Goal: Task Accomplishment & Management: Use online tool/utility

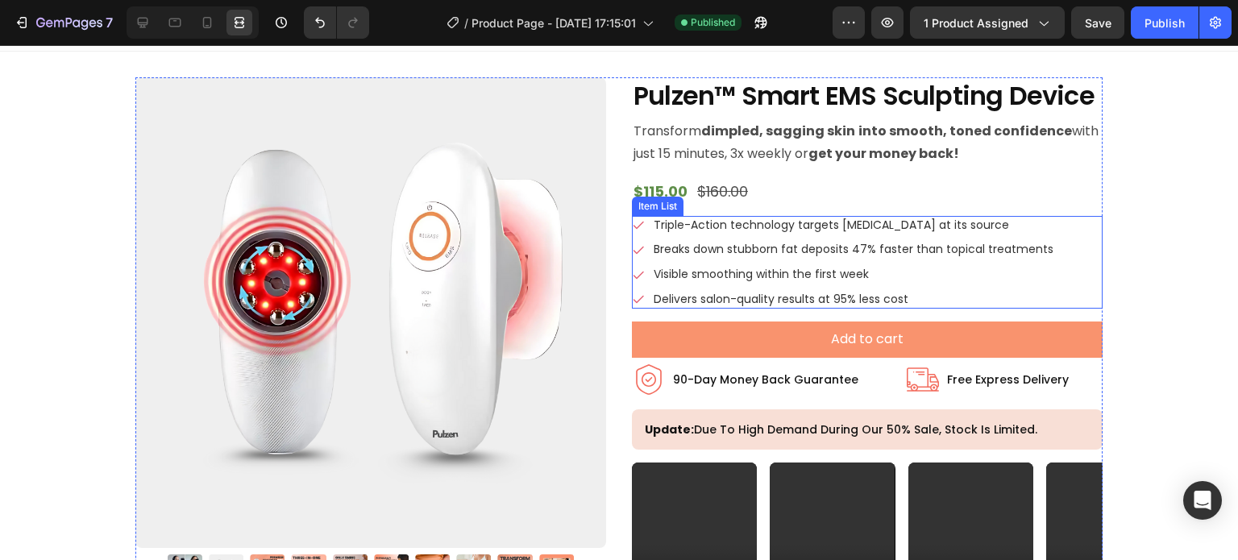
scroll to position [17, 0]
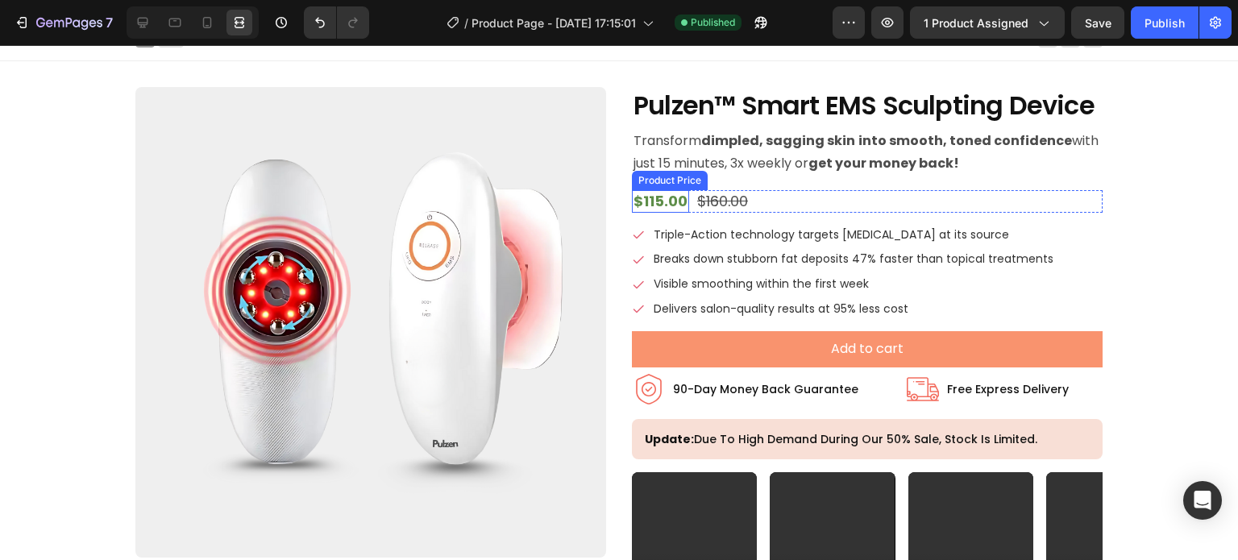
click at [672, 204] on div "$115.00" at bounding box center [660, 201] width 57 height 22
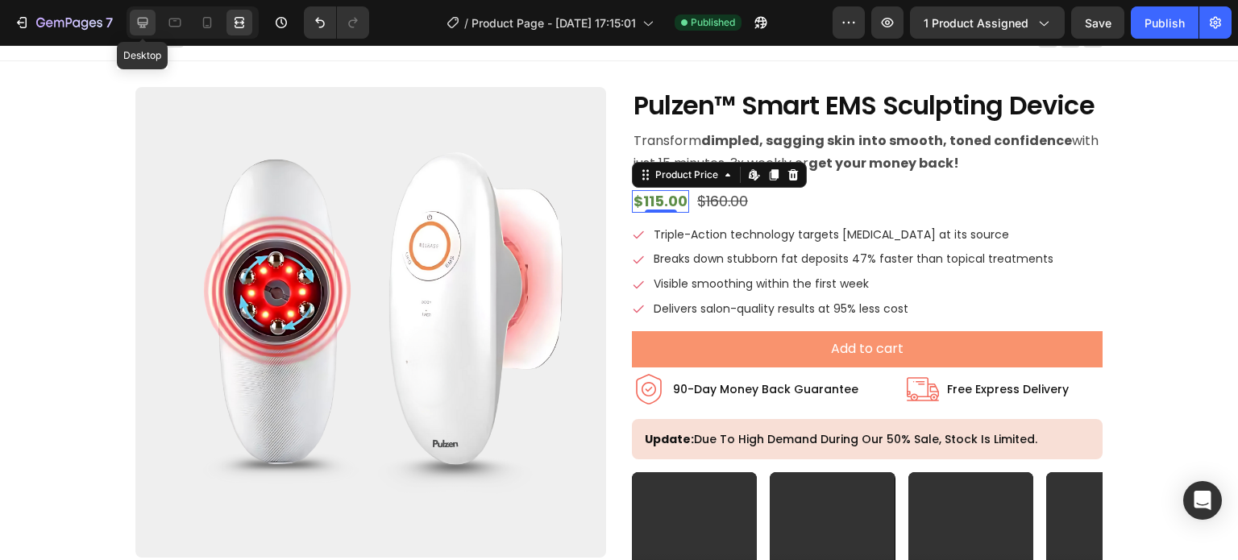
click at [144, 22] on icon at bounding box center [143, 23] width 10 height 10
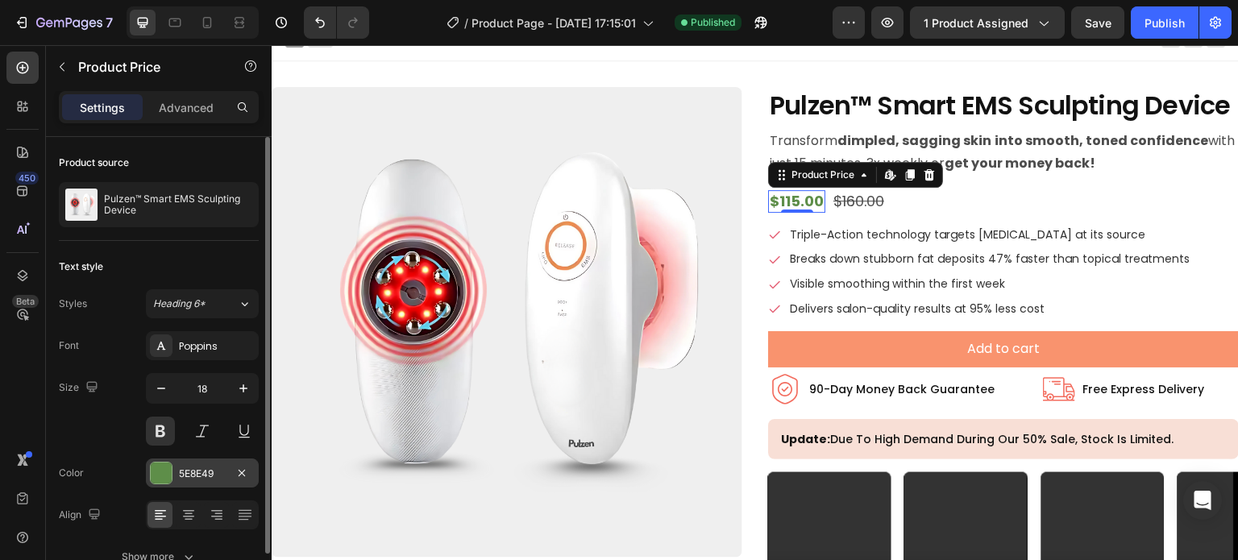
click at [161, 483] on div at bounding box center [161, 473] width 21 height 21
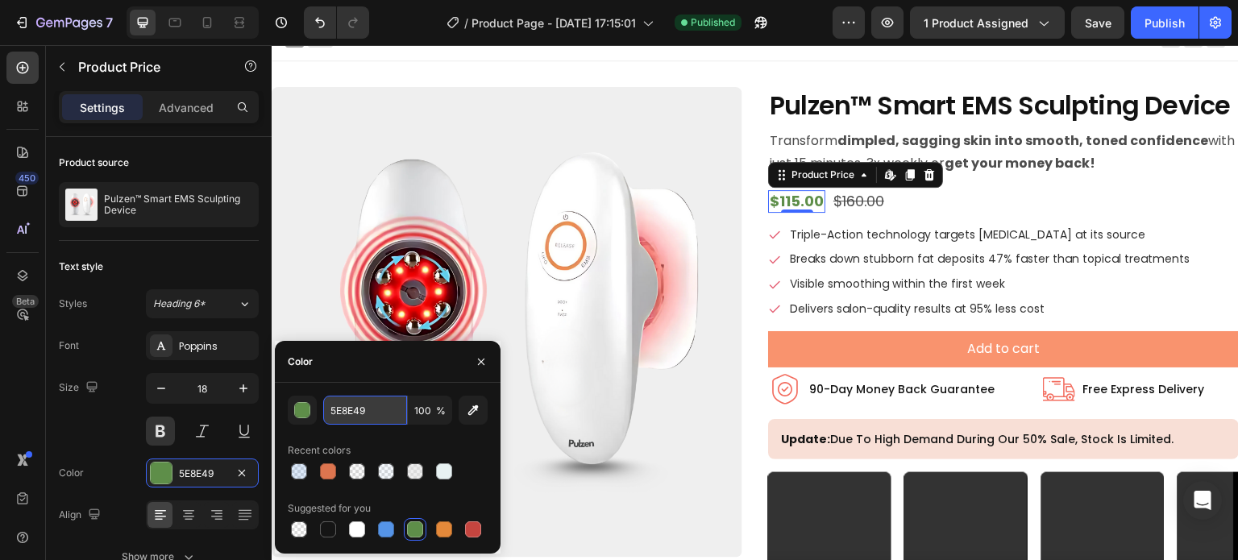
click at [364, 404] on input "5E8E49" at bounding box center [365, 410] width 84 height 29
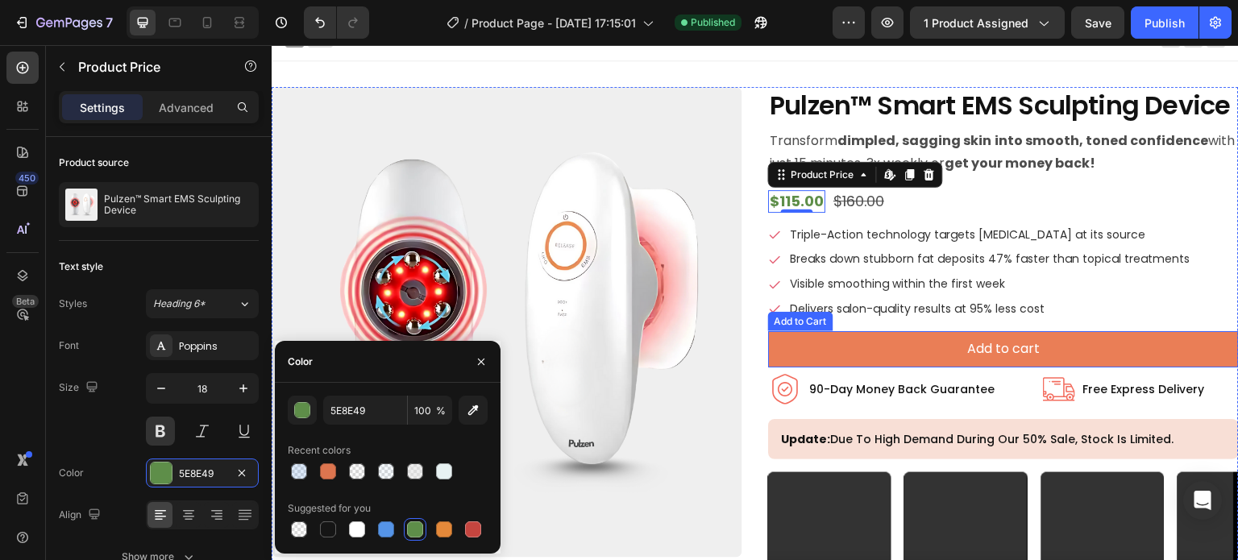
click at [792, 344] on button "Add to cart" at bounding box center [1003, 349] width 471 height 36
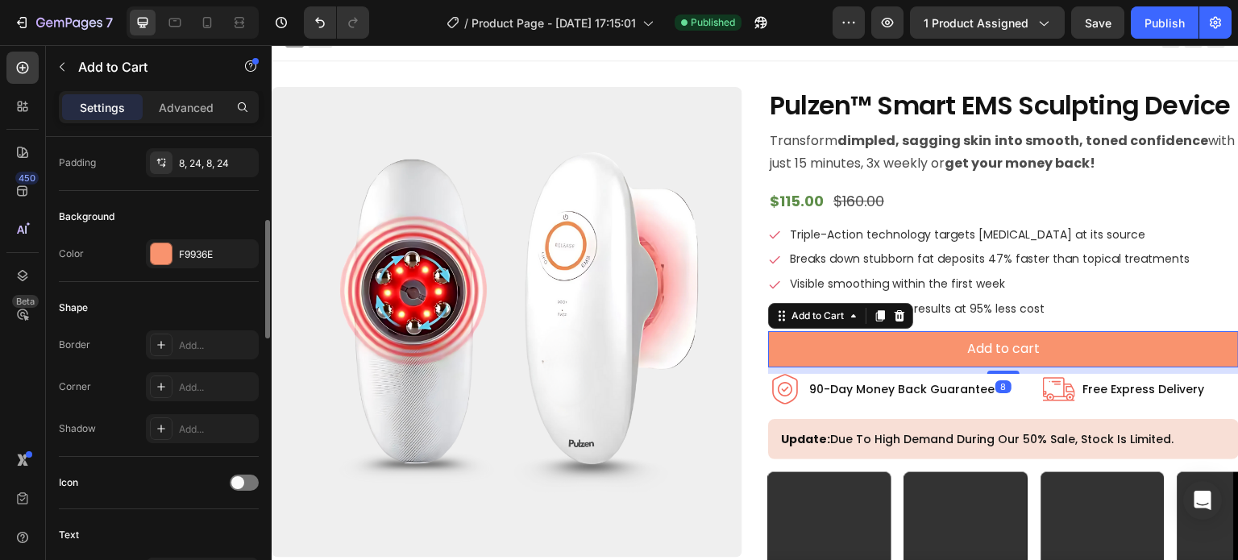
scroll to position [343, 0]
click at [158, 243] on div at bounding box center [161, 253] width 21 height 21
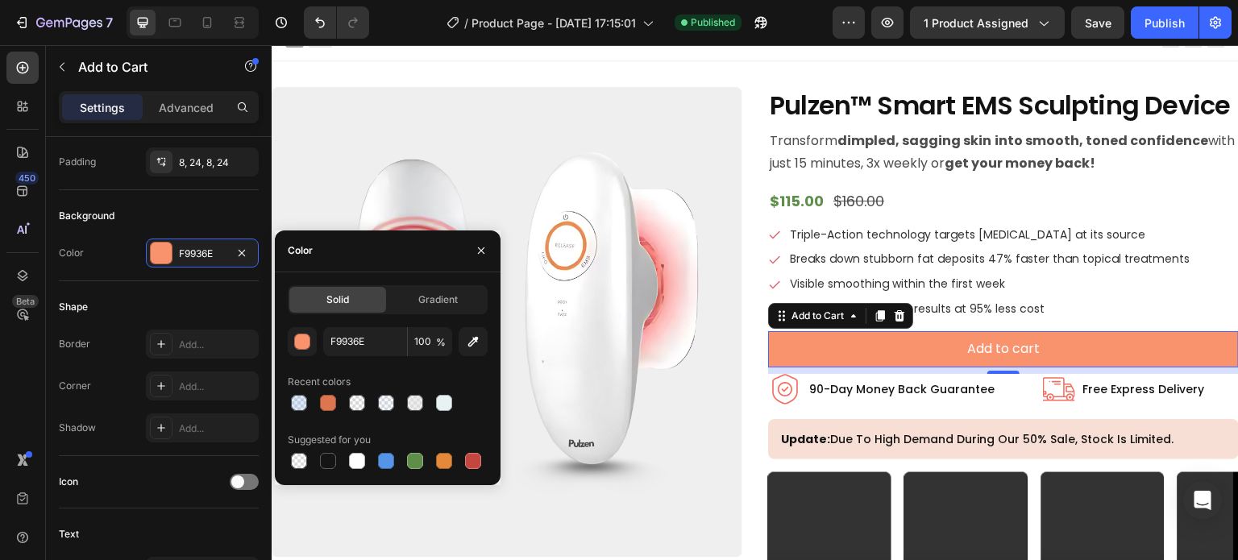
click at [355, 310] on div "Solid" at bounding box center [337, 300] width 97 height 26
click at [366, 340] on input "F9936E" at bounding box center [365, 341] width 84 height 29
paste input "5E8E49"
type input "5E8E49"
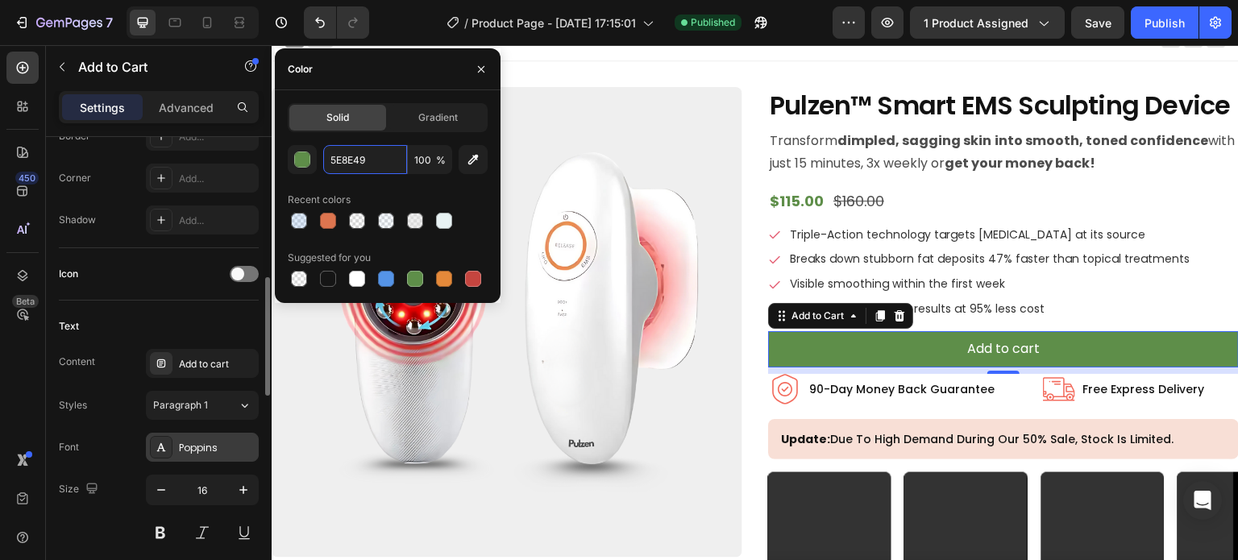
scroll to position [551, 0]
click at [167, 531] on button at bounding box center [160, 532] width 29 height 29
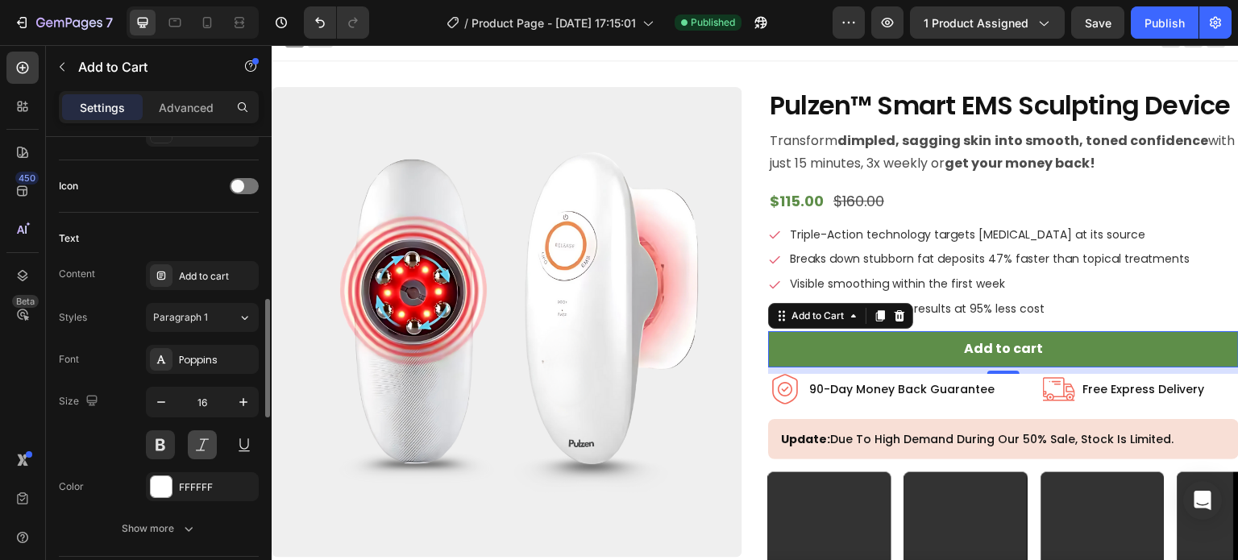
scroll to position [639, 0]
click at [194, 531] on icon "button" at bounding box center [189, 529] width 16 height 16
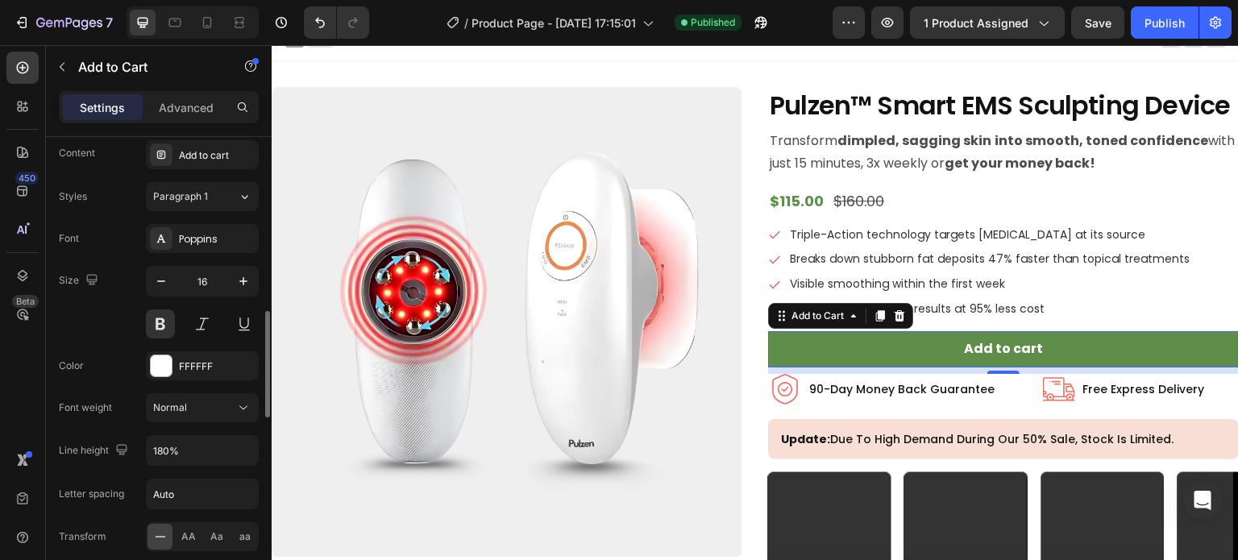
scroll to position [761, 0]
click at [194, 528] on span "AA" at bounding box center [188, 535] width 15 height 15
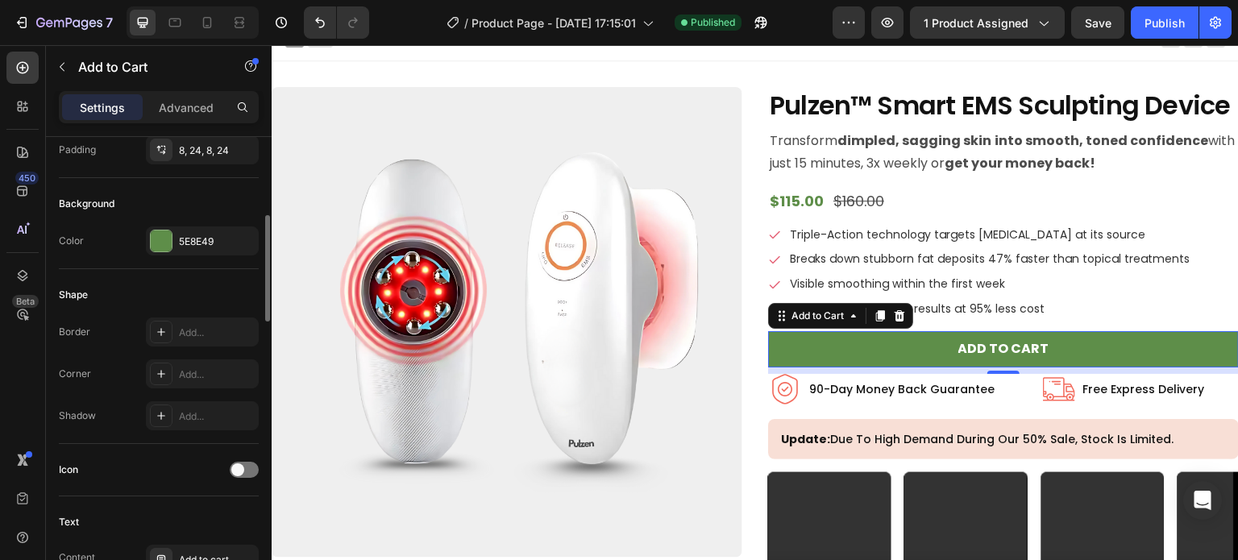
scroll to position [353, 0]
click at [197, 371] on div "Add..." at bounding box center [217, 376] width 76 height 15
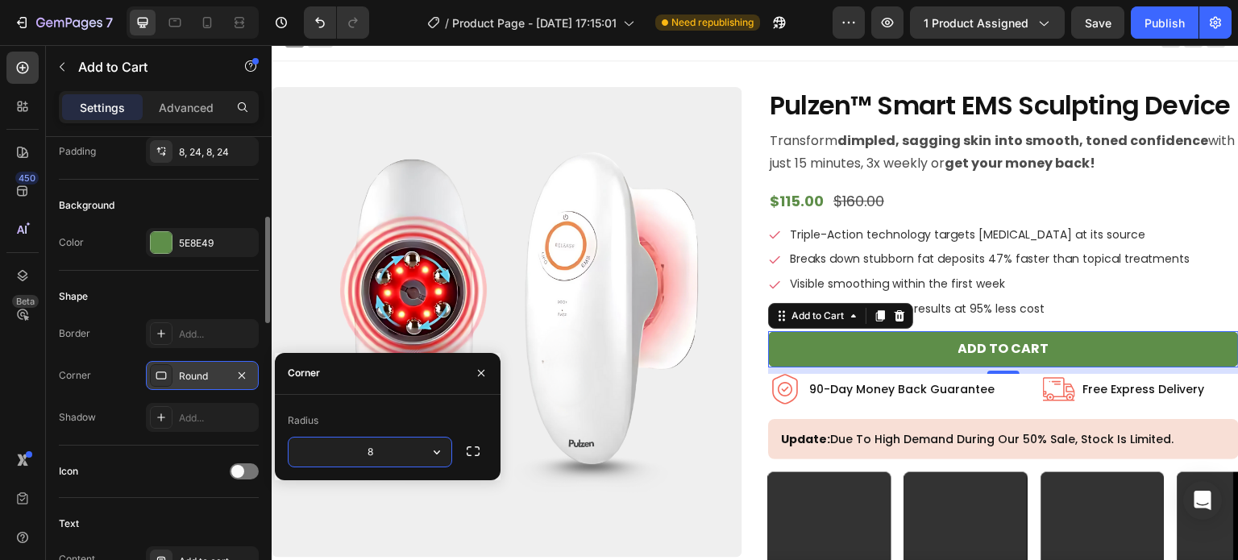
click at [181, 293] on div "Shape" at bounding box center [159, 297] width 200 height 26
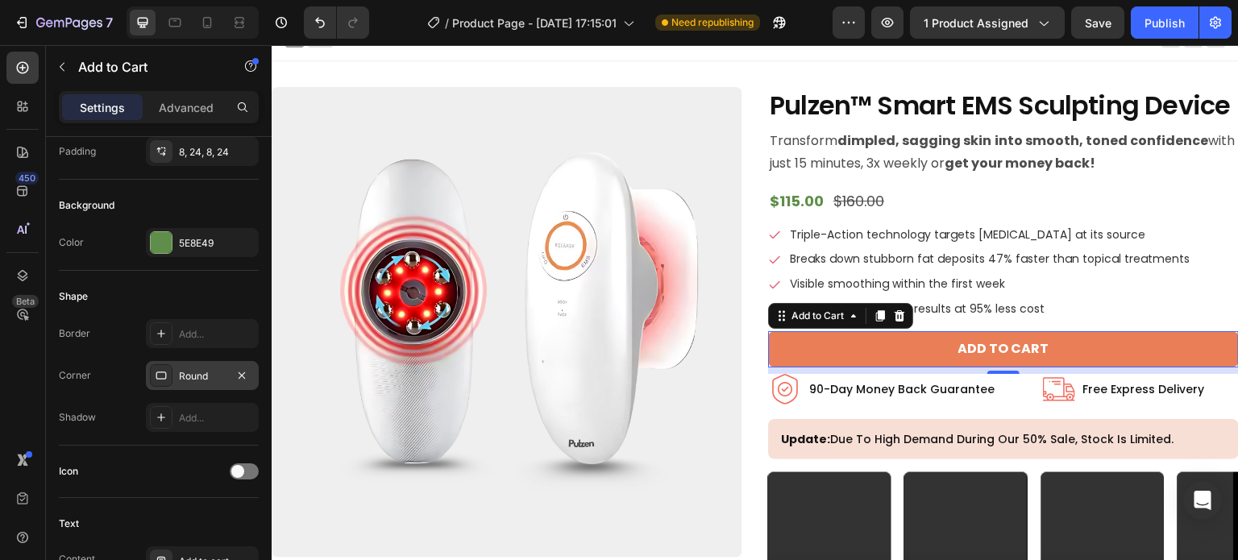
click at [787, 347] on button "Add to cart" at bounding box center [1003, 349] width 471 height 36
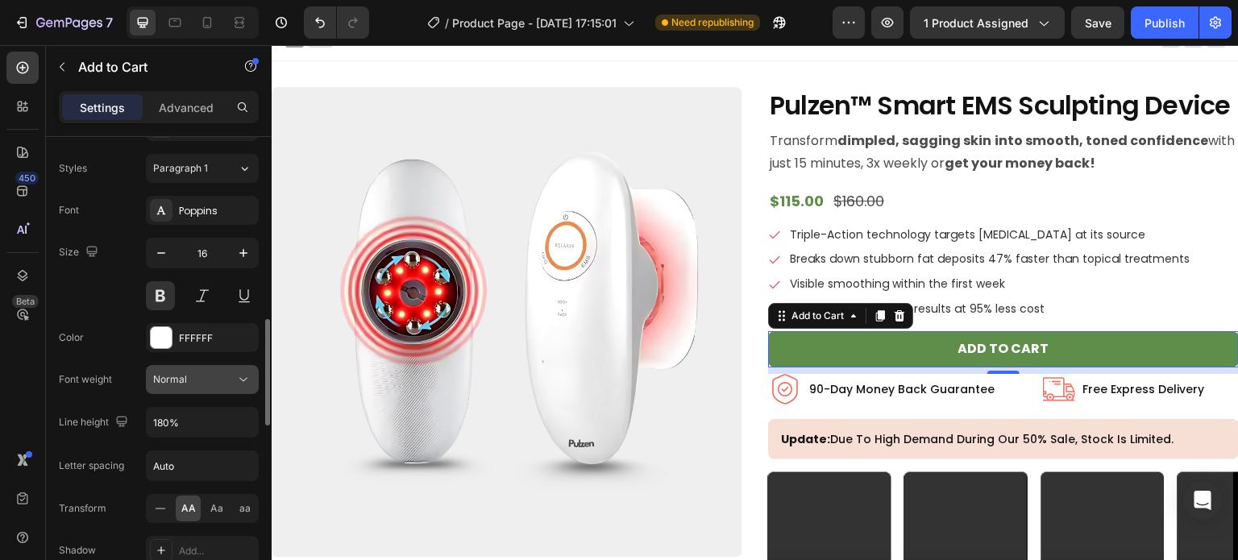
scroll to position [1097, 0]
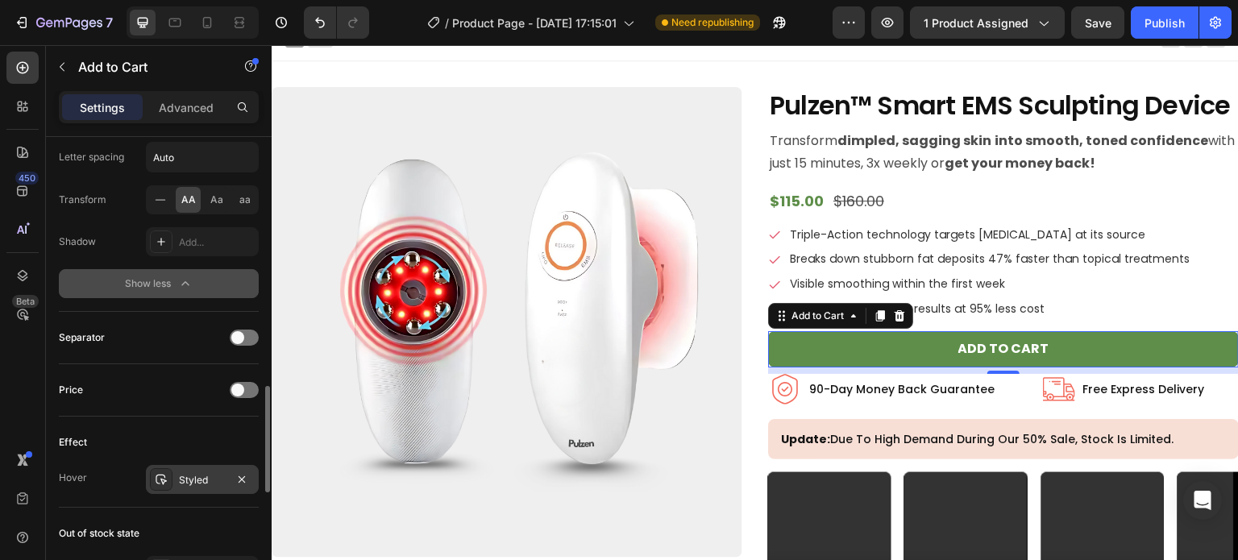
click at [196, 485] on div "Styled" at bounding box center [202, 479] width 113 height 29
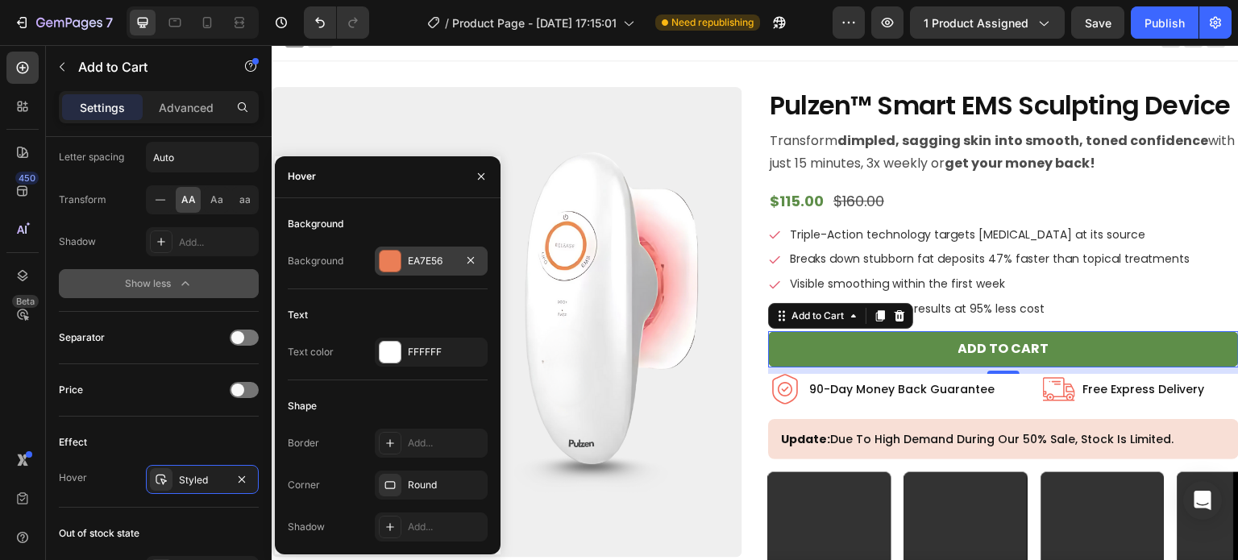
click at [393, 260] on div at bounding box center [390, 261] width 21 height 21
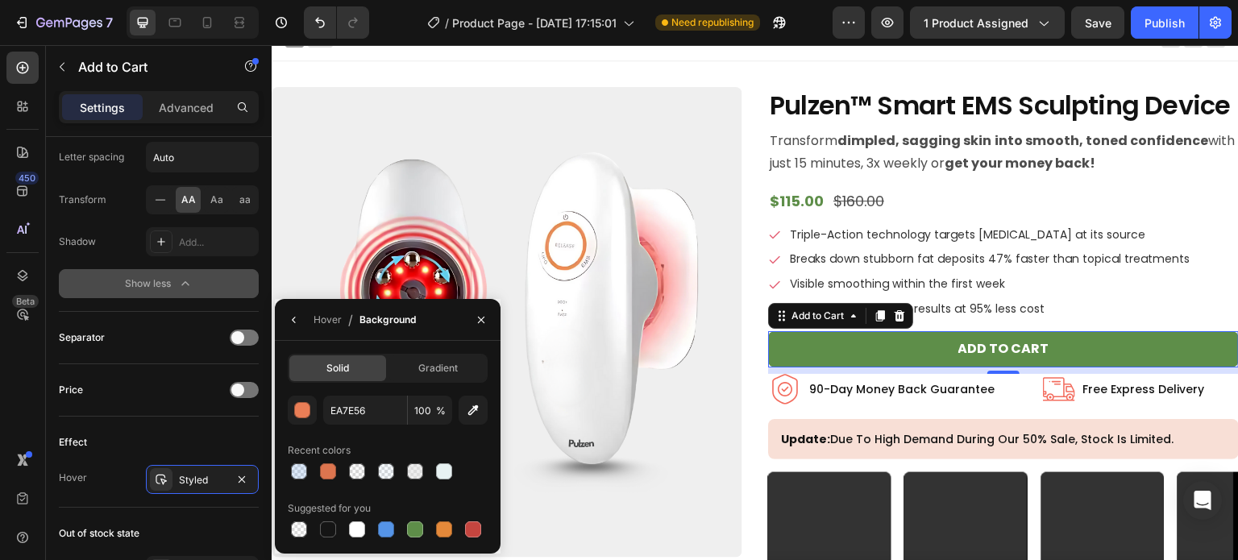
click at [419, 529] on div at bounding box center [415, 530] width 16 height 16
click at [301, 418] on div "button" at bounding box center [302, 410] width 16 height 16
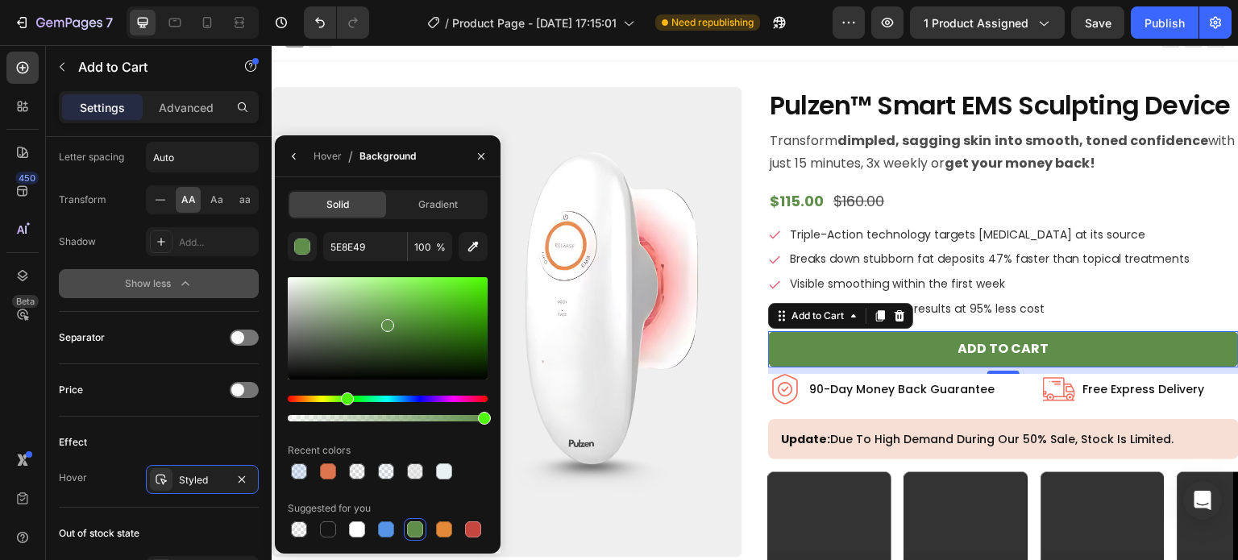
click at [390, 316] on div at bounding box center [388, 328] width 200 height 102
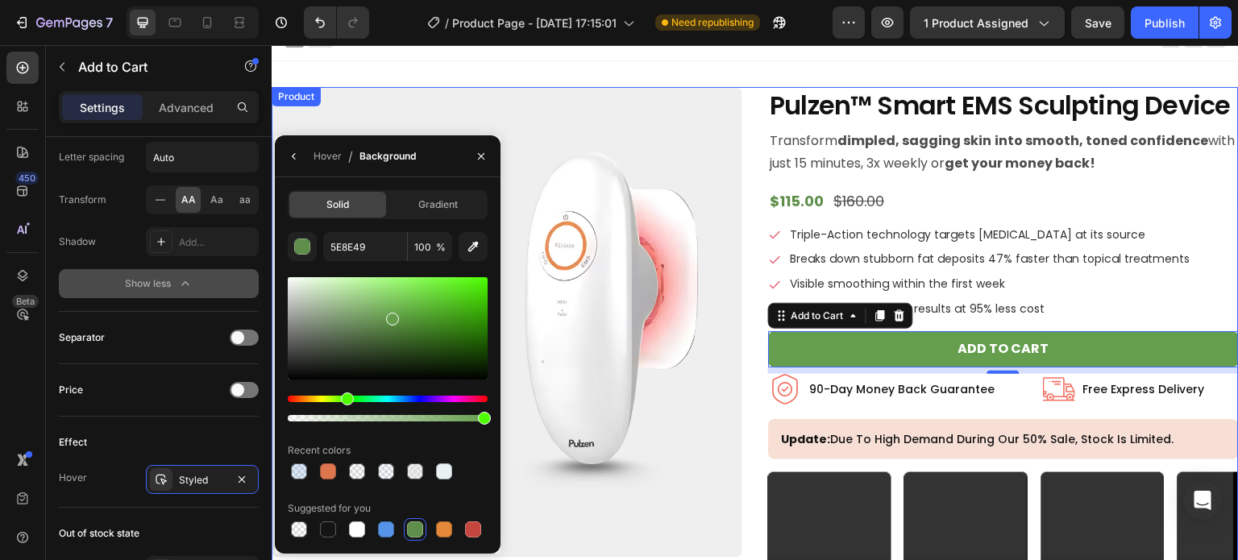
type input "659E4D"
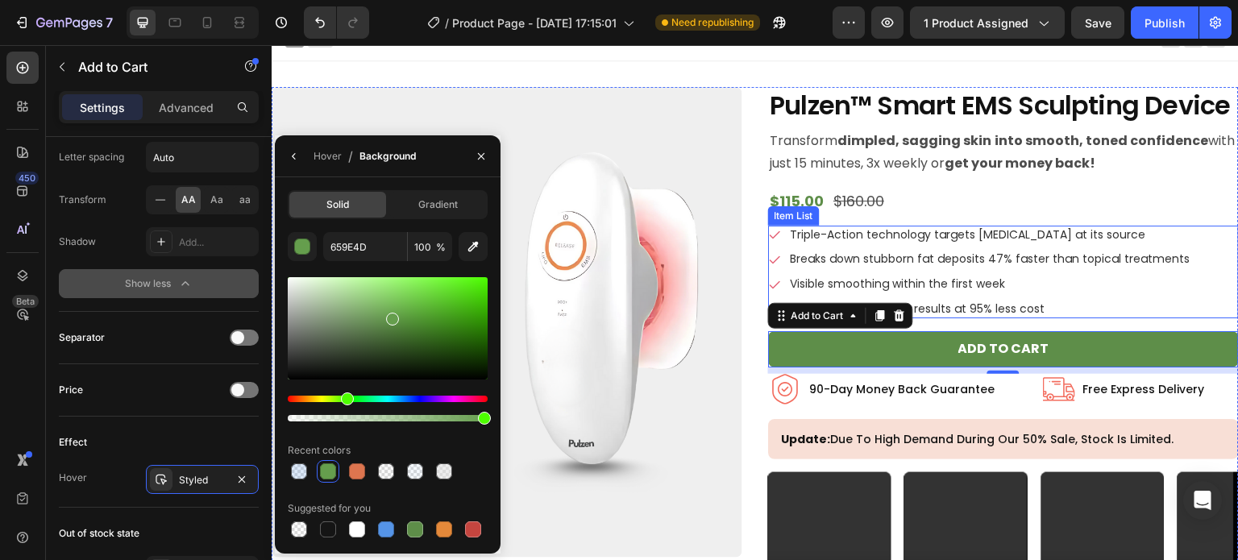
click at [885, 239] on p "Triple-Action technology targets [MEDICAL_DATA] at its source" at bounding box center [990, 235] width 400 height 14
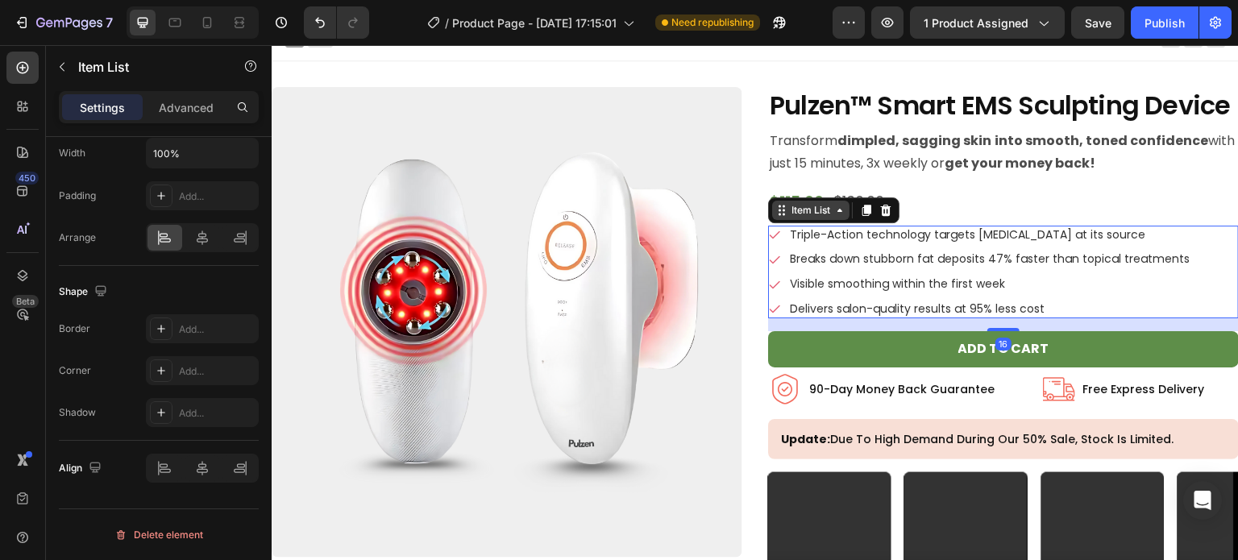
scroll to position [0, 0]
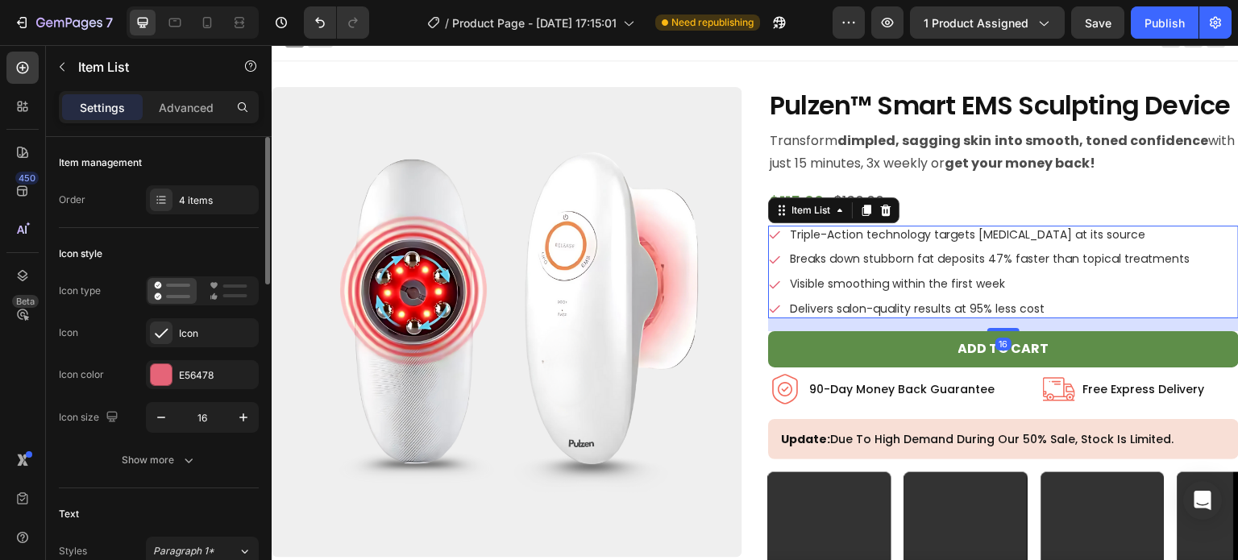
click at [806, 195] on div "$115.00" at bounding box center [796, 201] width 57 height 22
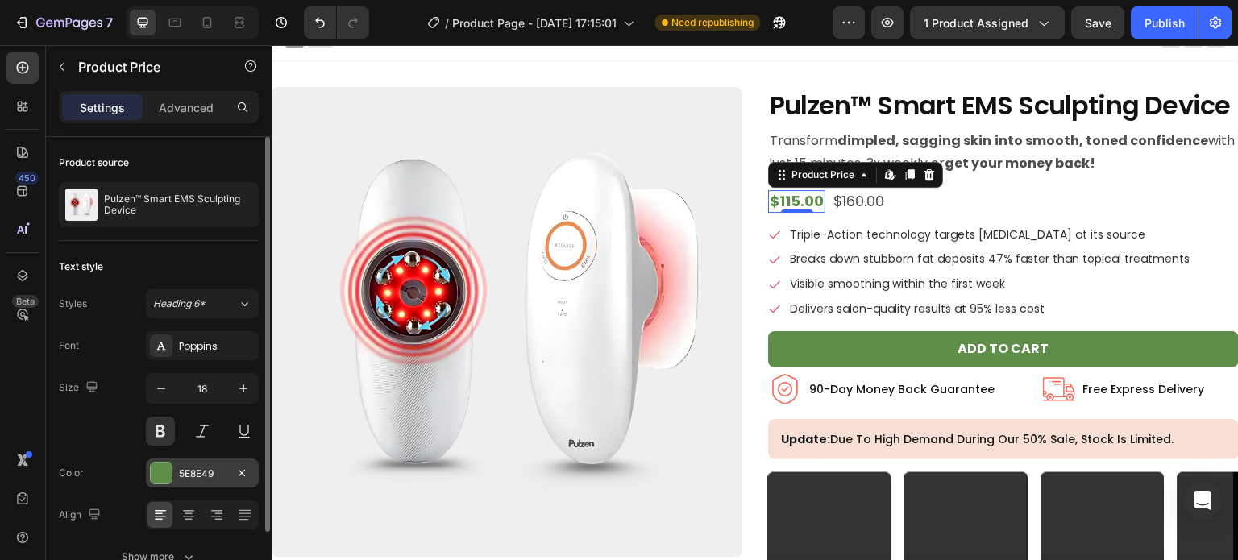
click at [171, 474] on div at bounding box center [161, 473] width 21 height 21
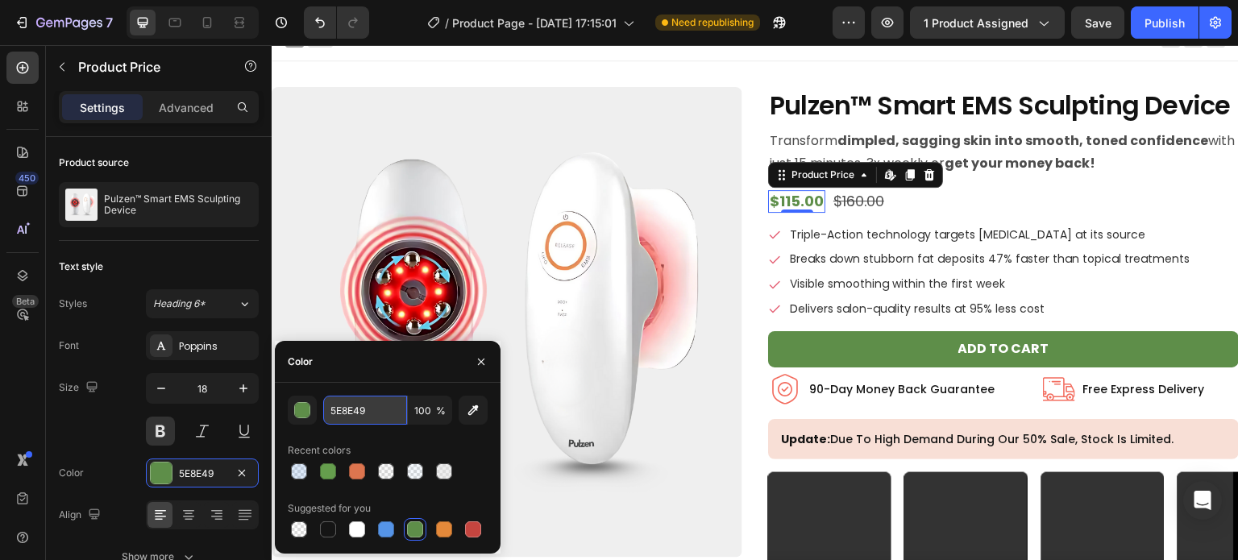
click at [342, 416] on input "5E8E49" at bounding box center [365, 410] width 84 height 29
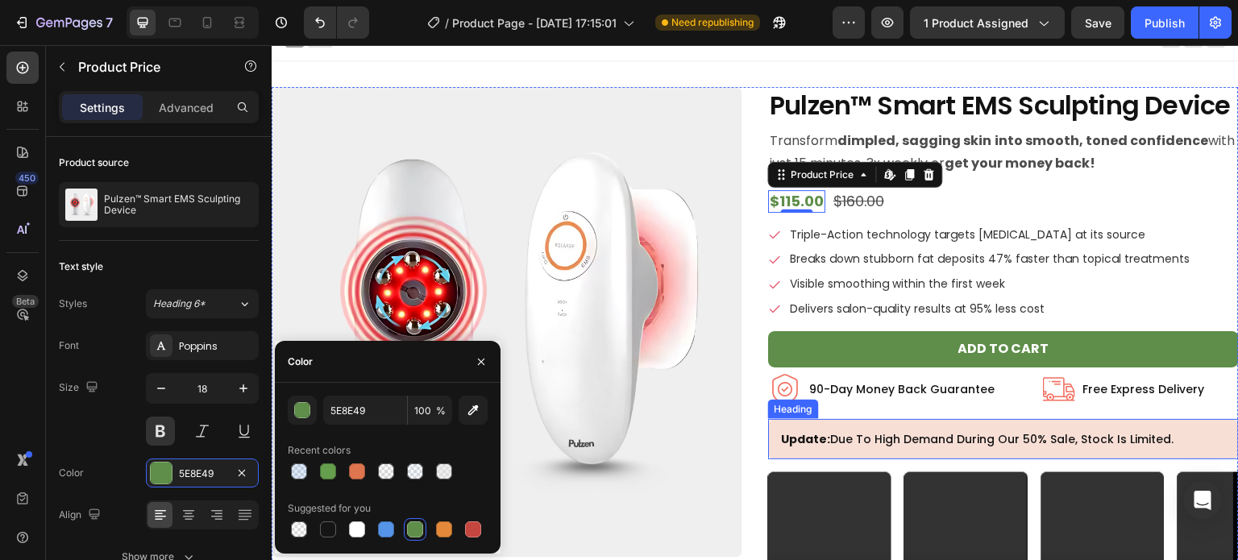
click at [811, 425] on h2 "update: due to high demand during our 50% sale, stock is limited." at bounding box center [1003, 439] width 471 height 40
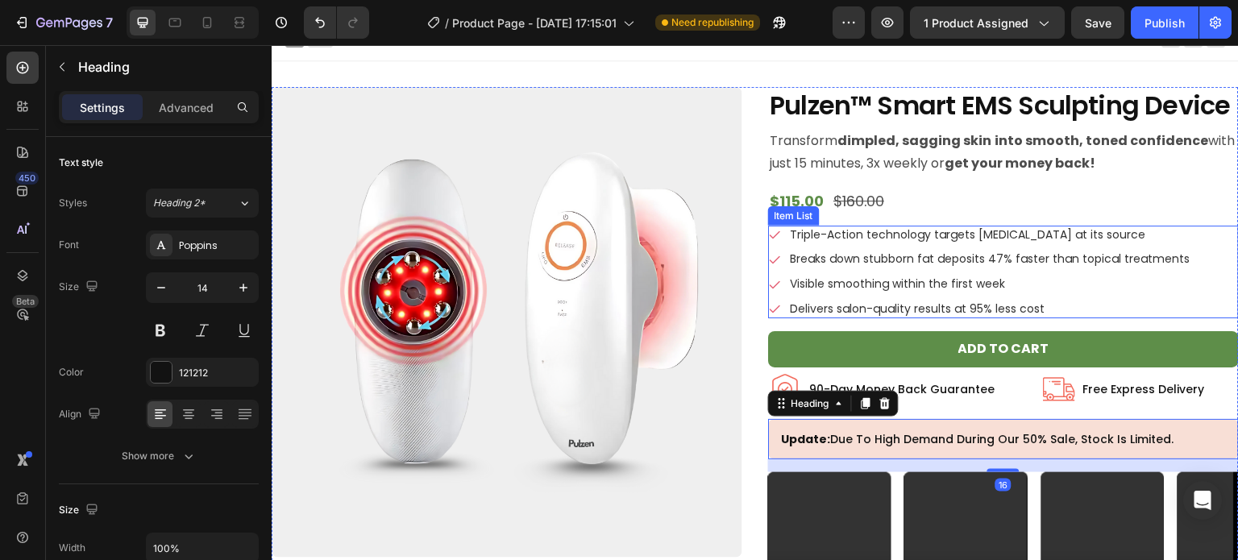
click at [834, 267] on div "Breaks down stubborn fat deposits 47% faster than topical treatments" at bounding box center [990, 259] width 405 height 19
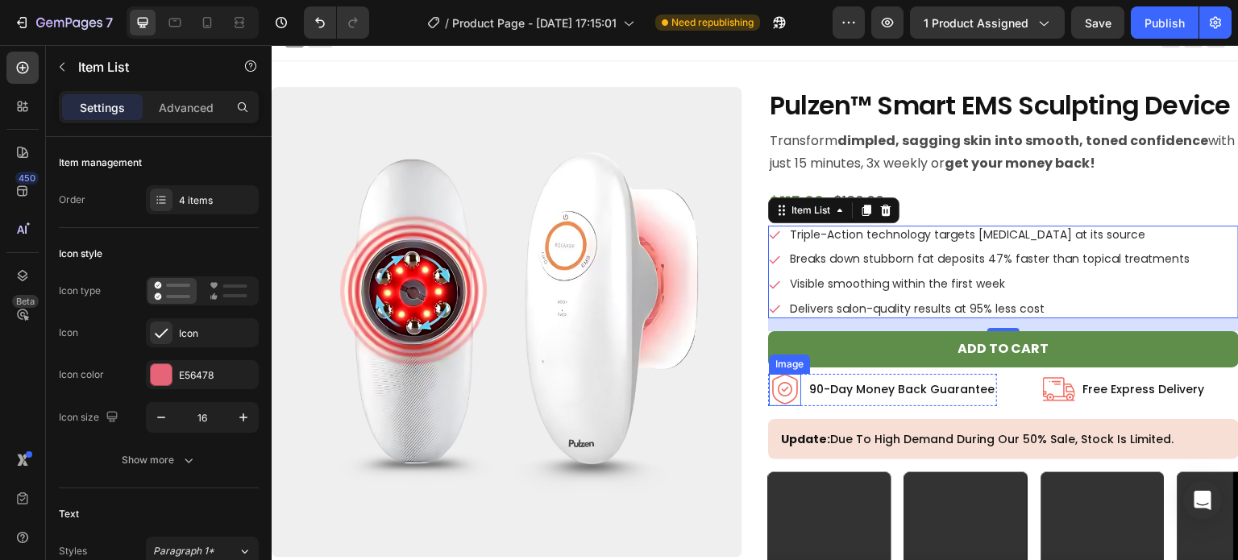
click at [796, 394] on img at bounding box center [785, 390] width 32 height 32
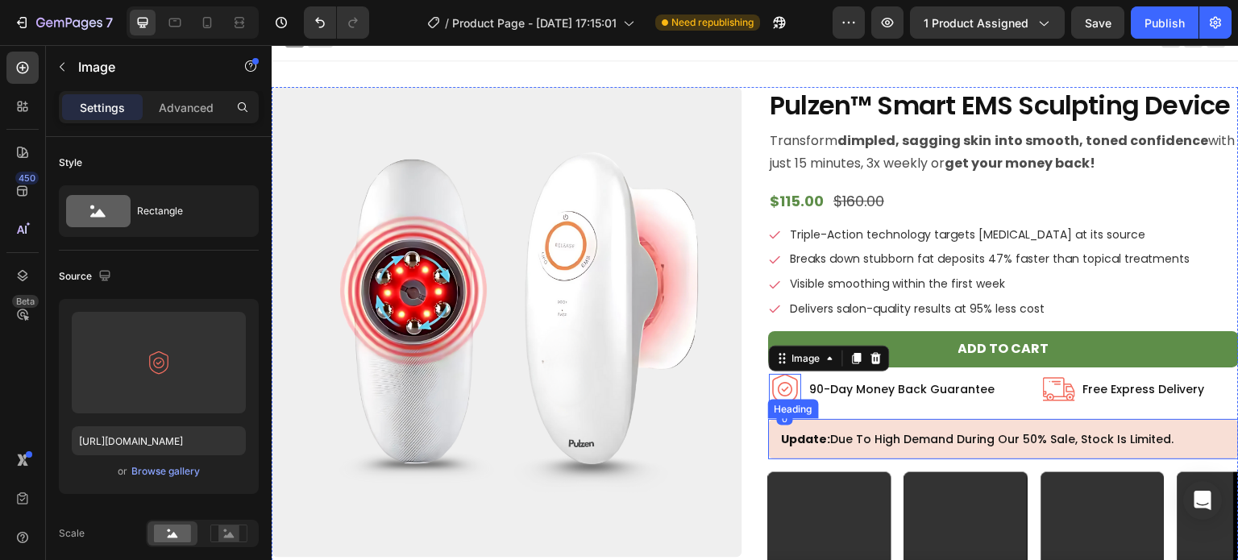
click at [836, 419] on h2 "update: due to high demand during our 50% sale, stock is limited." at bounding box center [1003, 439] width 471 height 40
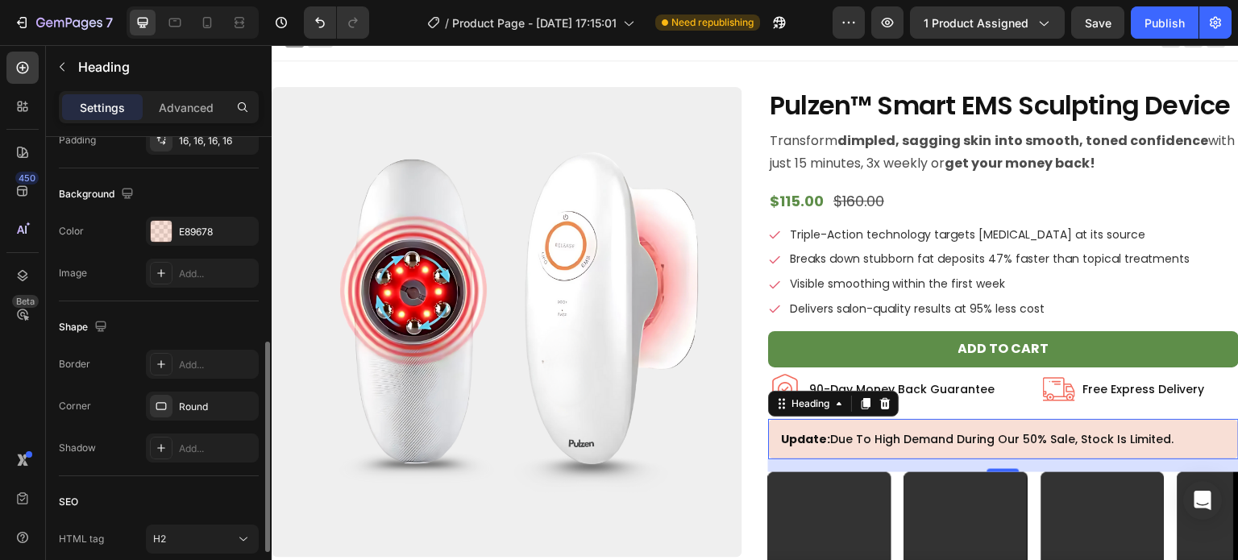
scroll to position [453, 0]
click at [202, 231] on div "E89678" at bounding box center [202, 230] width 47 height 15
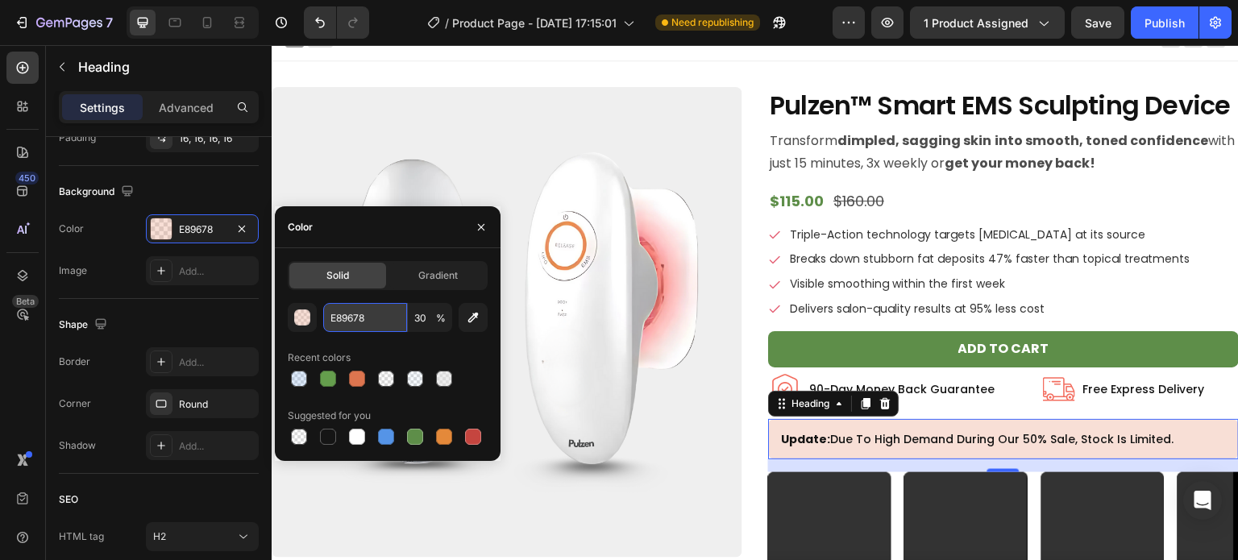
click at [363, 318] on input "E89678" at bounding box center [365, 317] width 84 height 29
click at [25, 101] on icon at bounding box center [23, 106] width 16 height 16
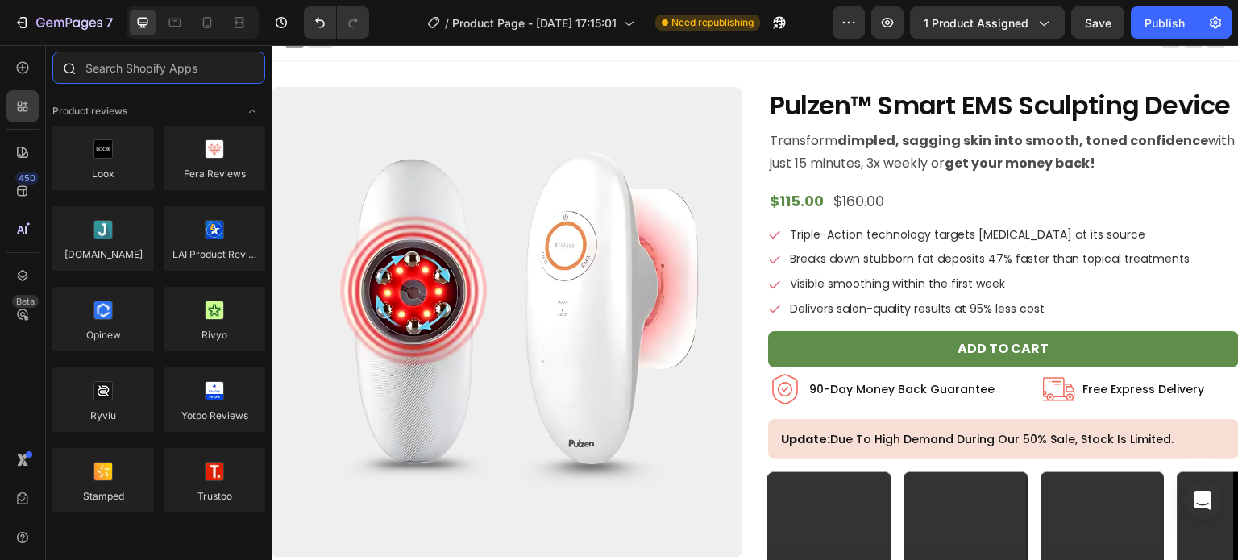
click at [135, 72] on input "text" at bounding box center [158, 68] width 213 height 32
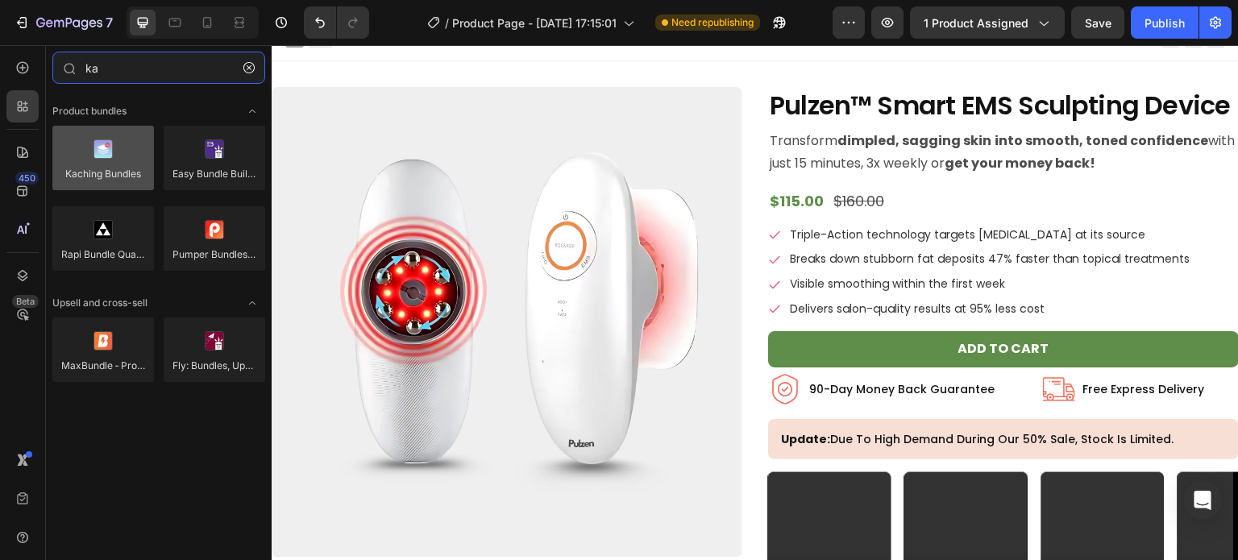
type input "ka"
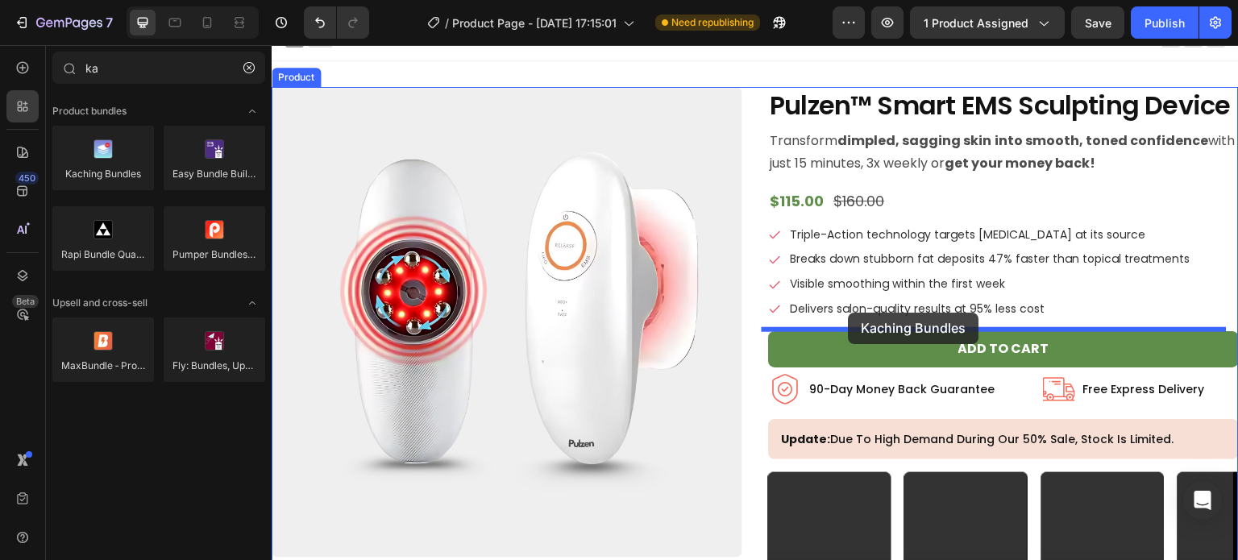
drag, startPoint x: 397, startPoint y: 212, endPoint x: 849, endPoint y: 313, distance: 463.4
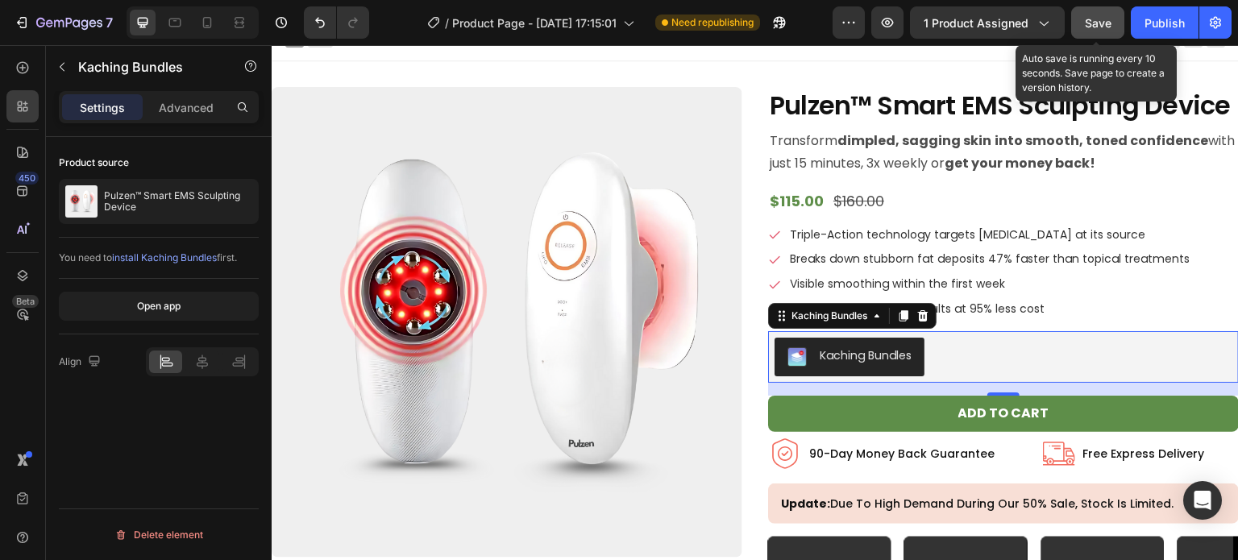
click at [1111, 34] on button "Save" at bounding box center [1098, 22] width 53 height 32
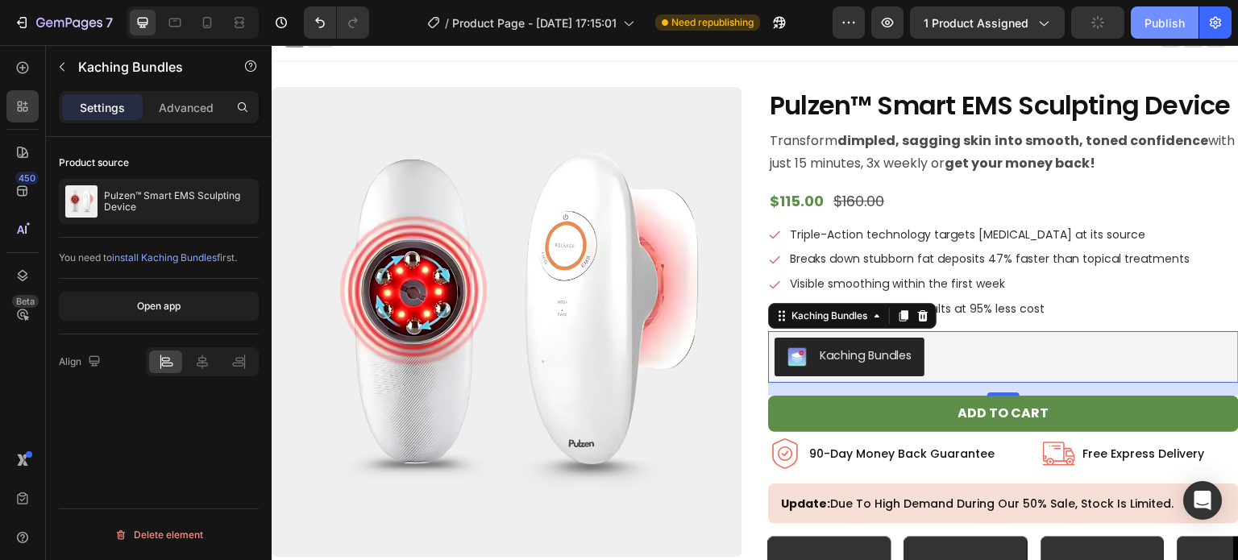
click at [1142, 35] on button "Publish" at bounding box center [1165, 22] width 68 height 32
click at [759, 26] on icon "button" at bounding box center [757, 26] width 4 height 4
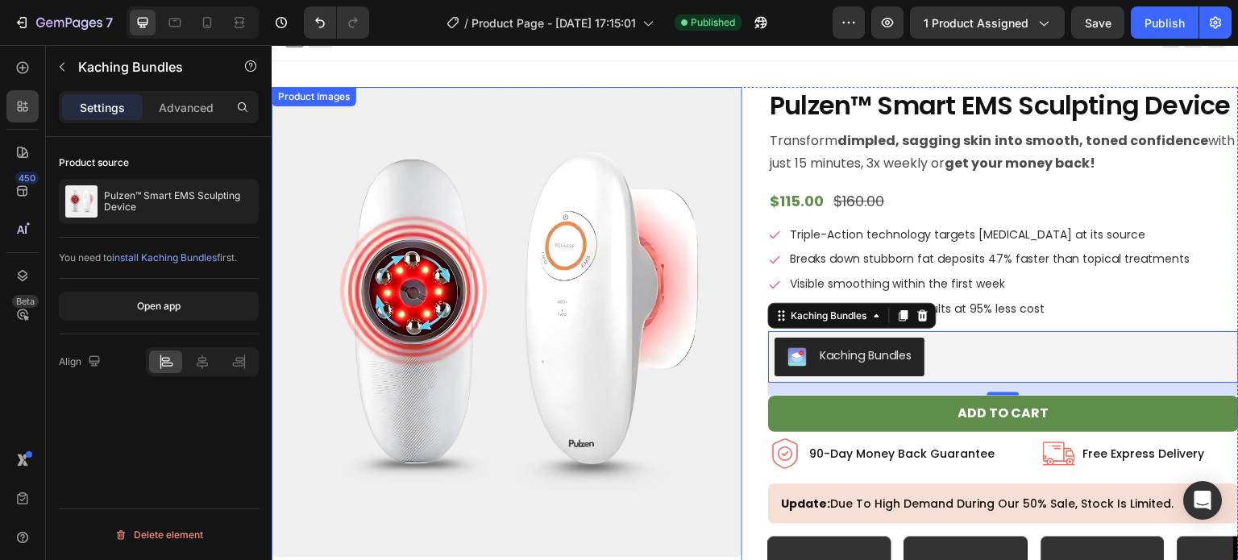
click at [511, 217] on img at bounding box center [507, 322] width 471 height 471
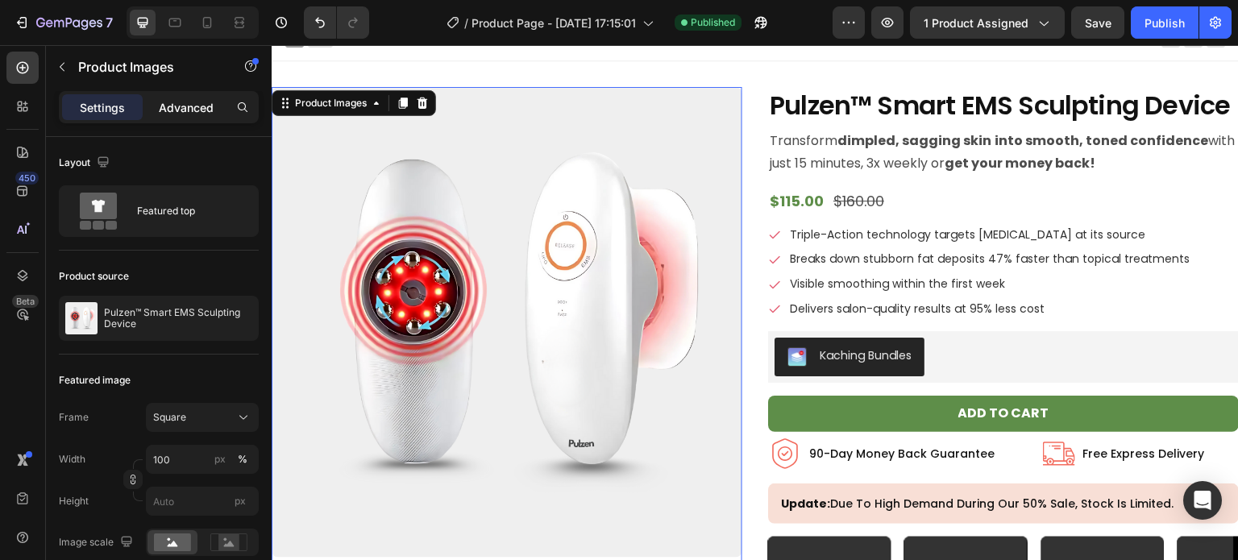
click at [184, 101] on p "Advanced" at bounding box center [186, 107] width 55 height 17
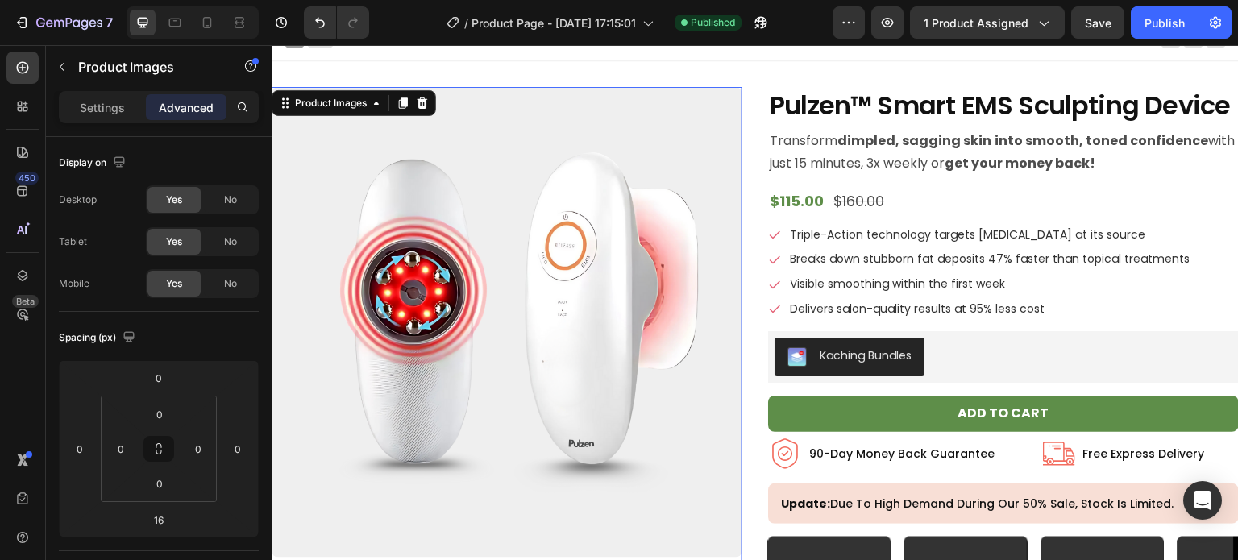
scroll to position [365, 0]
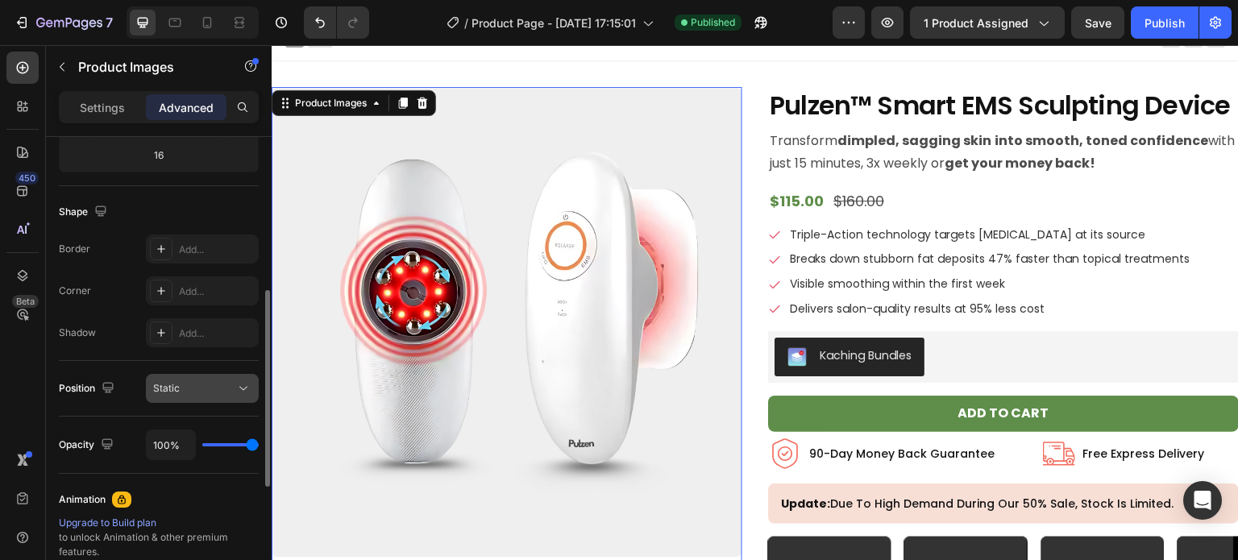
click at [225, 398] on button "Static" at bounding box center [202, 388] width 113 height 29
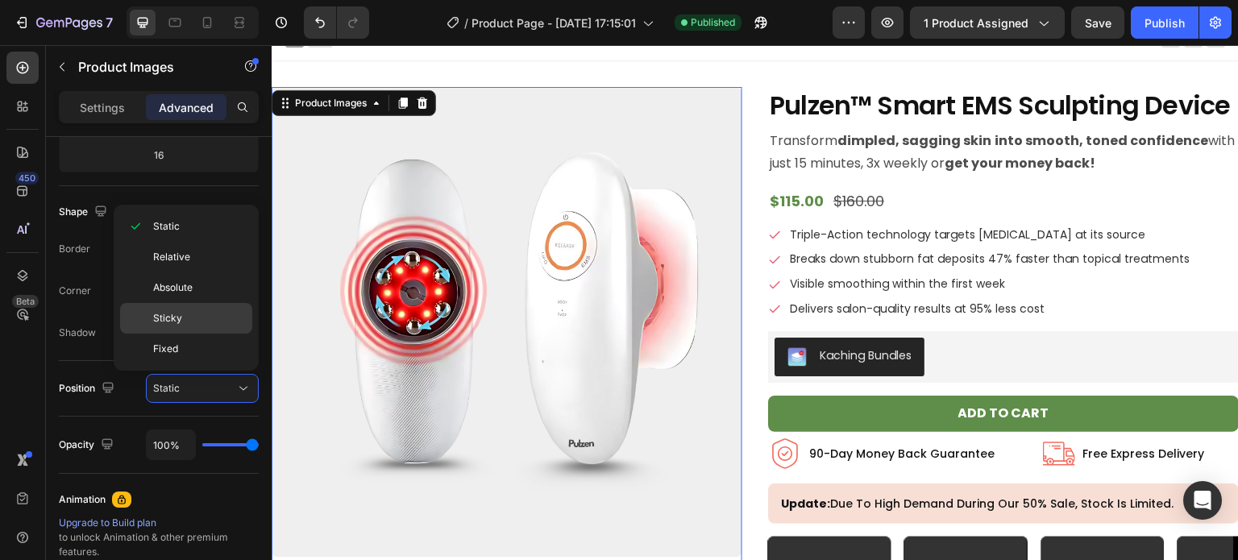
click at [199, 334] on div "Sticky" at bounding box center [186, 349] width 132 height 31
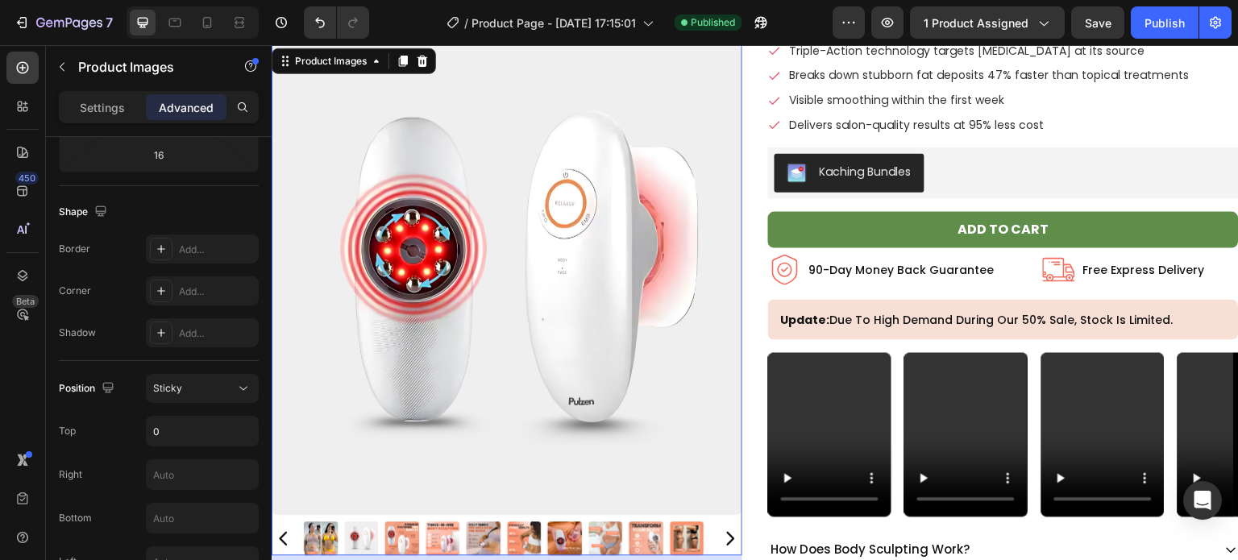
scroll to position [42, 0]
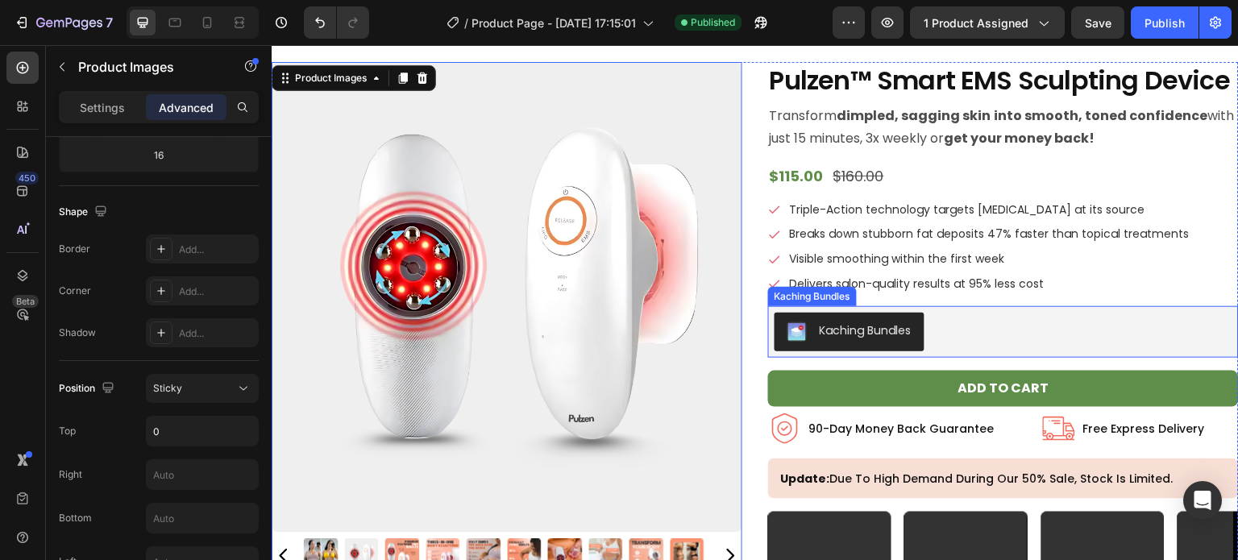
click at [996, 318] on div "Kaching Bundles" at bounding box center [1004, 332] width 458 height 39
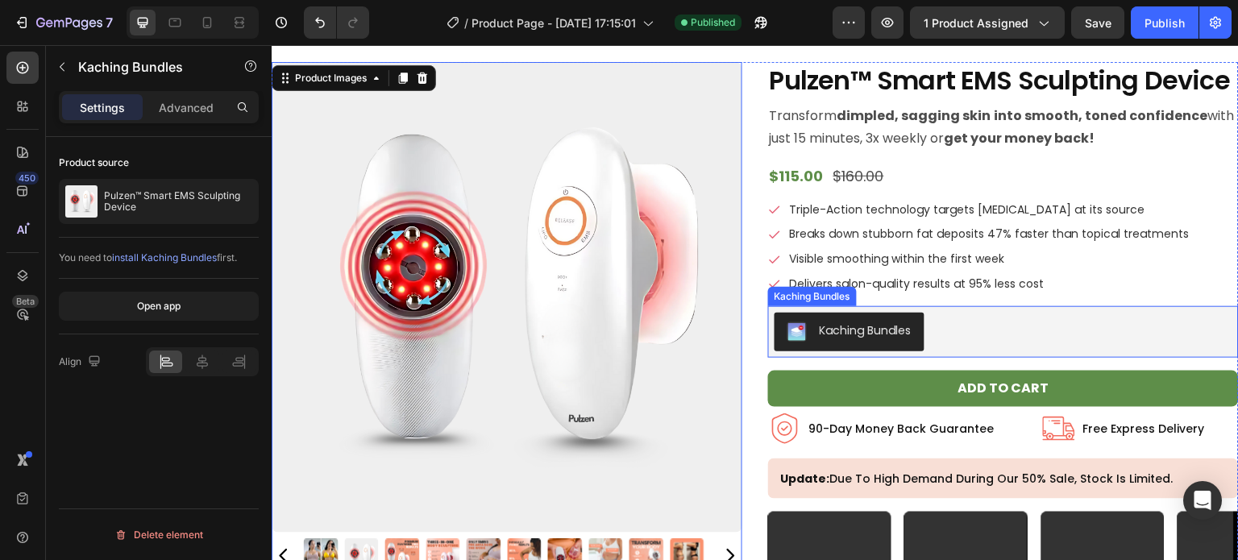
scroll to position [0, 0]
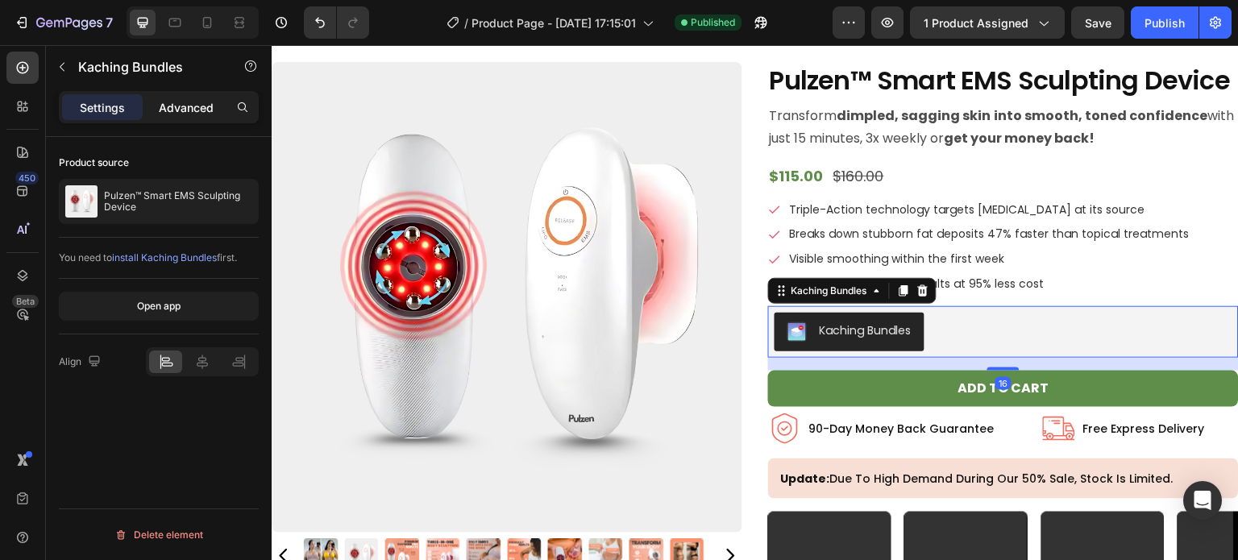
click at [187, 104] on p "Advanced" at bounding box center [186, 107] width 55 height 17
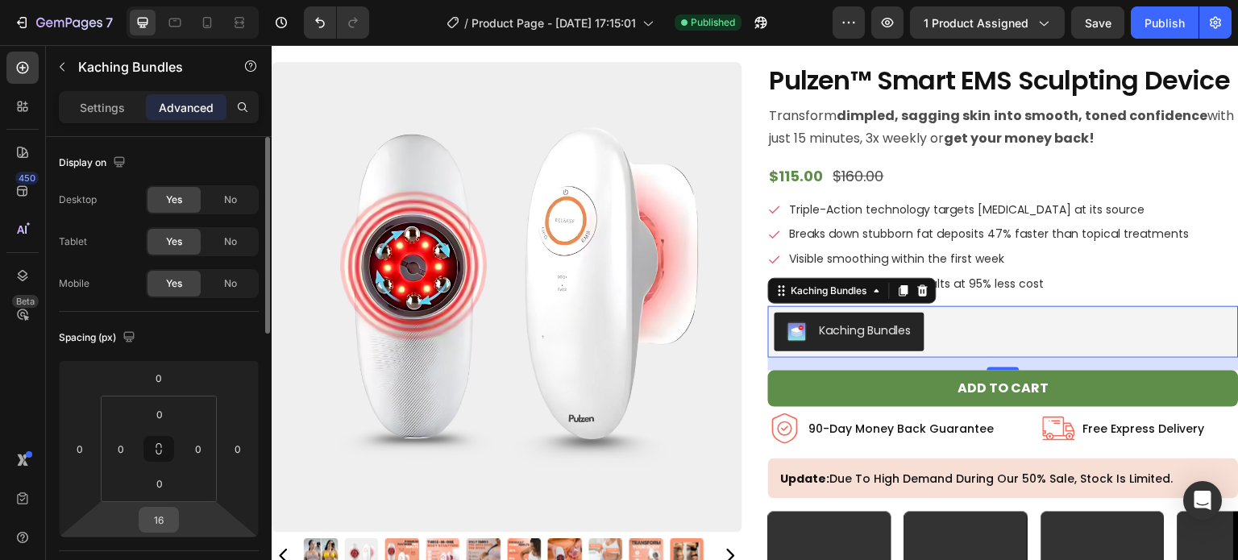
click at [169, 522] on input "16" at bounding box center [159, 520] width 32 height 24
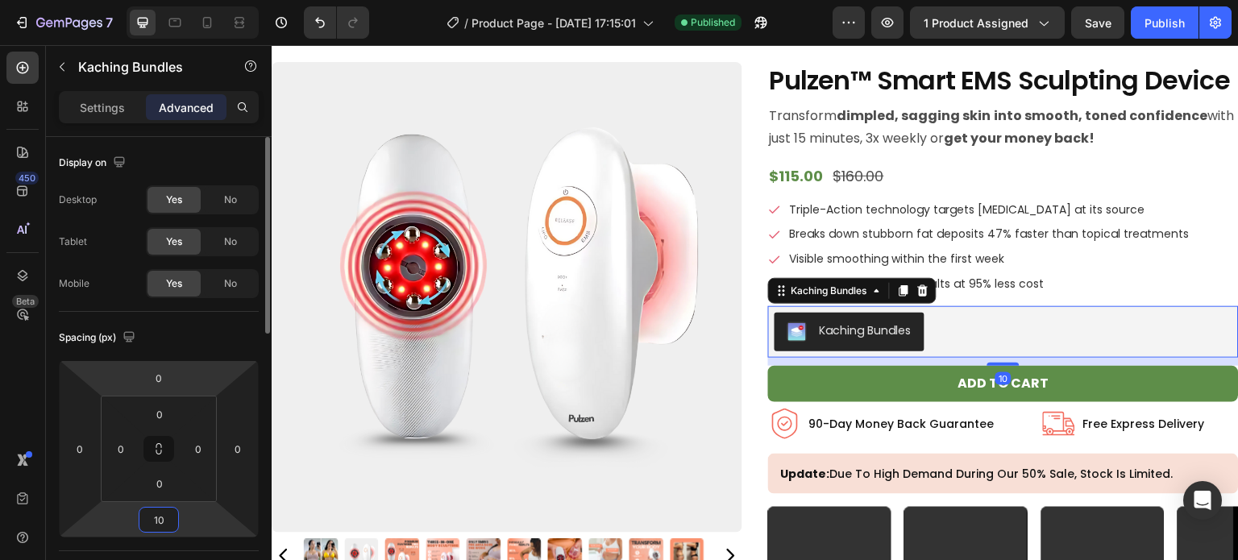
type input "10"
click at [218, 344] on div "Spacing (px)" at bounding box center [159, 338] width 200 height 26
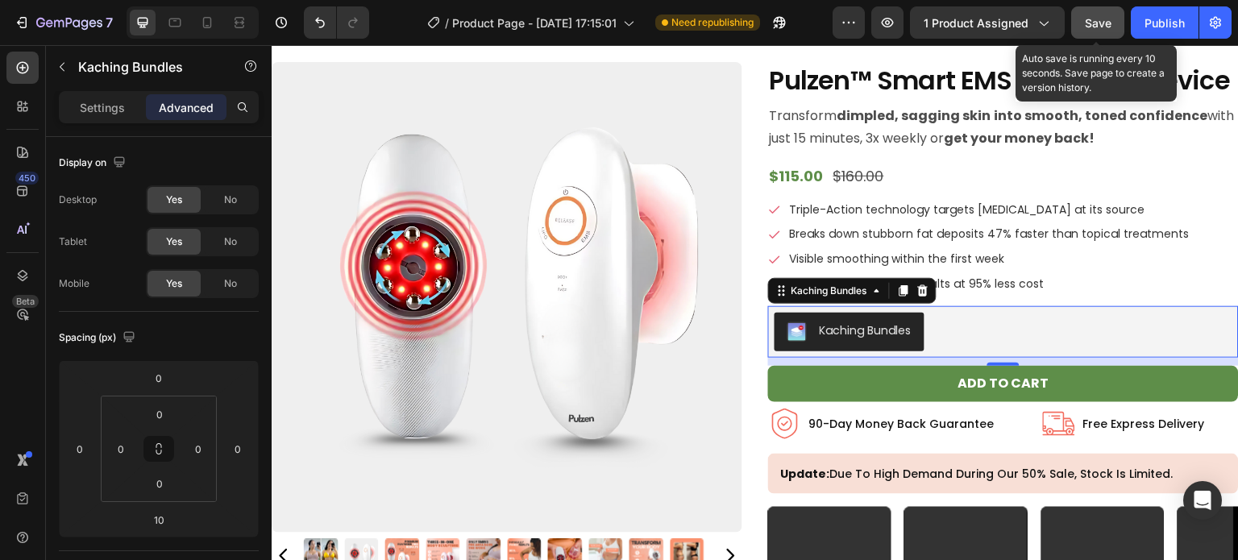
click at [1109, 28] on span "Save" at bounding box center [1098, 23] width 27 height 14
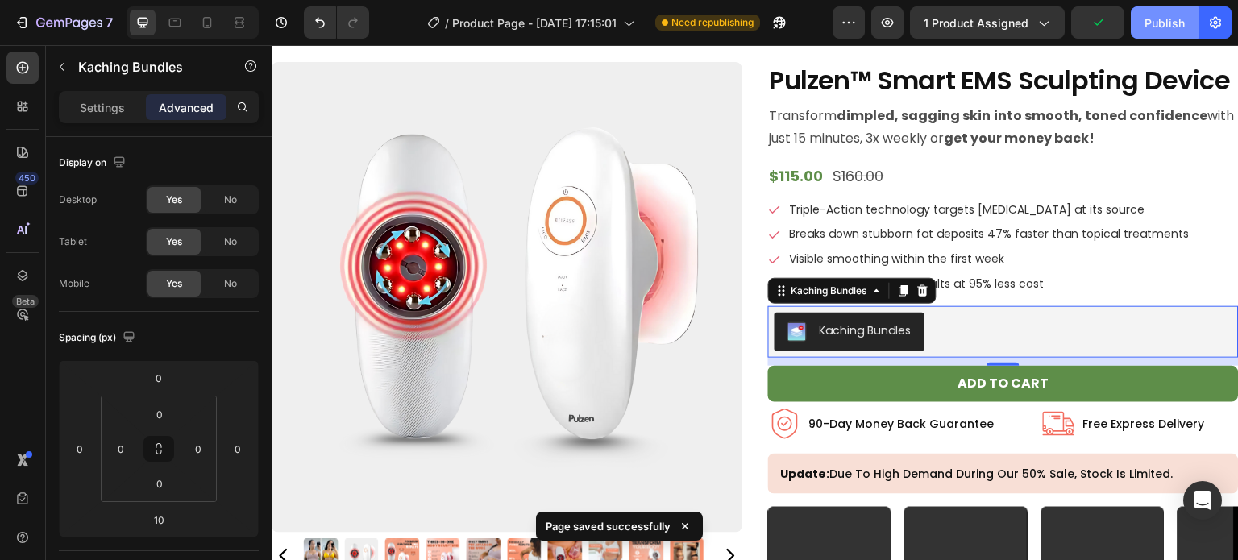
click at [1157, 35] on button "Publish" at bounding box center [1165, 22] width 68 height 32
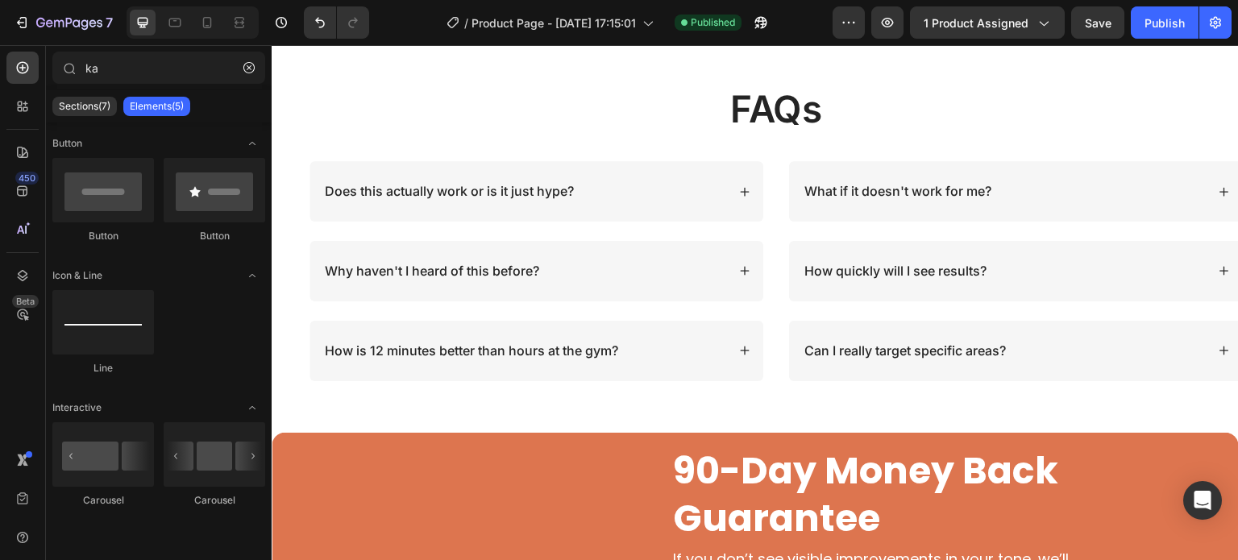
scroll to position [7053, 0]
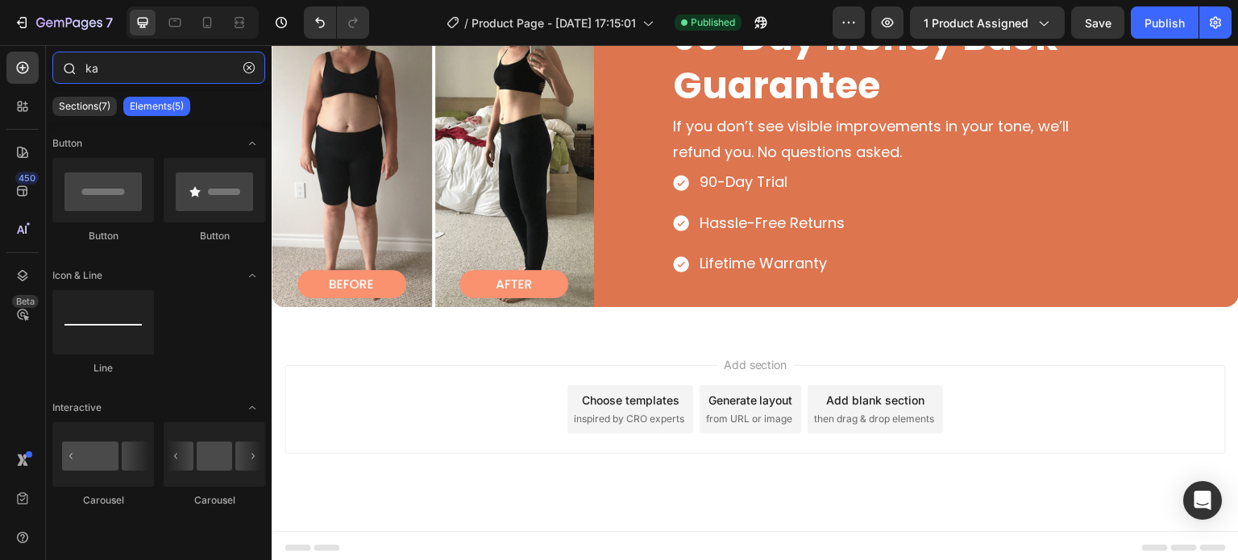
click at [161, 60] on input "ka" at bounding box center [158, 68] width 213 height 32
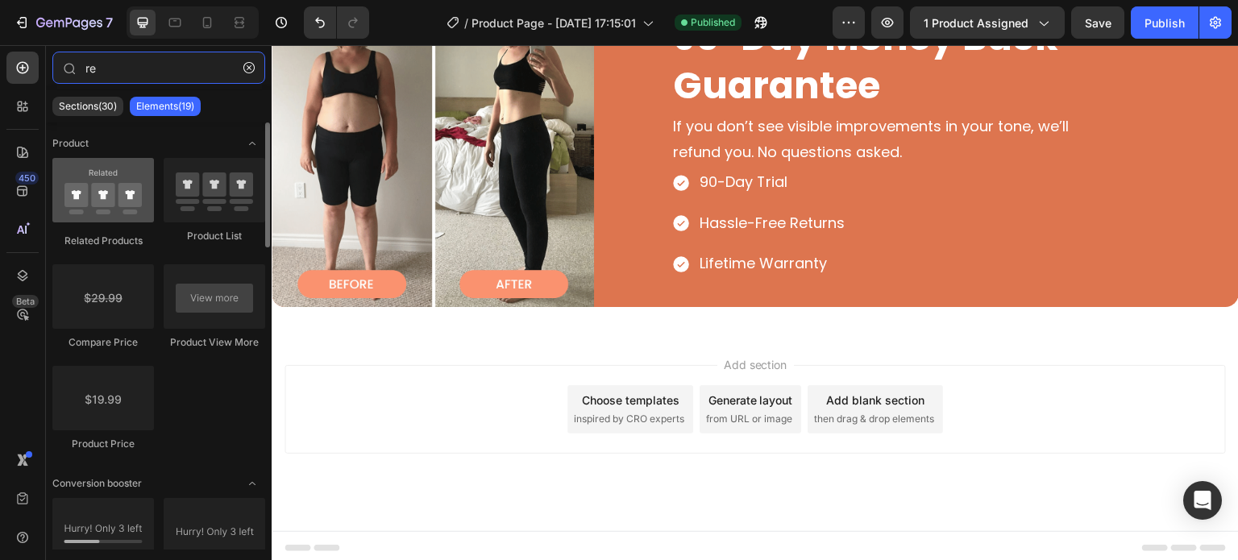
type input "re"
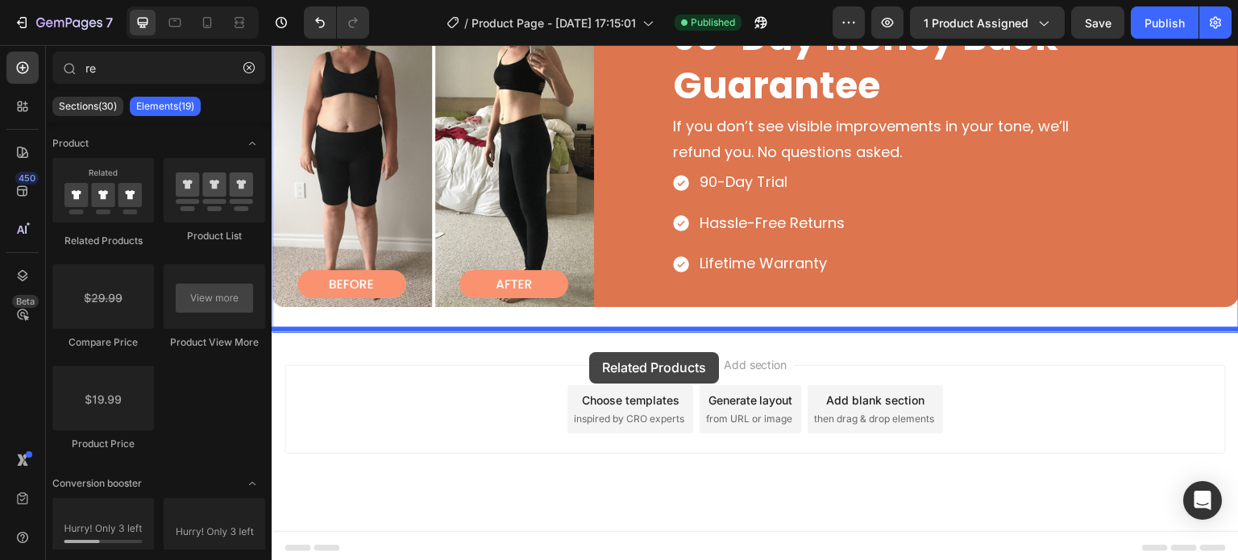
drag, startPoint x: 388, startPoint y: 223, endPoint x: 589, endPoint y: 352, distance: 239.3
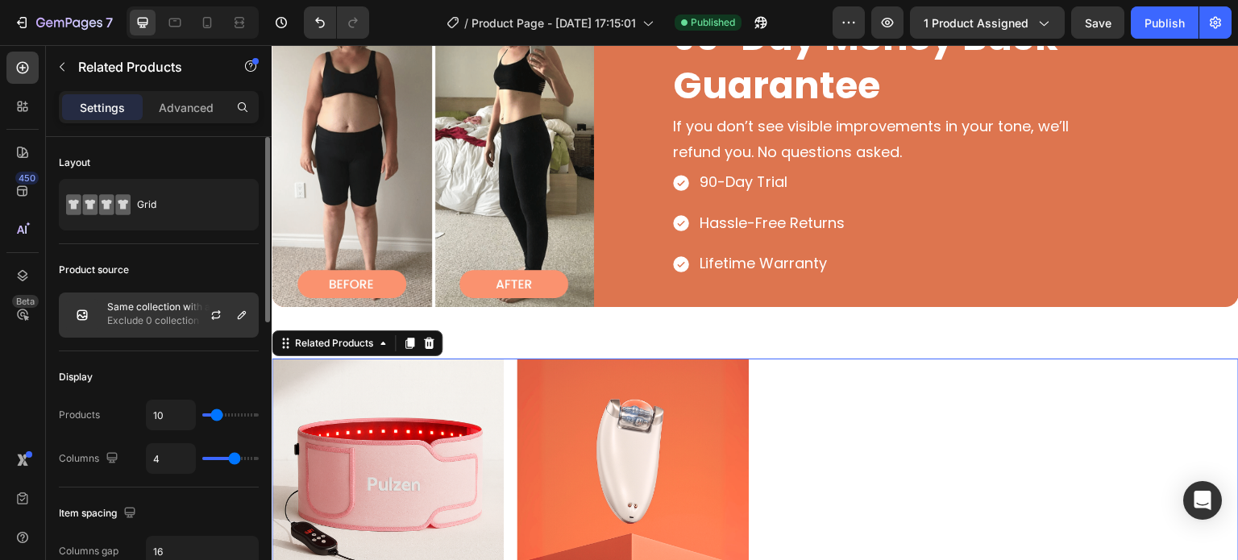
click at [156, 311] on p "Same collection with assigned product" at bounding box center [179, 307] width 144 height 11
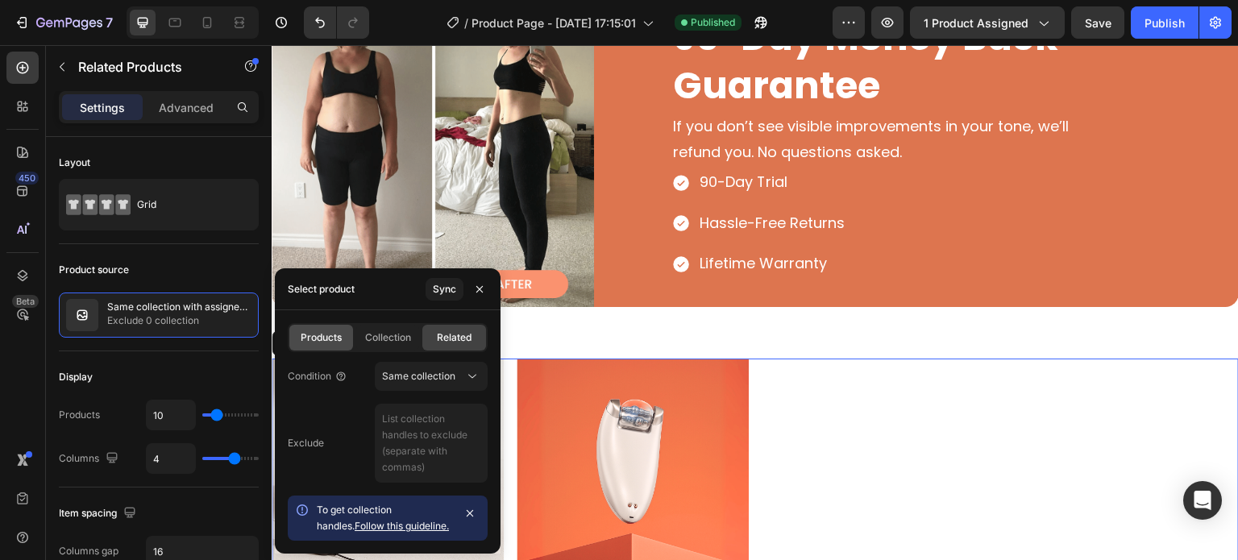
click at [326, 332] on span "Products" at bounding box center [321, 338] width 41 height 15
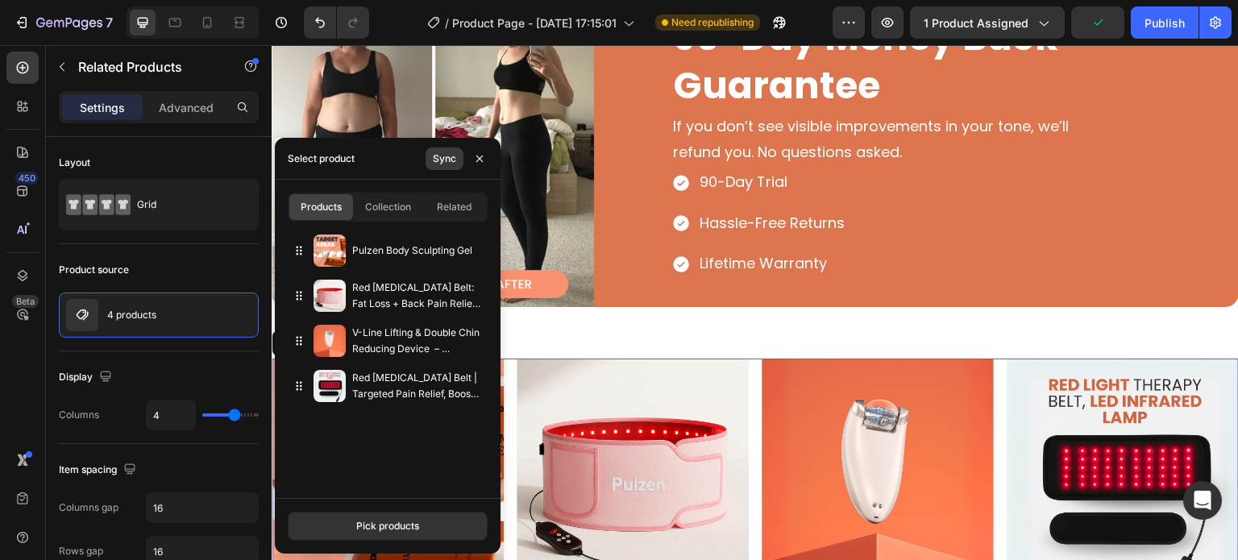
click at [439, 163] on div "Sync" at bounding box center [444, 159] width 23 height 15
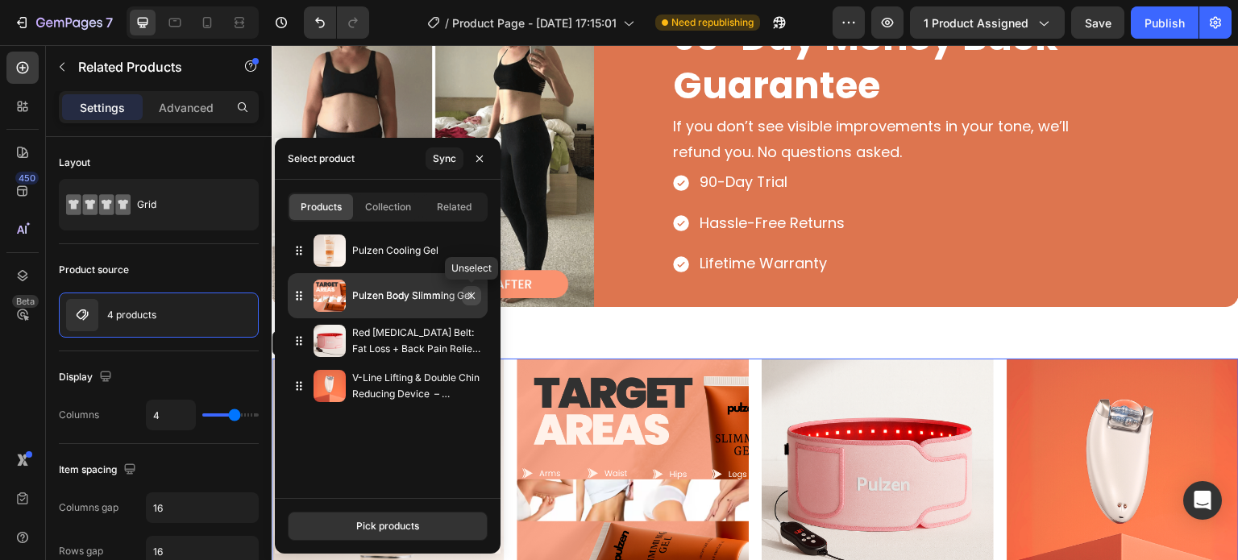
click at [471, 301] on icon "button" at bounding box center [471, 295] width 13 height 13
click at [472, 300] on icon "button" at bounding box center [471, 295] width 13 height 13
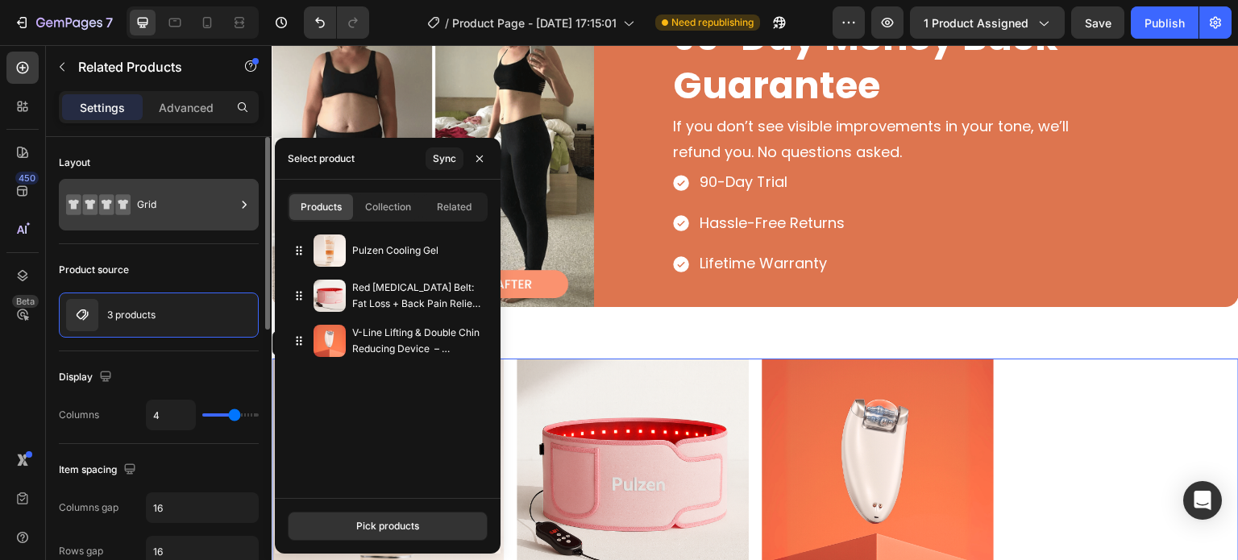
click at [215, 215] on div "Grid" at bounding box center [186, 204] width 98 height 37
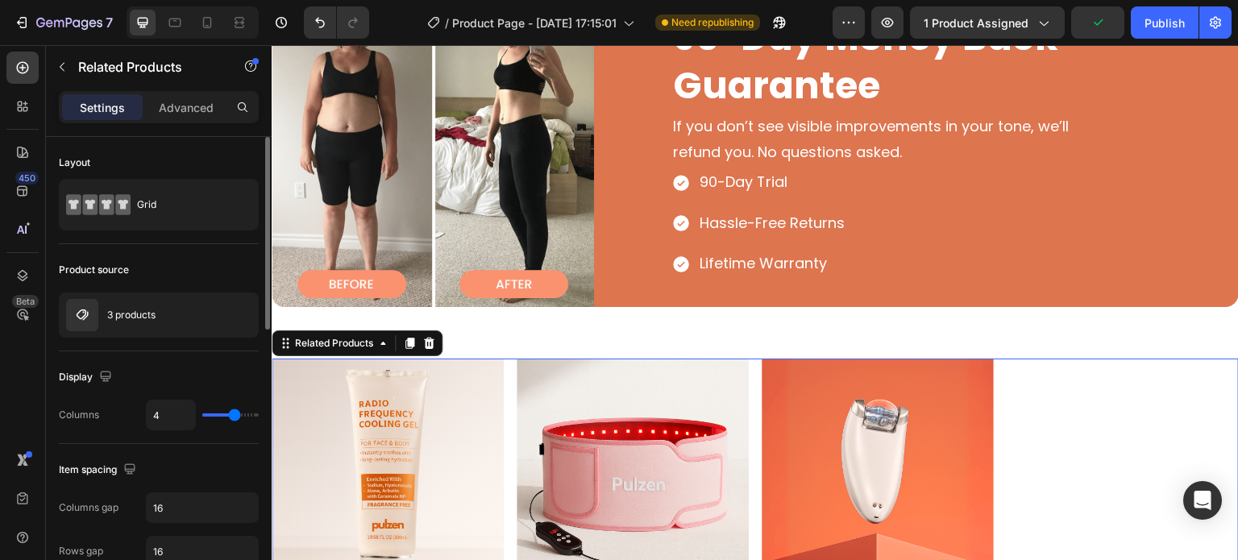
type input "3"
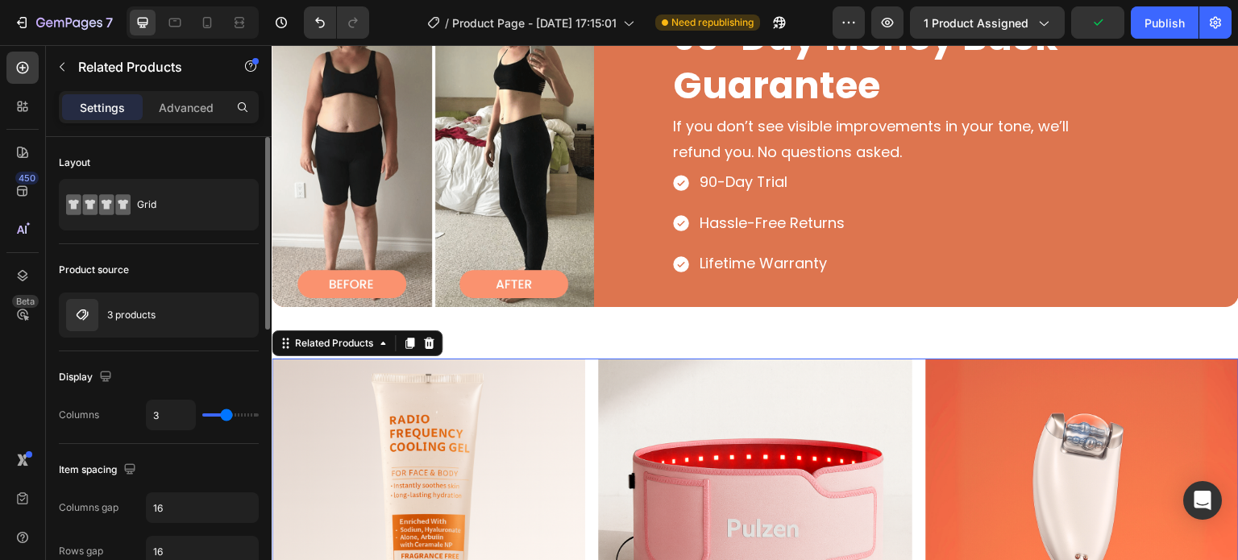
type input "3"
click at [229, 414] on input "range" at bounding box center [230, 415] width 56 height 3
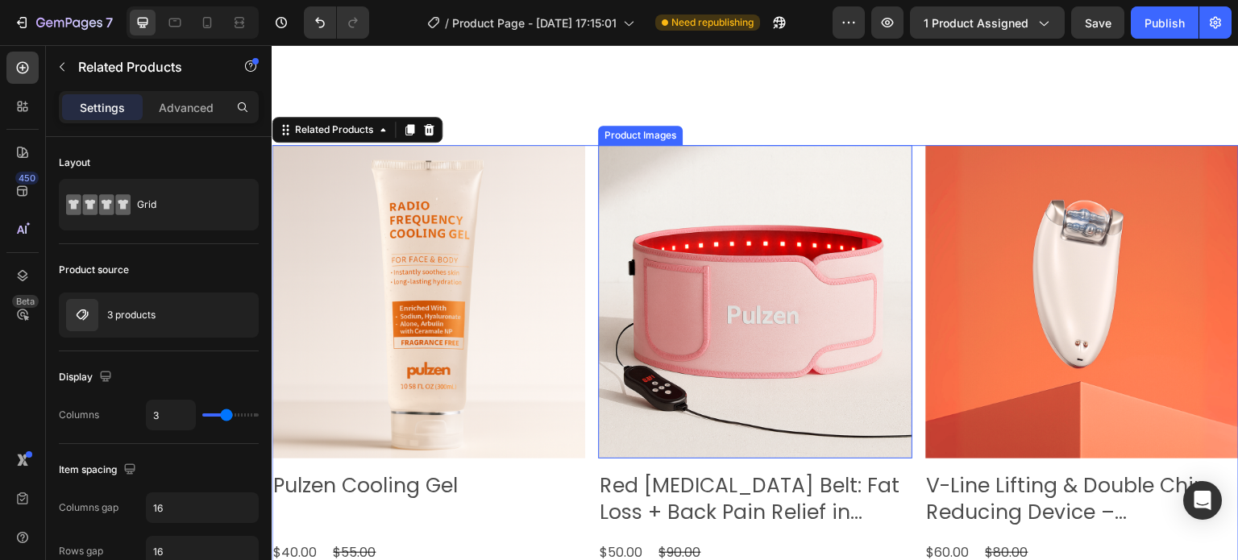
scroll to position [7353, 0]
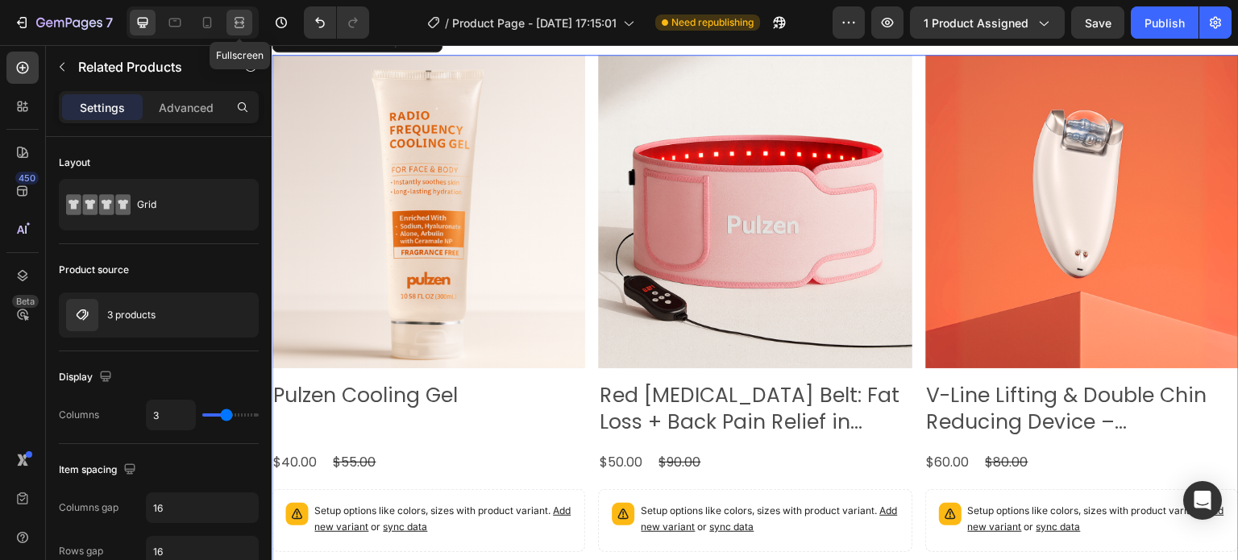
click at [239, 23] on icon at bounding box center [239, 23] width 16 height 16
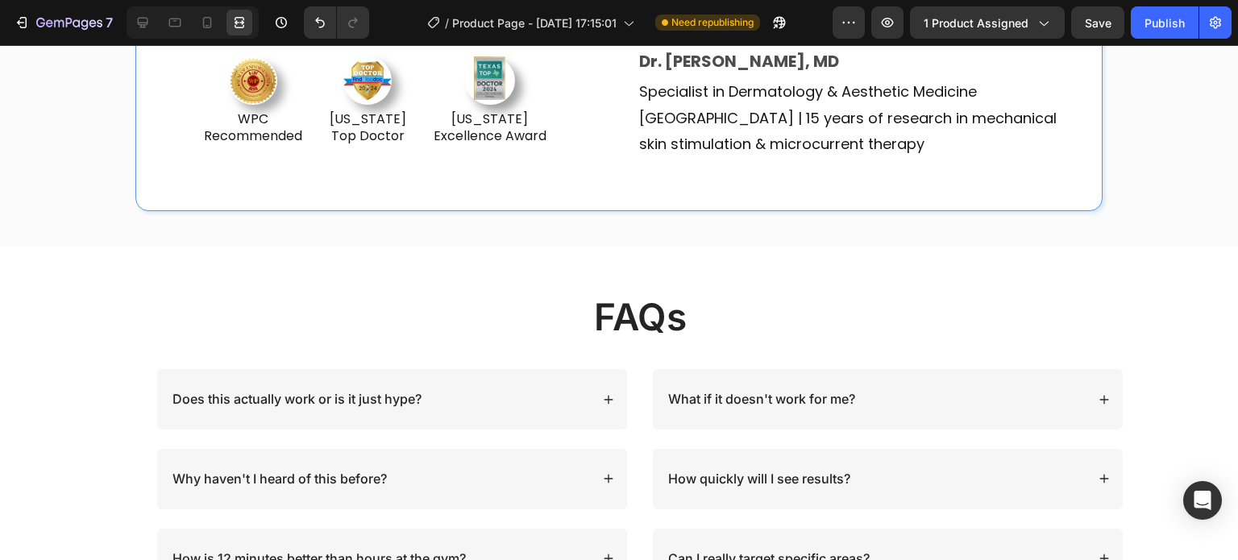
scroll to position [6365, 0]
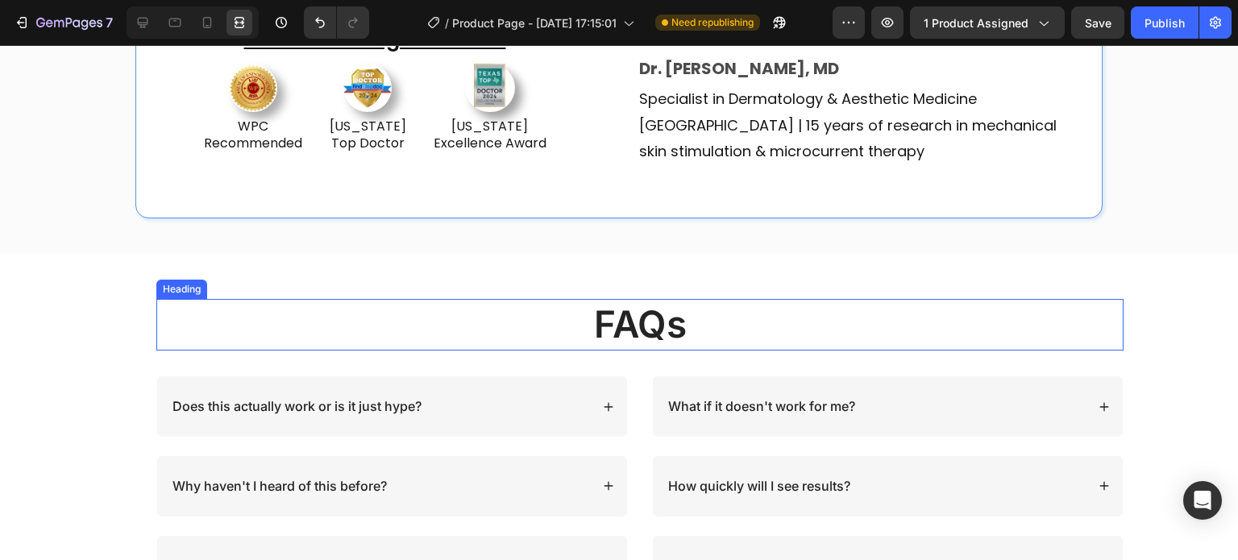
click at [699, 347] on h2 "FAQs" at bounding box center [640, 325] width 968 height 52
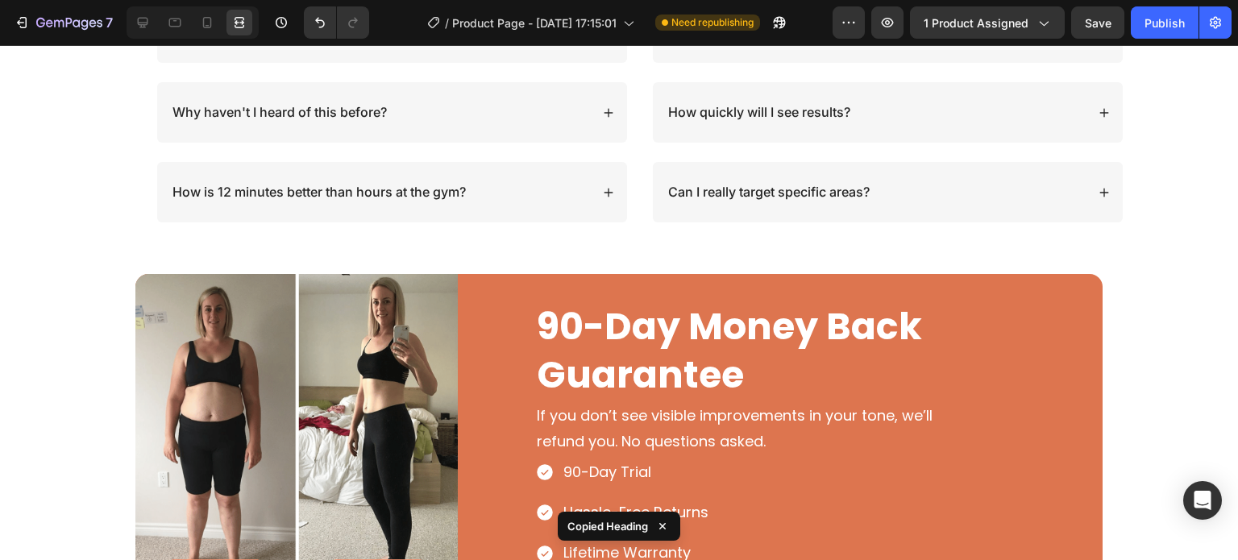
scroll to position [7107, 0]
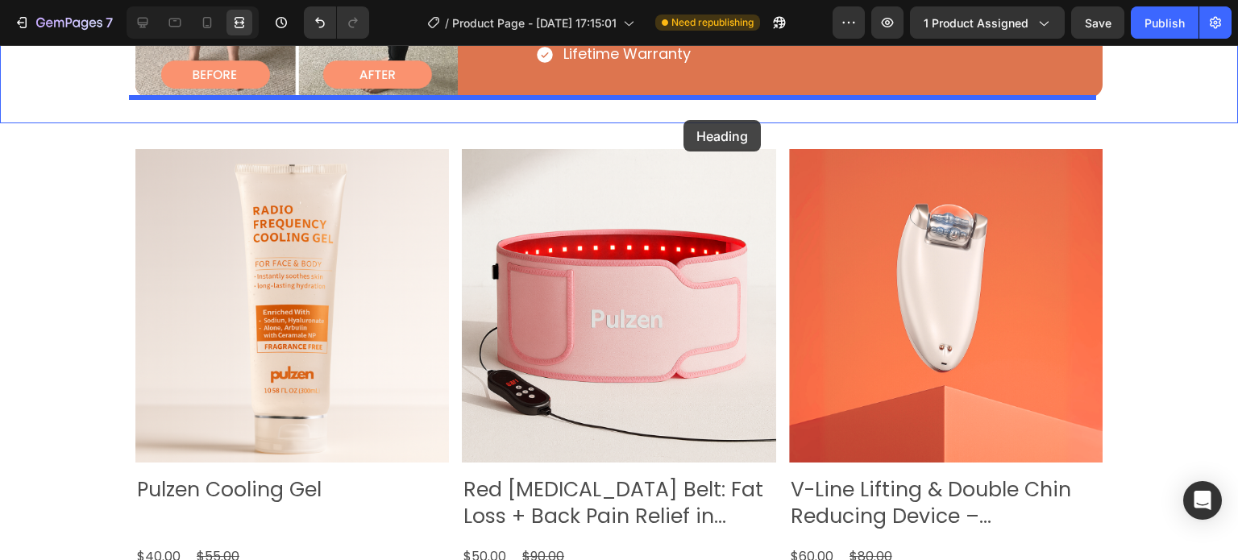
scroll to position [7258, 0]
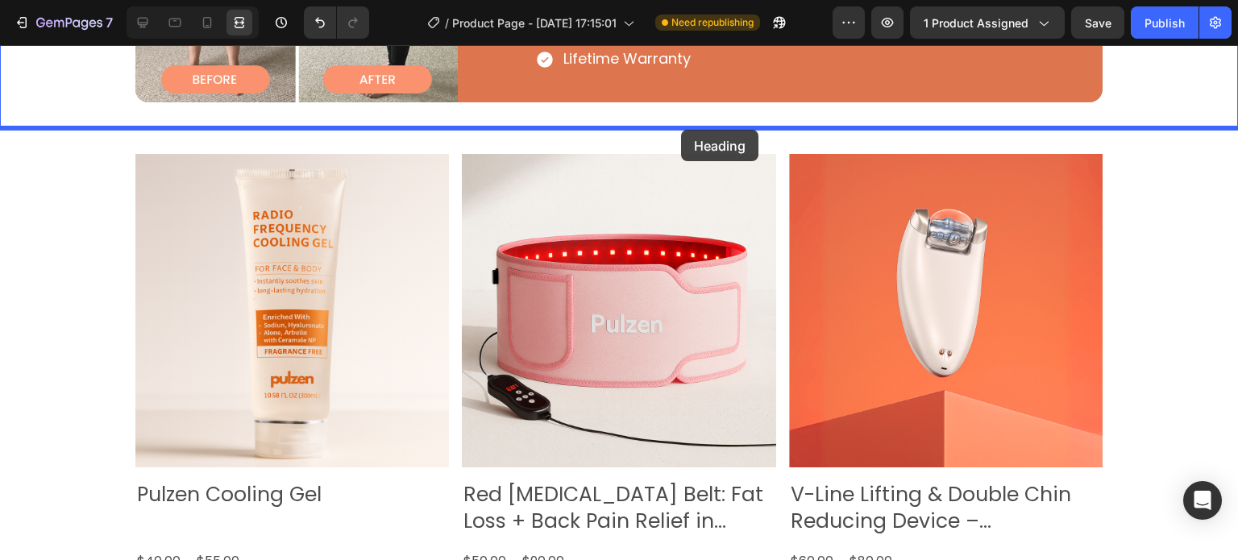
drag, startPoint x: 704, startPoint y: 292, endPoint x: 681, endPoint y: 134, distance: 159.6
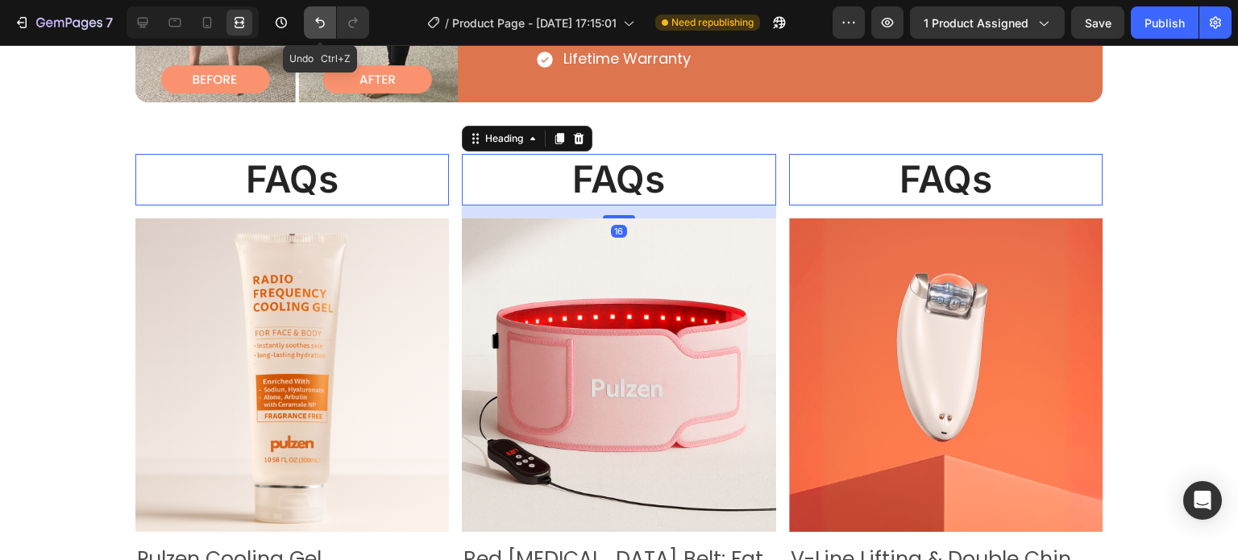
click at [320, 15] on icon "Undo/Redo" at bounding box center [320, 23] width 16 height 16
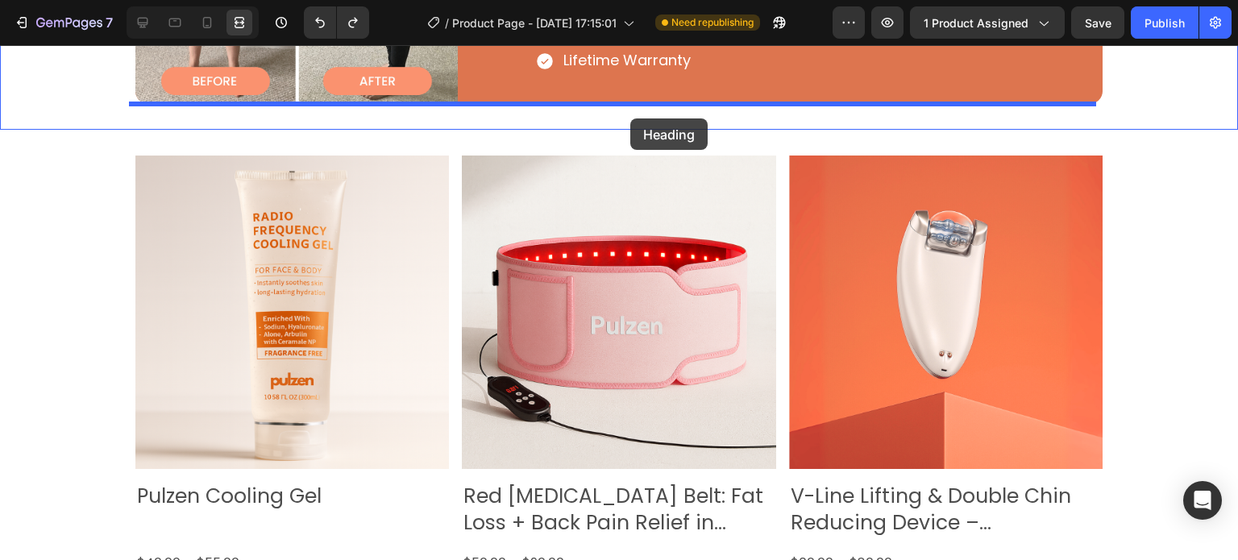
scroll to position [7239, 0]
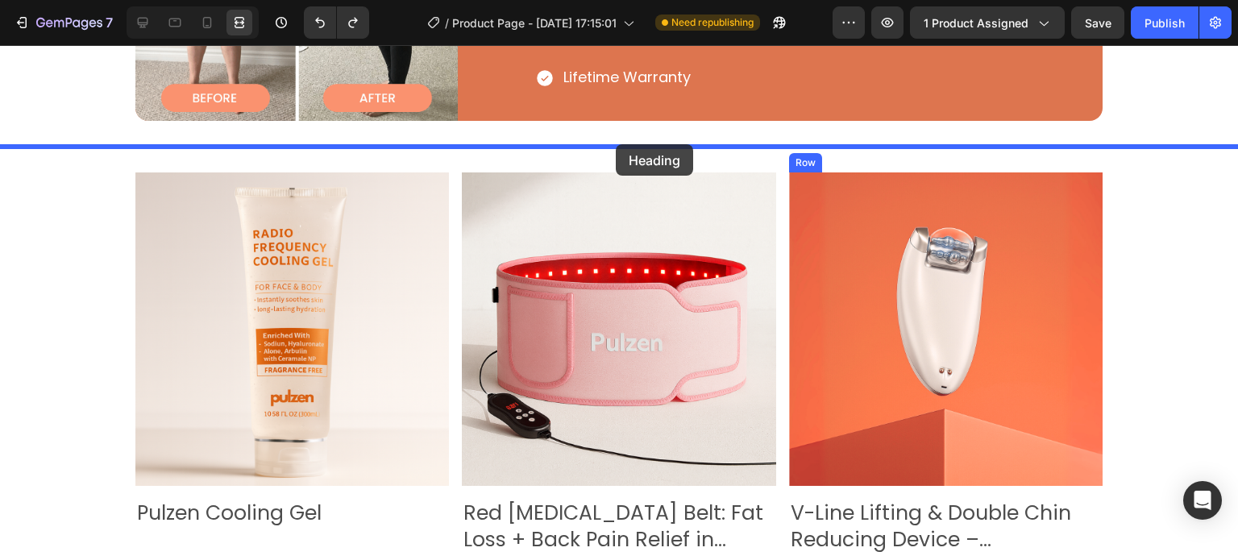
drag, startPoint x: 590, startPoint y: 487, endPoint x: 616, endPoint y: 144, distance: 343.6
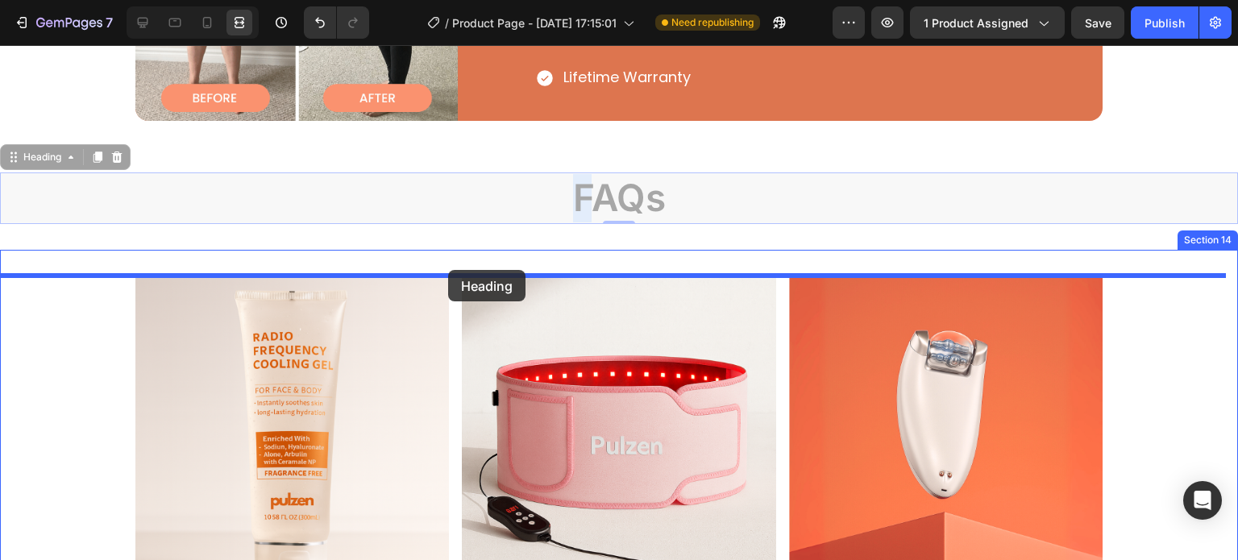
drag, startPoint x: 593, startPoint y: 214, endPoint x: 448, endPoint y: 270, distance: 155.0
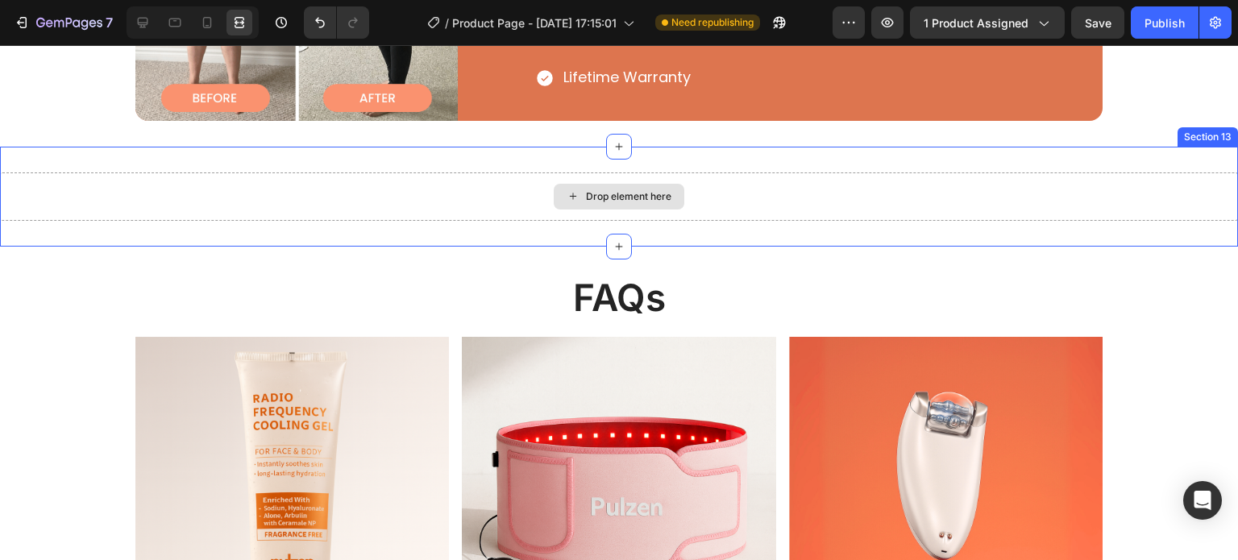
click at [695, 180] on div "Drop element here" at bounding box center [619, 197] width 1238 height 48
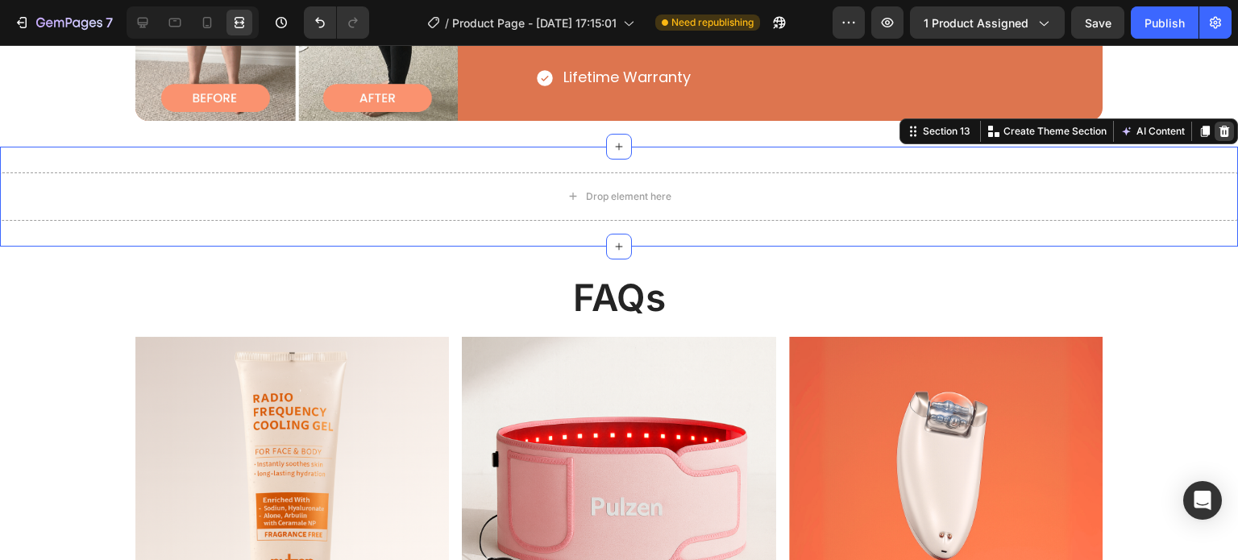
click at [1220, 134] on icon at bounding box center [1225, 131] width 10 height 11
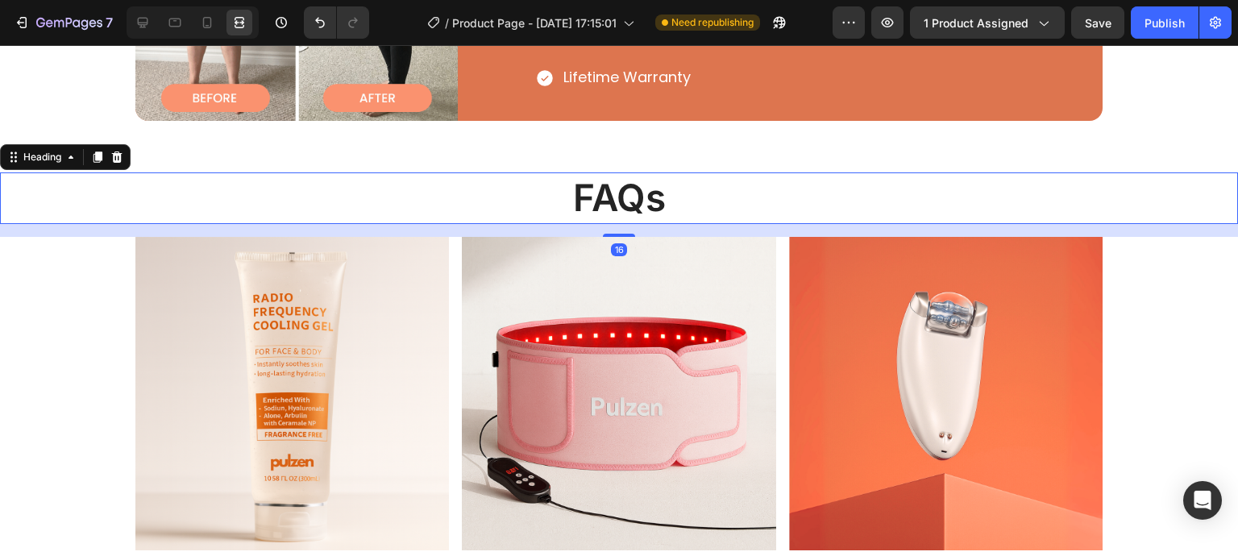
click at [643, 189] on h2 "FAQs" at bounding box center [619, 199] width 1238 height 52
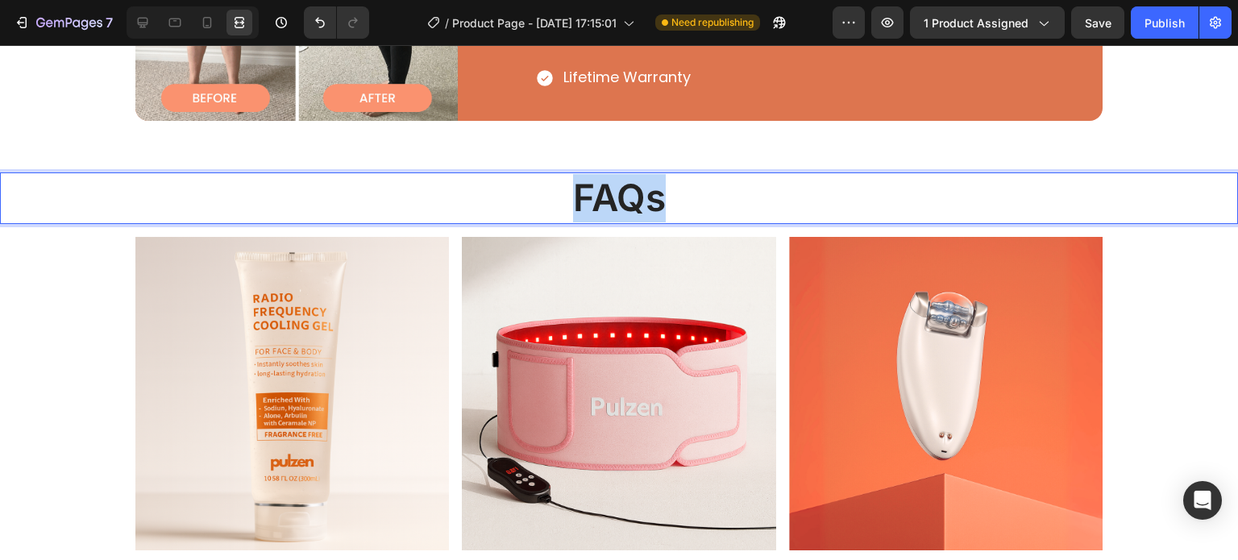
click at [643, 189] on p "FAQs" at bounding box center [619, 198] width 1235 height 48
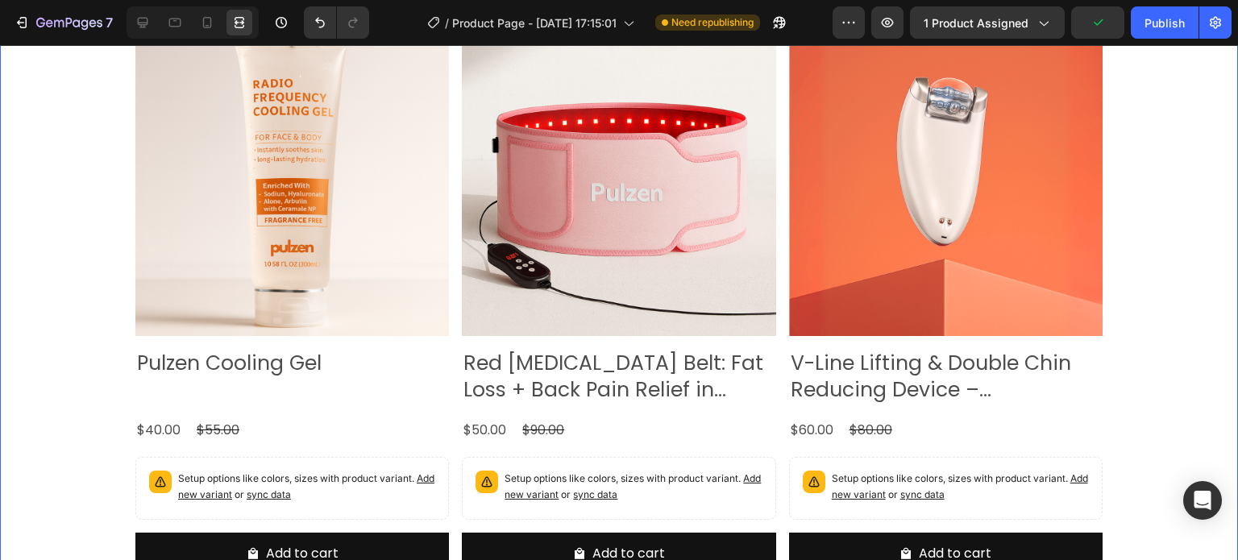
scroll to position [7455, 0]
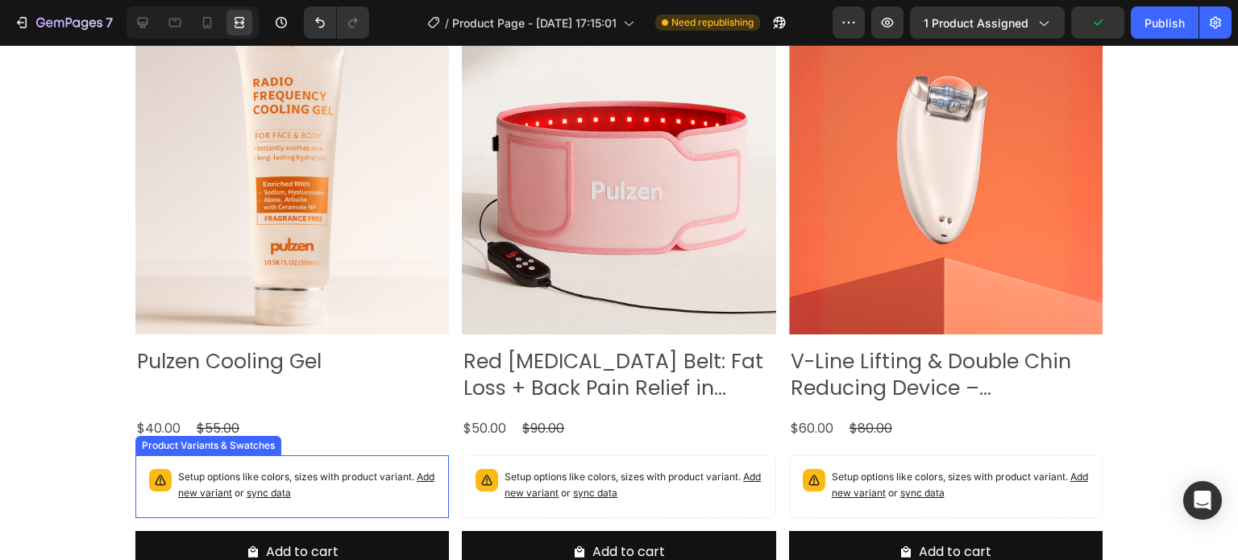
drag, startPoint x: 434, startPoint y: 476, endPoint x: 378, endPoint y: 461, distance: 57.7
click at [434, 476] on div "Setup options like colors, sizes with product variant. Add new variant or sync …" at bounding box center [292, 487] width 299 height 48
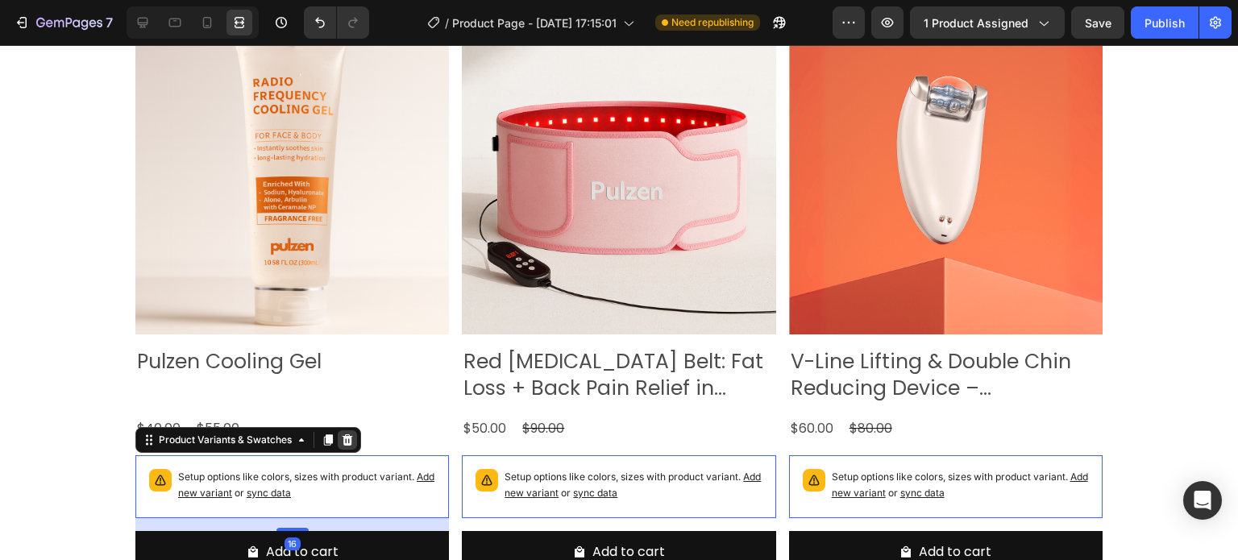
click at [343, 445] on icon at bounding box center [348, 440] width 10 height 11
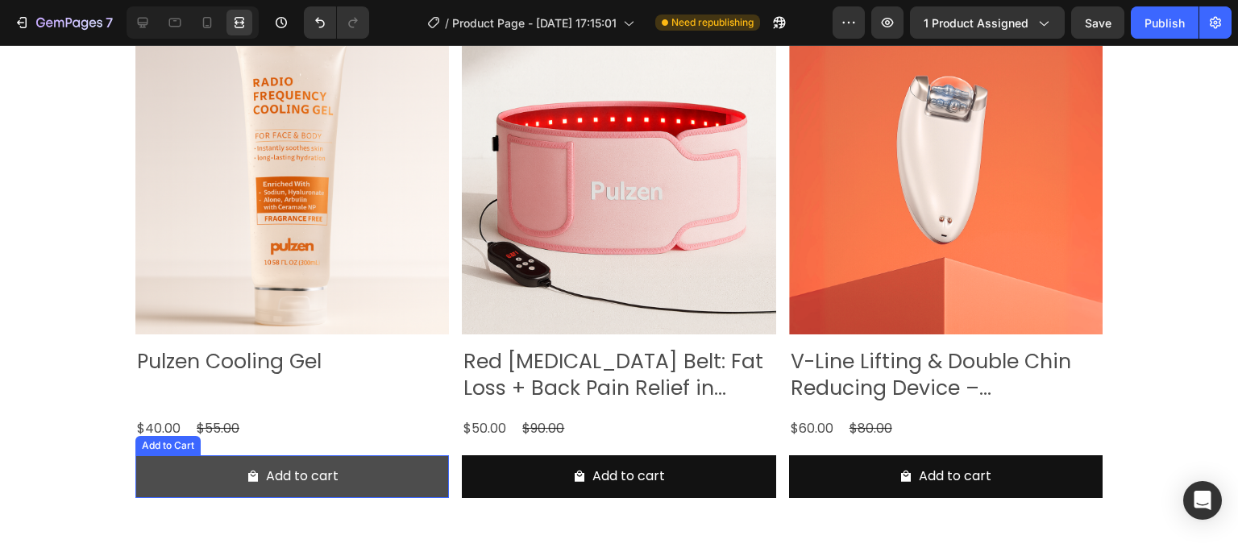
click at [431, 460] on button "Add to cart" at bounding box center [292, 477] width 314 height 43
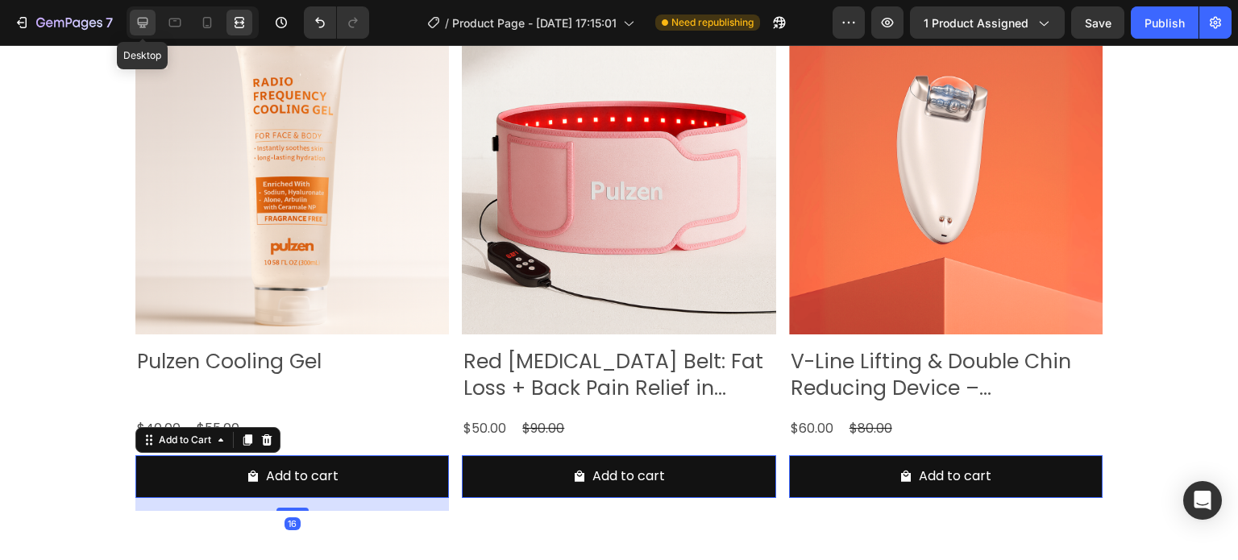
click at [139, 18] on icon at bounding box center [143, 23] width 10 height 10
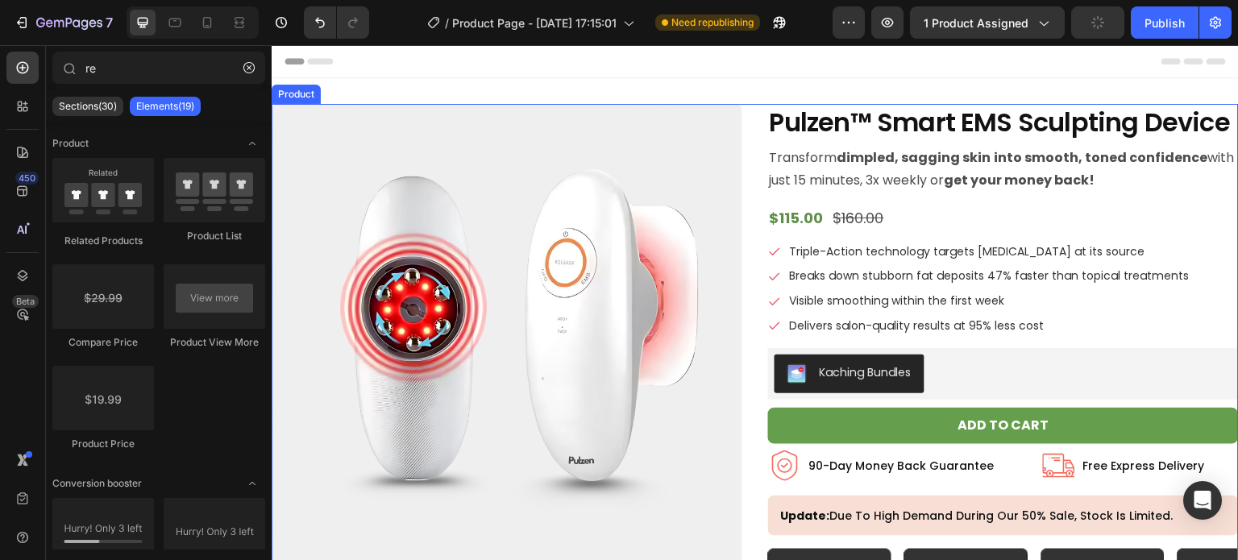
click at [1058, 408] on button "Add to cart" at bounding box center [1003, 426] width 471 height 36
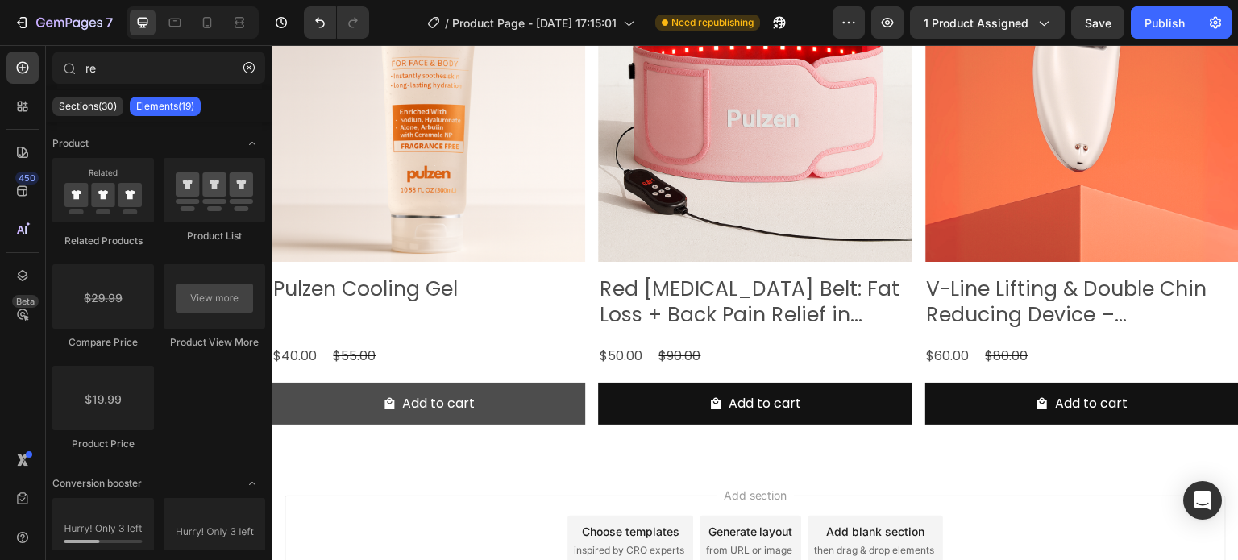
scroll to position [8308, 0]
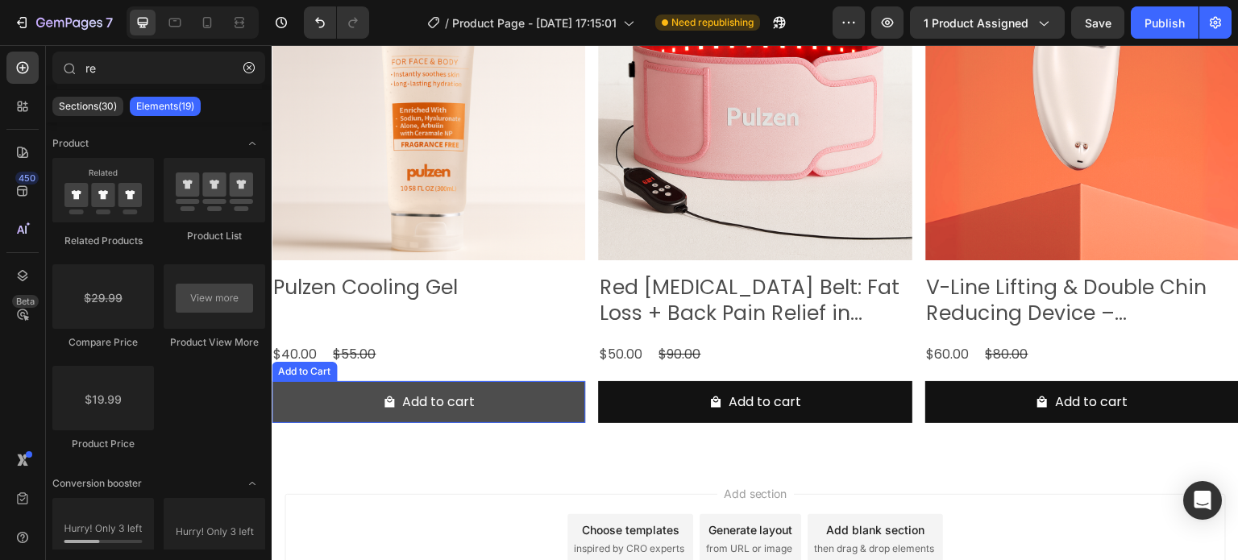
click at [546, 403] on button "Add to cart" at bounding box center [429, 402] width 314 height 43
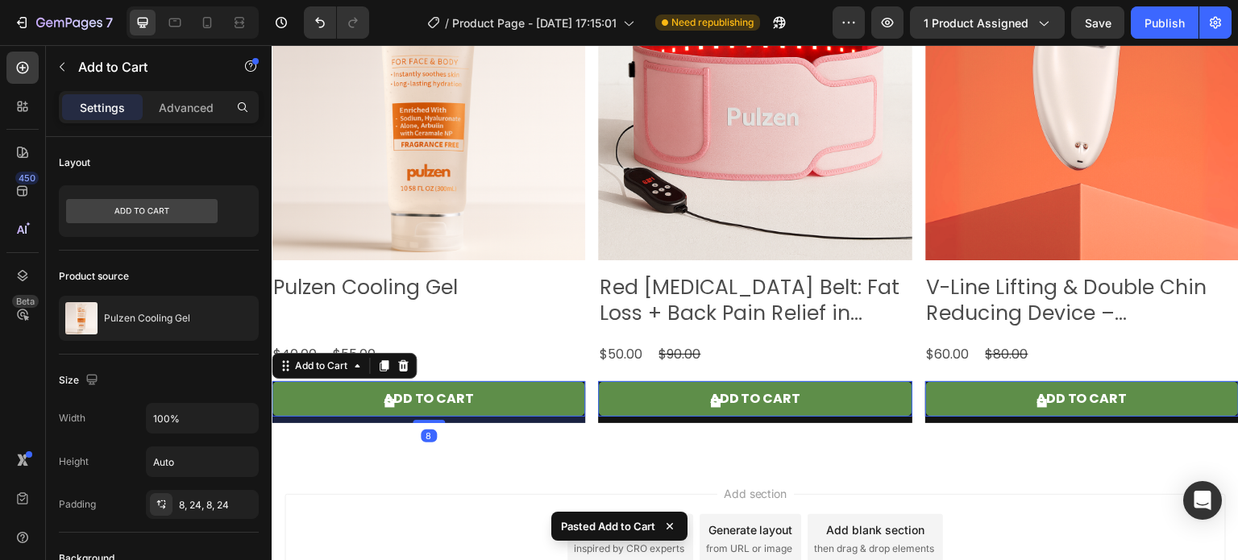
click at [562, 417] on div "8" at bounding box center [429, 420] width 314 height 6
click at [494, 331] on div "Product Images Pulzen Cooling Gel Product Title $40.00 Product Price Product Pr…" at bounding box center [429, 192] width 314 height 490
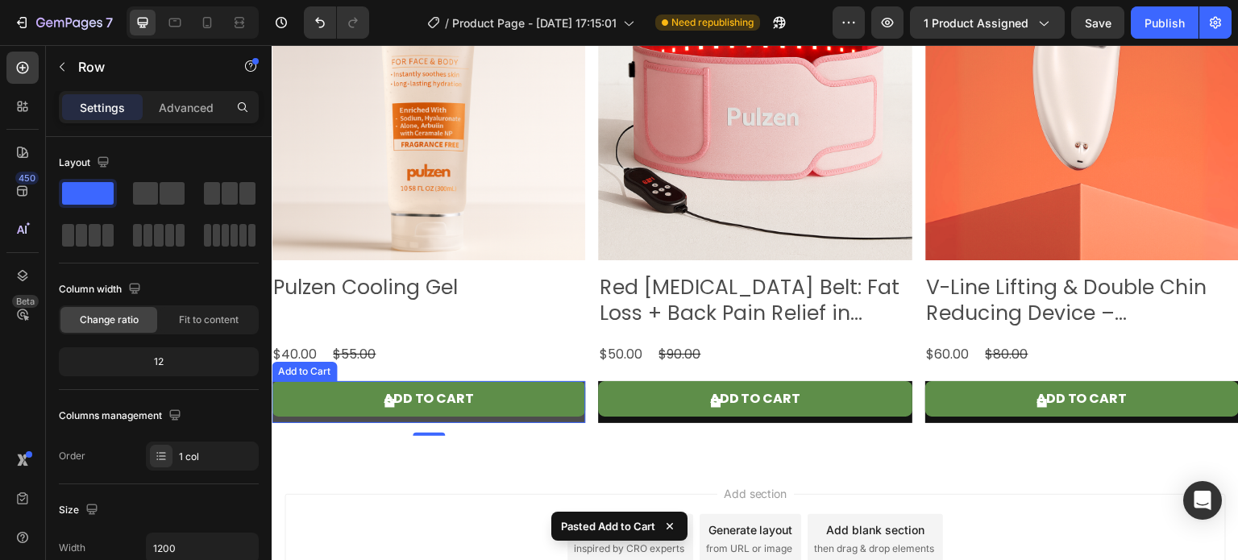
click at [511, 417] on button "Add to cart" at bounding box center [429, 402] width 314 height 43
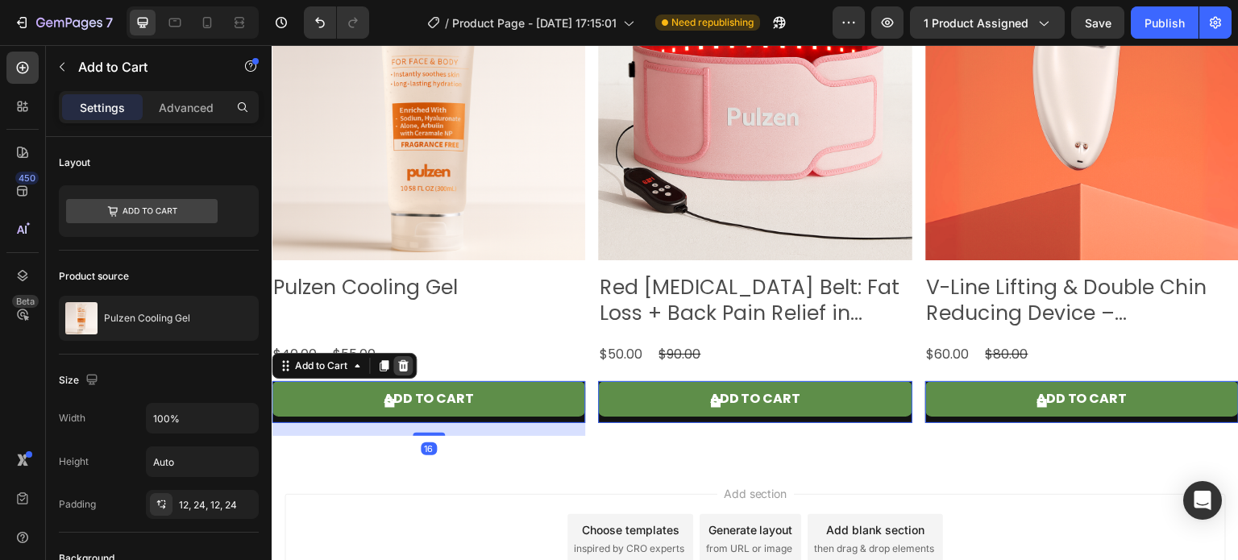
click at [401, 361] on icon at bounding box center [403, 366] width 13 height 13
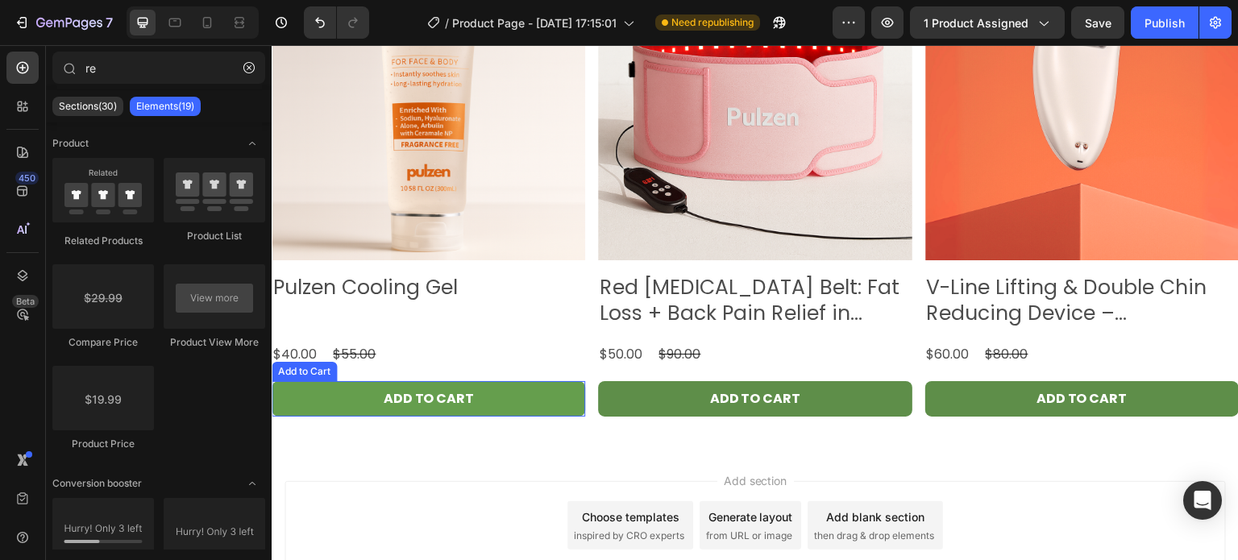
click at [525, 411] on button "Add to cart" at bounding box center [429, 399] width 314 height 36
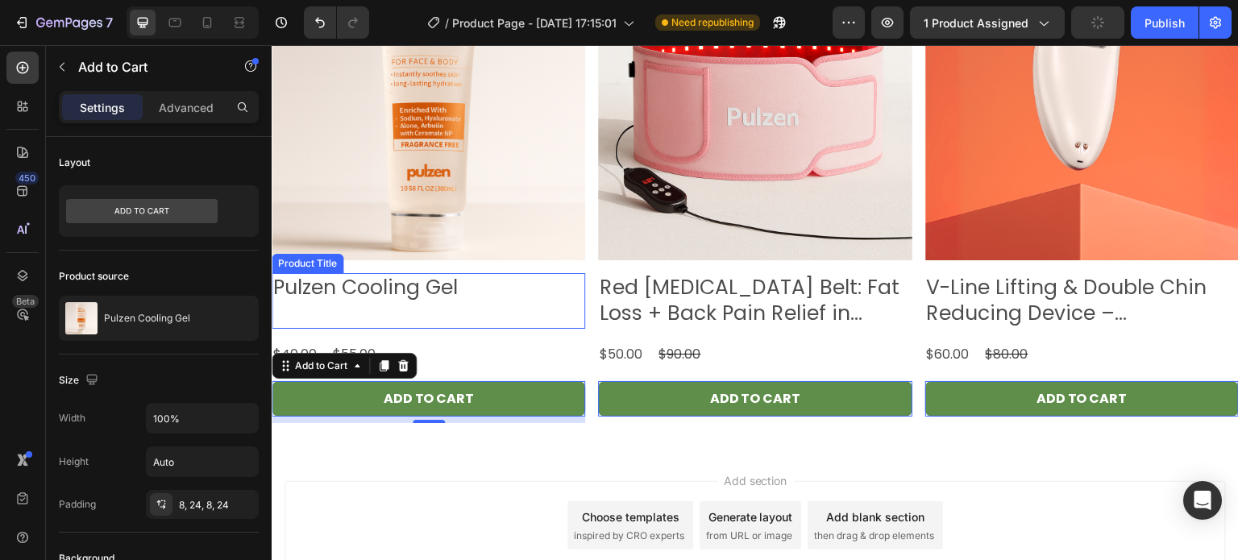
click at [476, 287] on h2 "Pulzen Cooling Gel" at bounding box center [429, 288] width 314 height 30
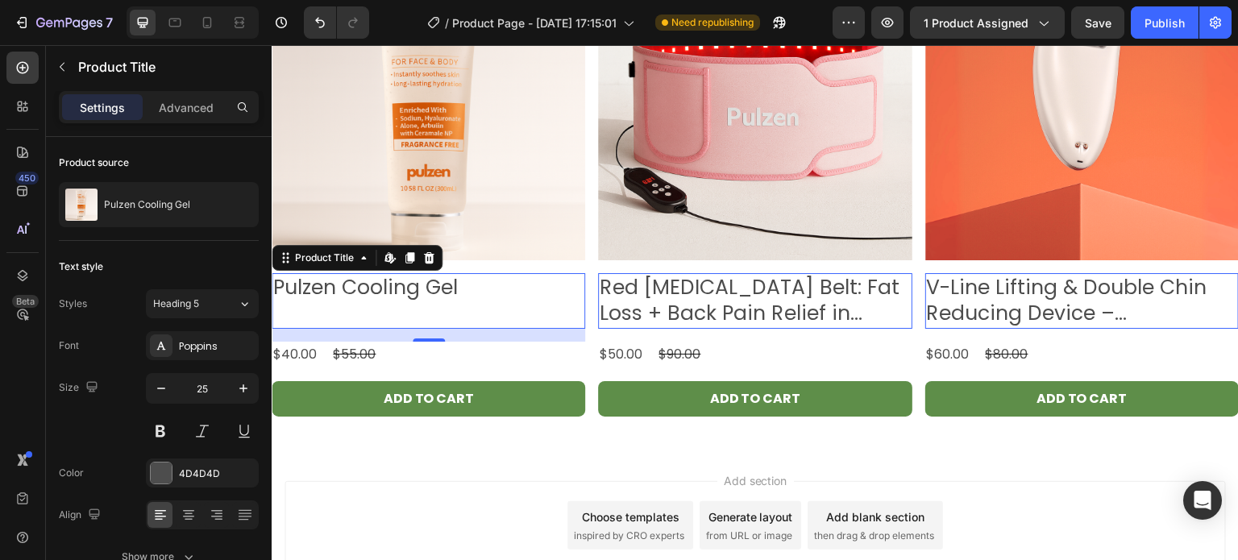
click at [331, 304] on div "Pulzen Cooling Gel Product Title Edit content in Shopify 16" at bounding box center [429, 301] width 314 height 56
click at [315, 352] on div "$40.00" at bounding box center [295, 355] width 47 height 27
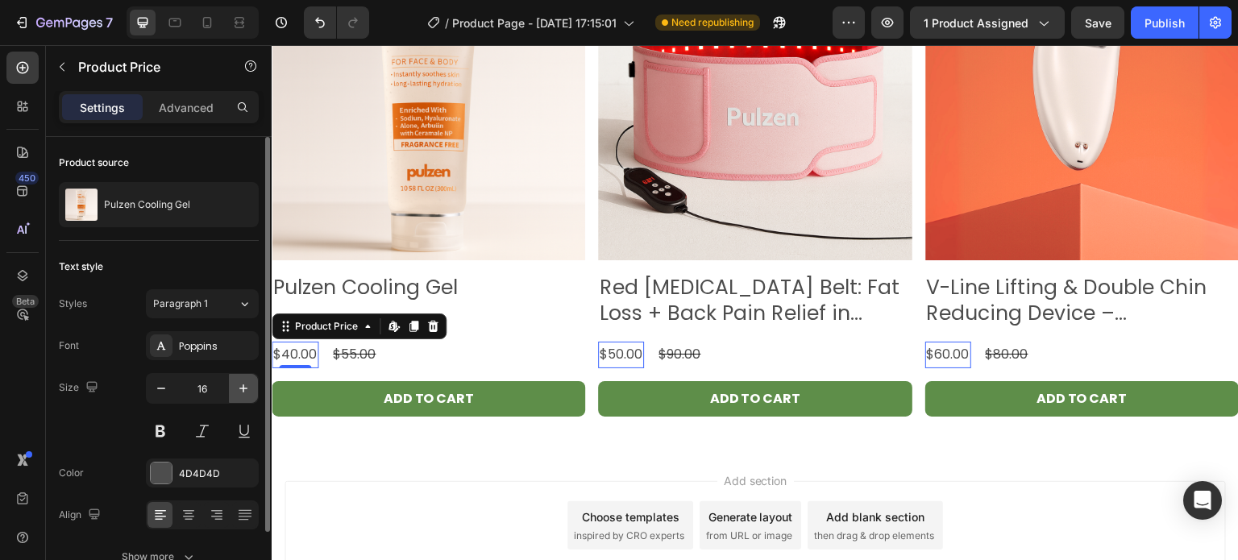
click at [241, 384] on icon "button" at bounding box center [243, 389] width 16 height 16
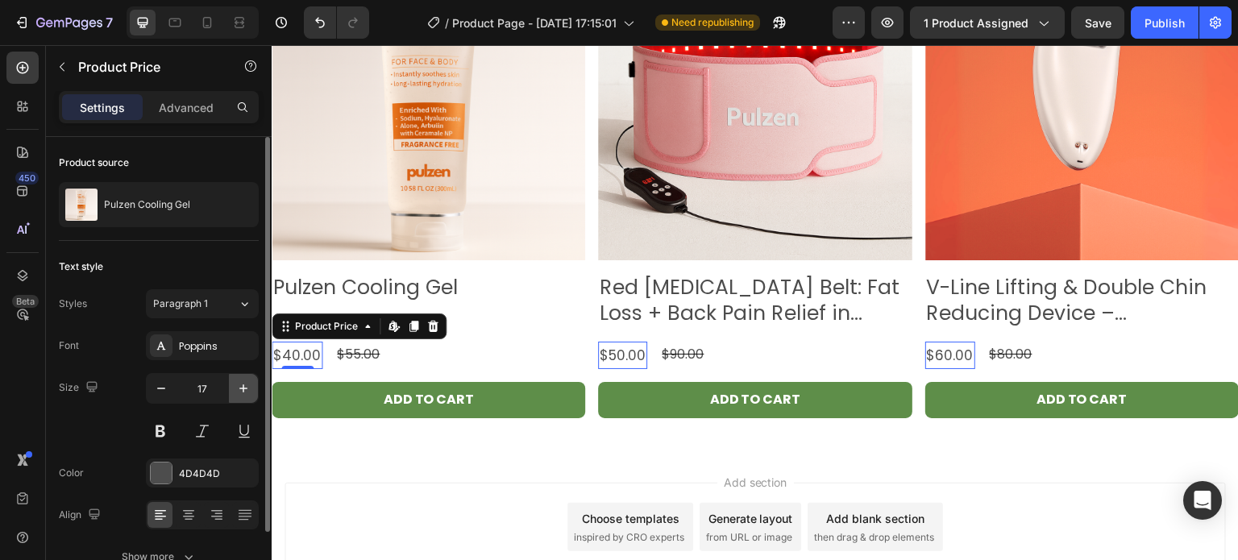
type input "18"
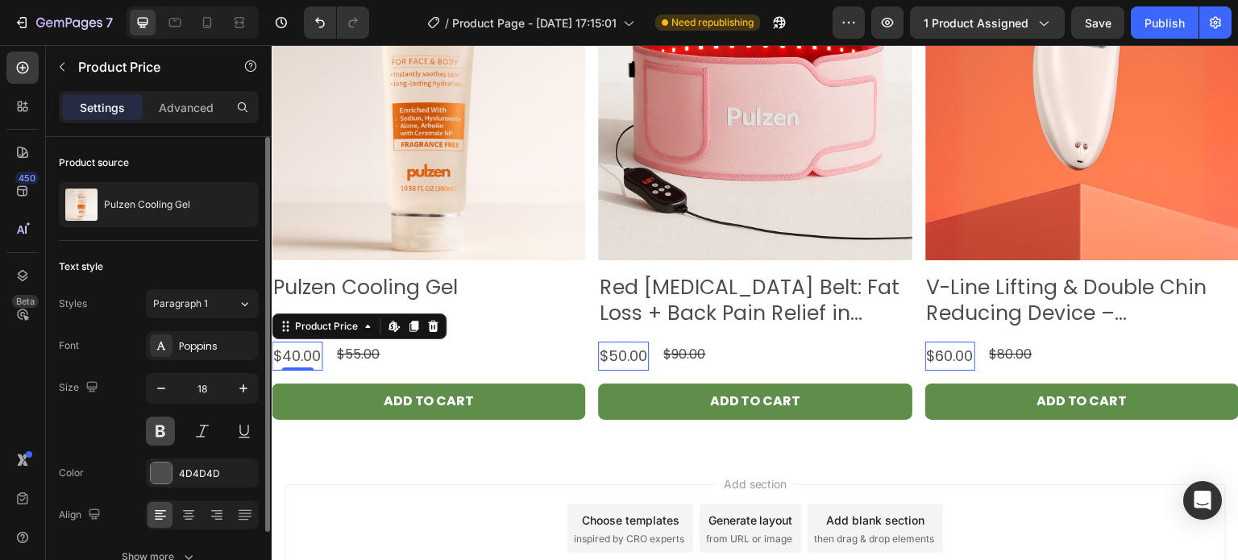
click at [154, 441] on button at bounding box center [160, 431] width 29 height 29
click at [164, 435] on button at bounding box center [160, 431] width 29 height 29
click at [393, 464] on div "Add section Choose templates inspired by CRO experts Generate layout from URL o…" at bounding box center [756, 551] width 968 height 198
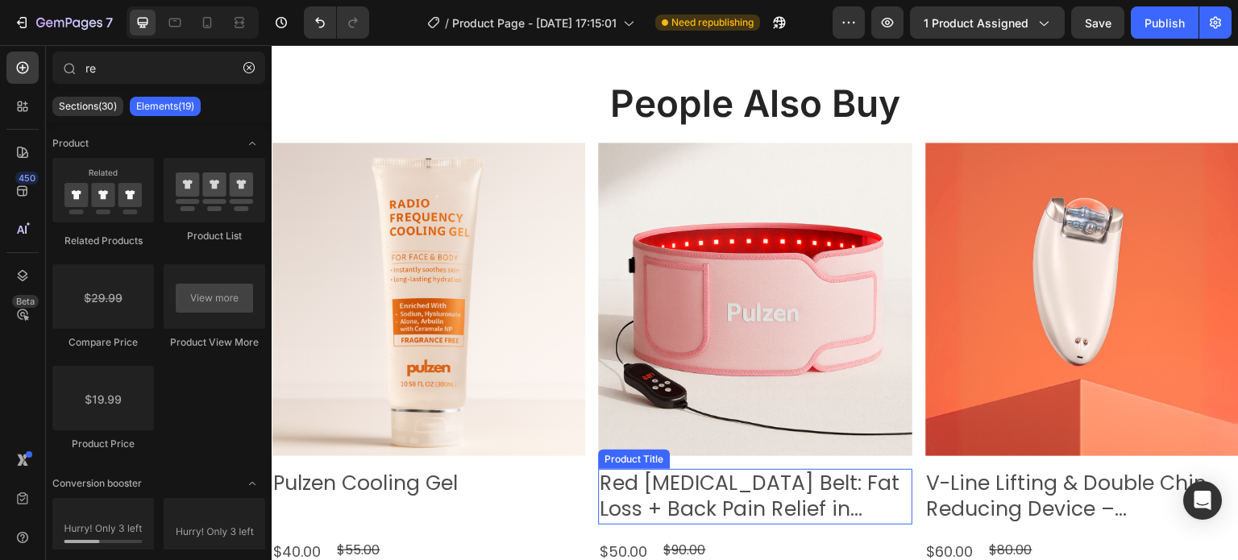
scroll to position [8102, 0]
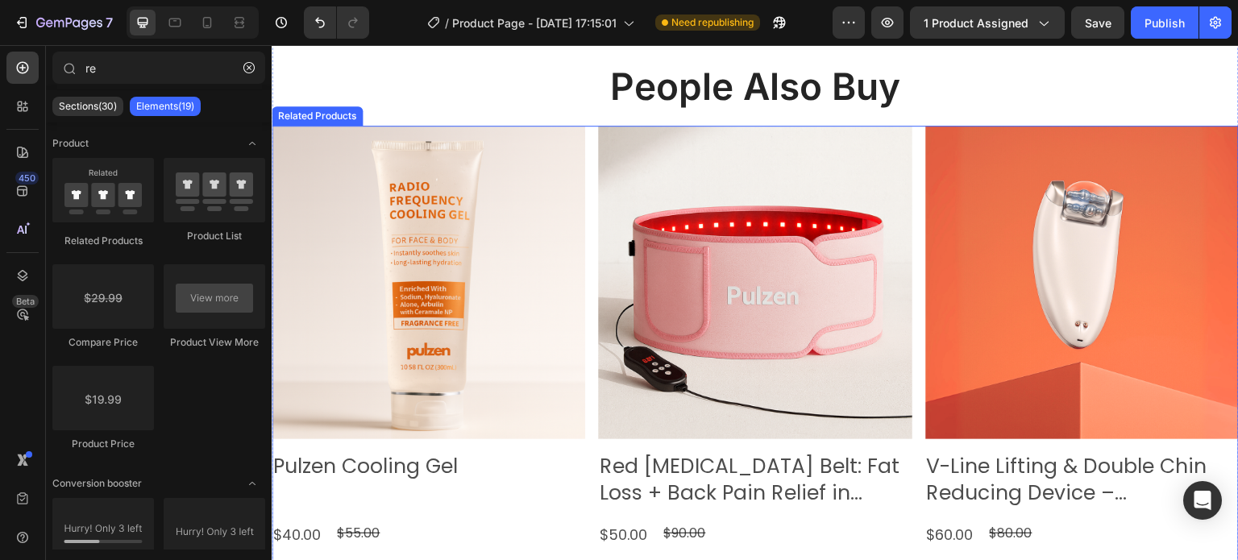
click at [539, 243] on img at bounding box center [429, 283] width 314 height 314
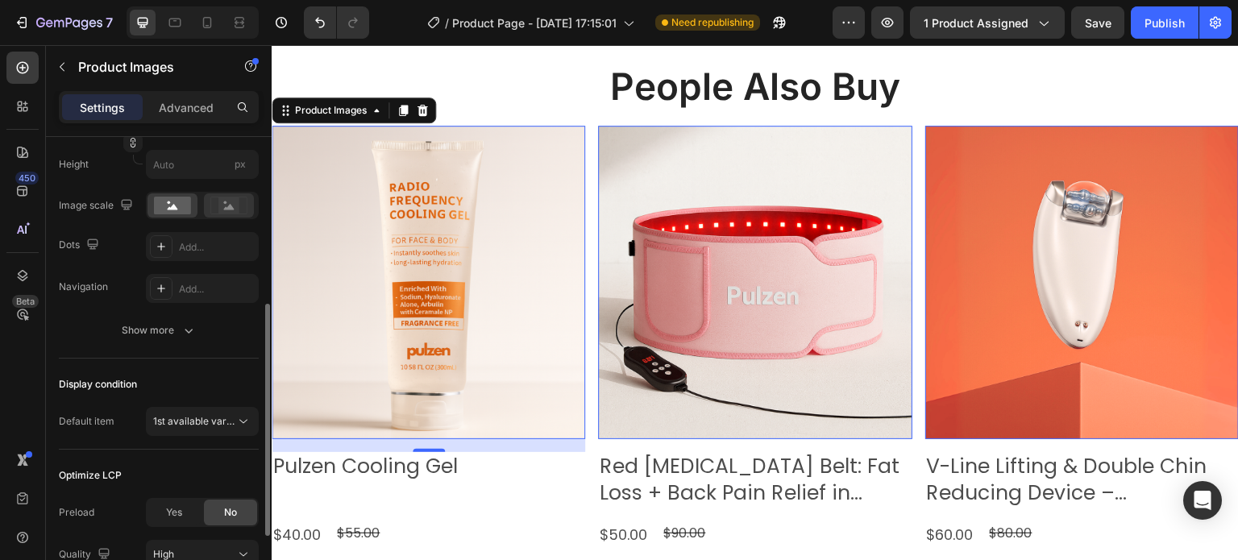
scroll to position [338, 0]
click at [207, 344] on div "Featured image Frame Square Width 100 px % Height px Image scale Dots Add... Na…" at bounding box center [159, 187] width 200 height 341
click at [206, 337] on button "Show more" at bounding box center [159, 329] width 200 height 29
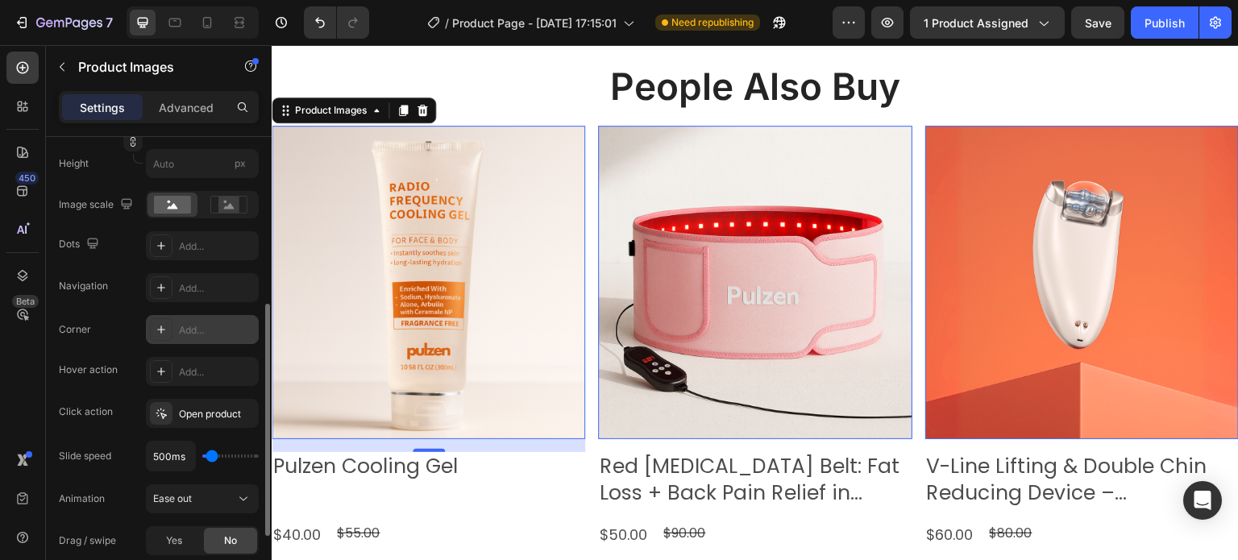
click at [200, 339] on div "Add..." at bounding box center [202, 329] width 113 height 29
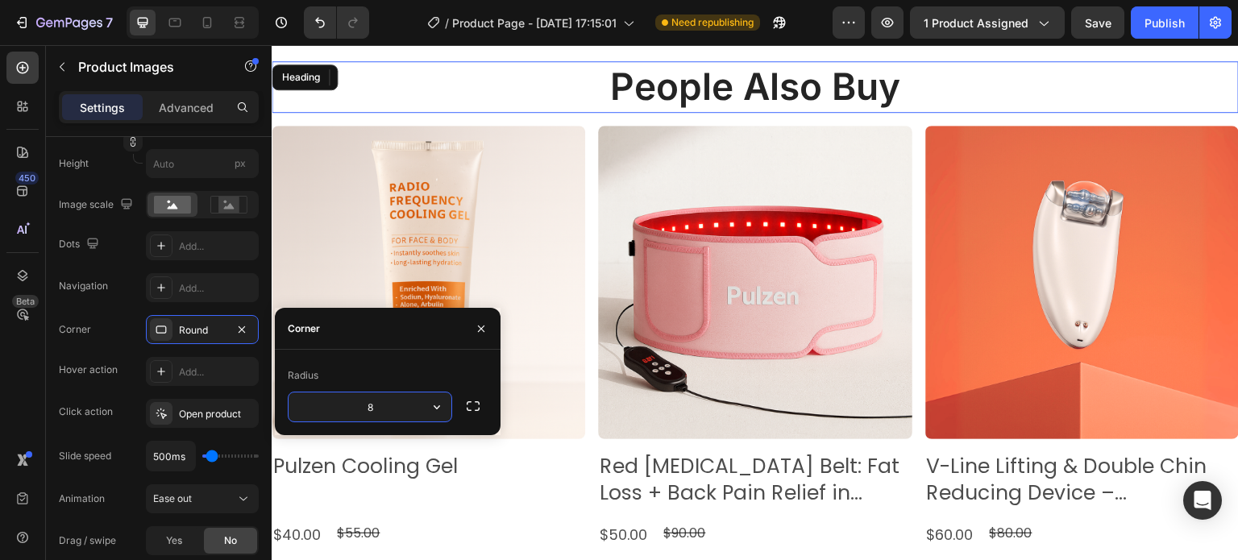
click at [509, 106] on h2 "People Also Buy" at bounding box center [756, 87] width 968 height 52
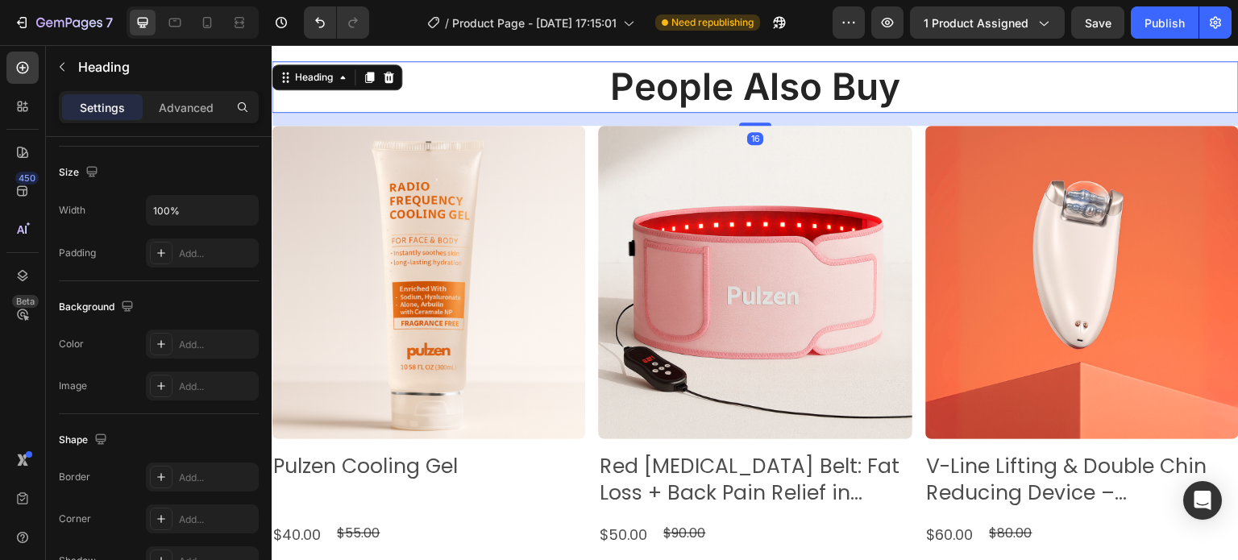
scroll to position [0, 0]
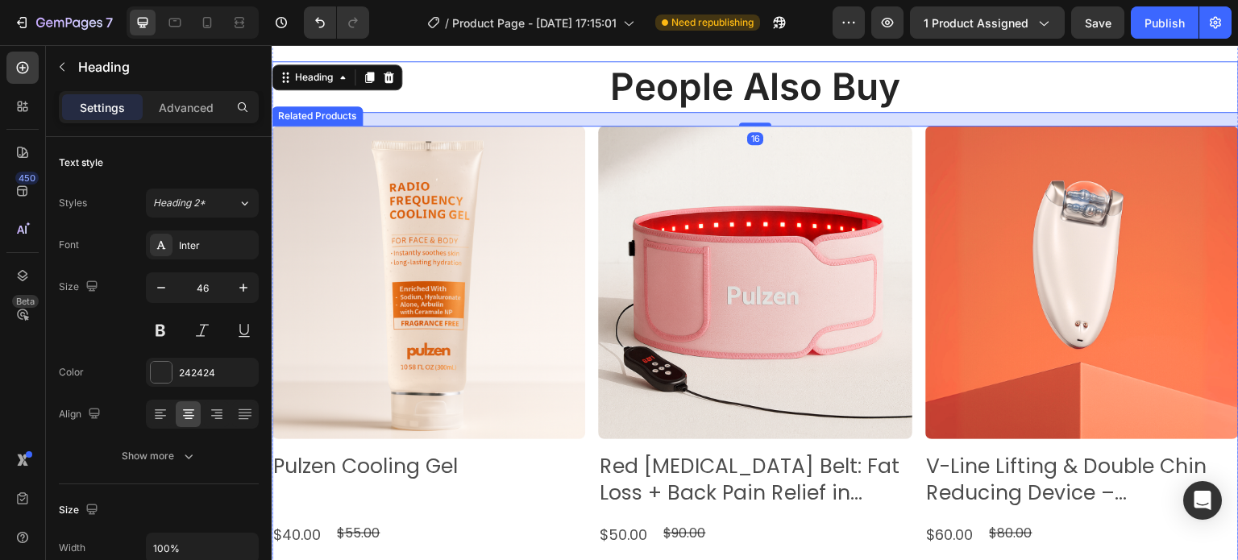
click at [586, 229] on div "Product Images Pulzen Cooling Gel Product Title $40.00 Product Price Product Pr…" at bounding box center [756, 366] width 968 height 481
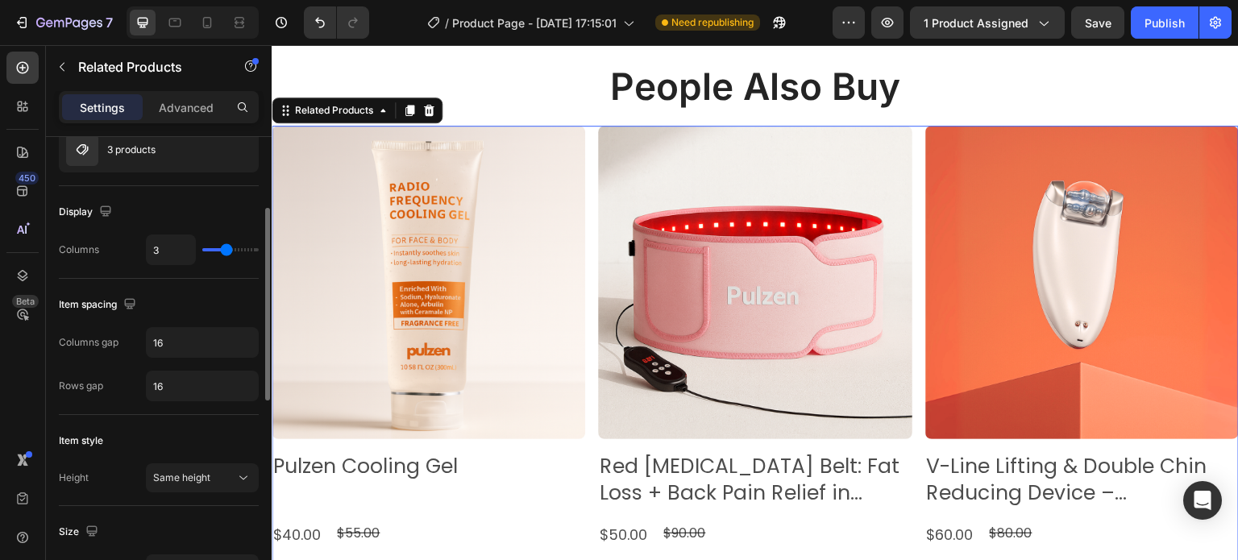
scroll to position [168, 0]
click at [202, 335] on input "16" at bounding box center [202, 340] width 111 height 29
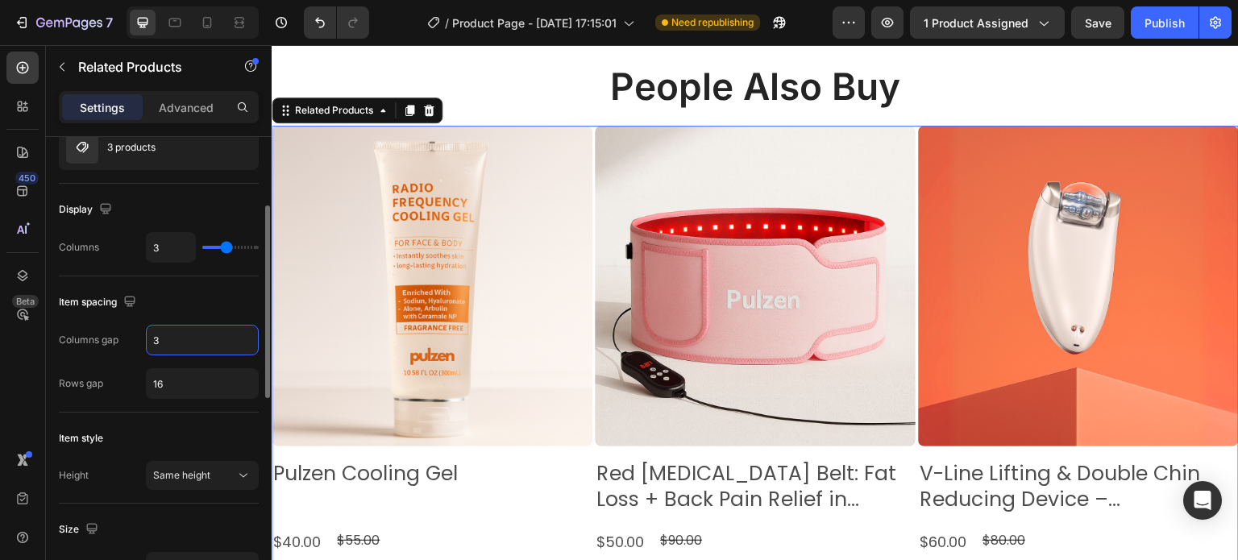
type input "30"
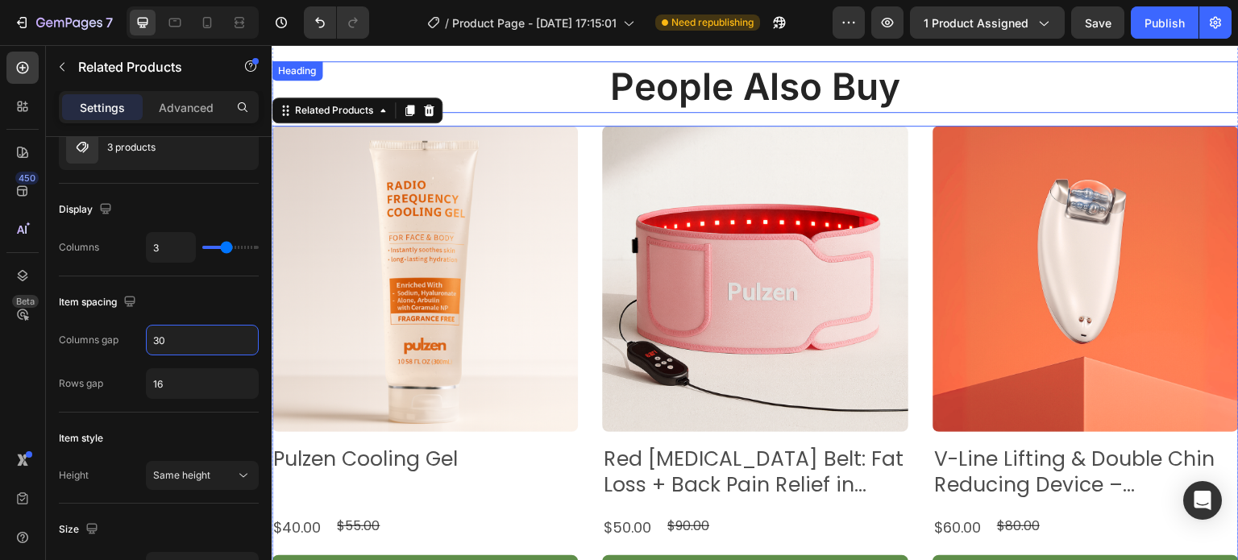
click at [490, 106] on h2 "People Also Buy" at bounding box center [756, 87] width 968 height 52
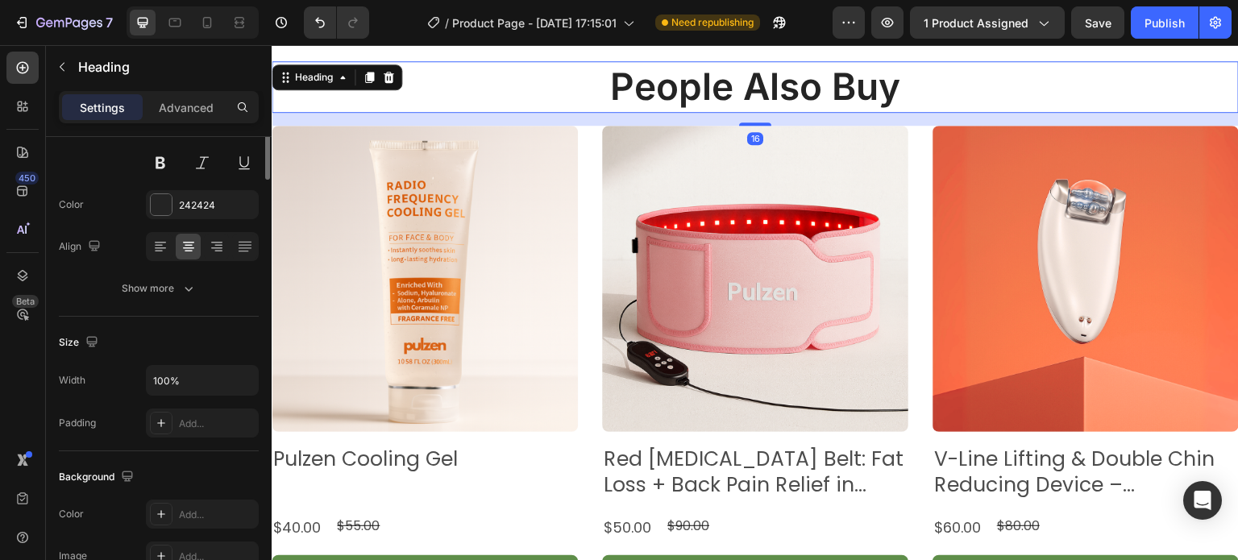
scroll to position [0, 0]
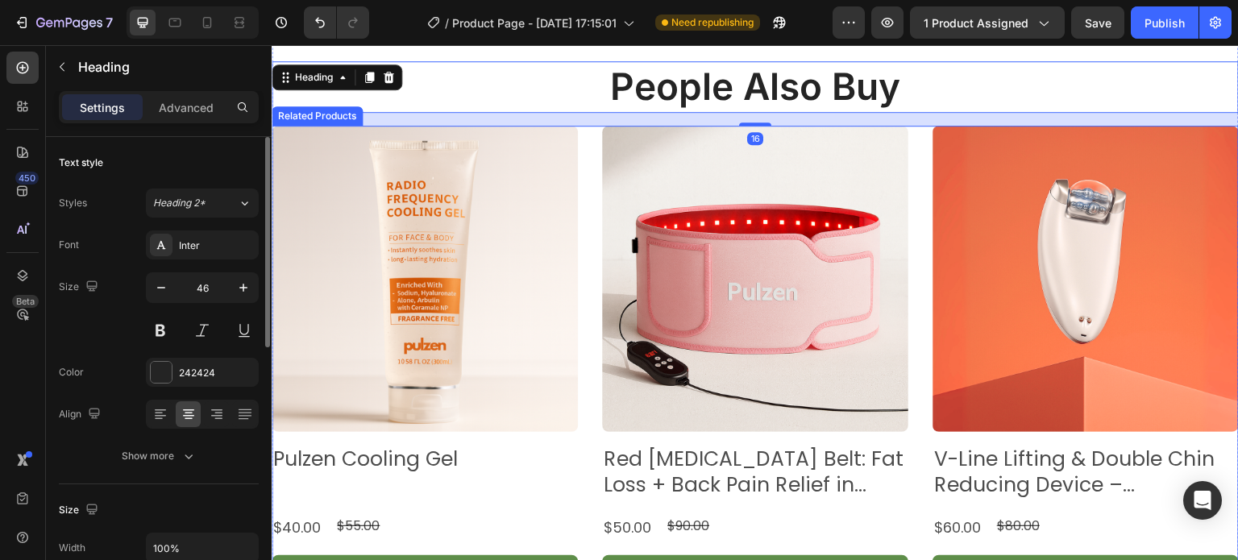
click at [588, 177] on div "Product Images Pulzen Cooling Gel Product Title $40.00 Product Price Product Pr…" at bounding box center [756, 362] width 968 height 472
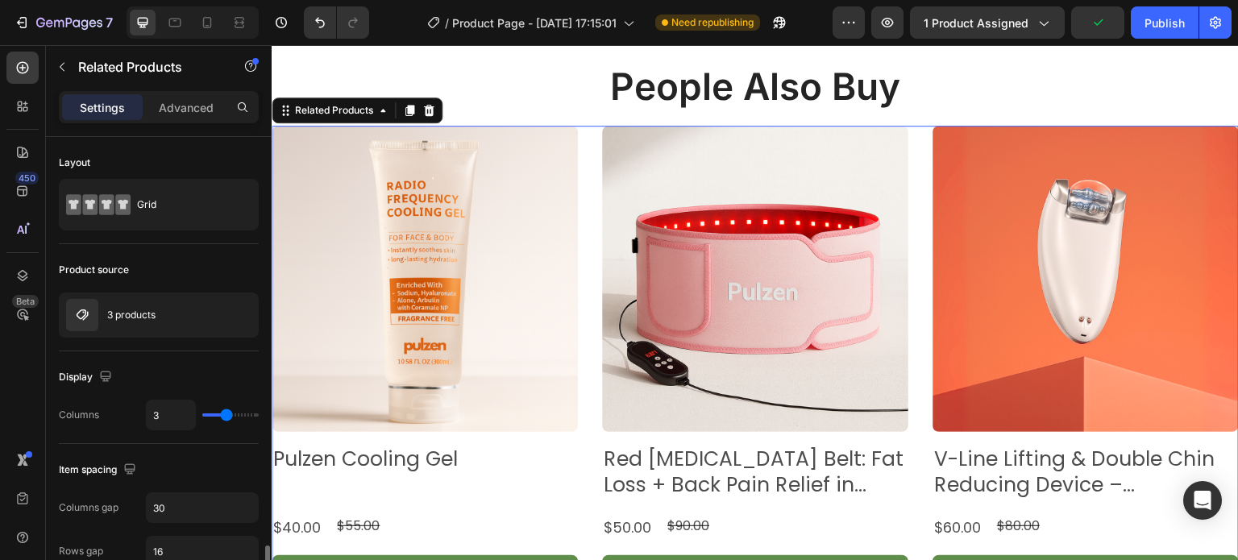
scroll to position [292, 0]
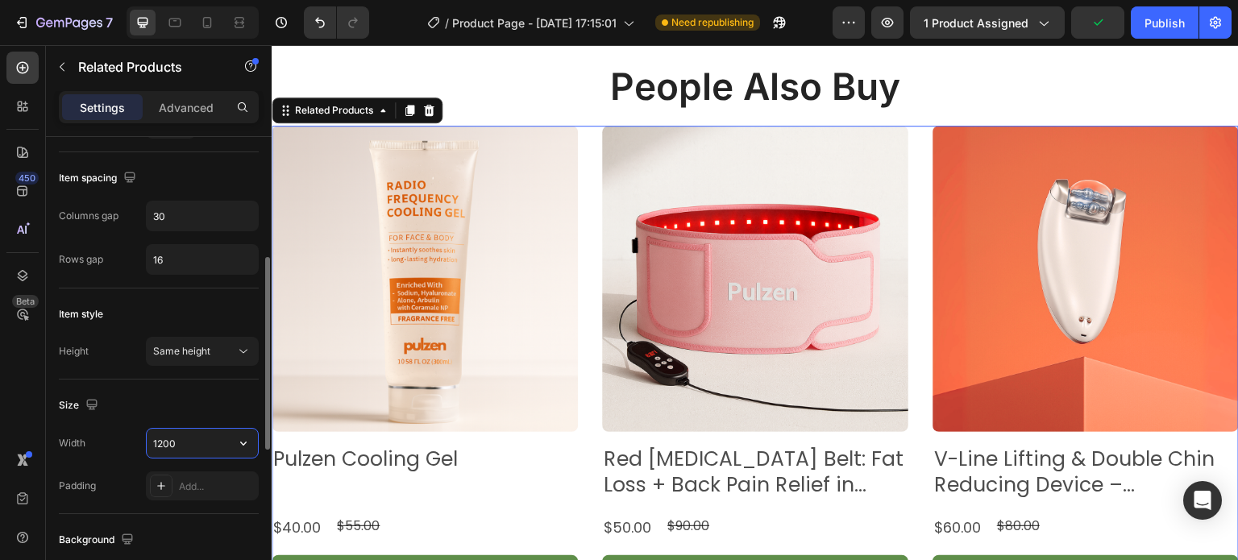
click at [203, 429] on input "1200" at bounding box center [202, 443] width 111 height 29
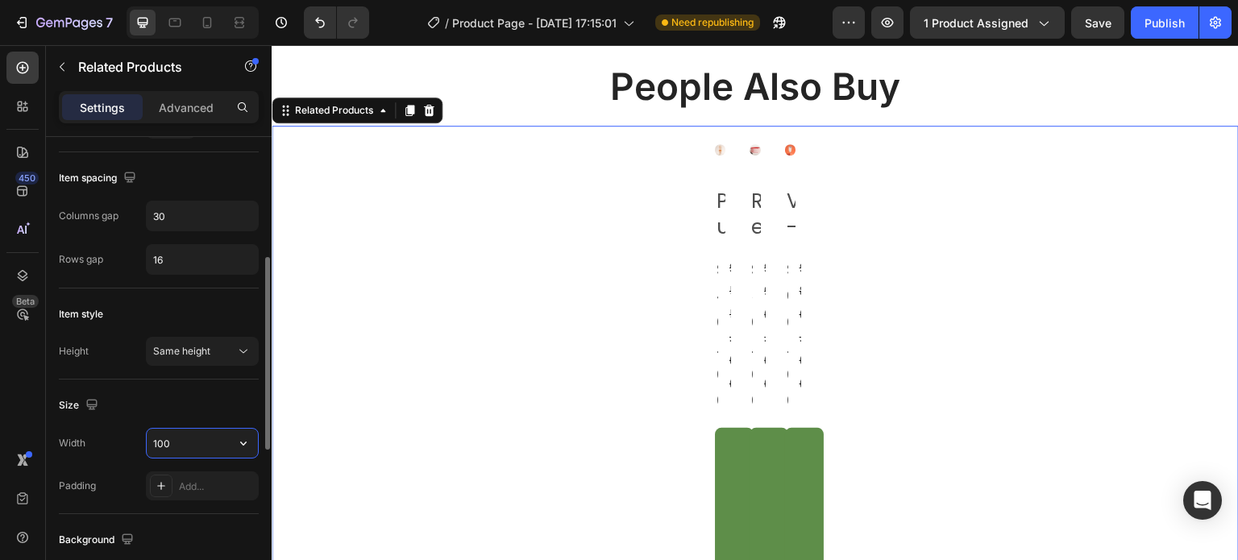
type input "1000"
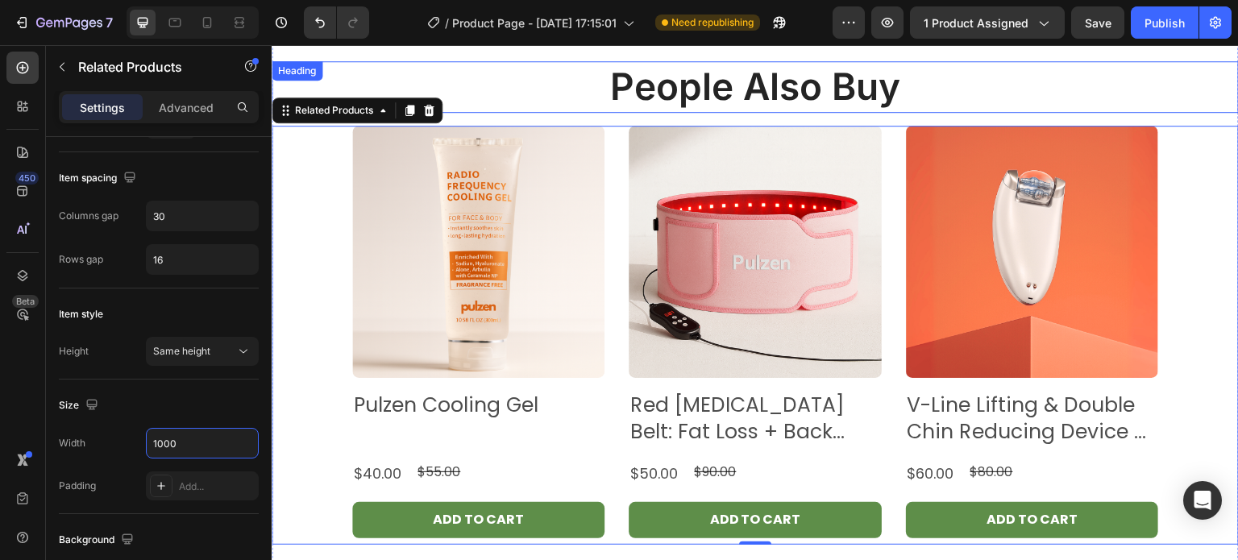
click at [518, 88] on h2 "People Also Buy" at bounding box center [756, 87] width 968 height 52
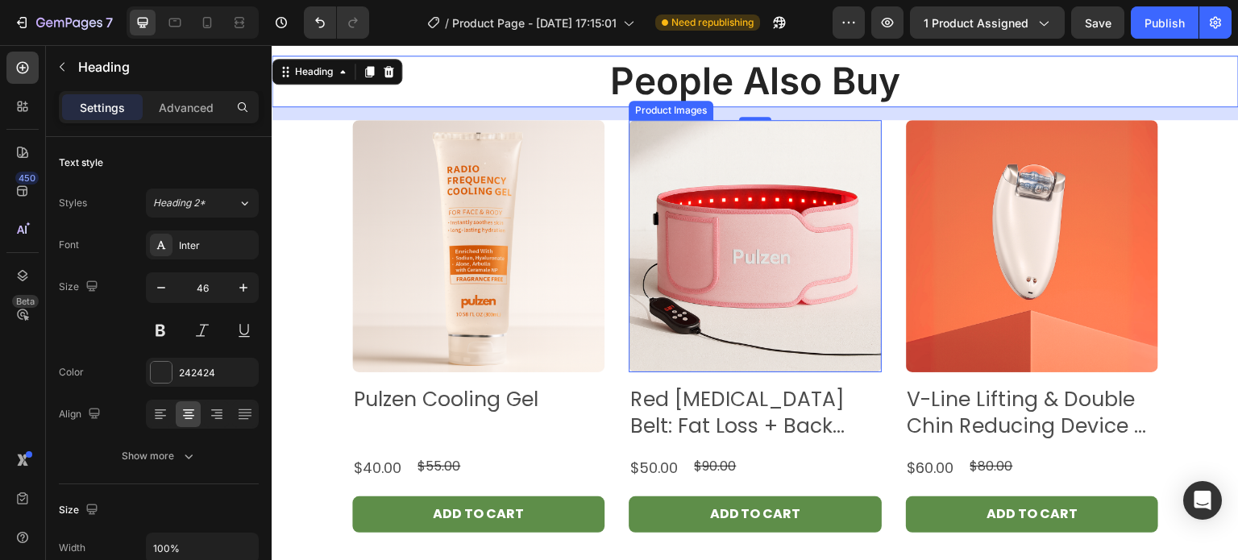
scroll to position [8108, 0]
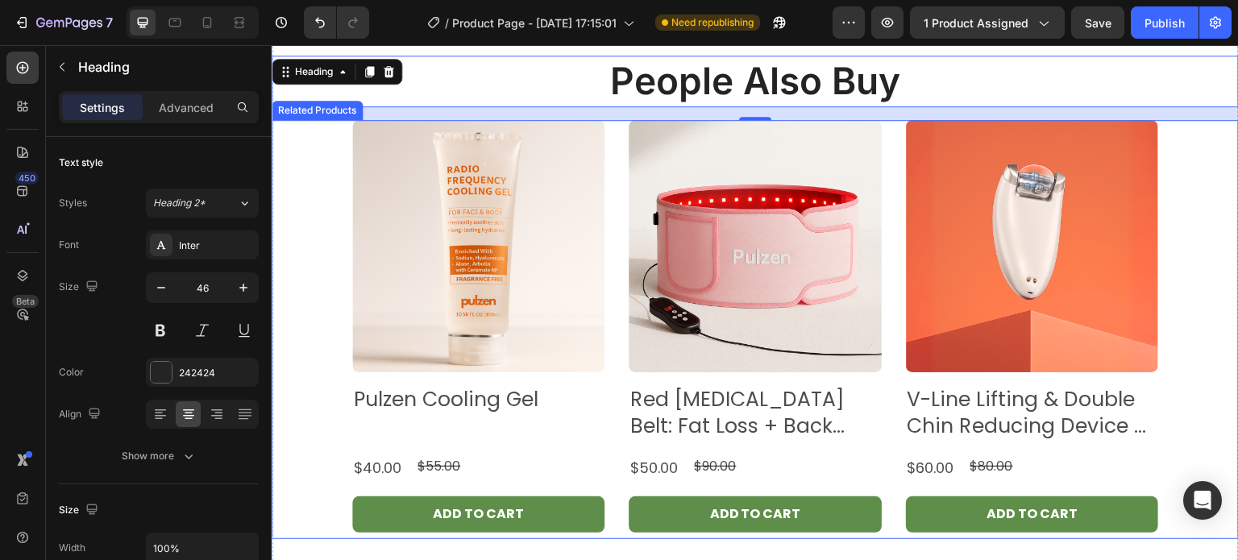
click at [602, 290] on div "Product Images Pulzen Cooling Gel Product Title $40.00 Product Price Product Pr…" at bounding box center [755, 329] width 806 height 419
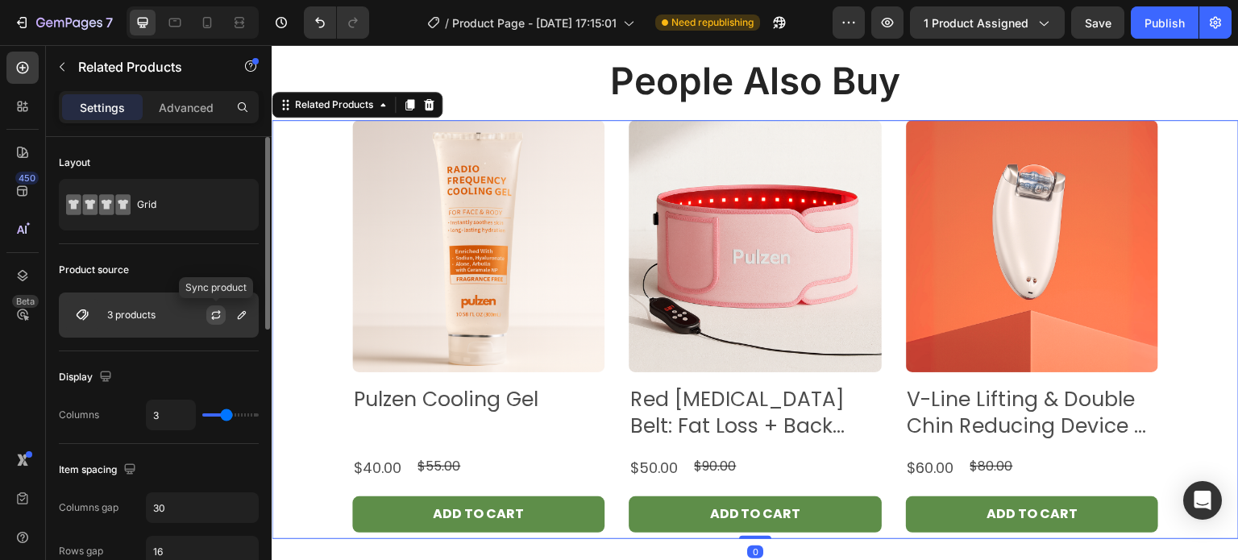
click at [212, 313] on icon "button" at bounding box center [216, 315] width 13 height 13
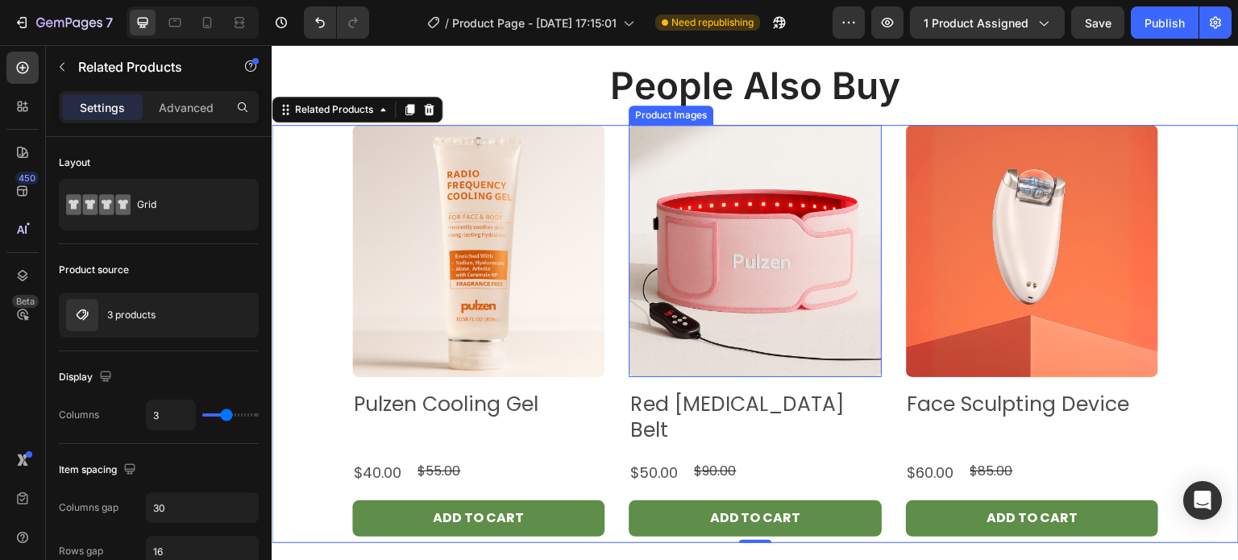
scroll to position [8020, 0]
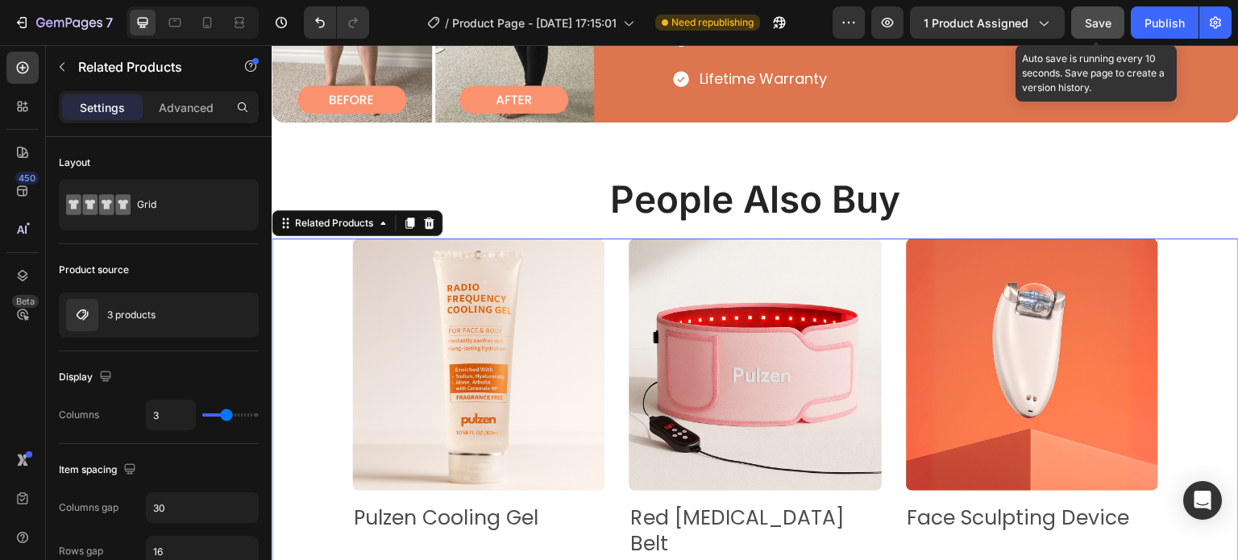
click at [1105, 26] on span "Save" at bounding box center [1098, 23] width 27 height 14
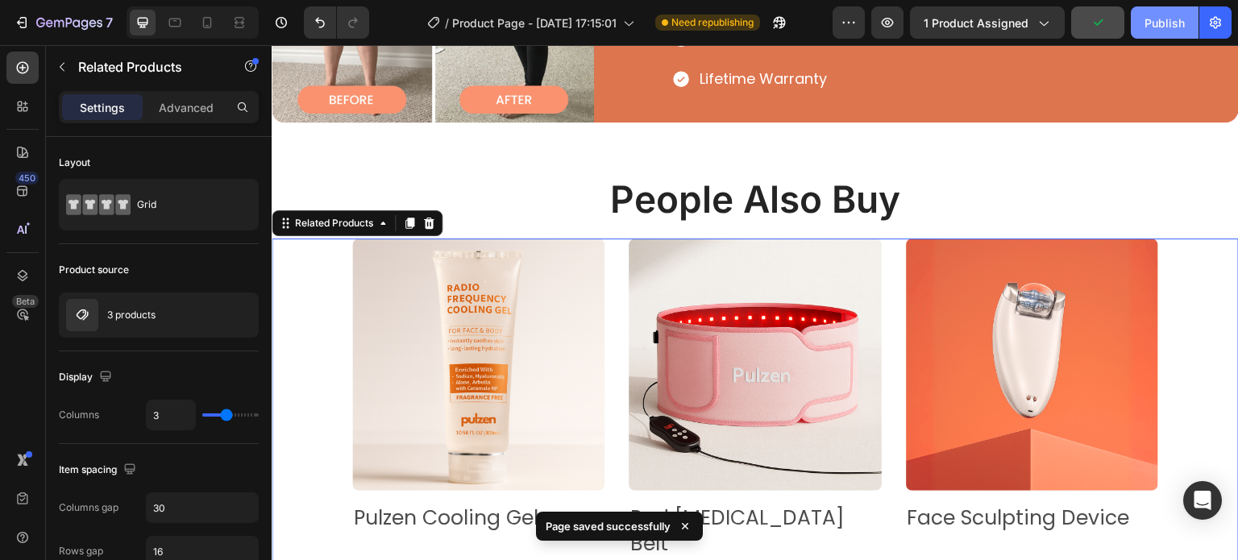
click at [1167, 31] on div "Publish" at bounding box center [1165, 23] width 40 height 17
click at [203, 29] on icon at bounding box center [207, 23] width 16 height 16
type input "2"
type input "16"
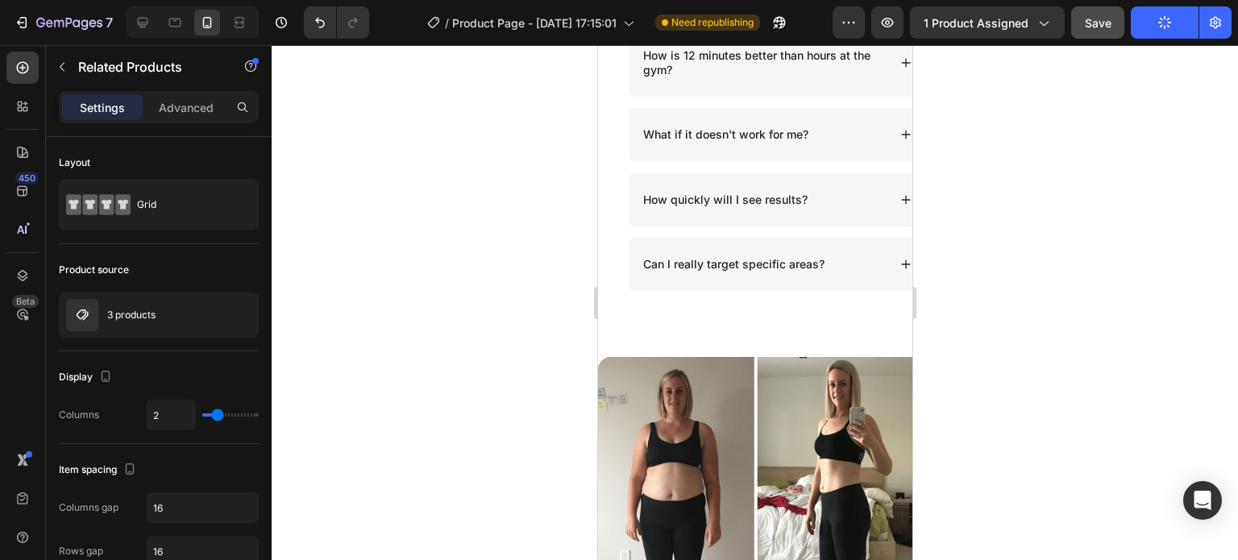
scroll to position [7607, 0]
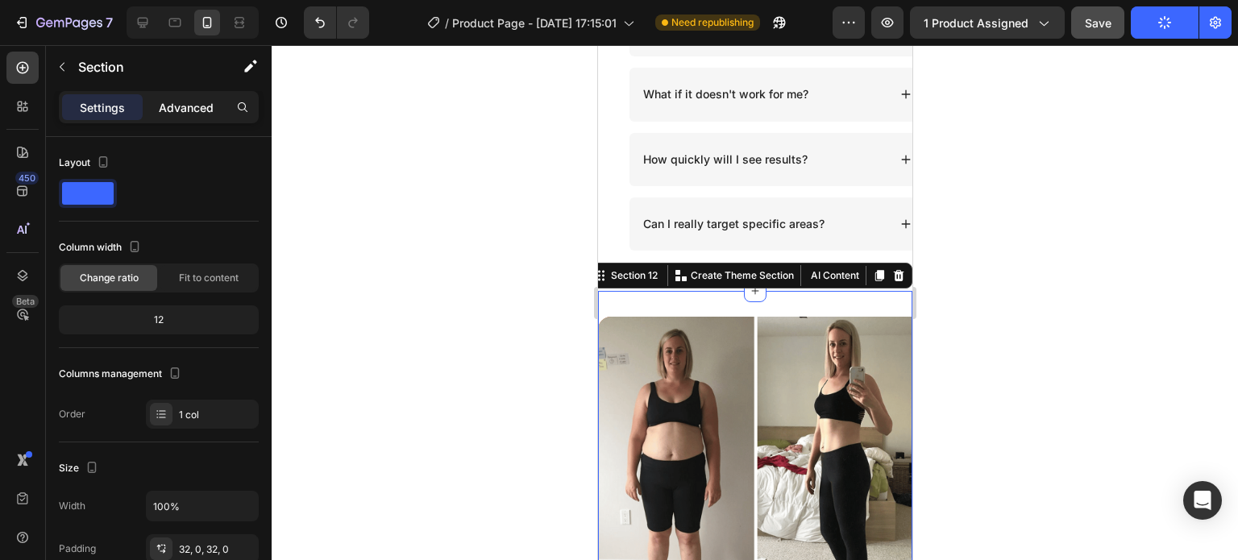
click at [176, 112] on p "Advanced" at bounding box center [186, 107] width 55 height 17
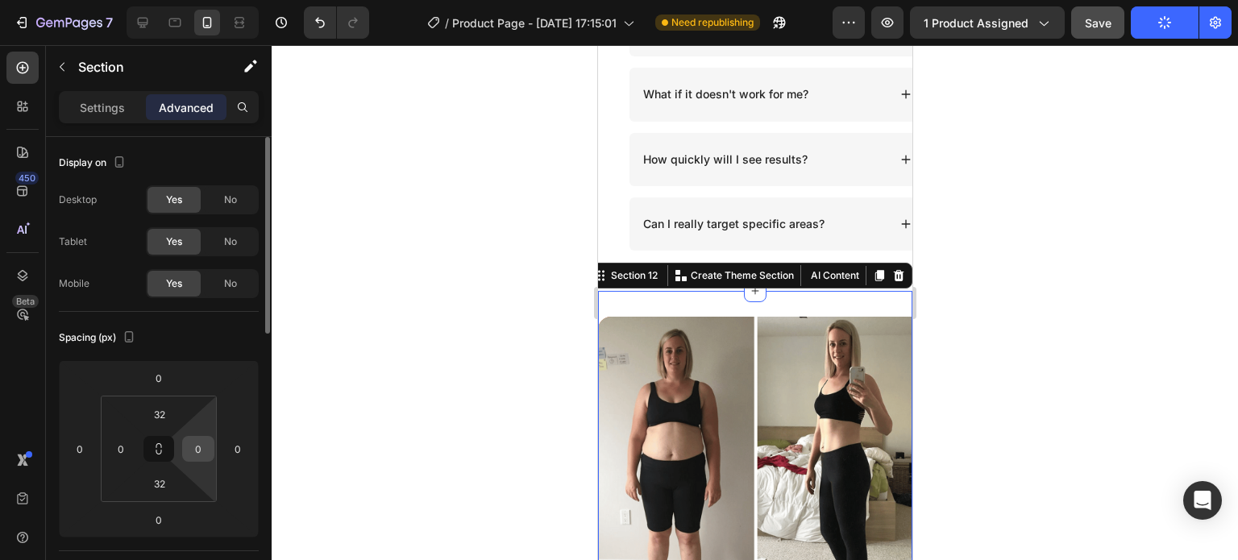
click at [202, 446] on input "0" at bounding box center [198, 449] width 24 height 24
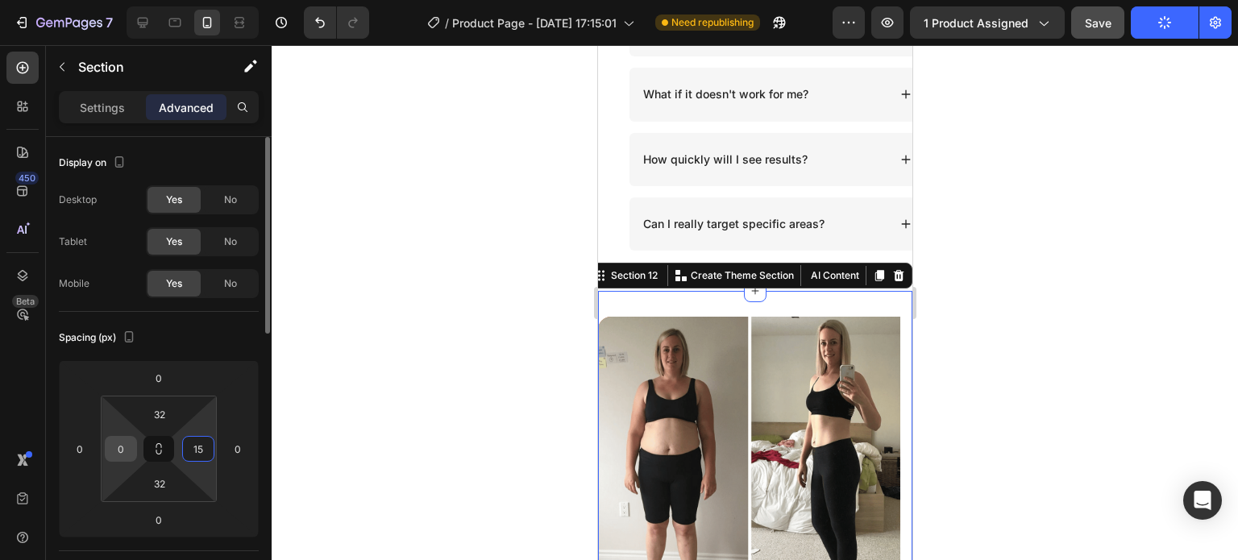
type input "15"
click at [123, 446] on input "0" at bounding box center [121, 449] width 24 height 24
type input "15"
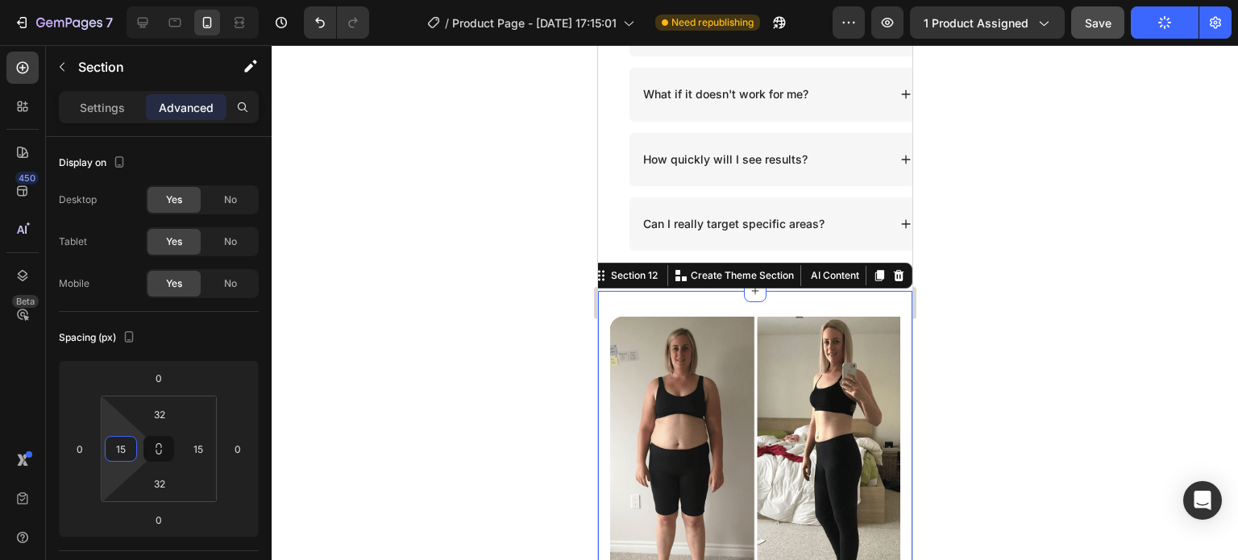
click at [389, 347] on div at bounding box center [755, 302] width 967 height 515
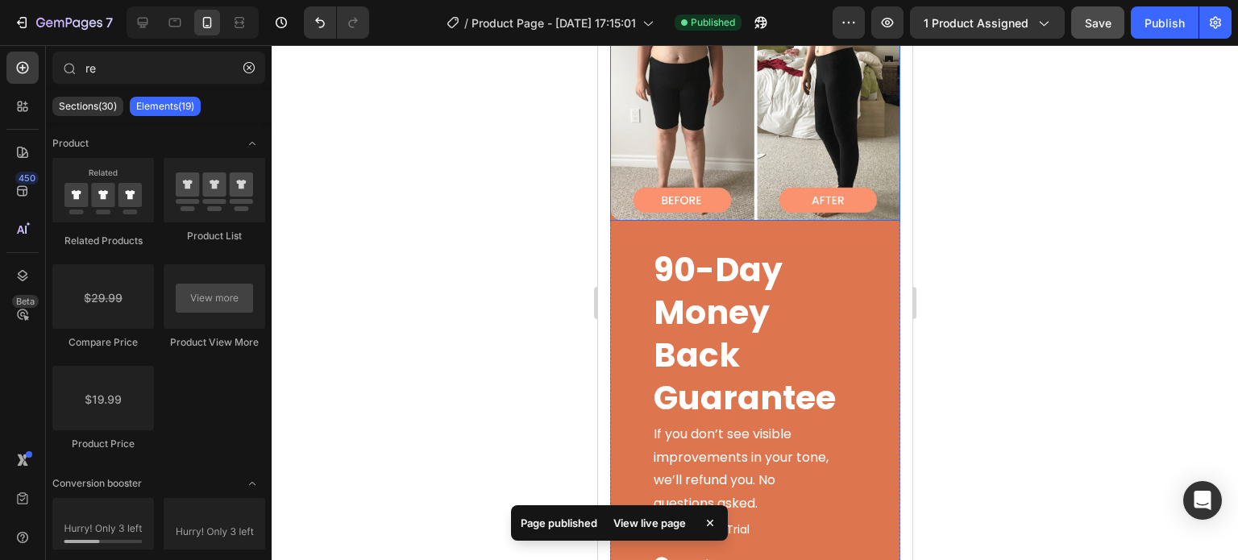
scroll to position [7993, 0]
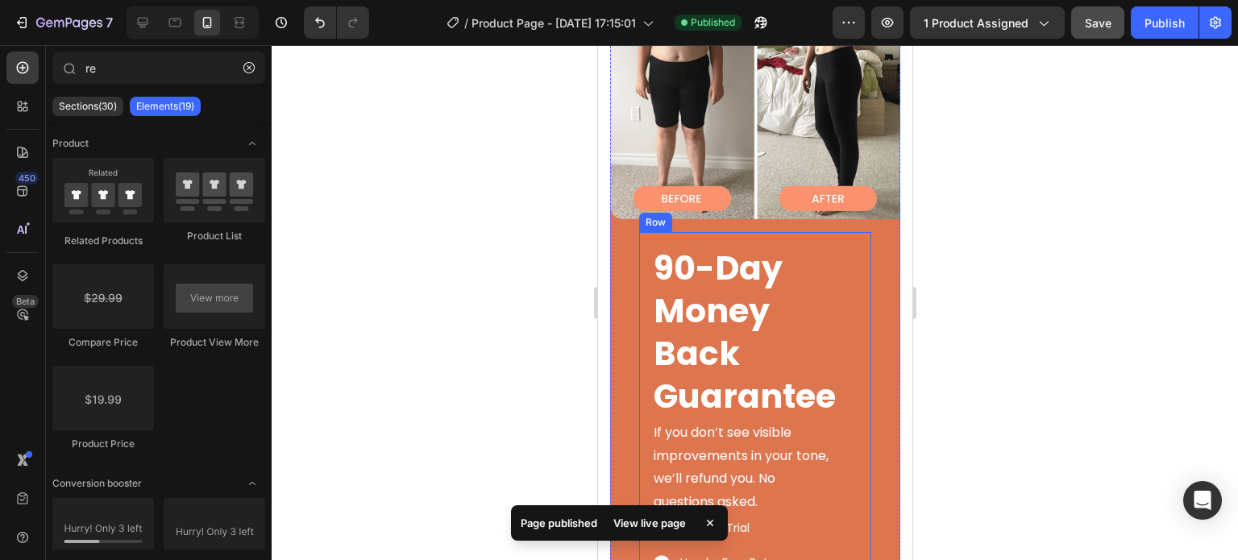
click at [643, 304] on div "90-Day Money Back Guarantee Heading If you don’t see visible improvements in yo…" at bounding box center [755, 428] width 232 height 392
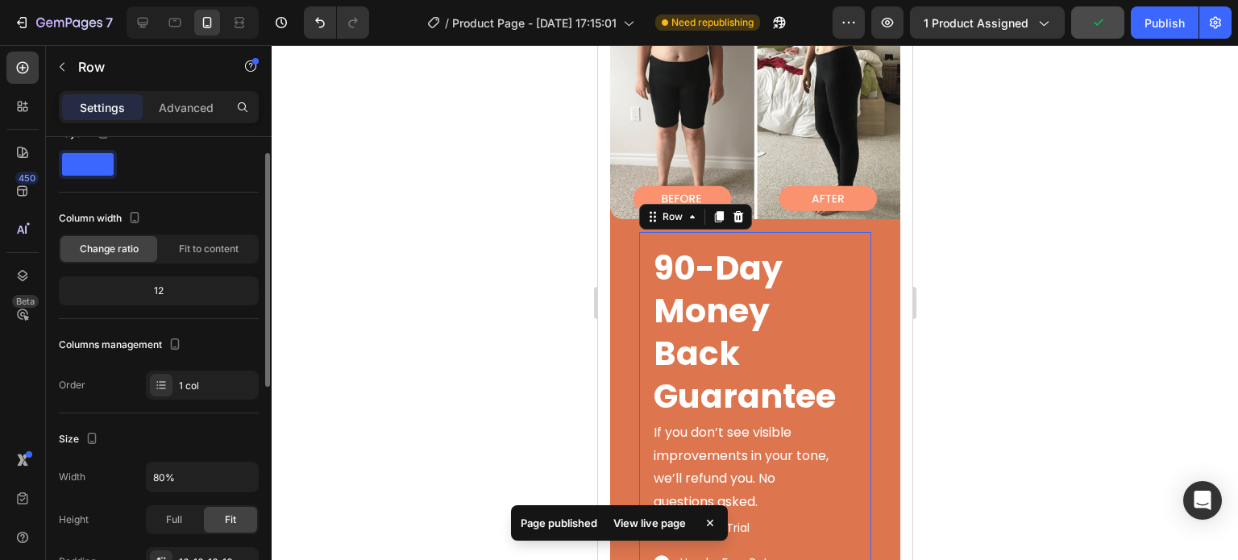
scroll to position [31, 0]
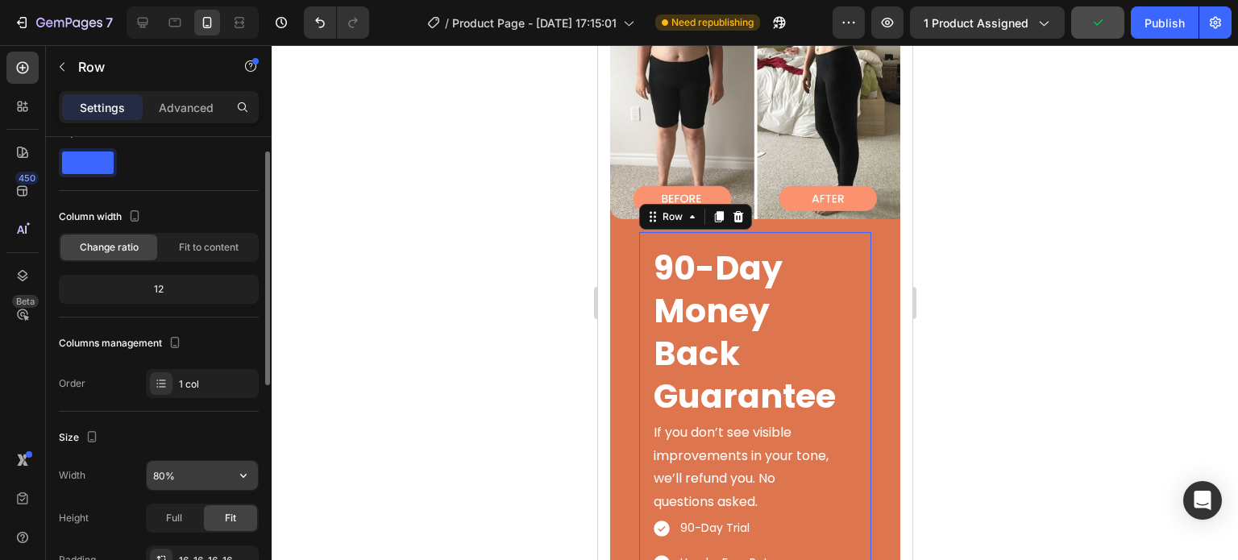
click at [204, 481] on input "80%" at bounding box center [202, 475] width 111 height 29
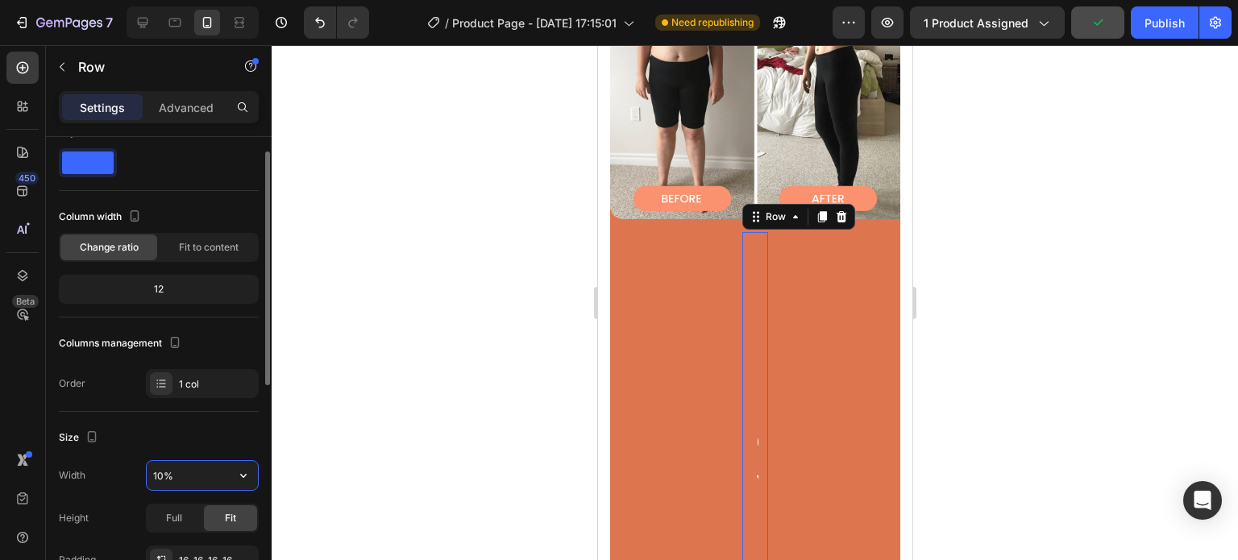
type input "100%"
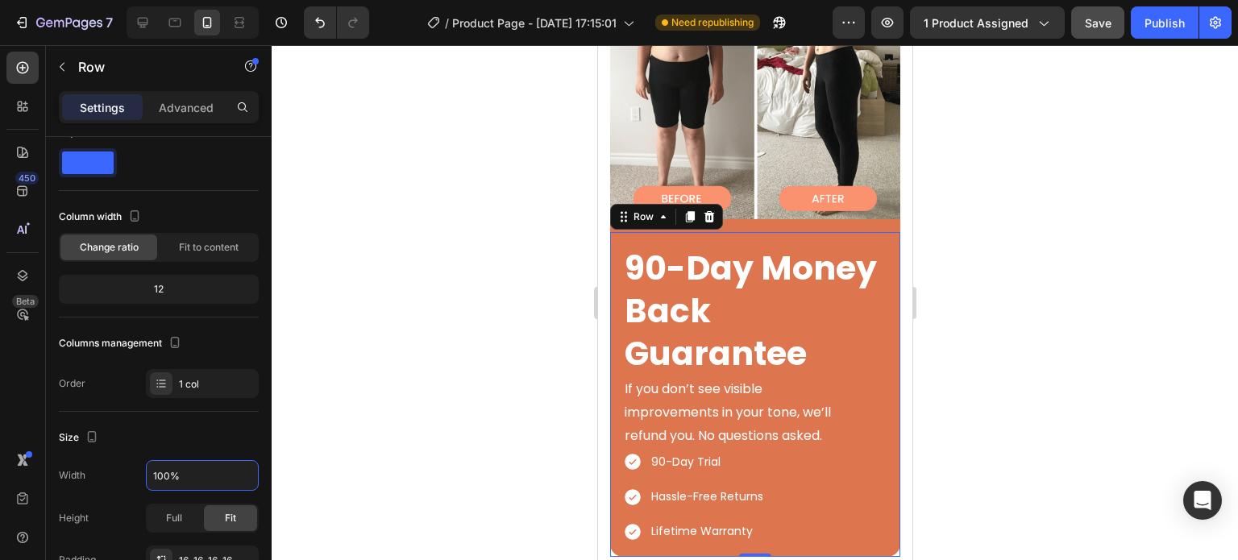
click at [439, 354] on div at bounding box center [755, 302] width 967 height 515
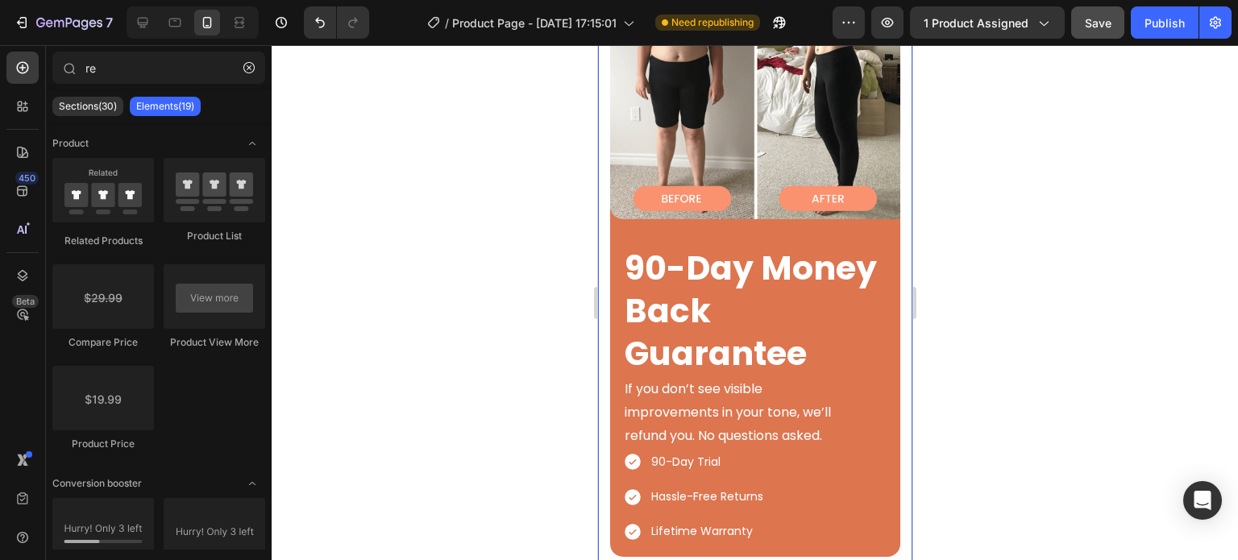
click at [635, 305] on h2 "90-Day Money Back Guarantee" at bounding box center [754, 311] width 264 height 132
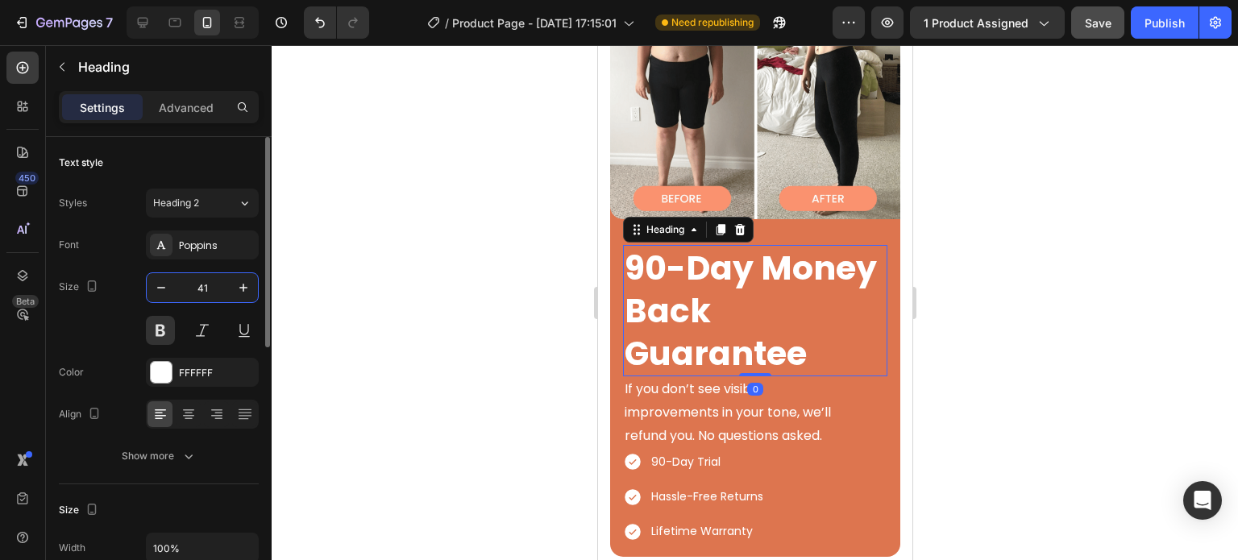
click at [213, 296] on input "41" at bounding box center [202, 287] width 53 height 29
type input "35"
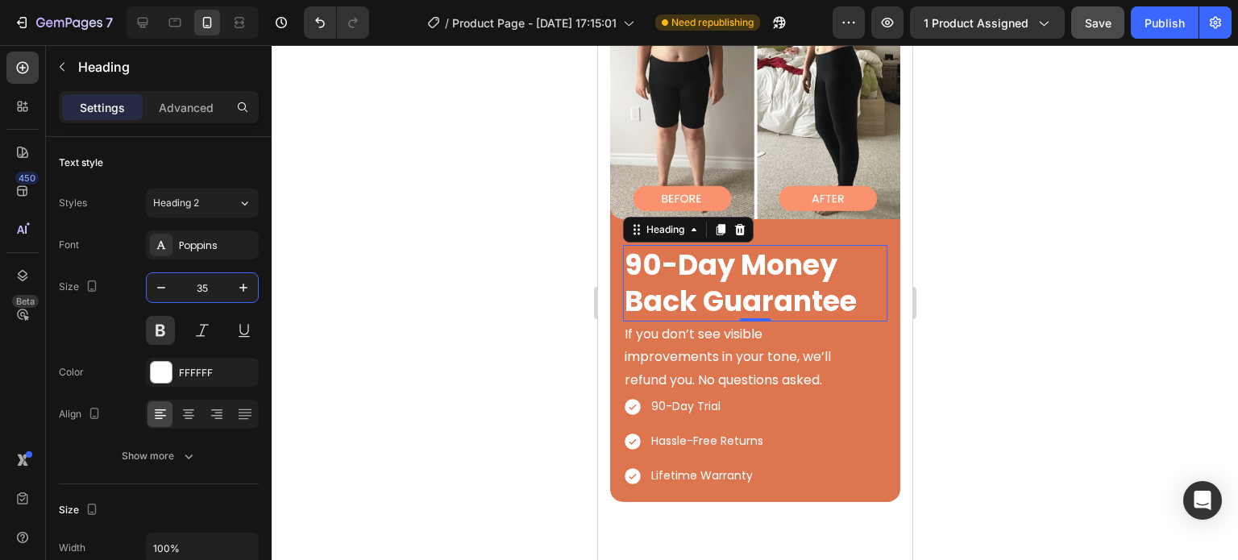
click at [429, 302] on div at bounding box center [755, 302] width 967 height 515
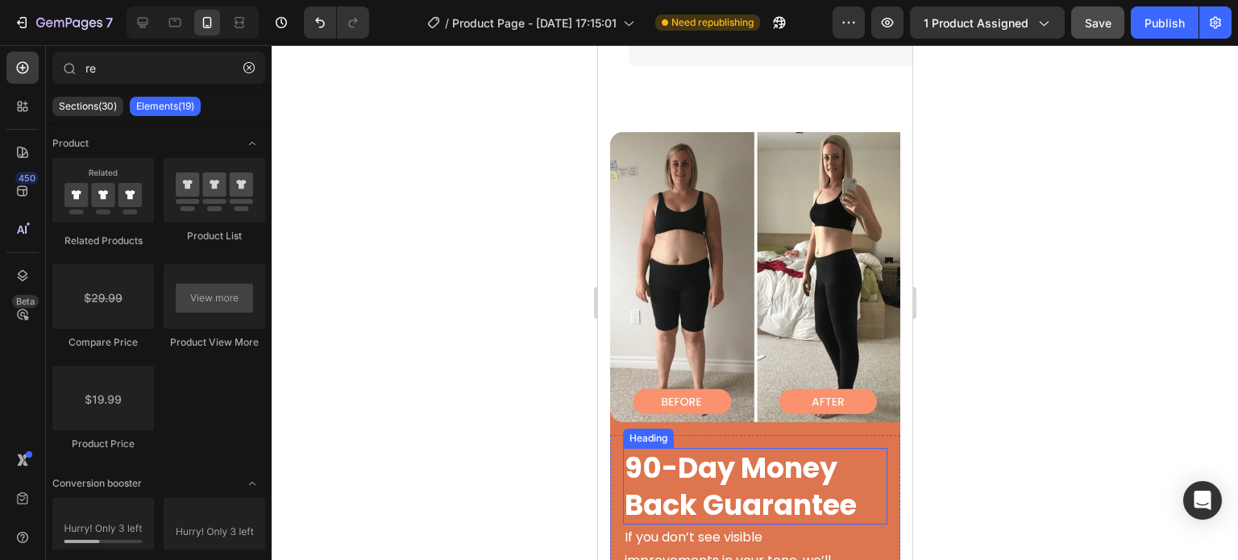
scroll to position [7797, 0]
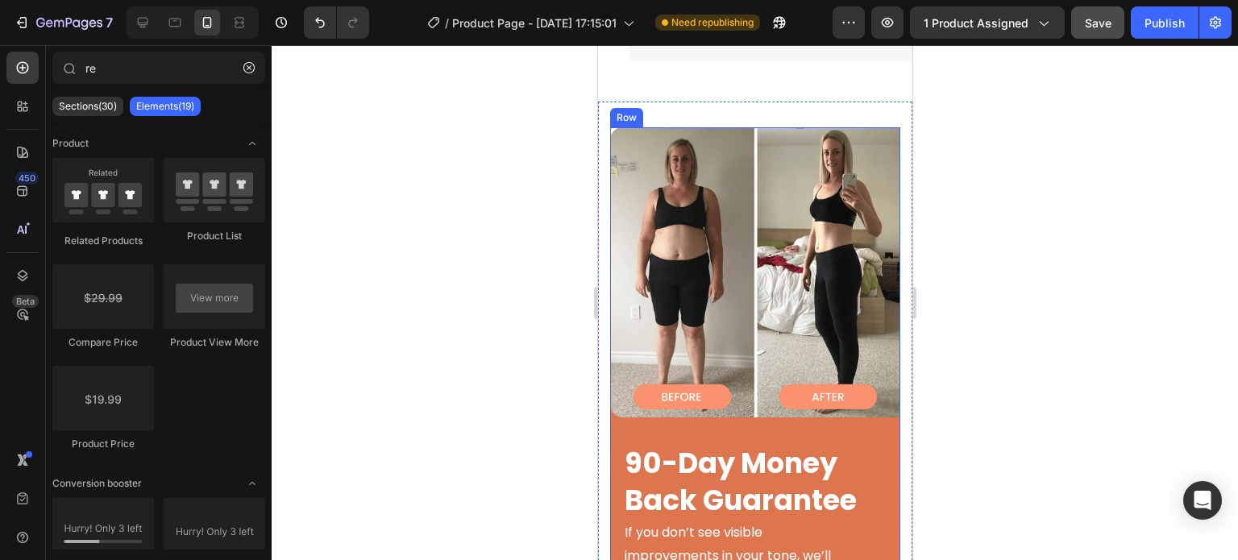
click at [738, 406] on div "Image 90-Day Money Back Guarantee Heading If you don’t see visible improvements…" at bounding box center [755, 413] width 290 height 573
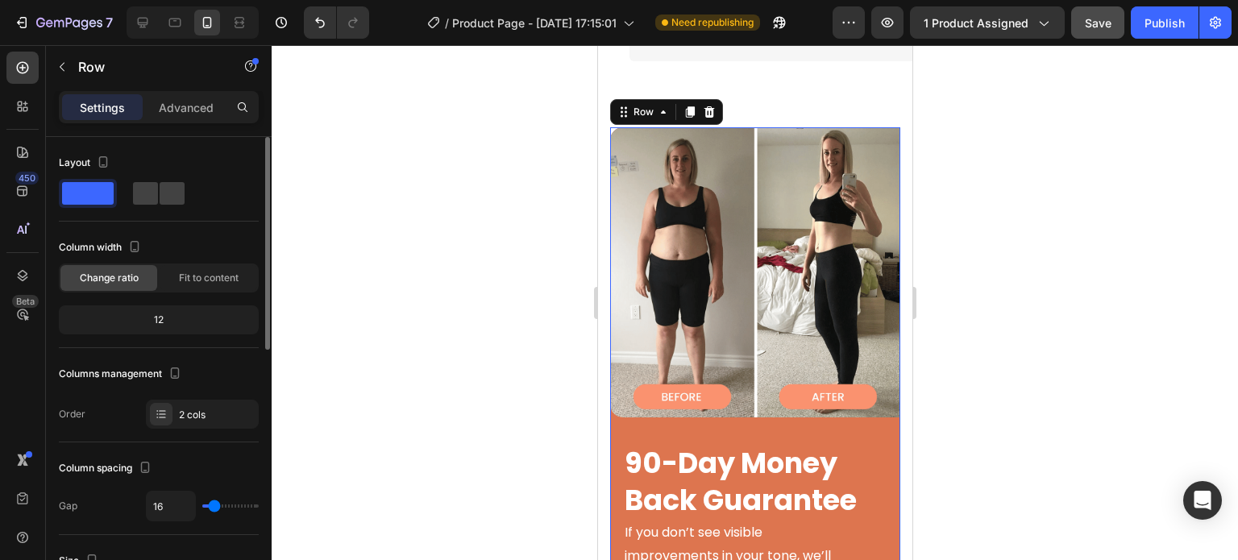
click at [193, 428] on div "2 cols" at bounding box center [202, 414] width 113 height 29
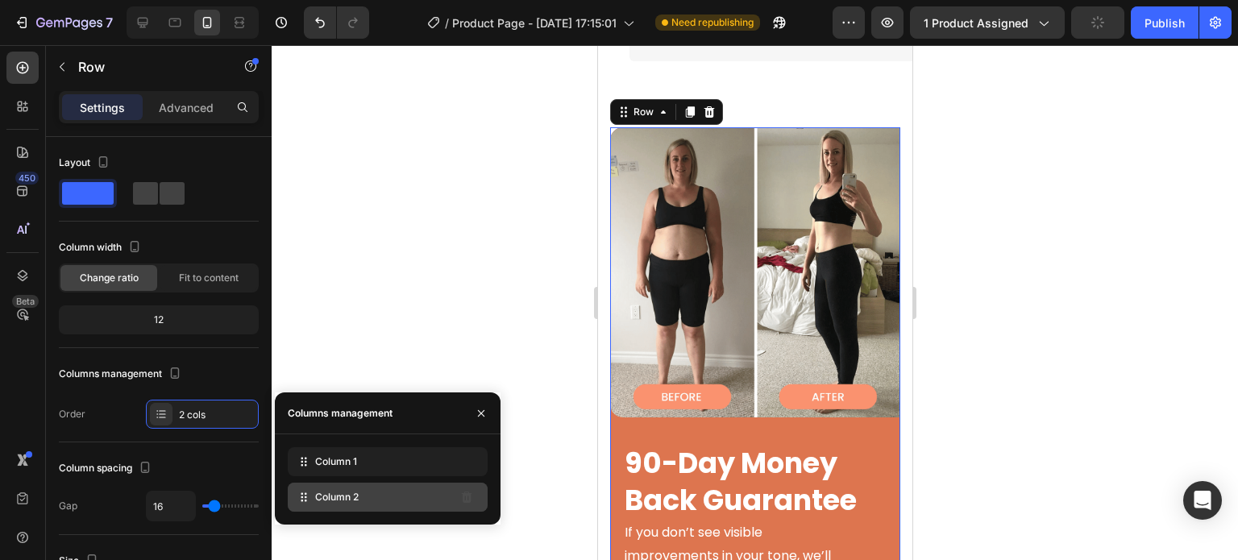
drag, startPoint x: 346, startPoint y: 487, endPoint x: 351, endPoint y: 461, distance: 26.2
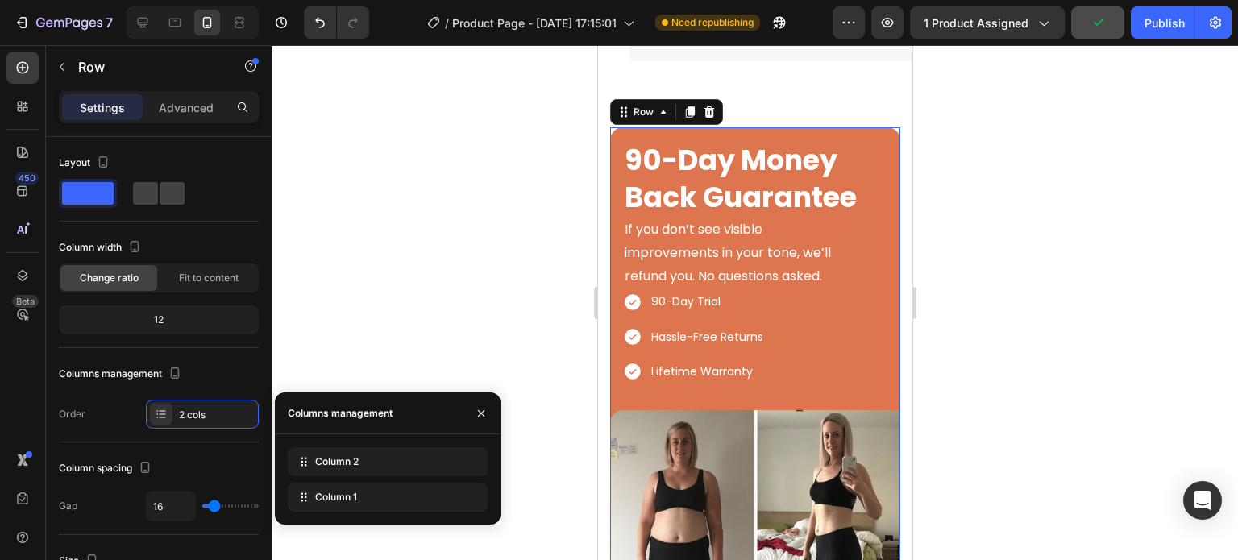
click at [405, 303] on div at bounding box center [755, 302] width 967 height 515
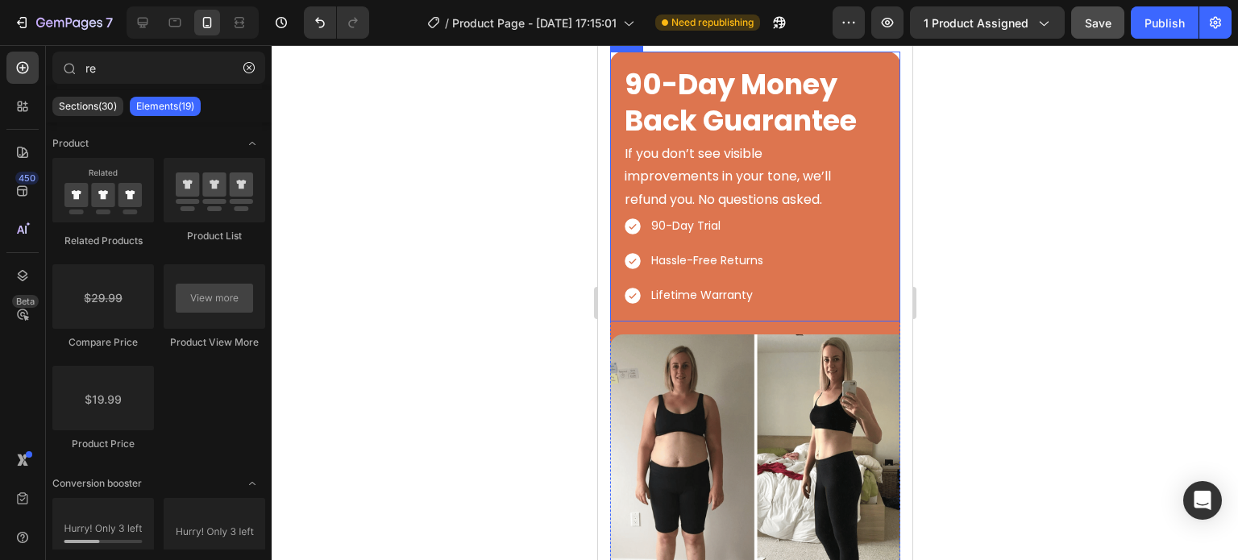
scroll to position [7879, 0]
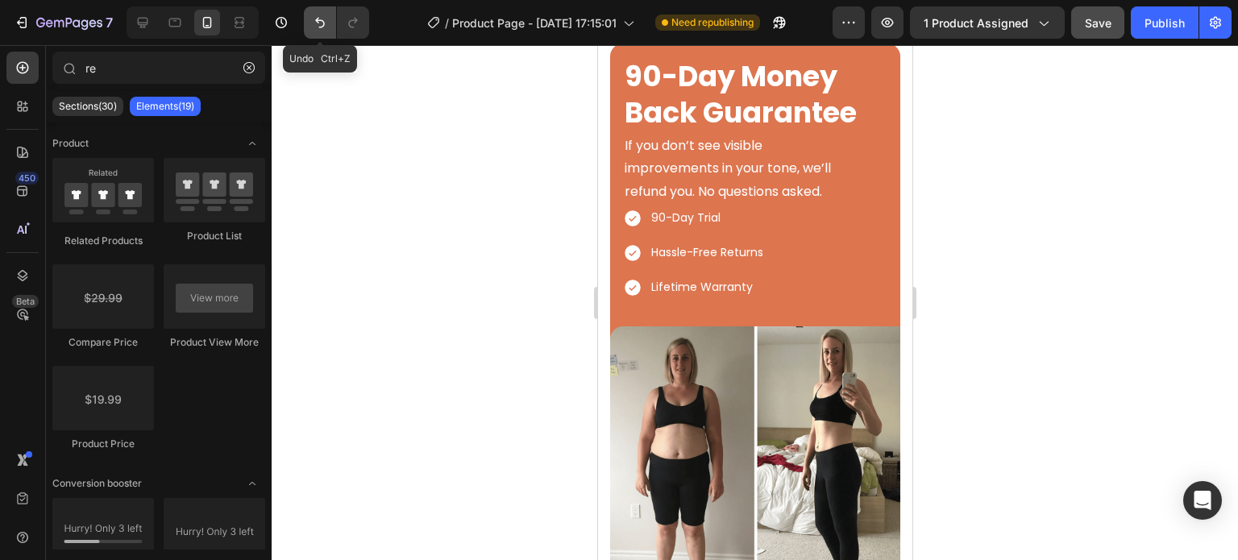
click at [324, 20] on icon "Undo/Redo" at bounding box center [320, 23] width 16 height 16
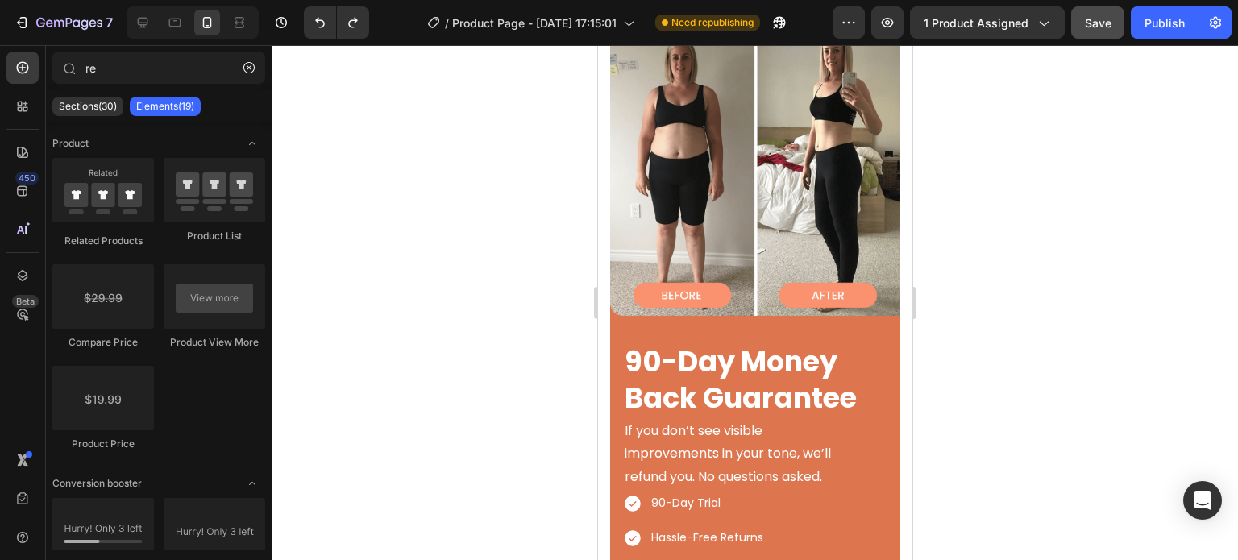
scroll to position [8022, 0]
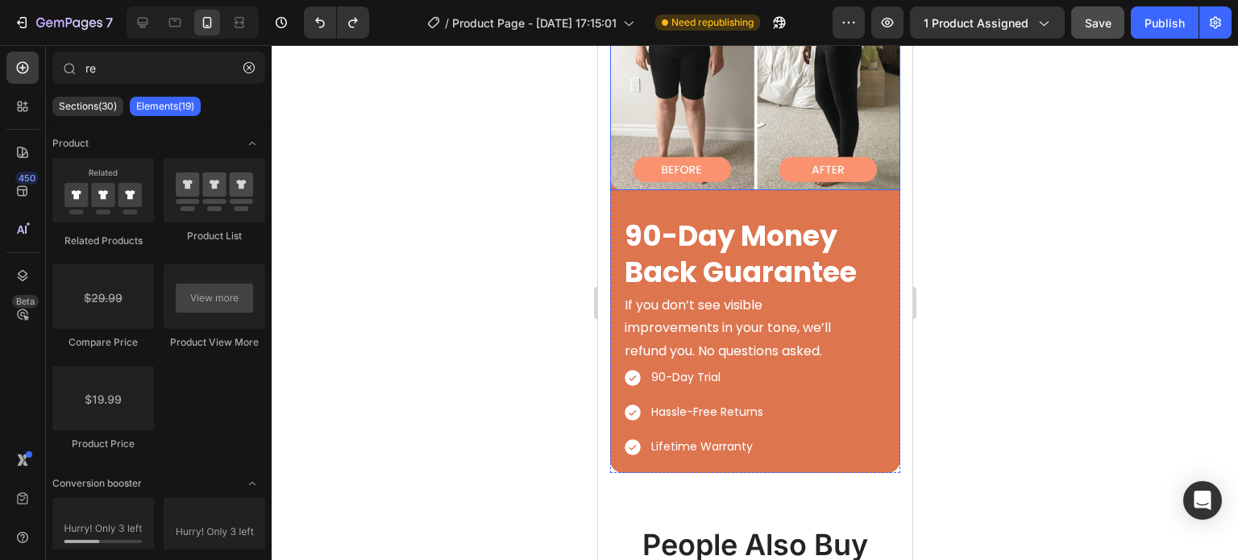
click at [755, 131] on img at bounding box center [755, 45] width 290 height 290
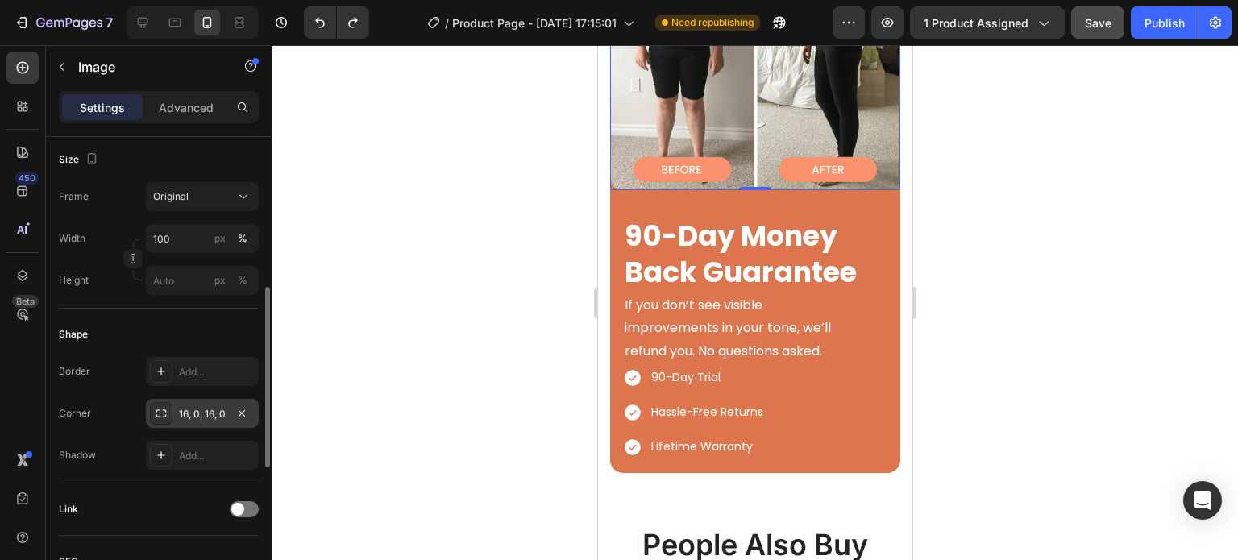
scroll to position [388, 0]
click at [447, 340] on div at bounding box center [755, 302] width 967 height 515
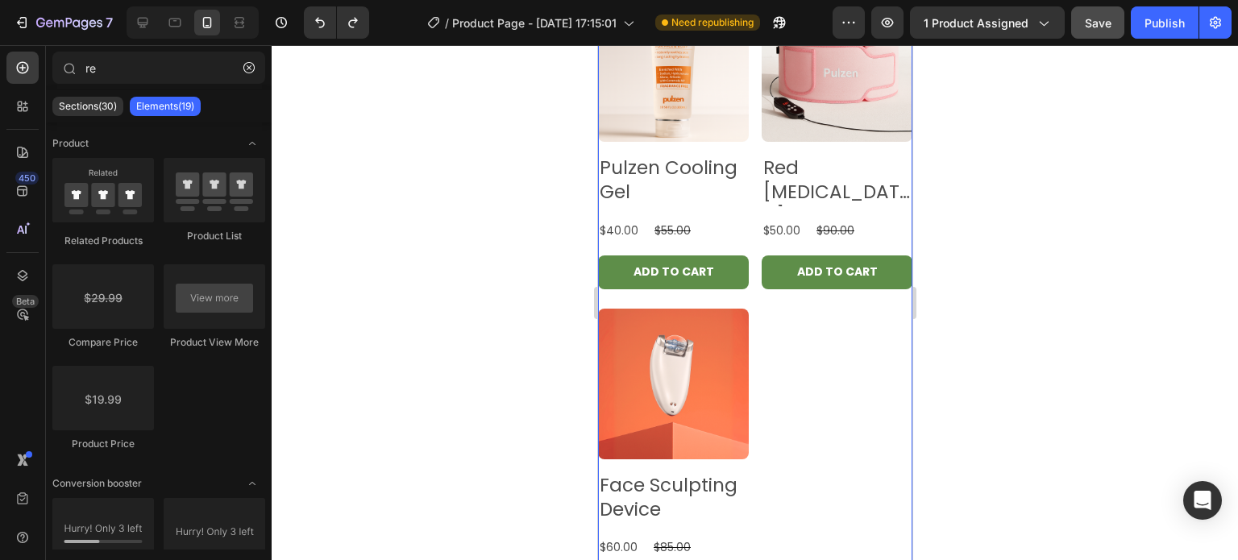
scroll to position [8511, 0]
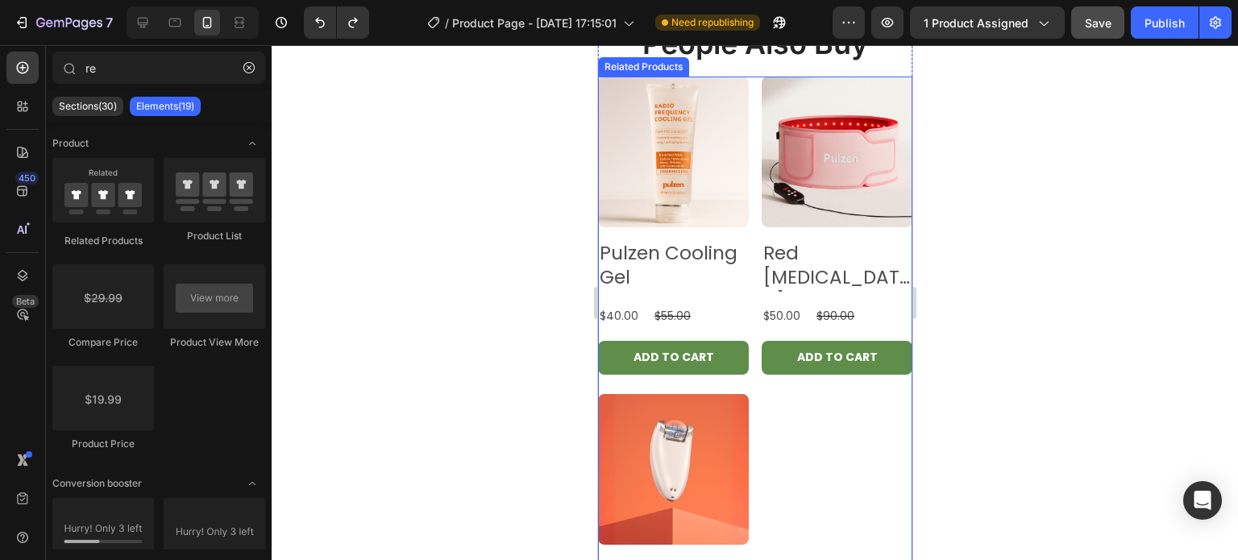
click at [749, 370] on div "Product Images Pulzen Cooling Gel Product Title $40.00 Product Price Product Pr…" at bounding box center [754, 387] width 314 height 621
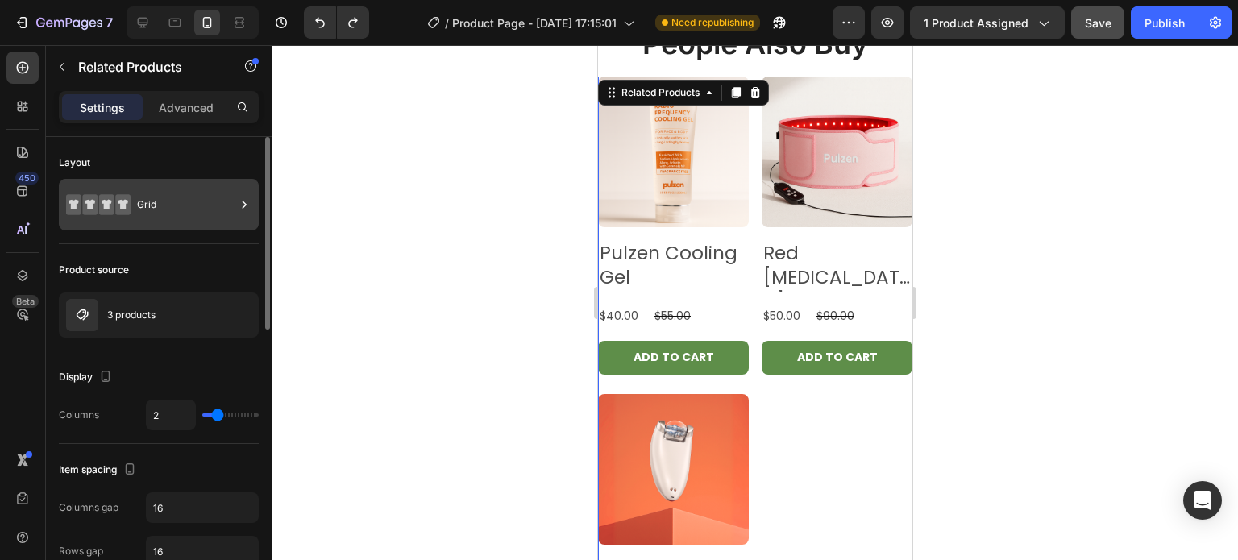
click at [185, 202] on div "Grid" at bounding box center [186, 204] width 98 height 37
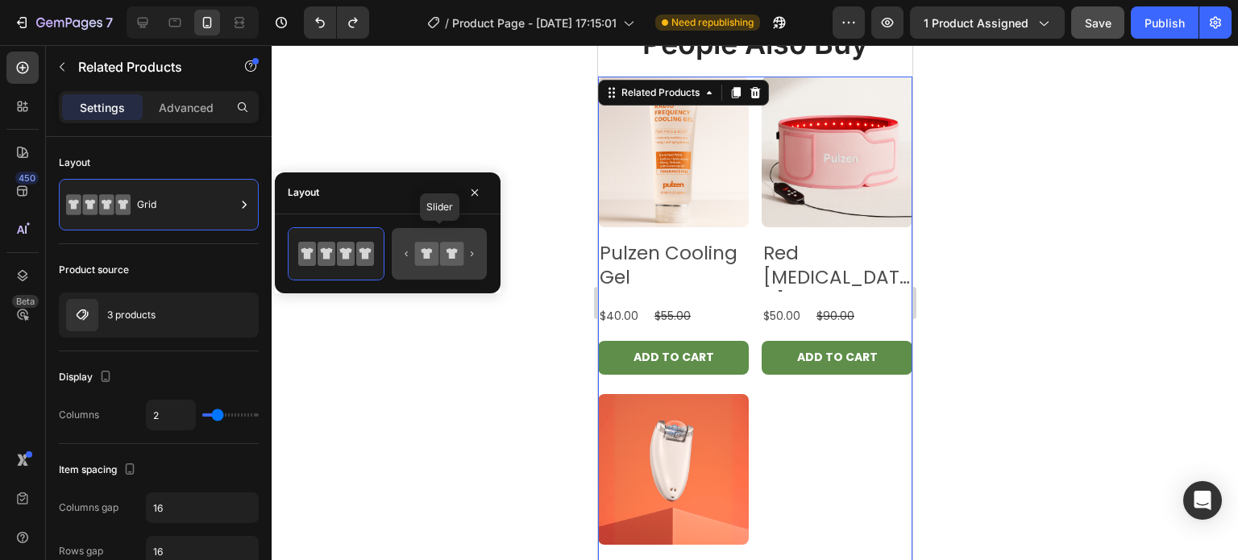
click at [430, 256] on icon at bounding box center [426, 253] width 23 height 23
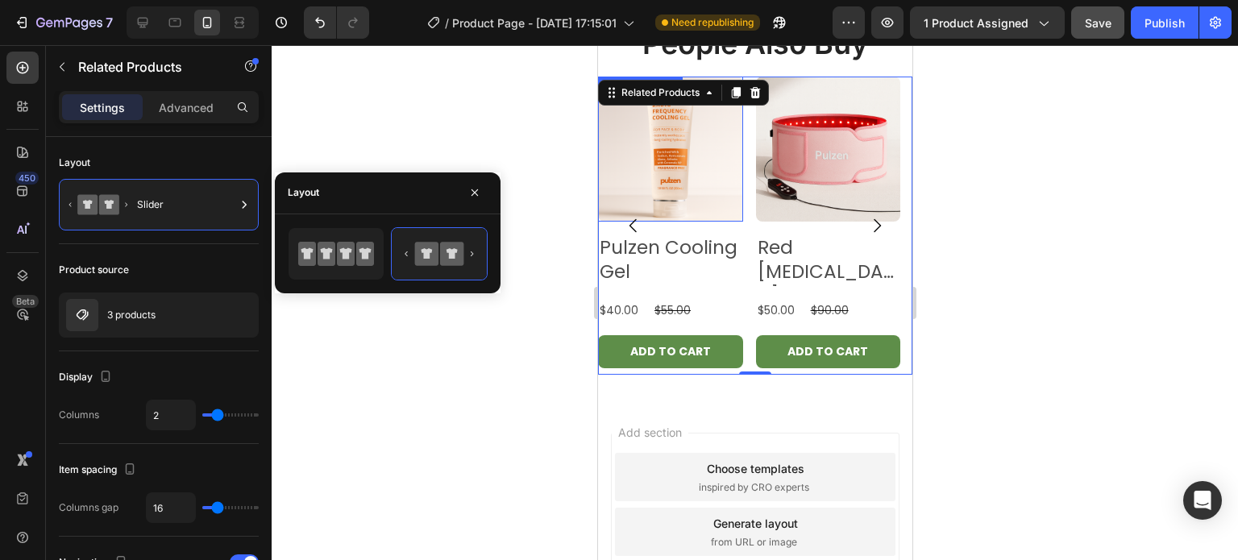
scroll to position [8343, 0]
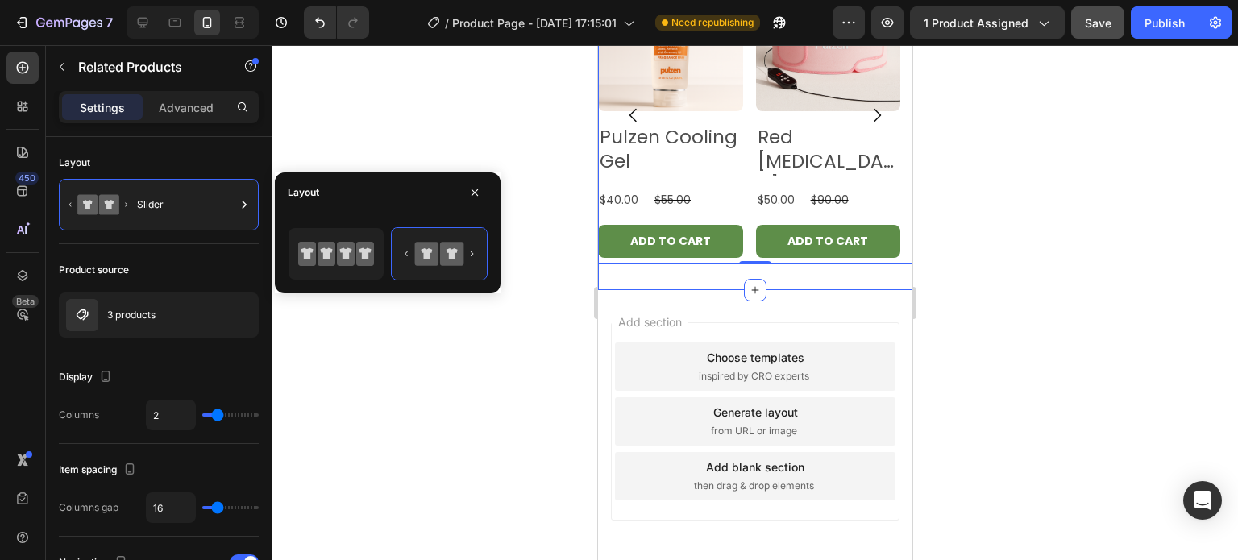
click at [752, 266] on div "People Also Buy Heading Product Images Pulzen Cooling Gel Product Title $40.00 …" at bounding box center [754, 88] width 314 height 404
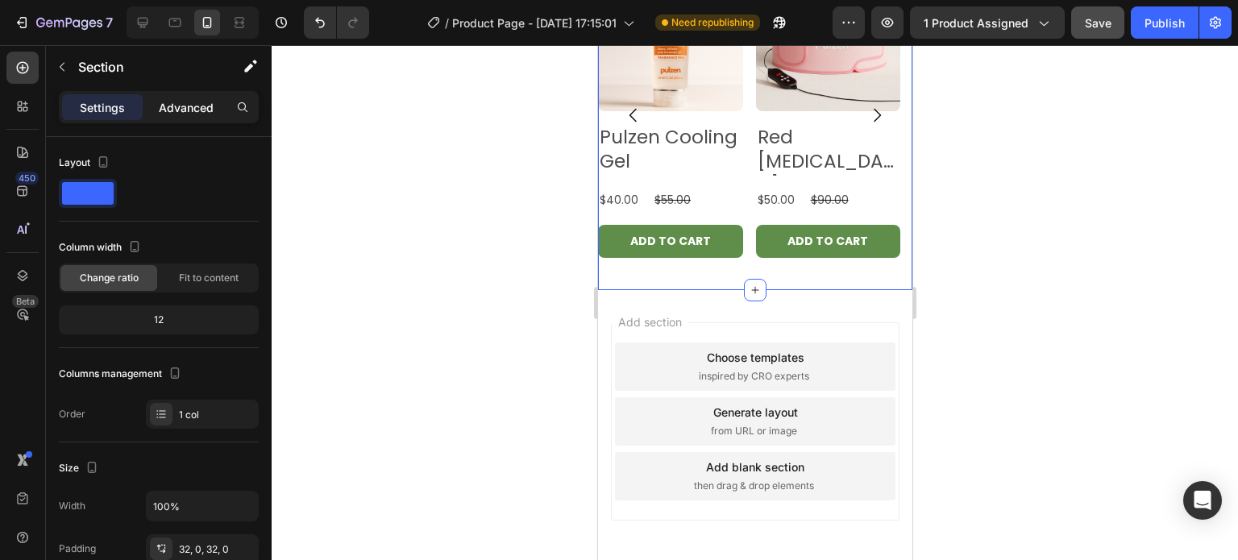
click at [192, 98] on div "Advanced" at bounding box center [186, 107] width 81 height 26
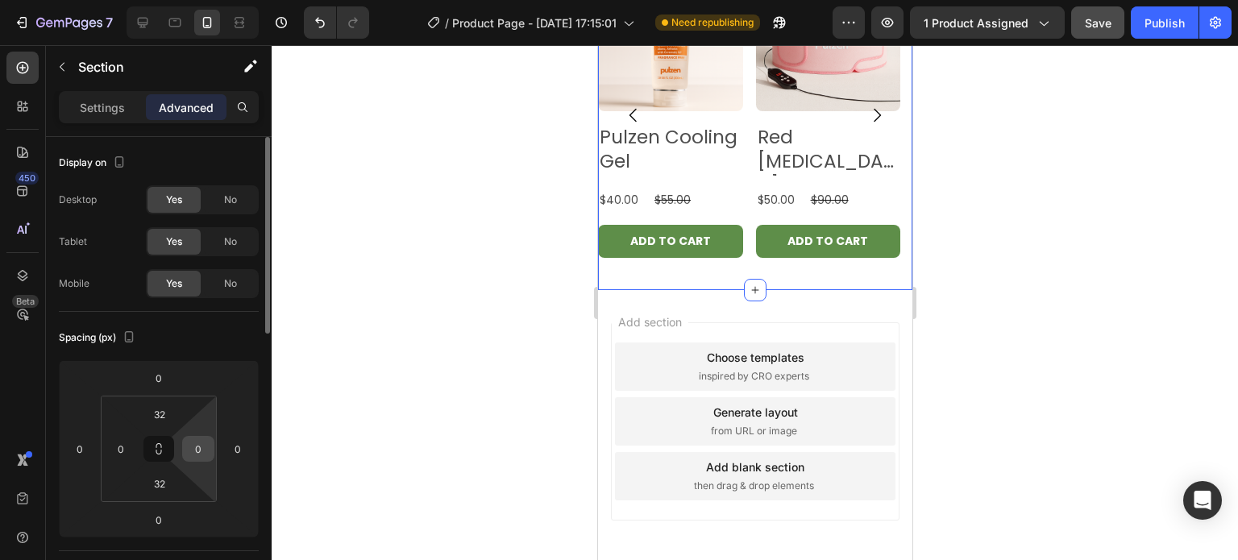
click at [205, 451] on input "0" at bounding box center [198, 449] width 24 height 24
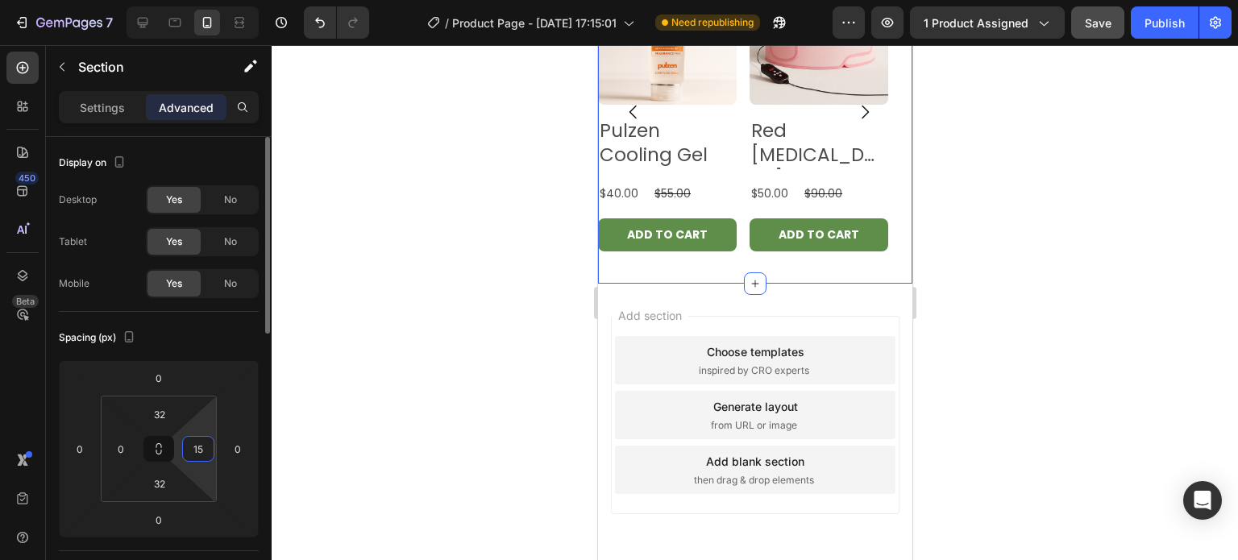
scroll to position [8340, 0]
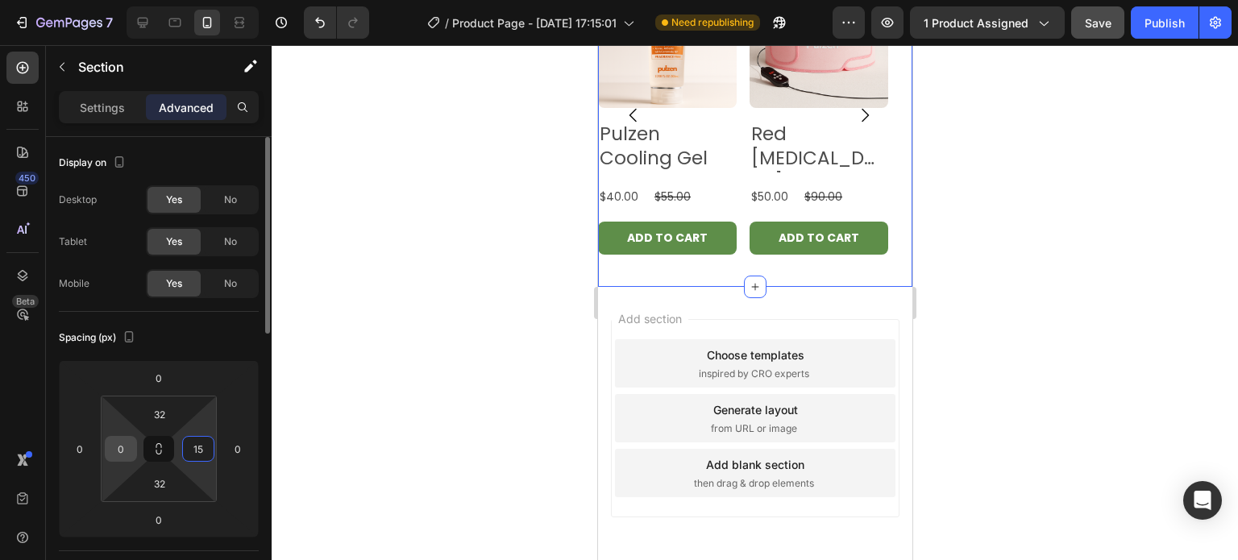
type input "15"
click at [117, 447] on input "0" at bounding box center [121, 449] width 24 height 24
type input "15"
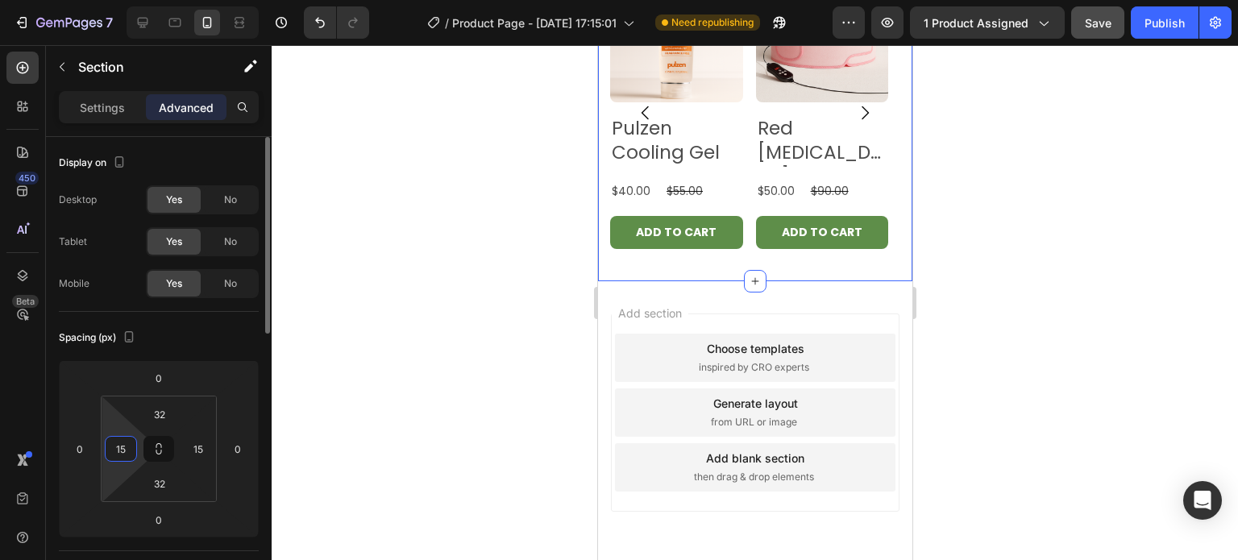
scroll to position [8337, 0]
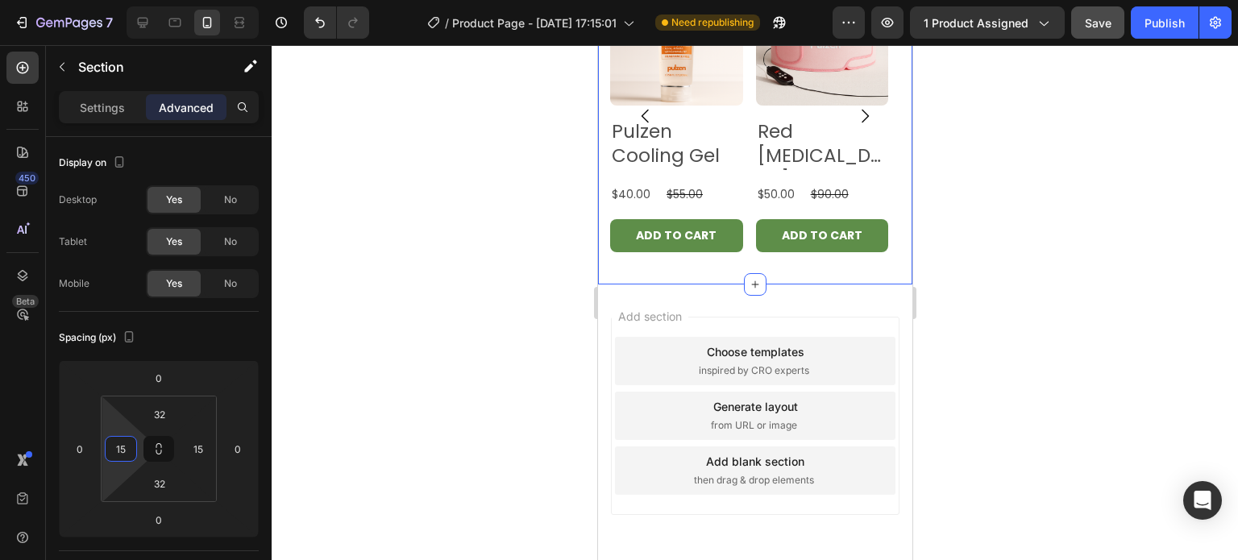
click at [368, 294] on div at bounding box center [755, 302] width 967 height 515
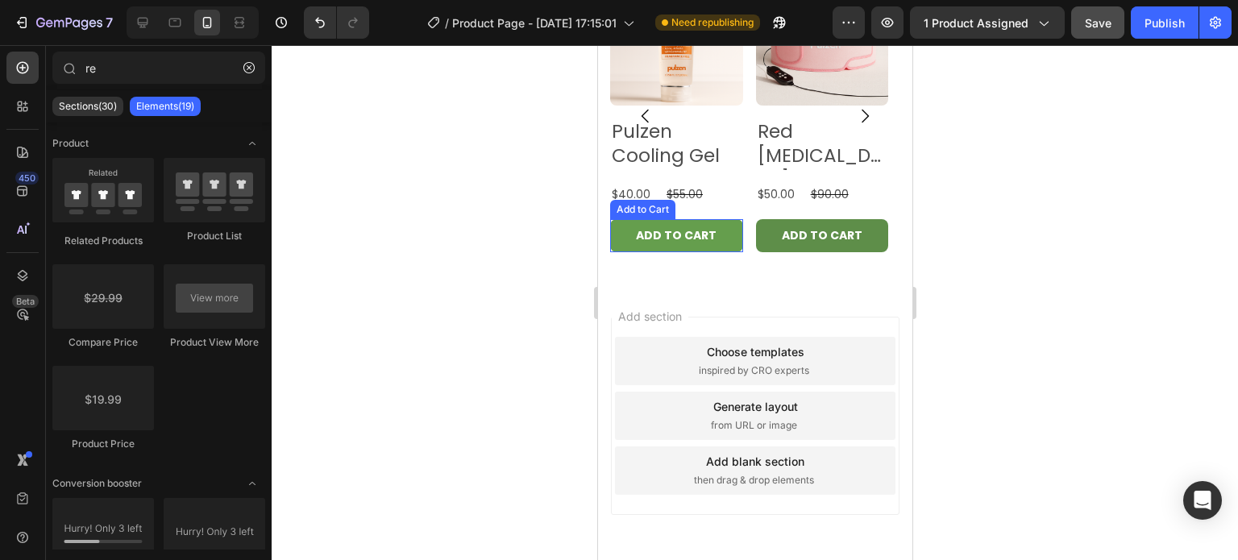
scroll to position [8193, 0]
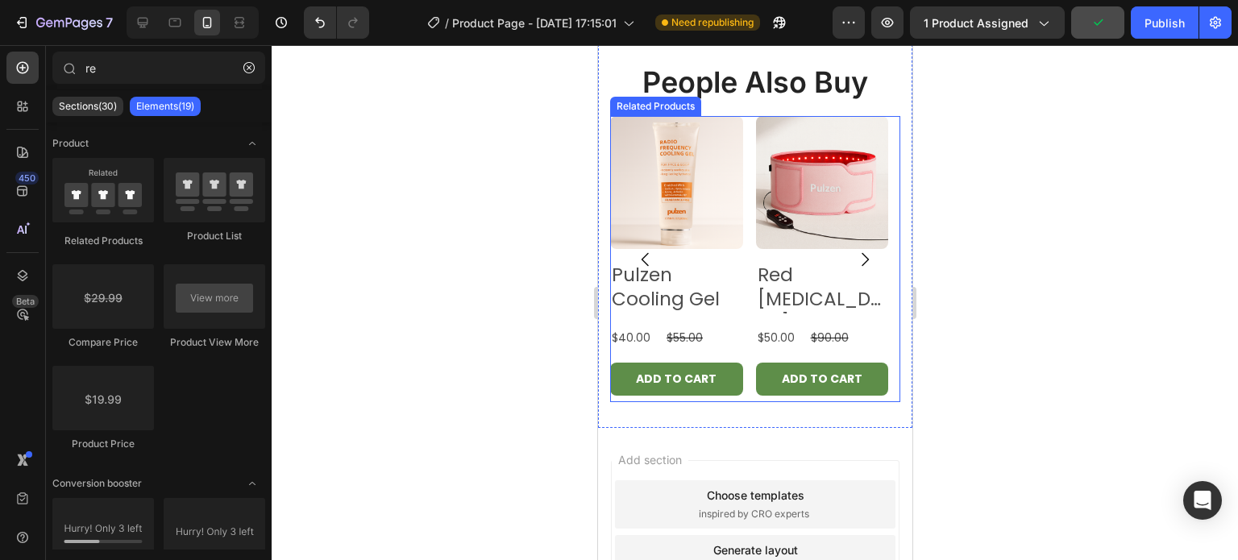
click at [748, 228] on div "Product Images Pulzen Cooling Gel Product Title $40.00 Product Price Product Pr…" at bounding box center [755, 259] width 290 height 286
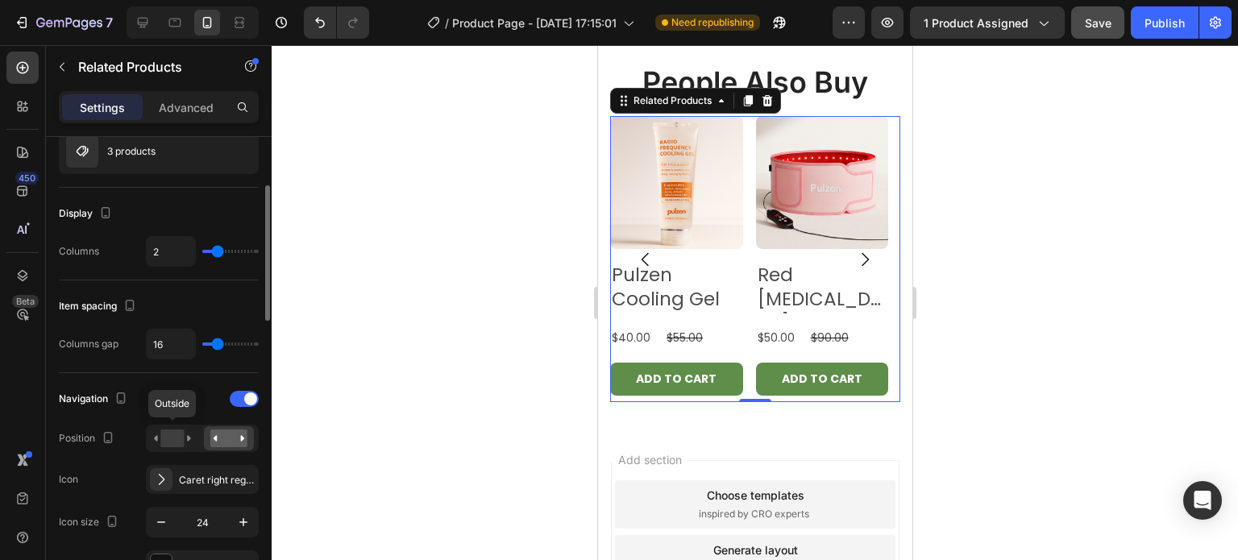
scroll to position [164, 0]
click at [243, 393] on div at bounding box center [244, 398] width 29 height 16
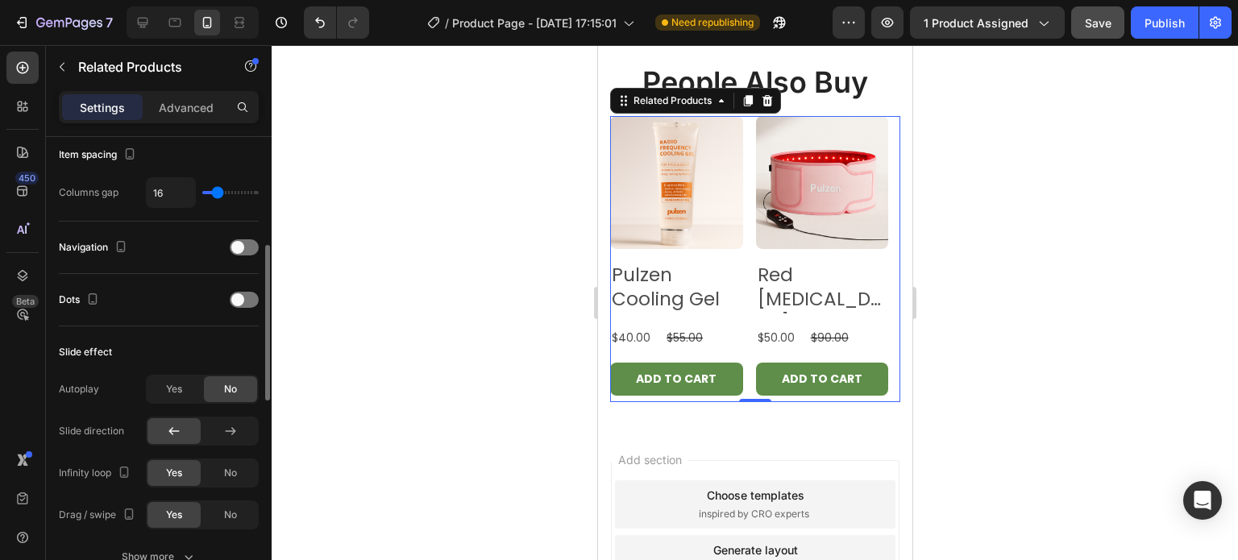
scroll to position [318, 0]
click at [238, 298] on span at bounding box center [237, 297] width 13 height 13
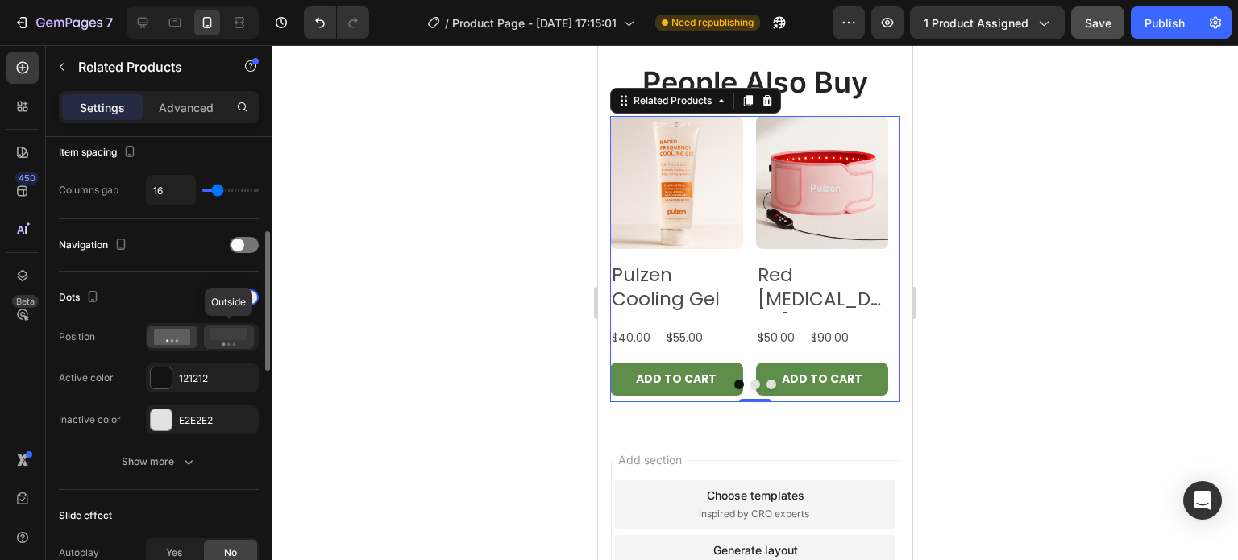
click at [229, 330] on rect at bounding box center [228, 334] width 37 height 12
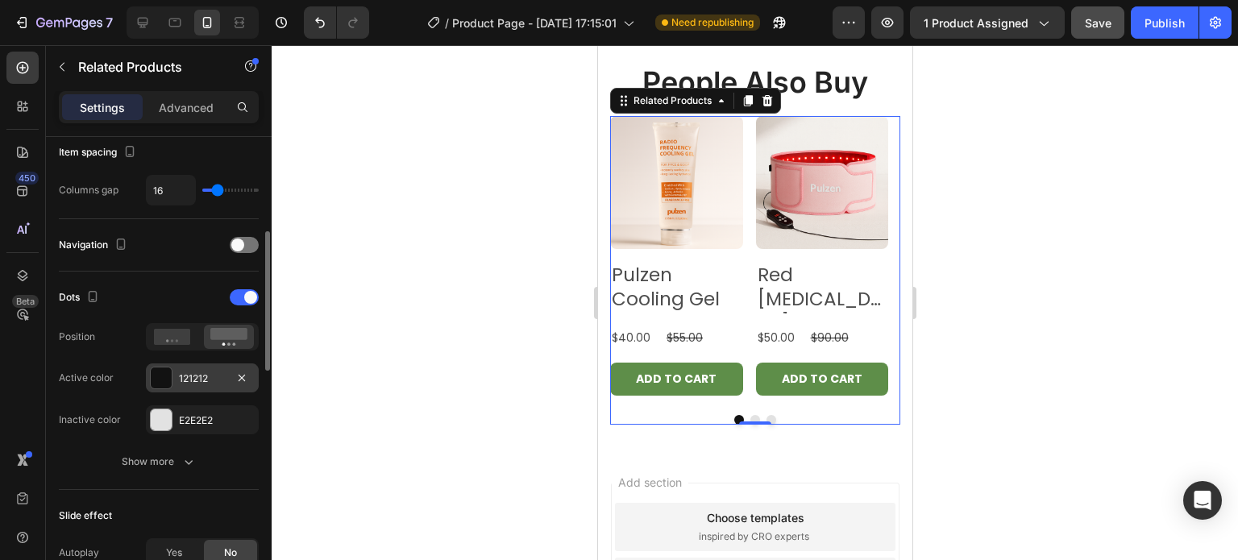
click at [168, 373] on div at bounding box center [161, 378] width 21 height 21
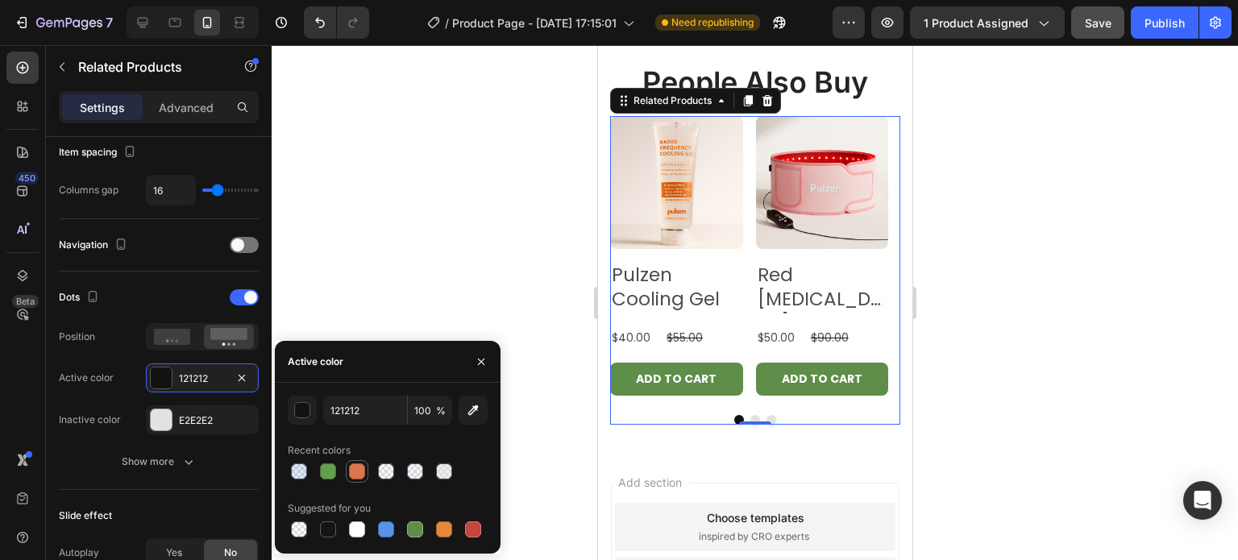
click at [361, 464] on div at bounding box center [357, 472] width 16 height 16
type input "DD754F"
click at [435, 265] on div at bounding box center [755, 302] width 967 height 515
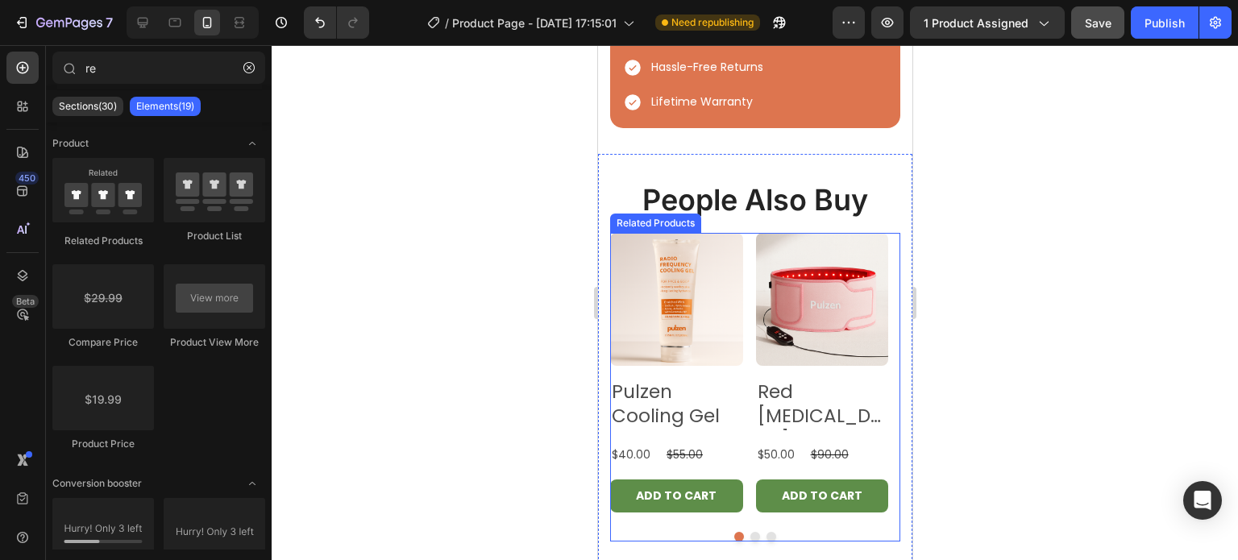
scroll to position [8352, 0]
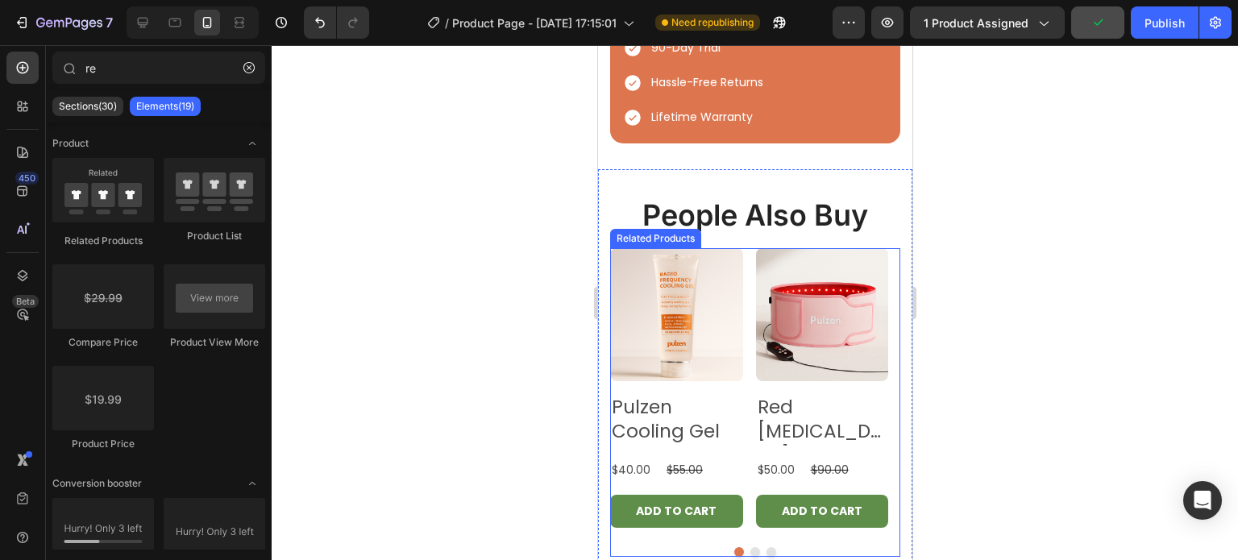
click at [751, 248] on div "Product Images Pulzen Cooling Gel Product Title $40.00 Product Price Product Pr…" at bounding box center [755, 391] width 290 height 286
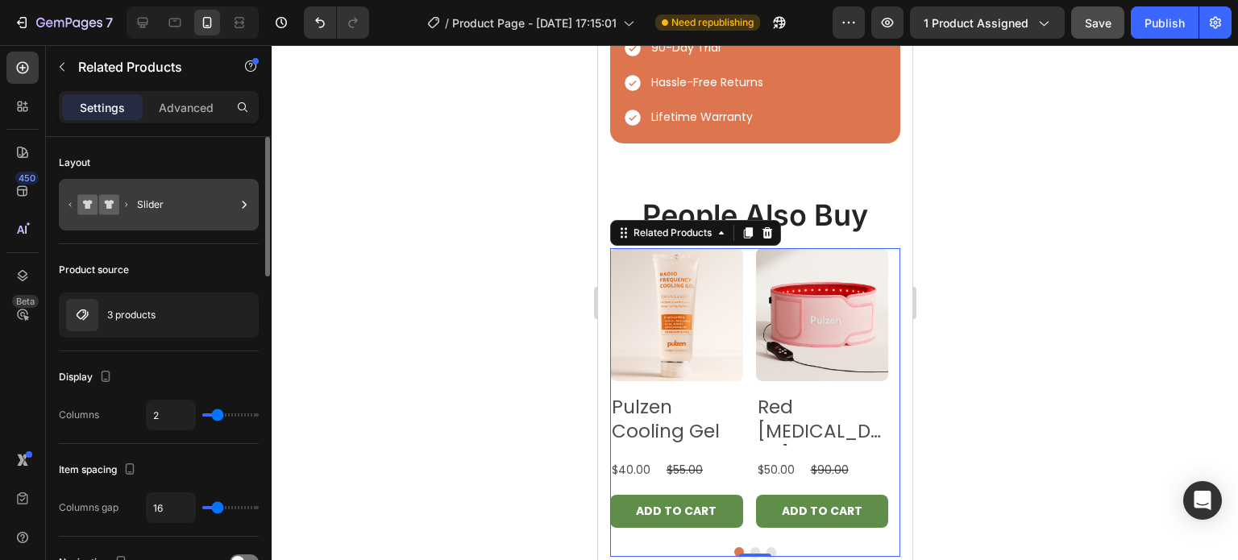
click at [197, 214] on div "Slider" at bounding box center [186, 204] width 98 height 37
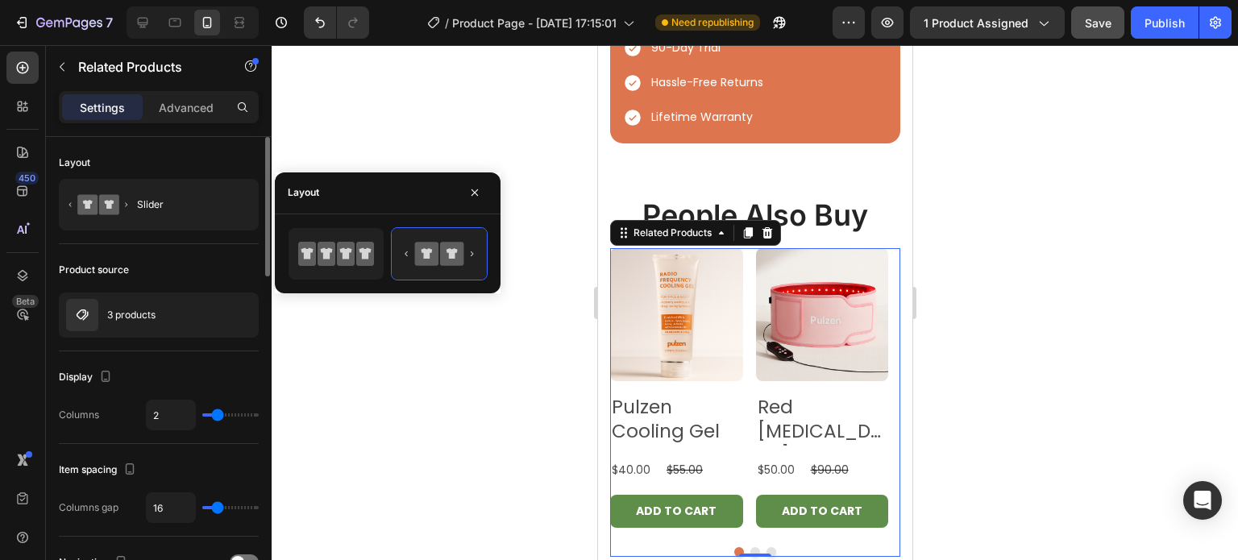
click at [201, 257] on div "Product source" at bounding box center [159, 270] width 200 height 26
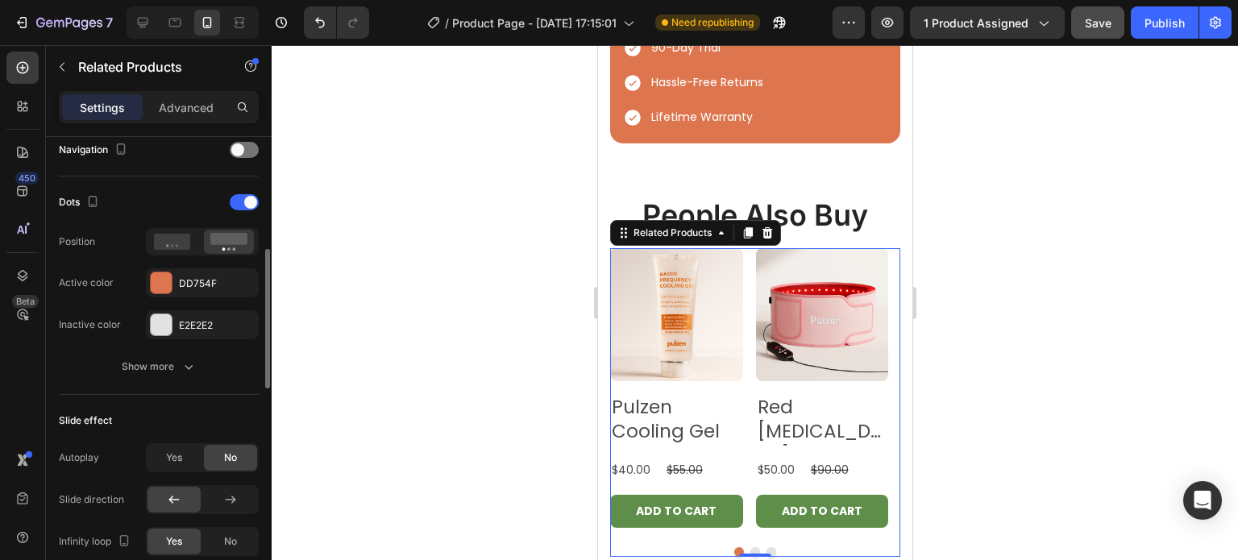
scroll to position [414, 0]
click at [176, 460] on span "Yes" at bounding box center [174, 457] width 16 height 15
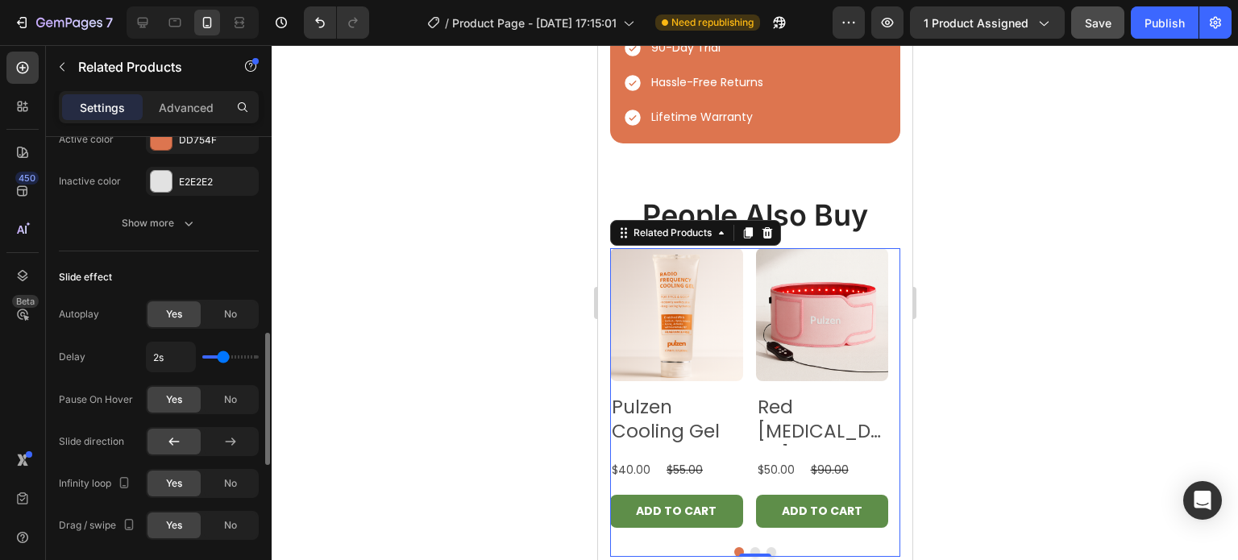
scroll to position [556, 0]
click at [229, 351] on div "2s" at bounding box center [202, 358] width 113 height 31
click at [231, 351] on div "2s" at bounding box center [202, 358] width 113 height 31
click at [231, 352] on div "2s" at bounding box center [202, 358] width 113 height 31
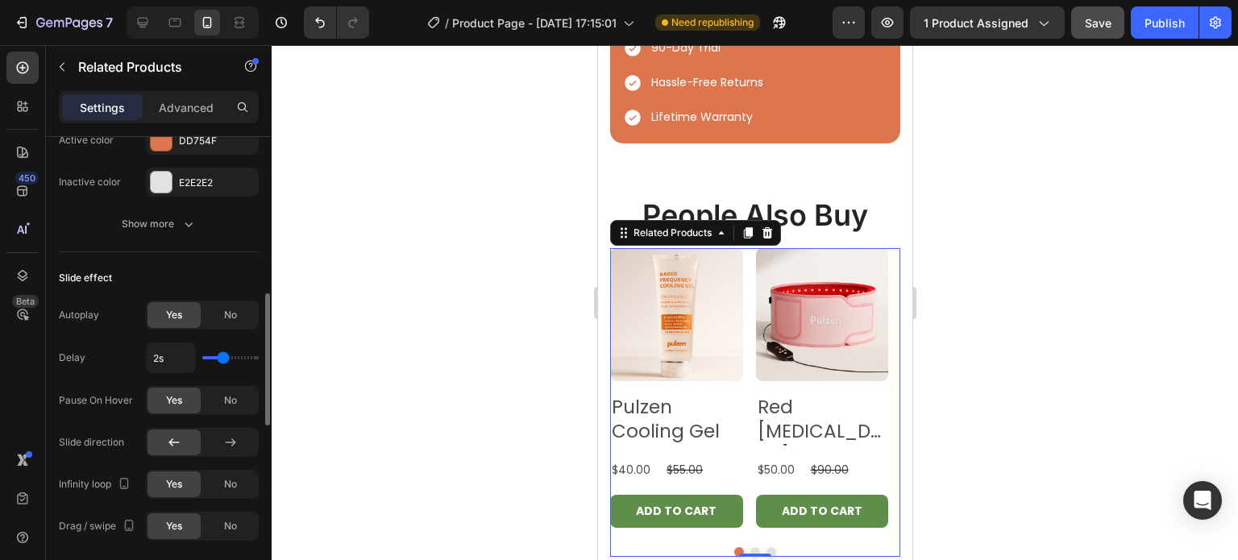
click at [239, 360] on div "2s" at bounding box center [202, 358] width 113 height 31
click at [233, 350] on div "2s" at bounding box center [202, 358] width 113 height 31
type input "2.9s"
type input "2.9"
click at [236, 356] on input "range" at bounding box center [230, 357] width 56 height 3
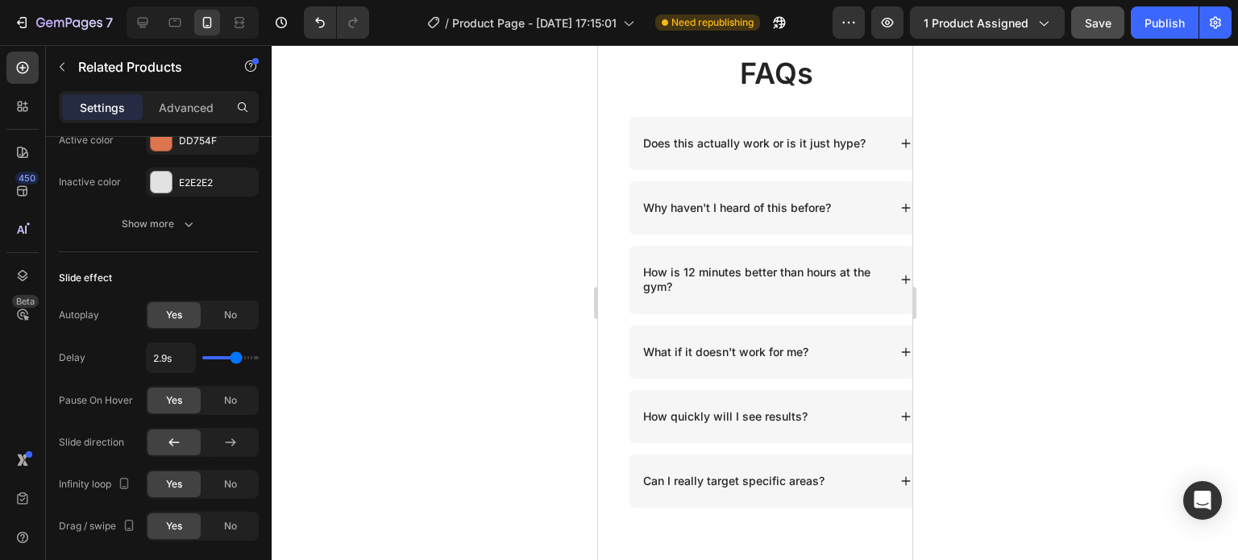
scroll to position [7734, 0]
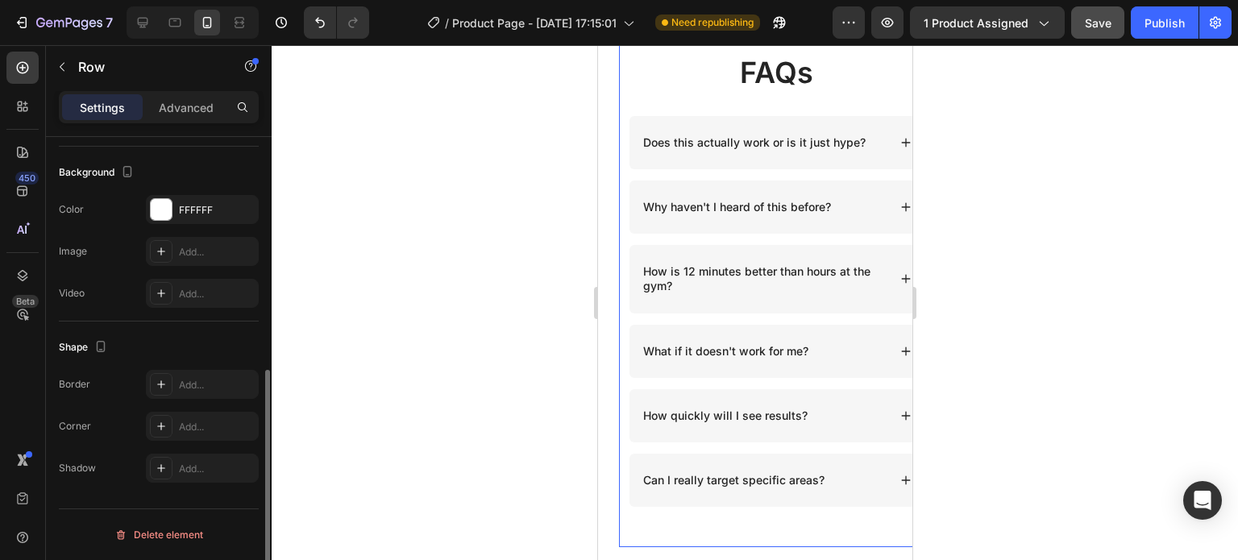
click at [624, 310] on div "FAQs Heading Row Does this actually work or is it just hype? Why haven't I hear…" at bounding box center [775, 285] width 314 height 524
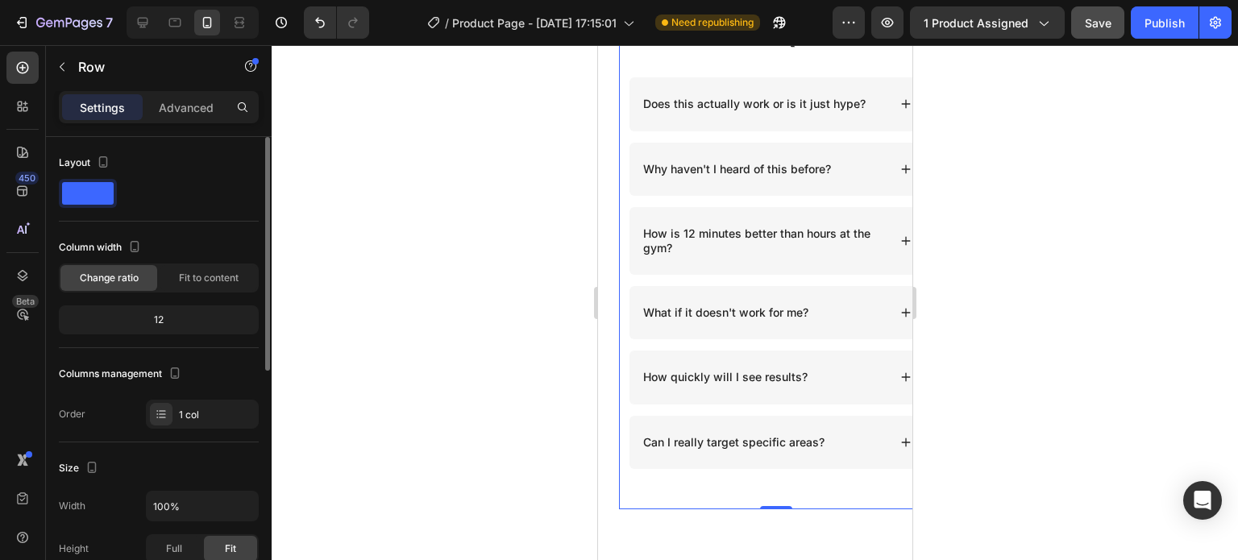
scroll to position [7489, 0]
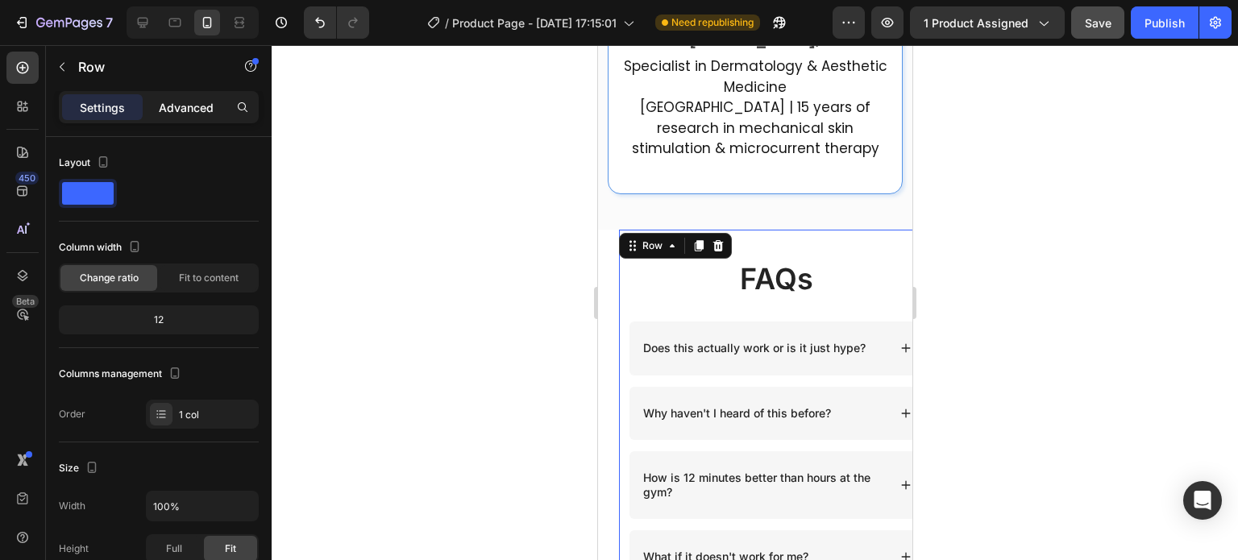
click at [202, 106] on p "Advanced" at bounding box center [186, 107] width 55 height 17
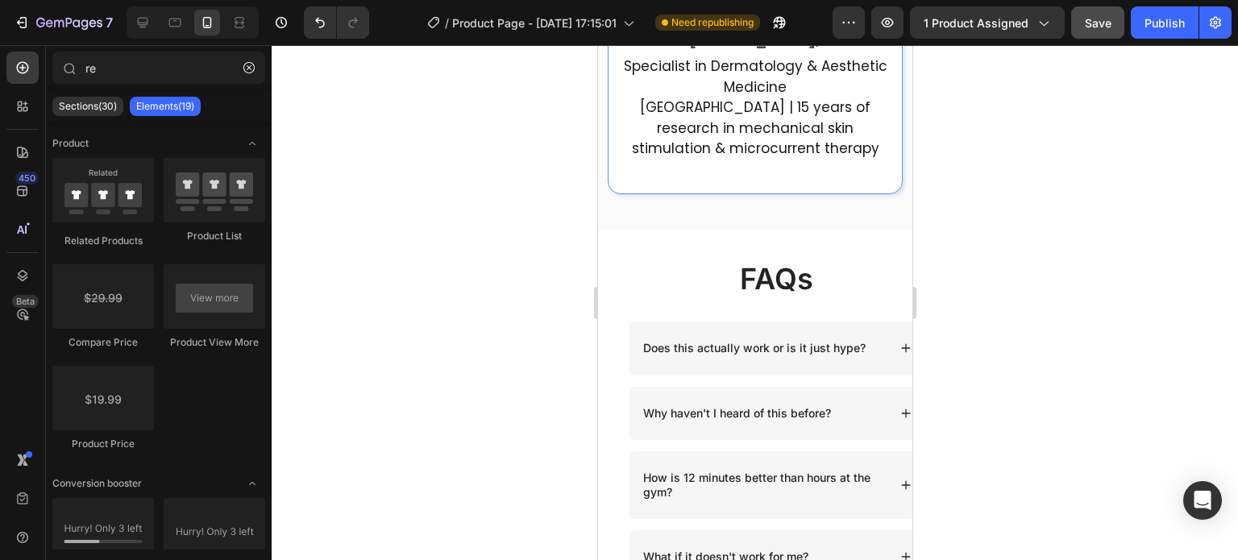
click at [607, 367] on section "FAQs Heading Row Does this actually work or is it just hype? Why haven't I hear…" at bounding box center [754, 492] width 314 height 524
click at [676, 280] on div "FAQs Heading Row Does this actually work or is it just hype? Why haven't I hear…" at bounding box center [775, 492] width 314 height 524
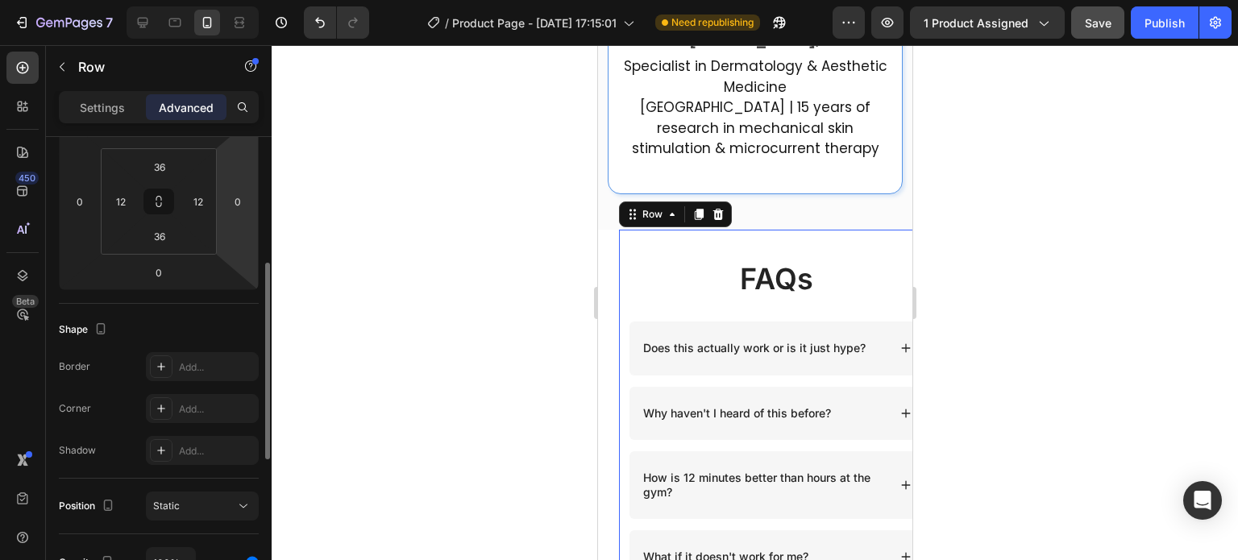
scroll to position [280, 0]
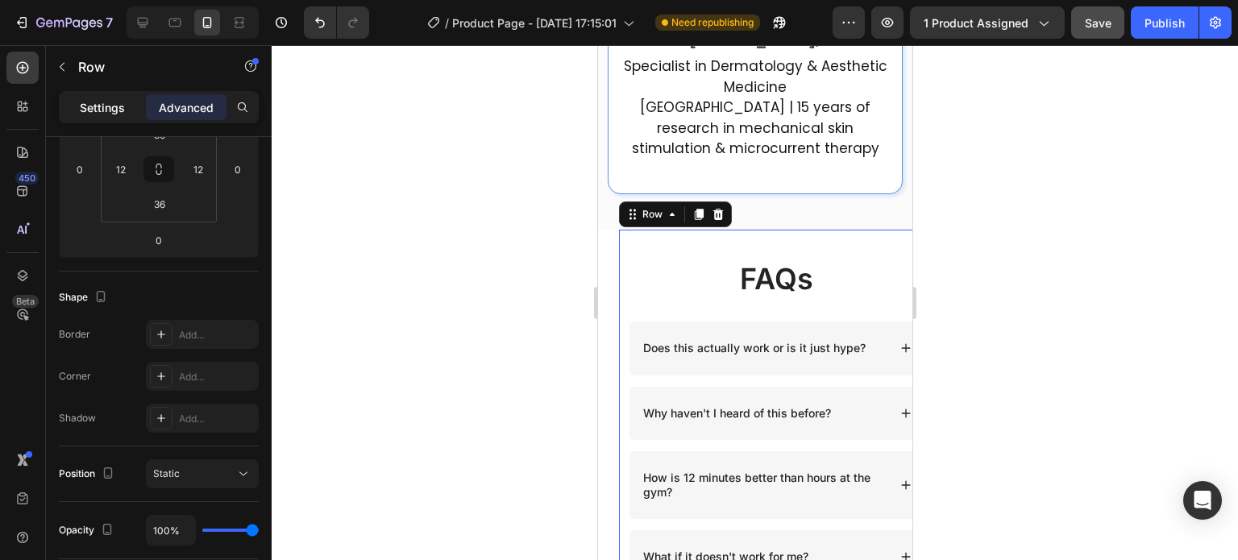
click at [114, 108] on p "Settings" at bounding box center [102, 107] width 45 height 17
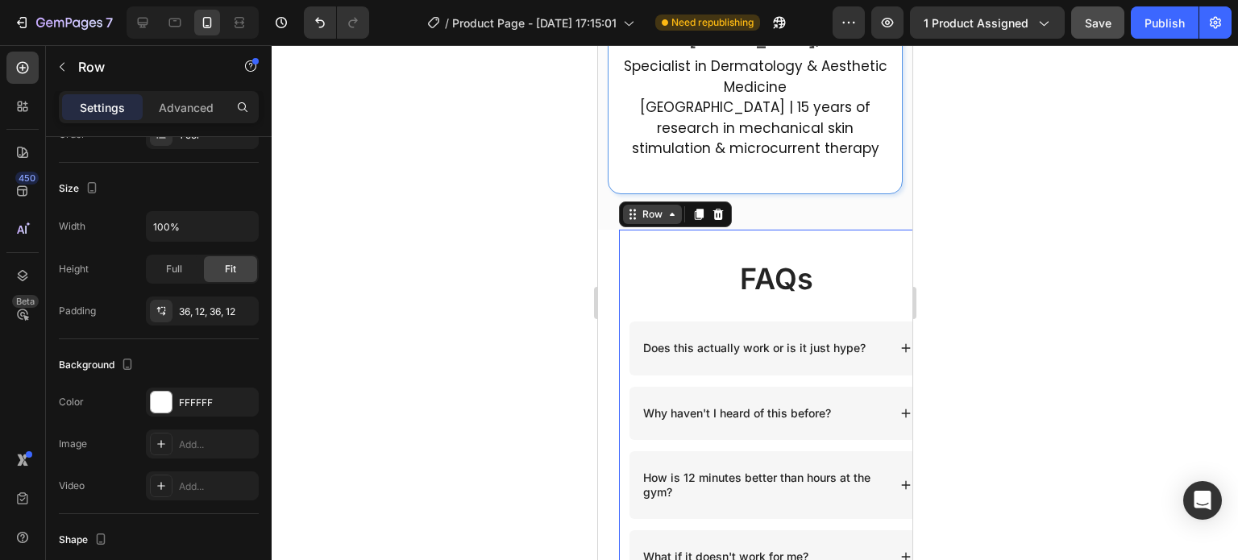
click at [636, 224] on div "Row" at bounding box center [651, 214] width 59 height 19
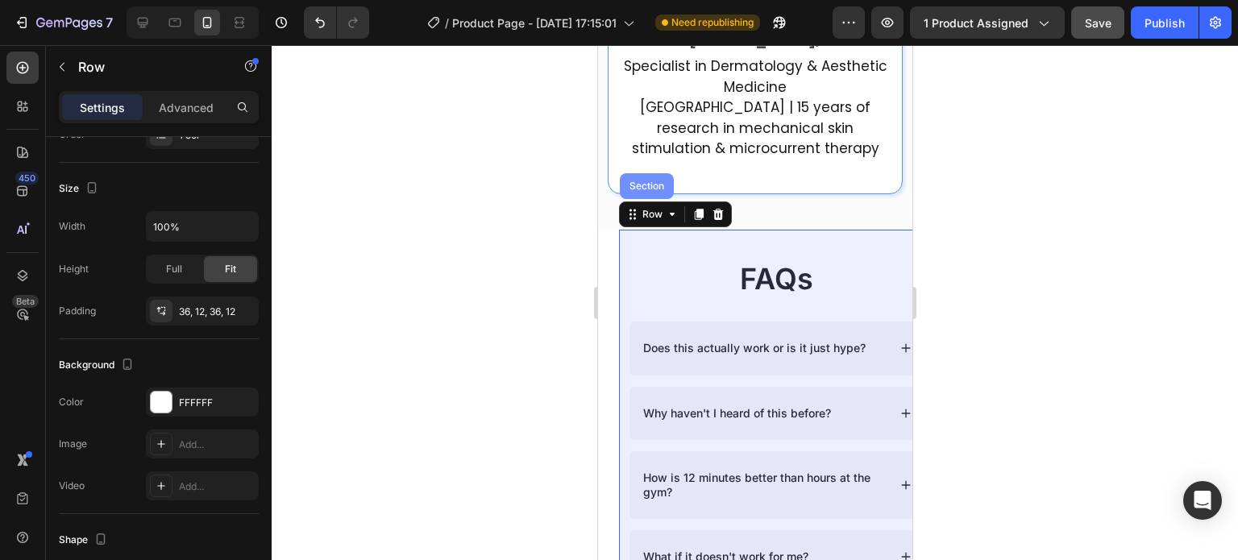
click at [643, 199] on div "Section" at bounding box center [646, 186] width 54 height 26
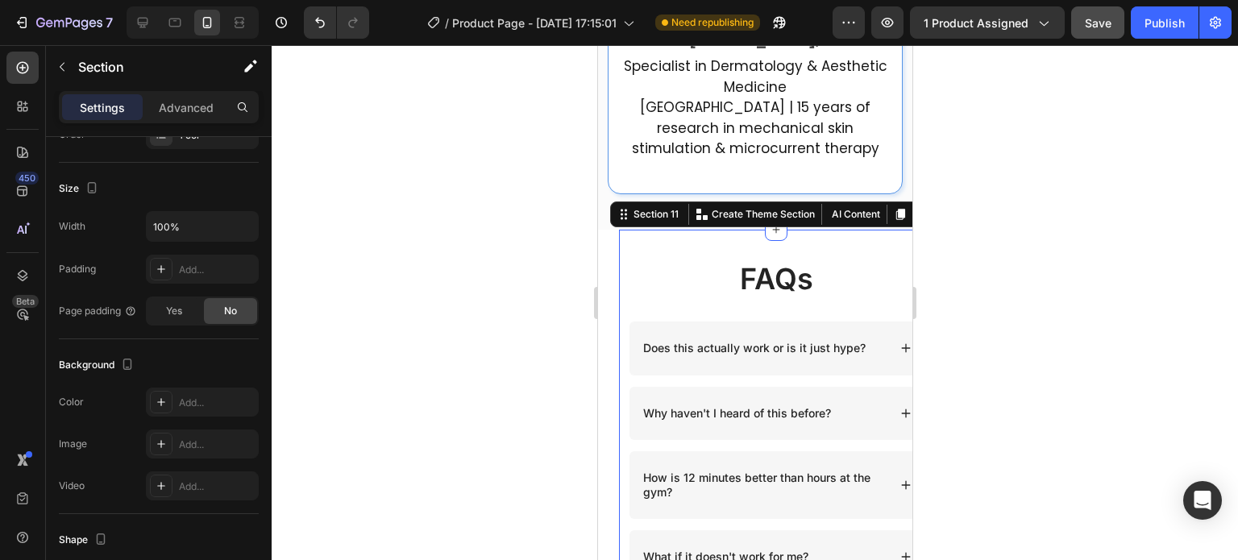
scroll to position [0, 0]
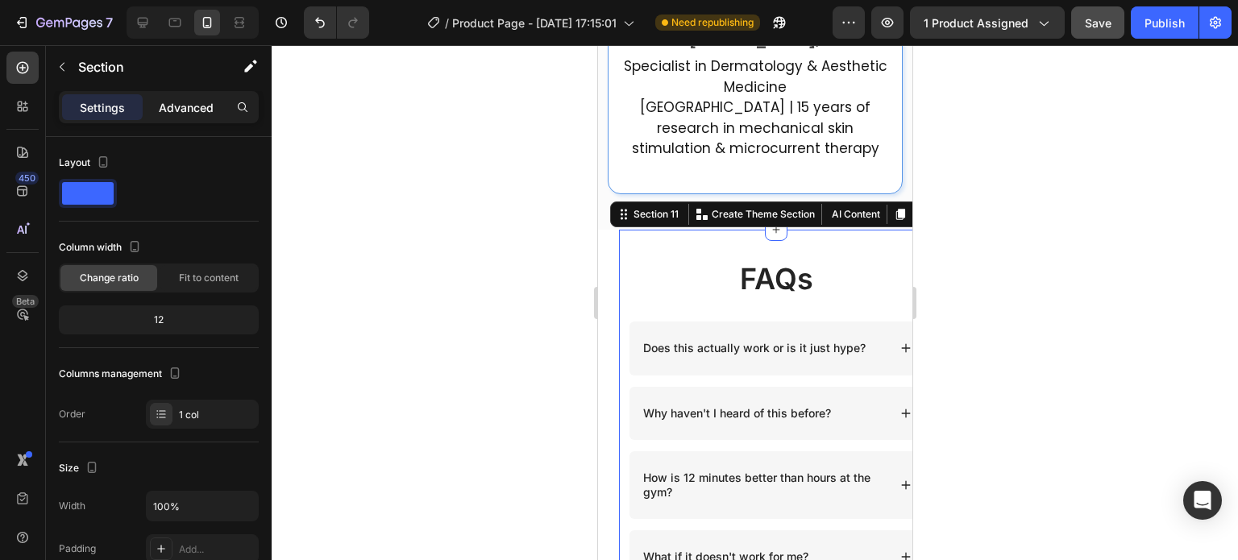
click at [181, 105] on p "Advanced" at bounding box center [186, 107] width 55 height 17
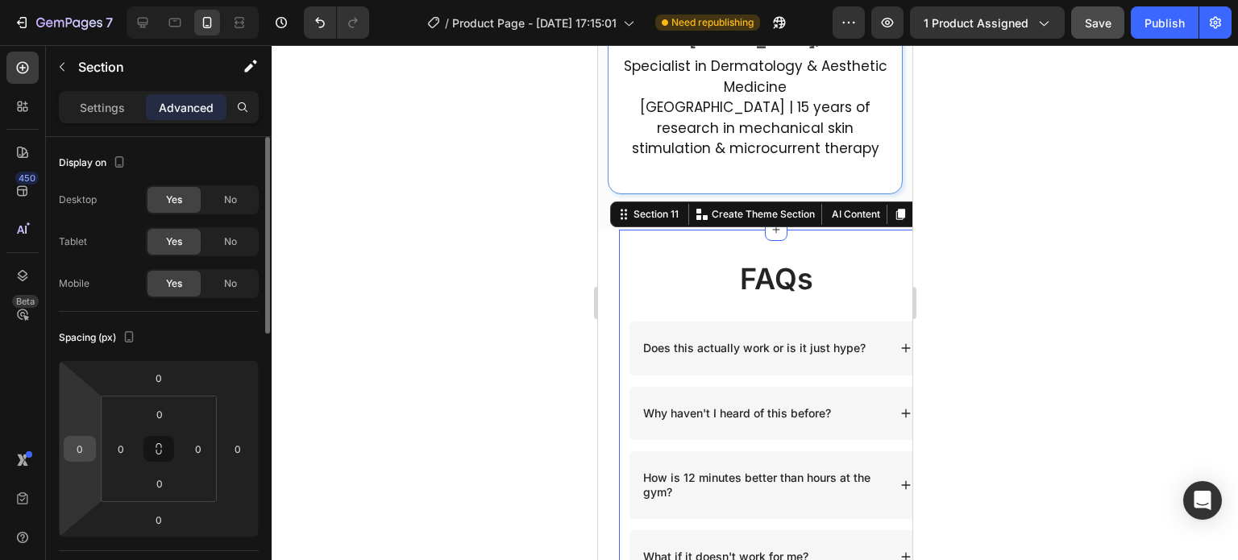
click at [89, 450] on input "0" at bounding box center [80, 449] width 24 height 24
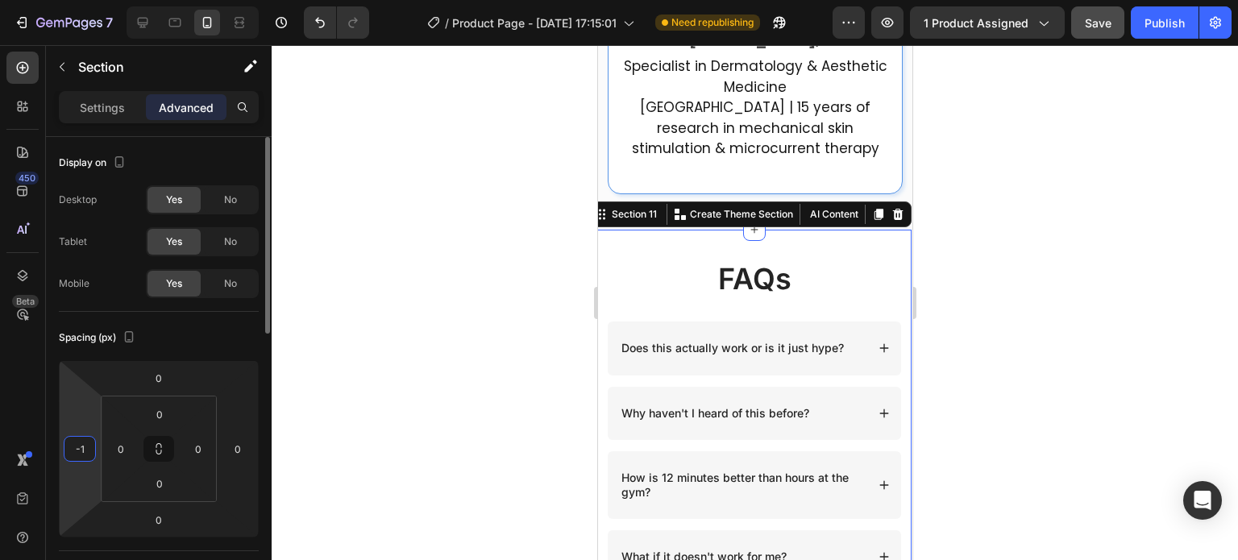
type input "0"
click at [201, 330] on div "Spacing (px)" at bounding box center [159, 338] width 200 height 26
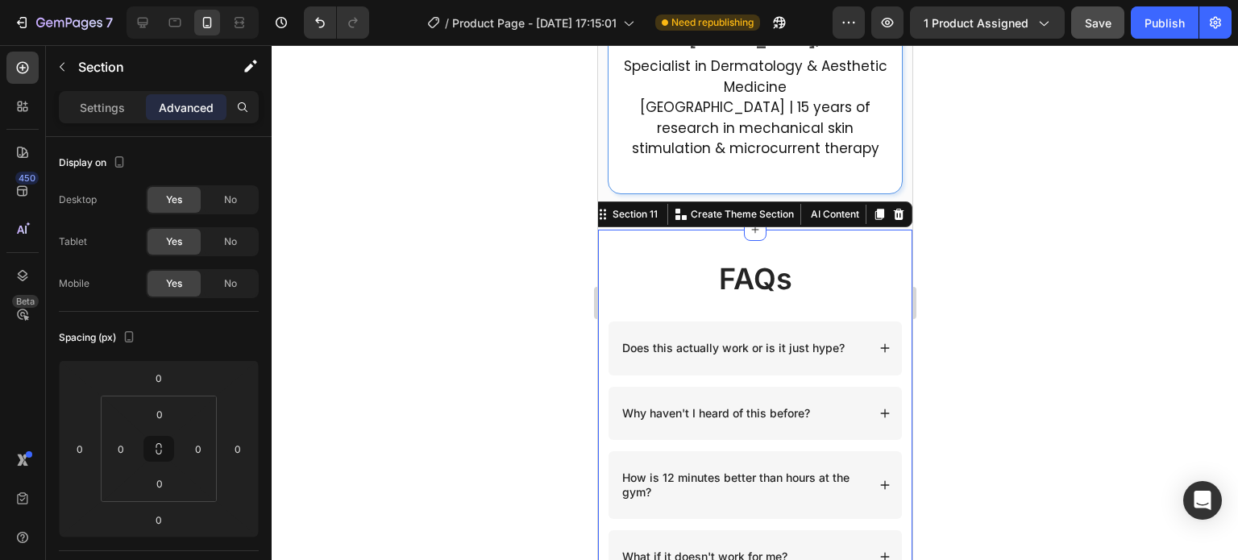
click at [410, 308] on div at bounding box center [755, 302] width 967 height 515
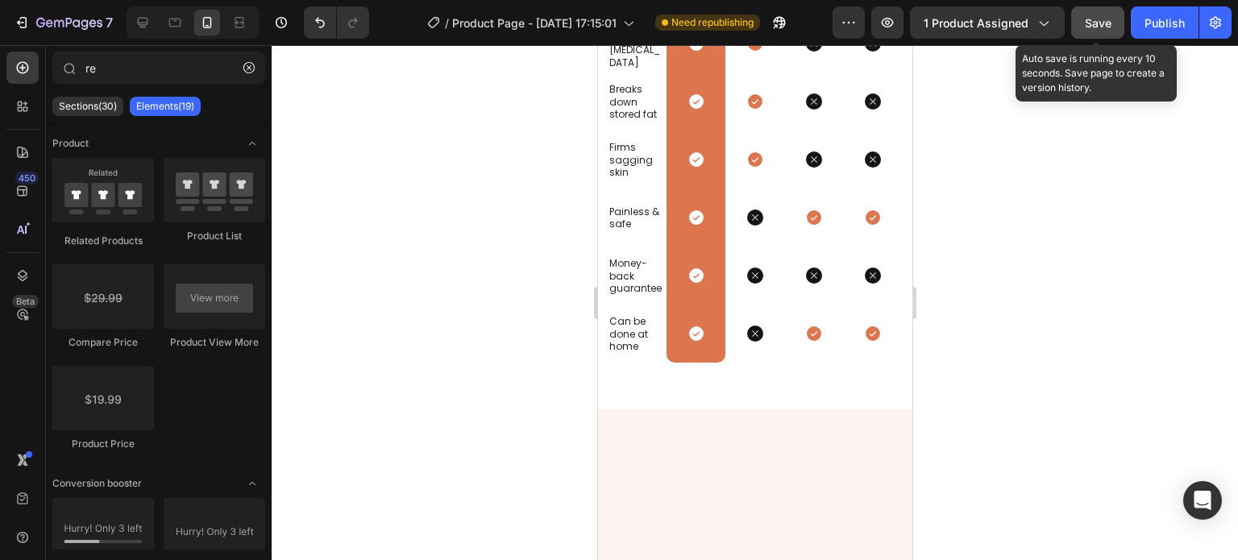
scroll to position [5457, 0]
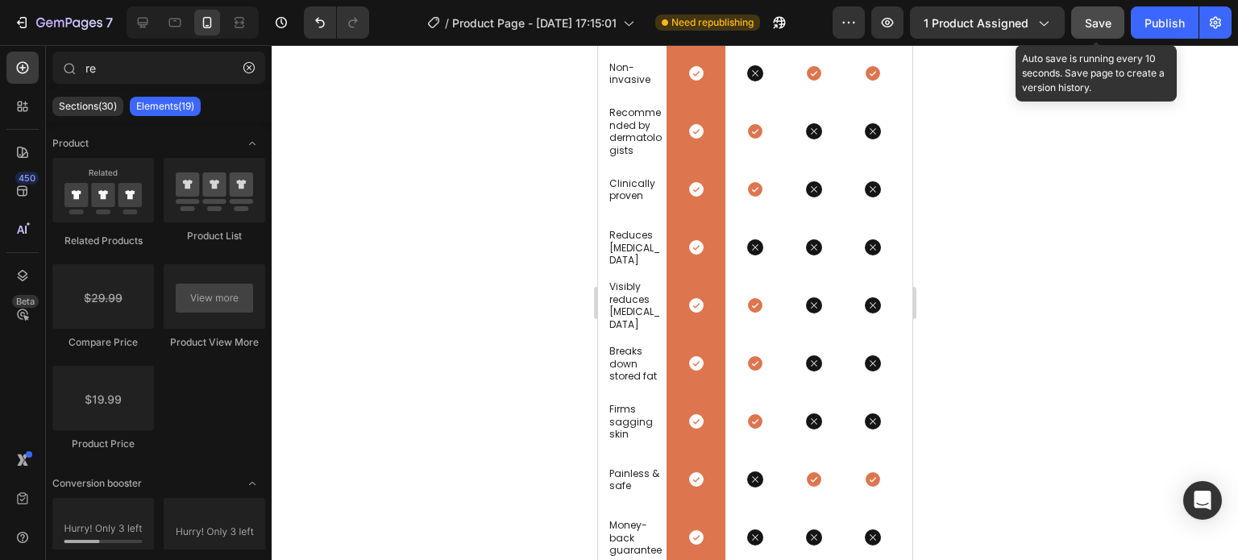
click at [1103, 31] on button "Save" at bounding box center [1098, 22] width 53 height 32
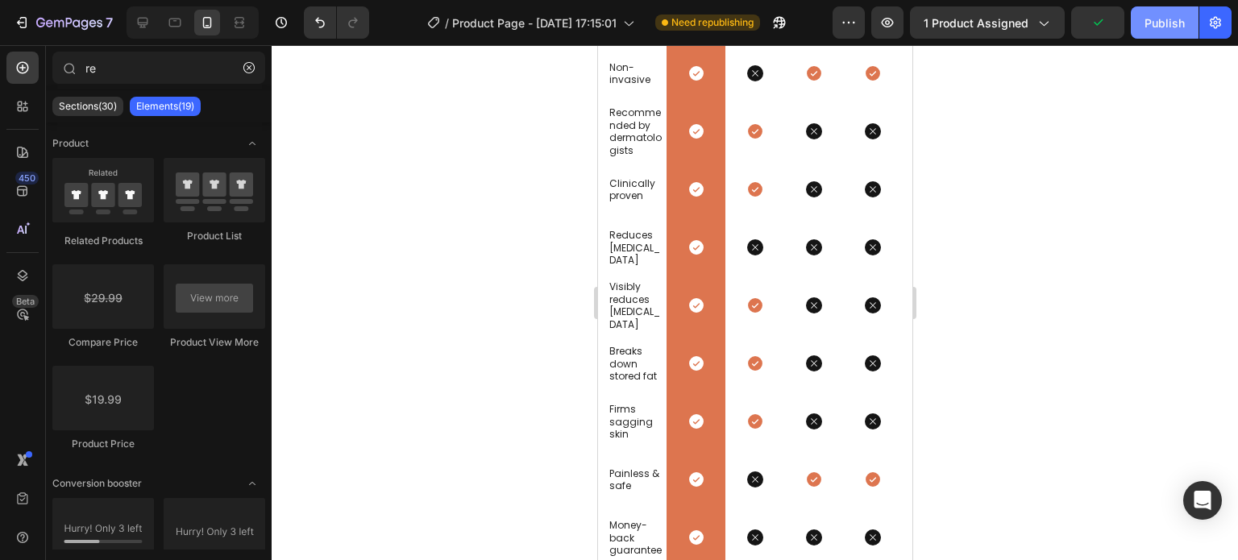
click at [1156, 24] on div "Publish" at bounding box center [1165, 23] width 40 height 17
click at [144, 23] on icon at bounding box center [143, 23] width 10 height 10
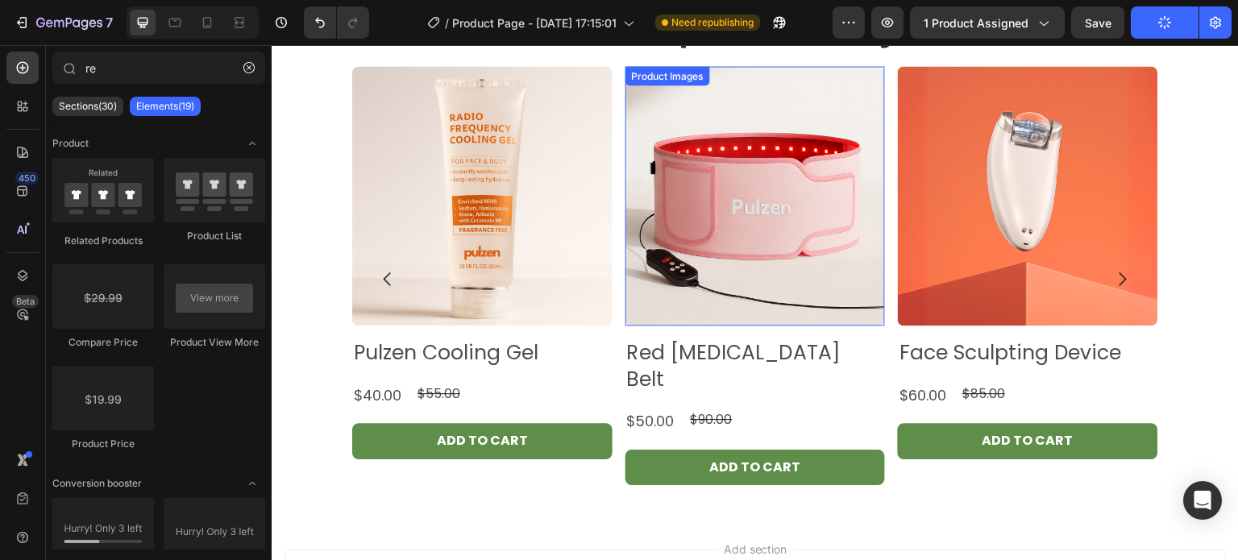
scroll to position [8199, 0]
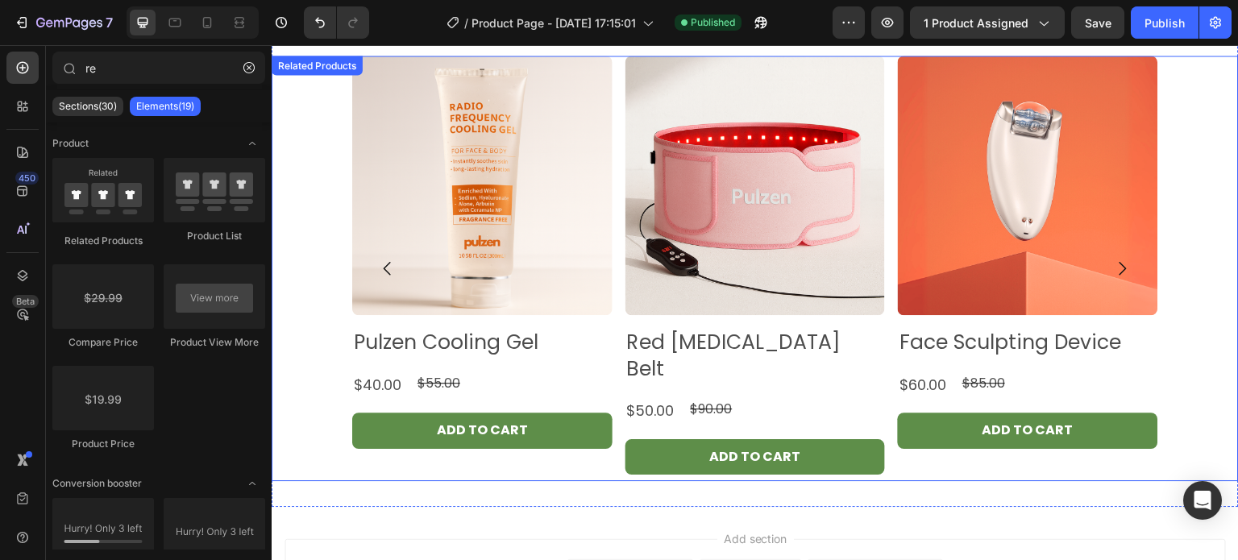
click at [339, 347] on div "Product Images Pulzen Cooling Gel Product Title $40.00 Product Price Product Pr…" at bounding box center [756, 269] width 968 height 427
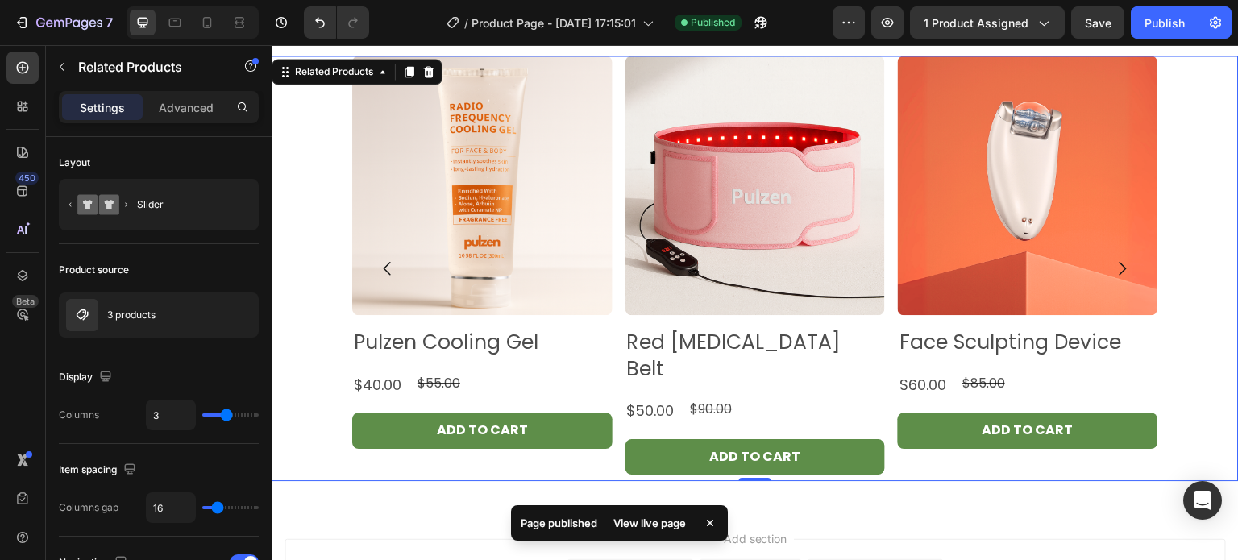
click at [1115, 259] on icon "Carousel Next Arrow" at bounding box center [1122, 268] width 19 height 19
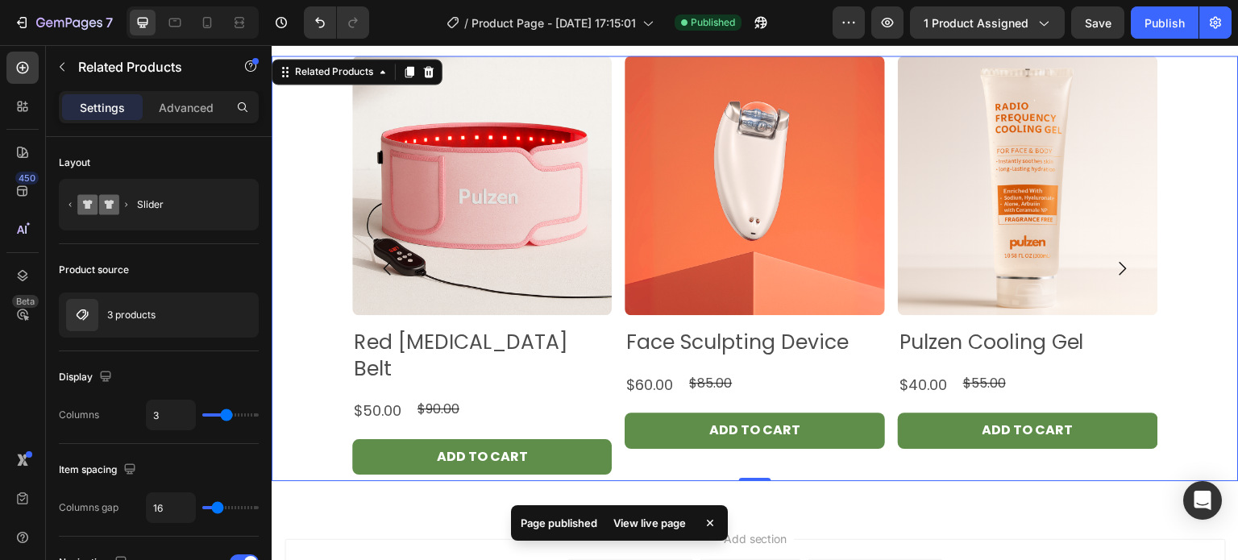
click at [1115, 259] on icon "Carousel Next Arrow" at bounding box center [1122, 268] width 19 height 19
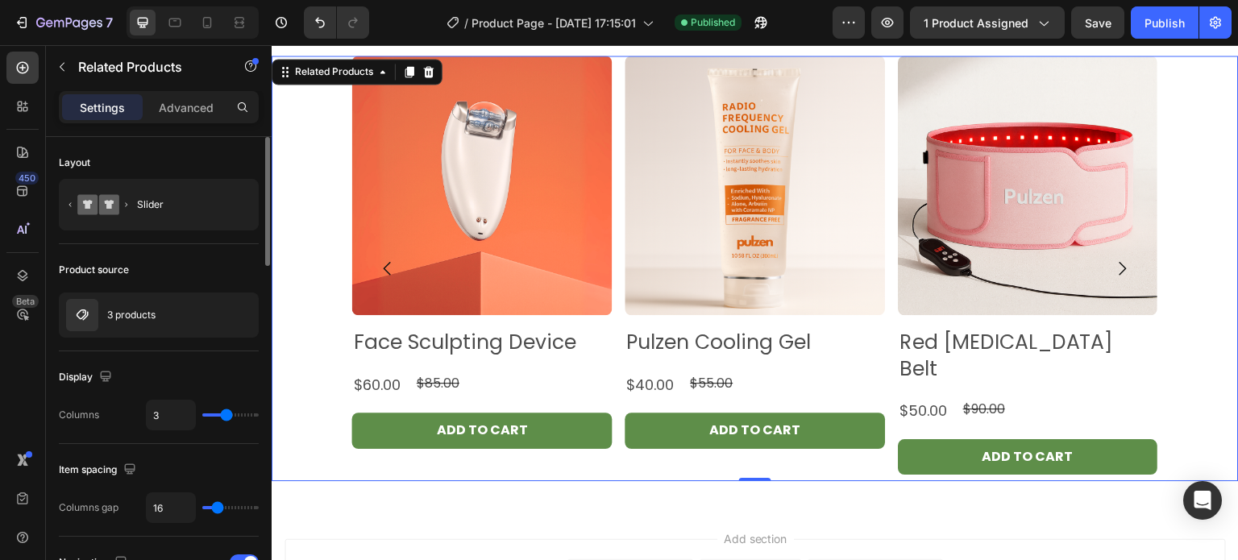
scroll to position [95, 0]
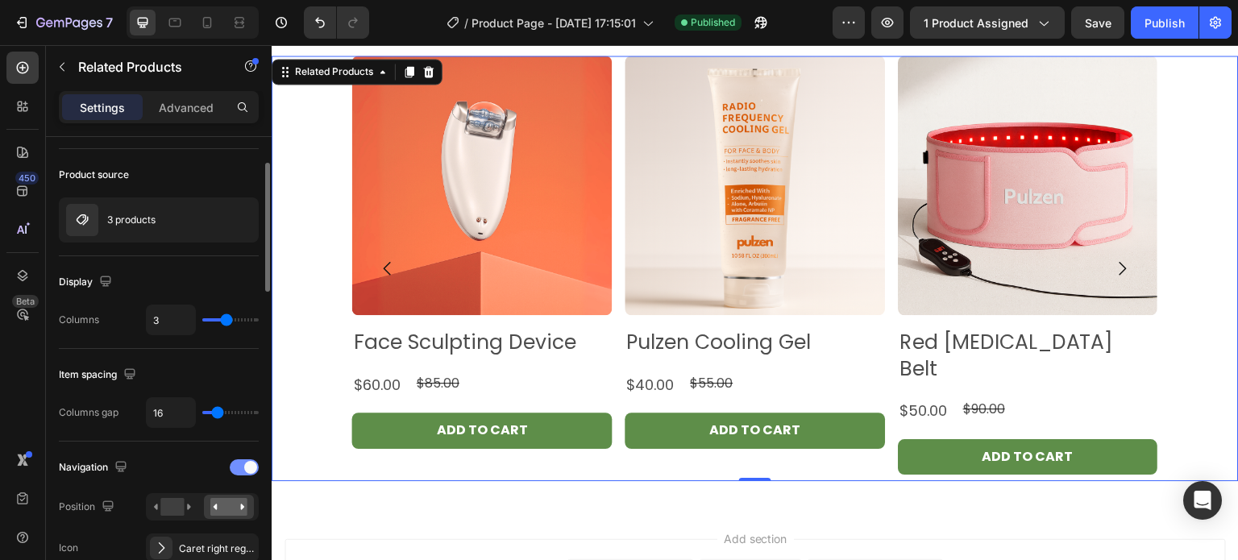
click at [245, 461] on span at bounding box center [250, 467] width 13 height 13
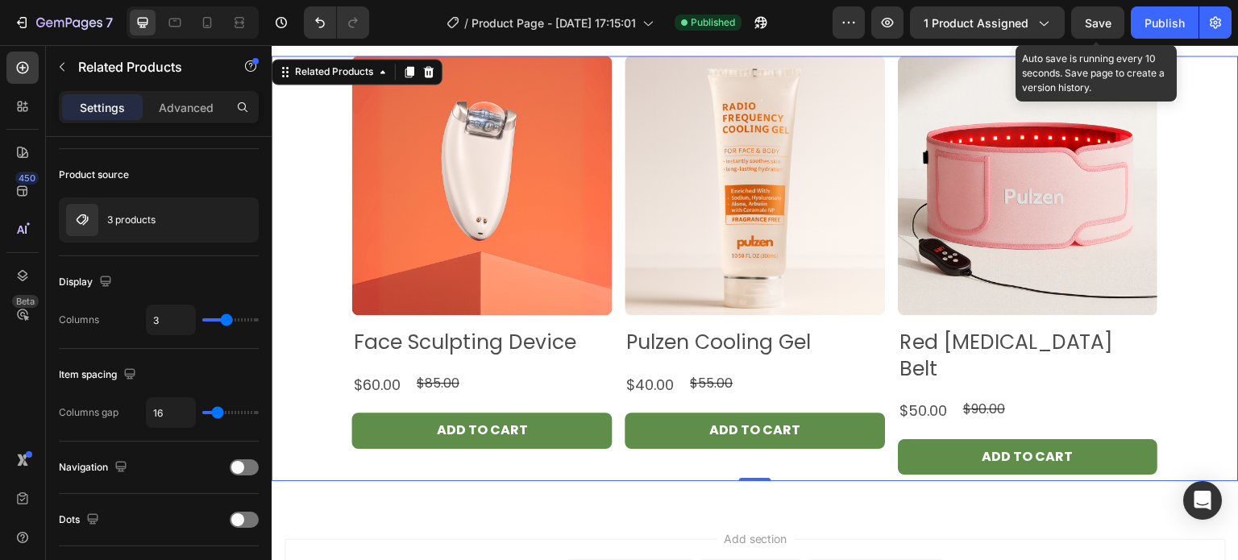
click at [1103, 25] on span "Save" at bounding box center [1098, 23] width 27 height 14
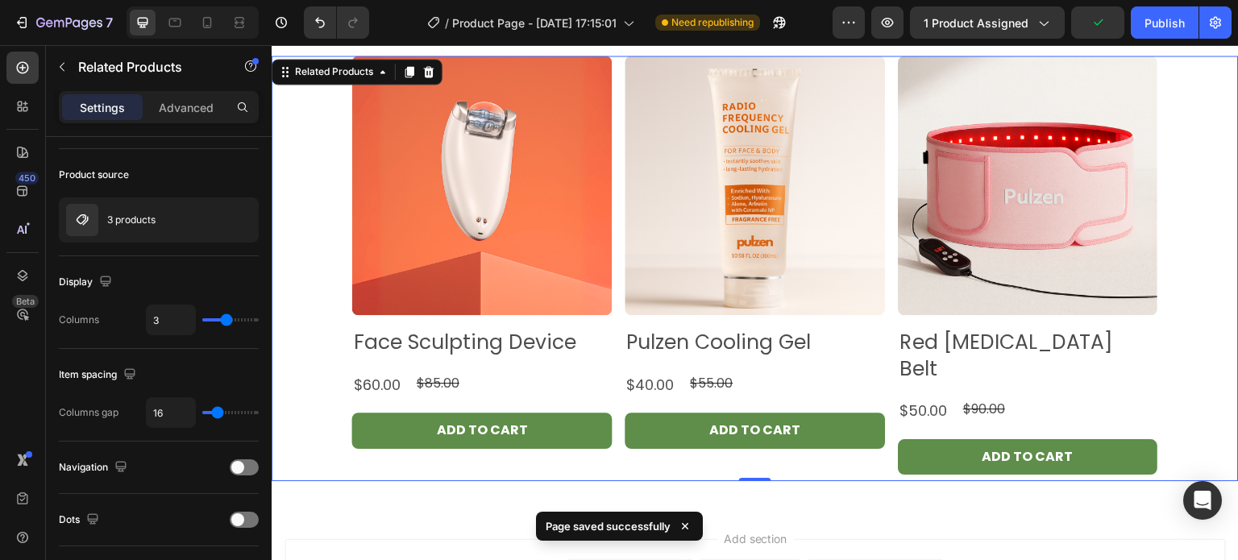
click at [312, 321] on div "Product Images Pulzen Cooling Gel Product Title $40.00 Product Price Product Pr…" at bounding box center [756, 269] width 968 height 427
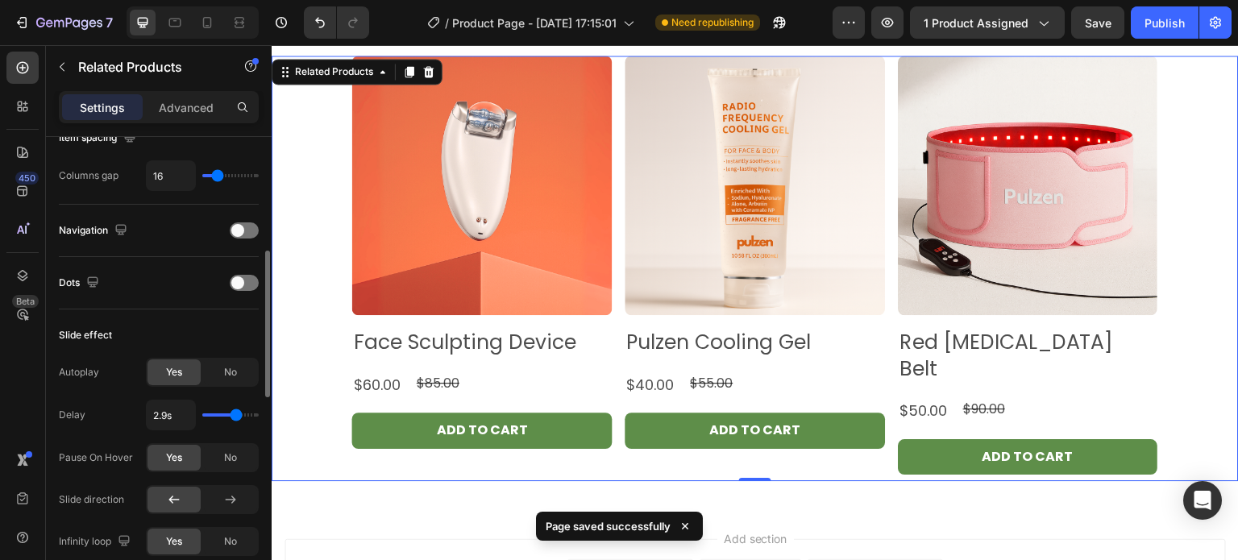
scroll to position [339, 0]
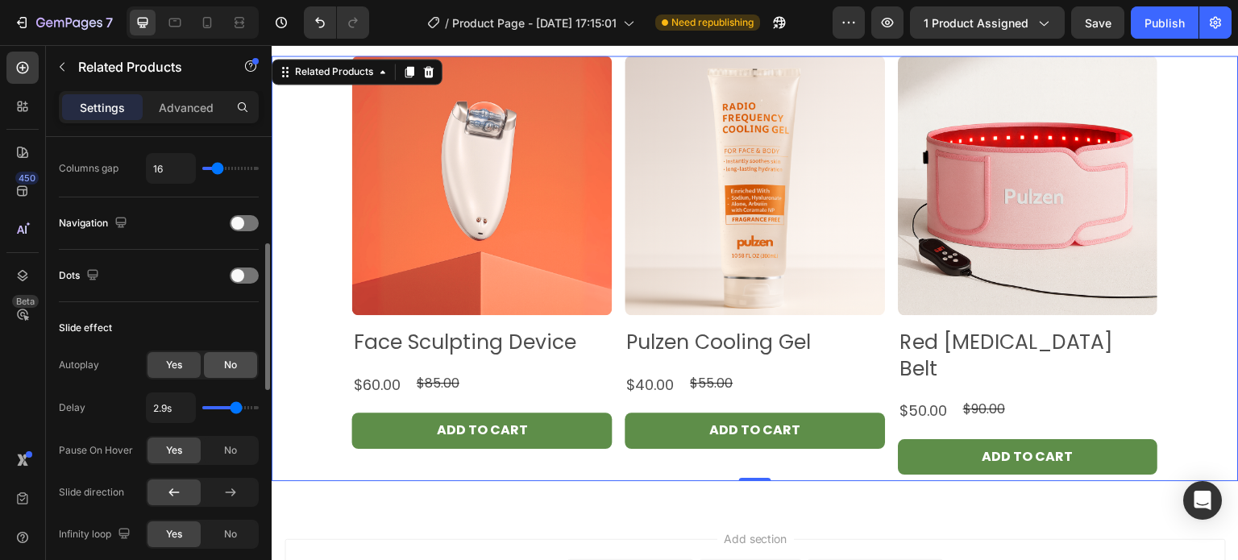
click at [224, 367] on span "No" at bounding box center [230, 365] width 13 height 15
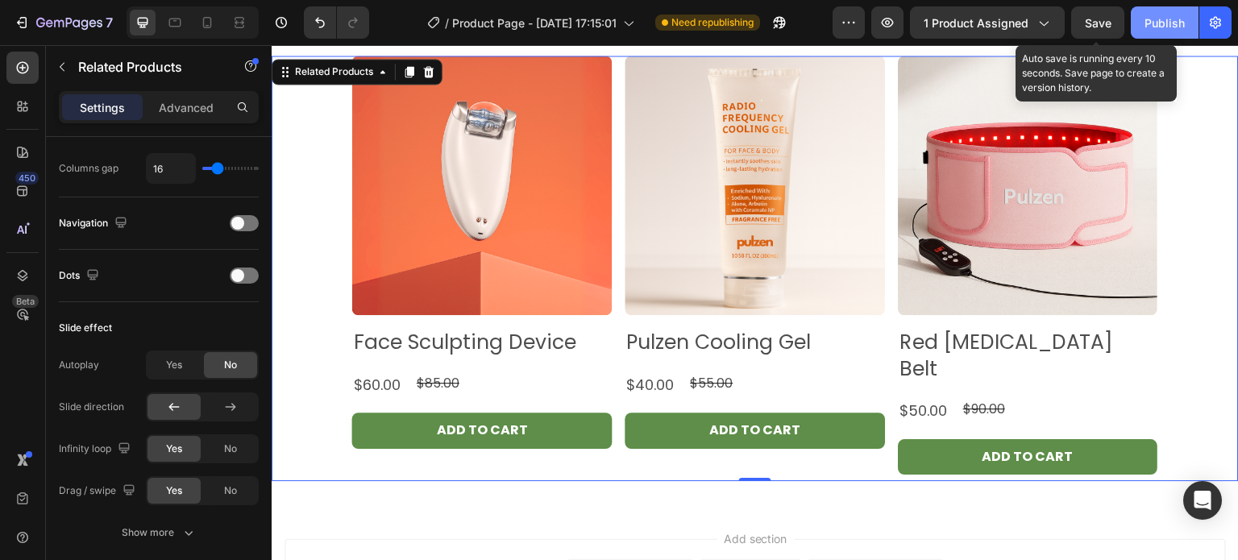
drag, startPoint x: 1097, startPoint y: 28, endPoint x: 1154, endPoint y: 21, distance: 57.7
click at [1097, 28] on span "Save" at bounding box center [1098, 23] width 27 height 14
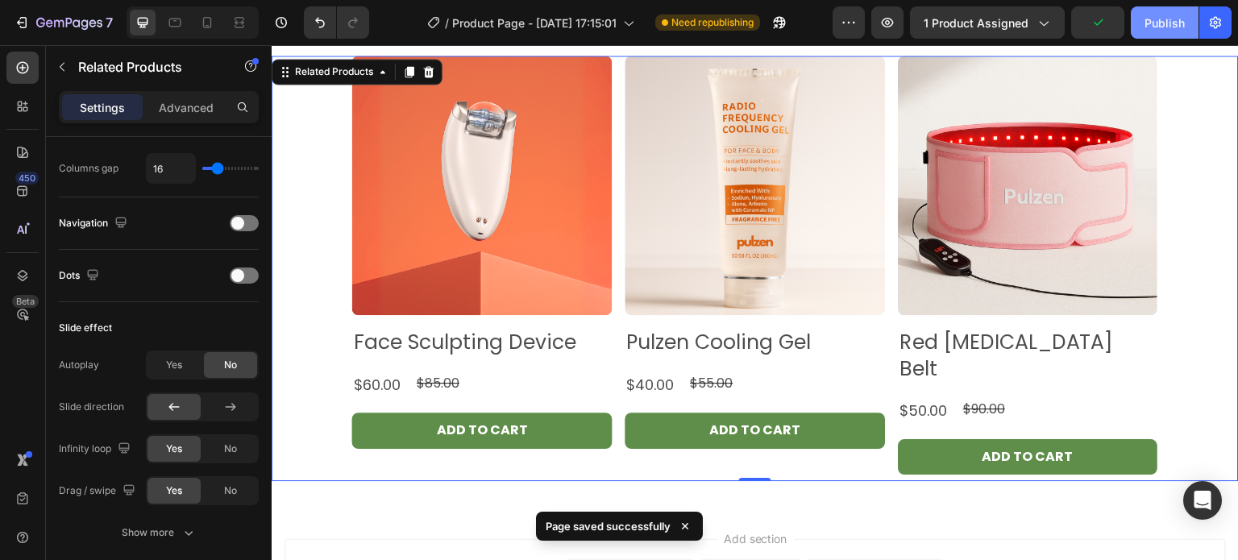
click at [1158, 21] on div "Publish" at bounding box center [1165, 23] width 40 height 17
click at [206, 19] on icon at bounding box center [207, 23] width 16 height 16
type input "2"
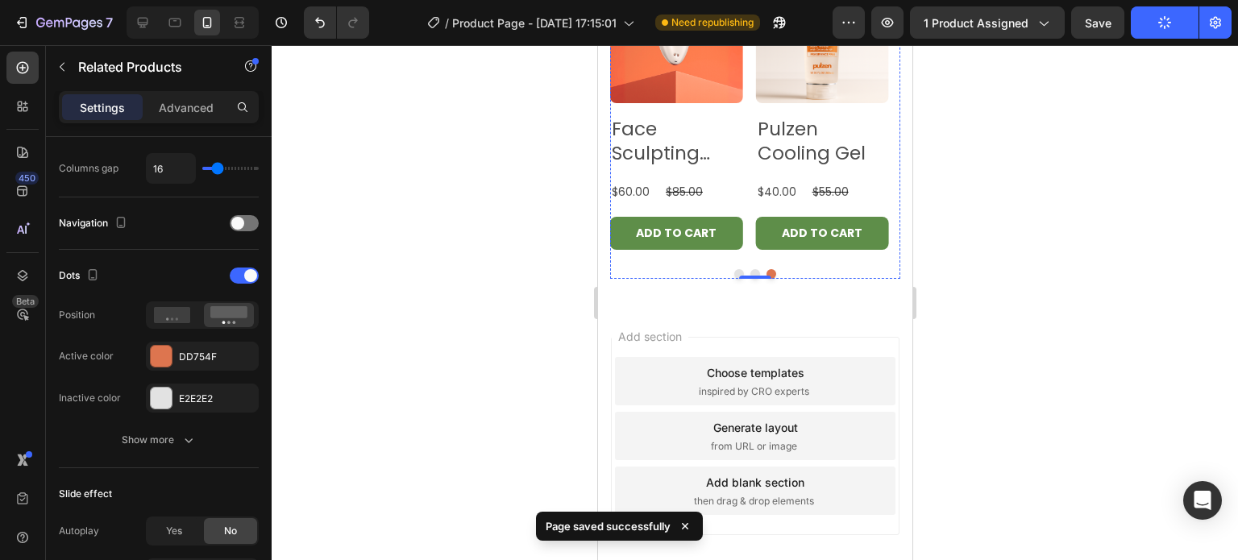
scroll to position [8063, 0]
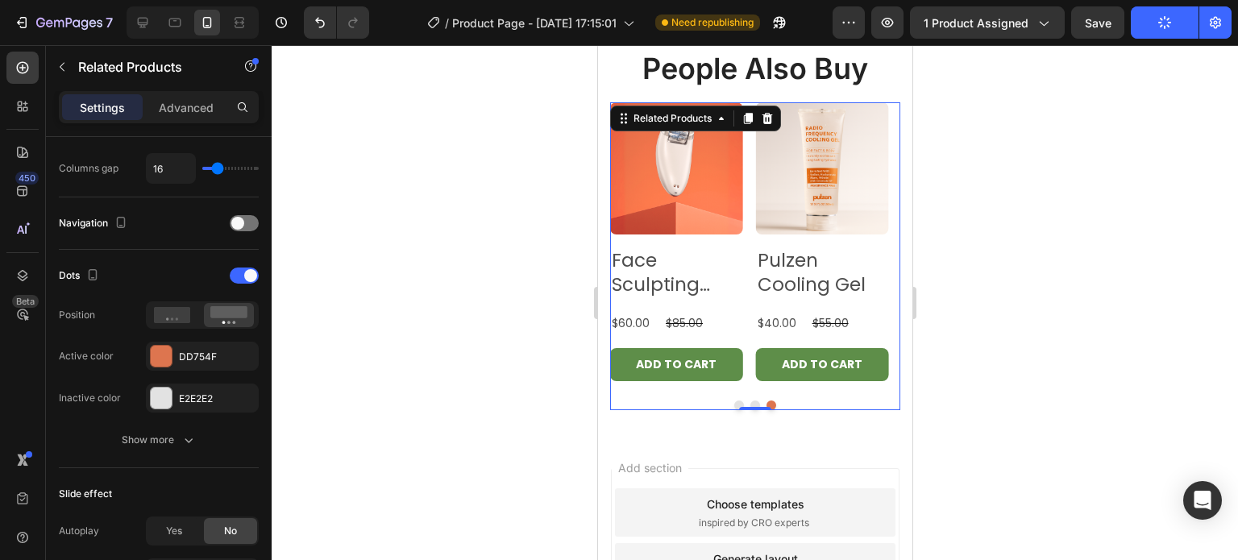
click at [659, 435] on div "People Also Buy Heading Product Images Pulzen Cooling Gel Product Title $40.00 …" at bounding box center [754, 230] width 314 height 414
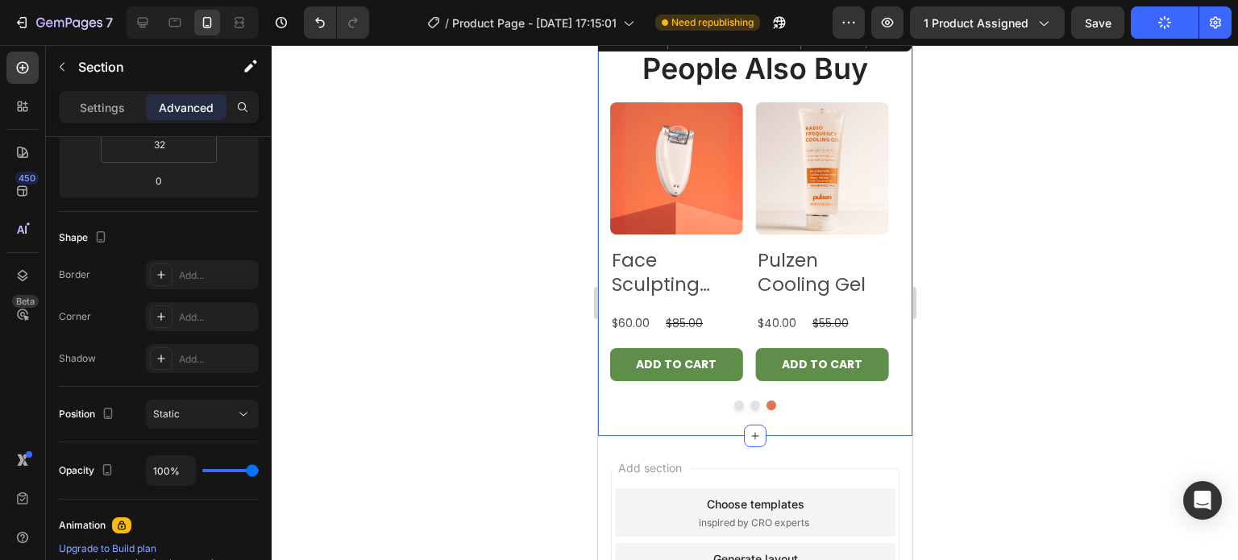
click at [678, 391] on div "Product Images Pulzen Cooling Gel Product Title $40.00 Product Price Product Pr…" at bounding box center [755, 256] width 290 height 309
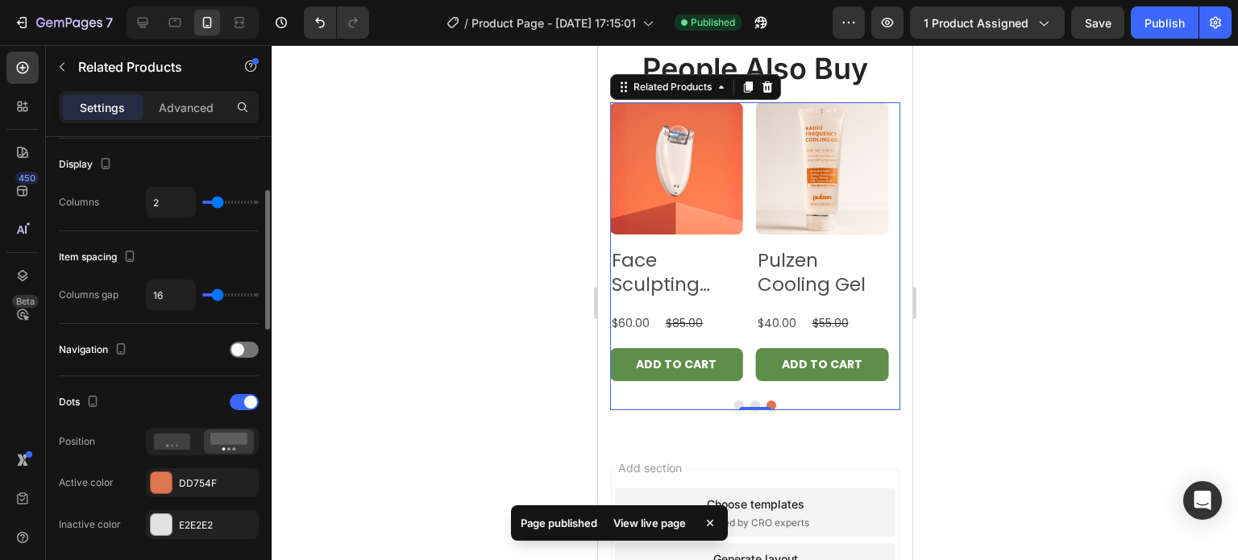
scroll to position [202, 0]
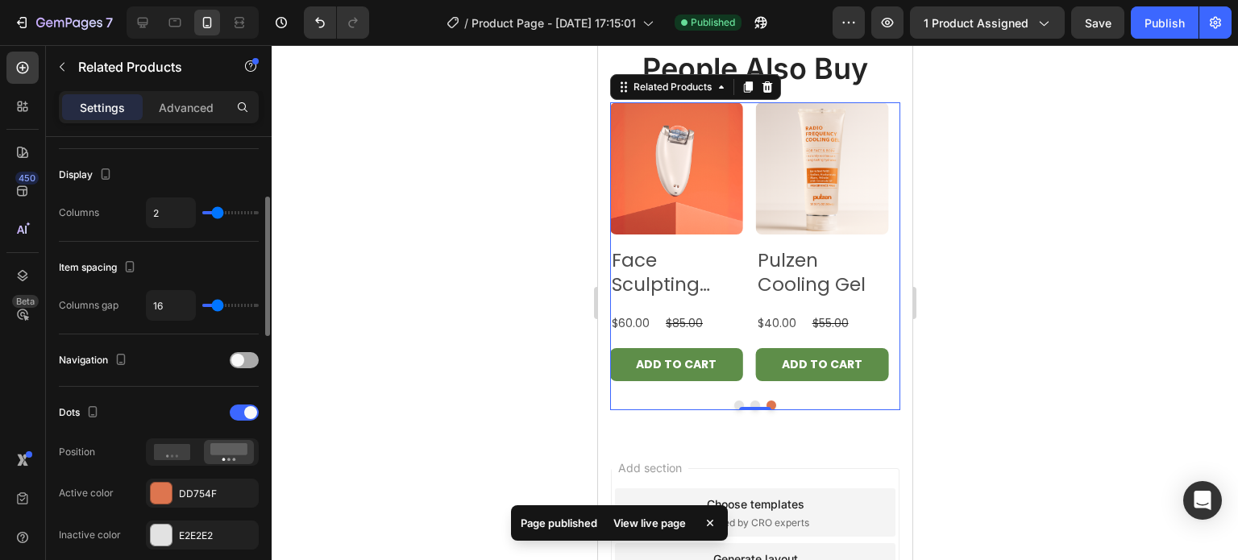
click at [252, 354] on div at bounding box center [244, 360] width 29 height 16
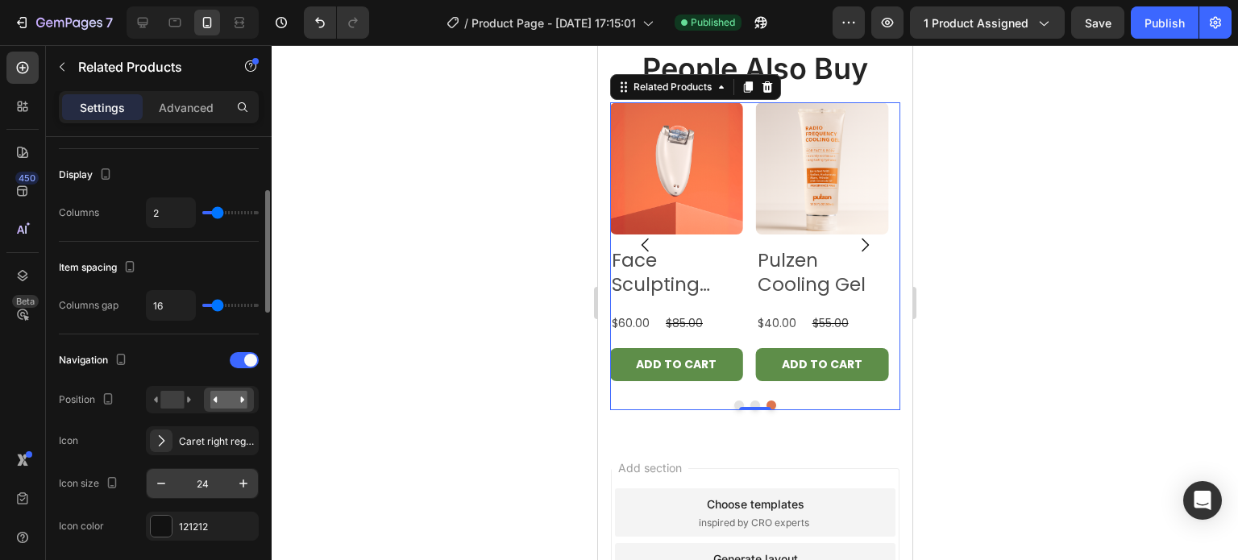
click at [218, 483] on input "24" at bounding box center [202, 483] width 53 height 29
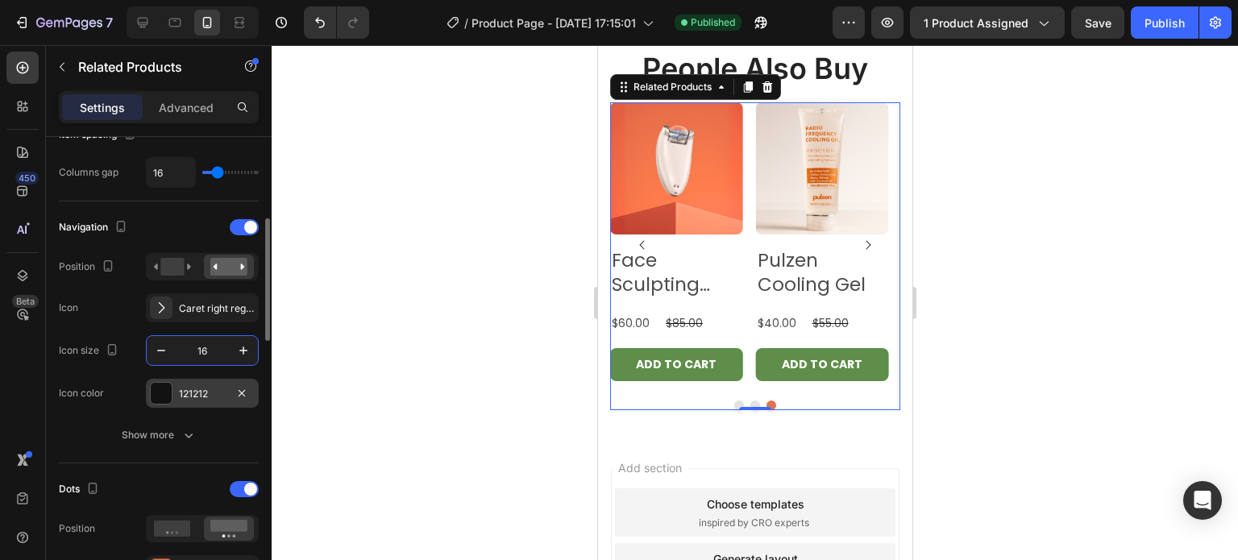
scroll to position [345, 0]
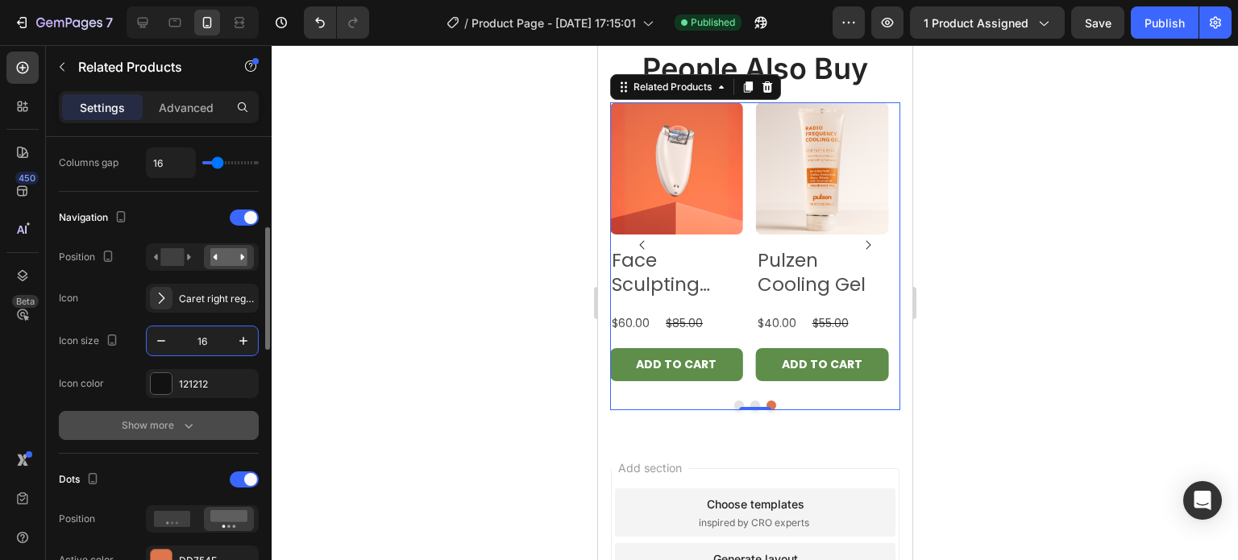
type input "16"
click at [177, 413] on button "Show more" at bounding box center [159, 425] width 200 height 29
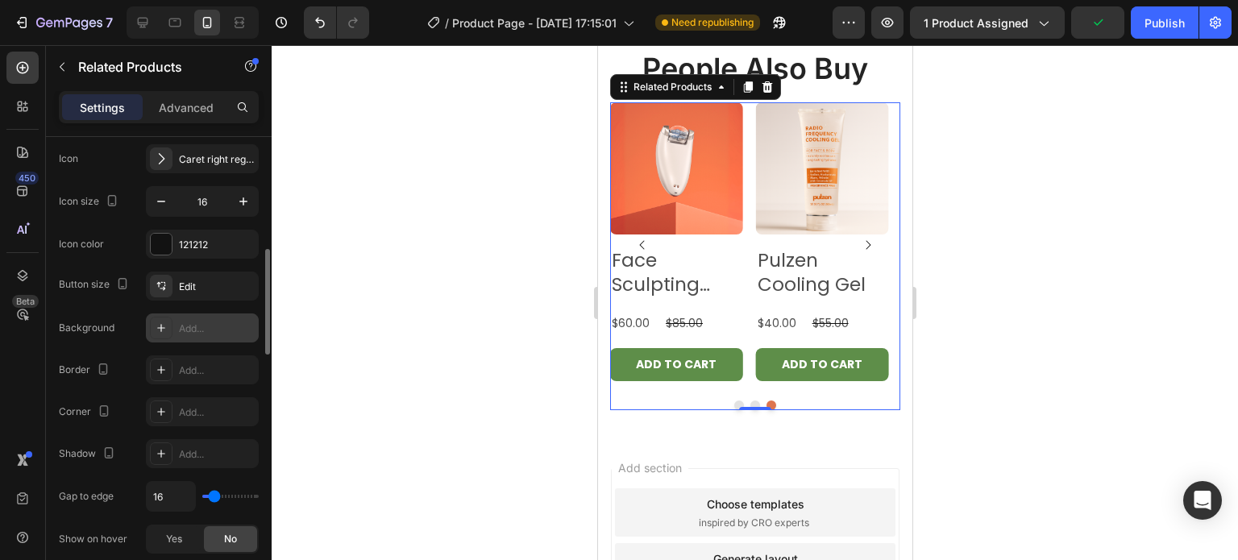
scroll to position [487, 0]
type input "0"
drag, startPoint x: 210, startPoint y: 492, endPoint x: 175, endPoint y: 483, distance: 35.8
type input "0"
click at [202, 495] on input "range" at bounding box center [230, 494] width 56 height 3
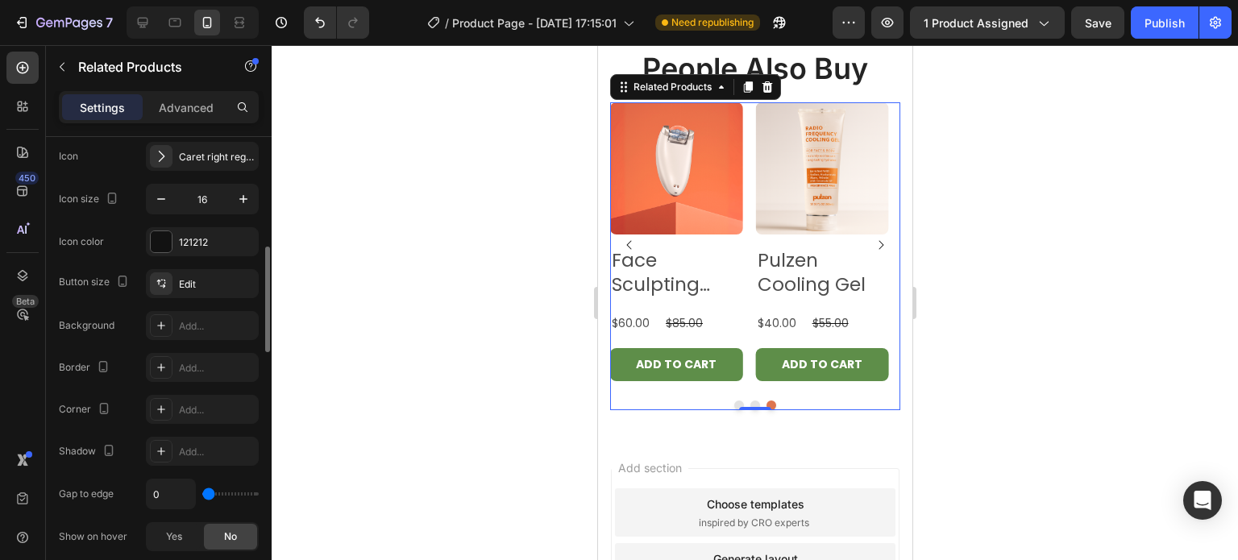
click at [126, 437] on div "Shadow Add..." at bounding box center [159, 451] width 200 height 29
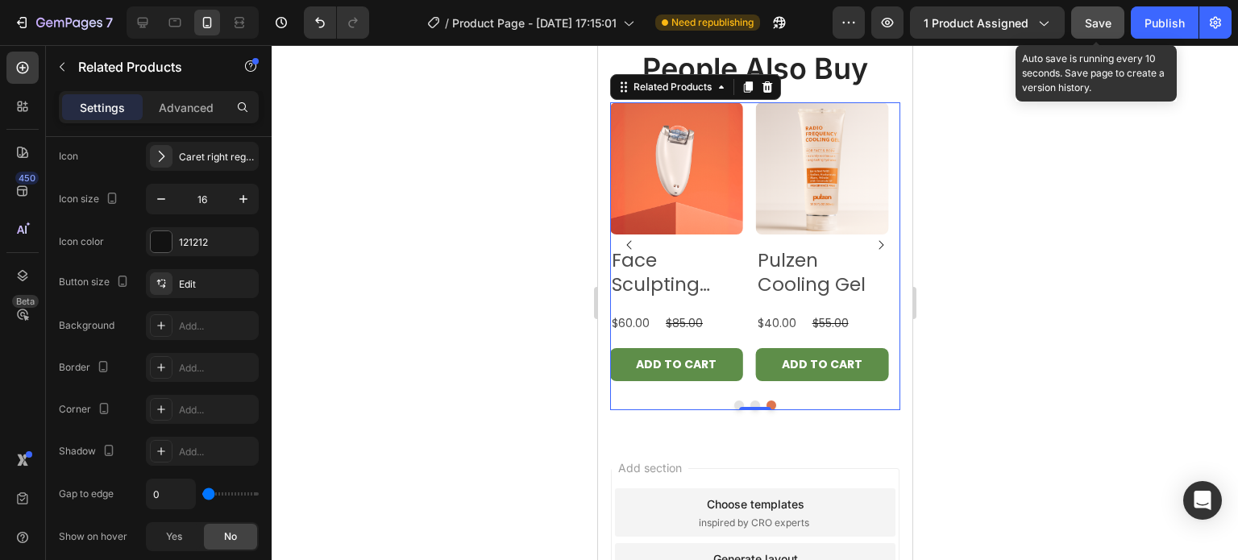
click at [1106, 10] on button "Save" at bounding box center [1098, 22] width 53 height 32
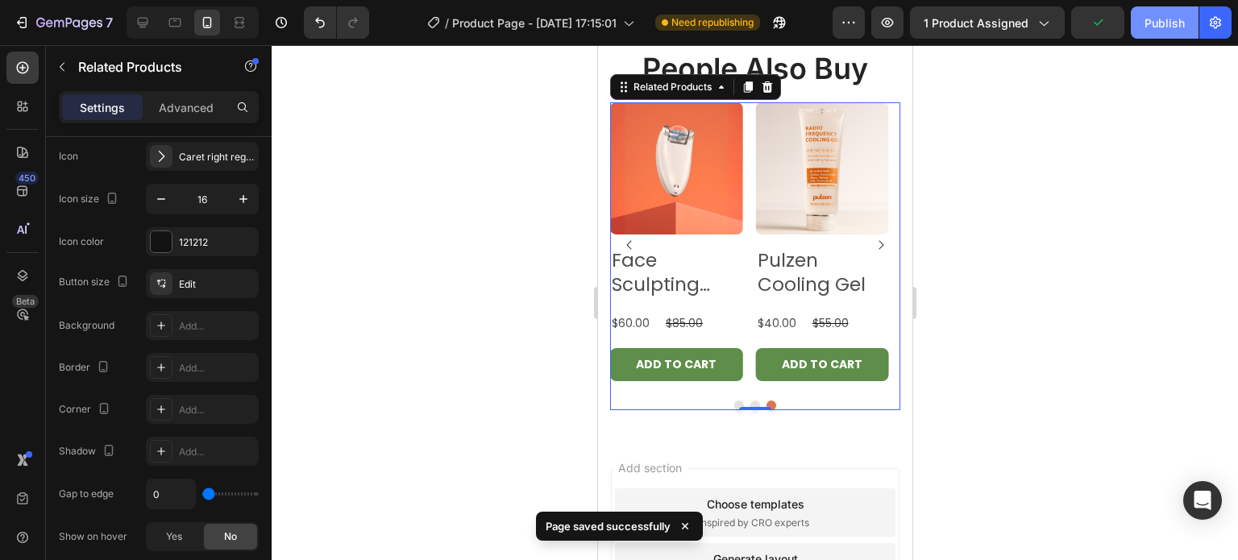
click at [1155, 27] on div "Publish" at bounding box center [1165, 23] width 40 height 17
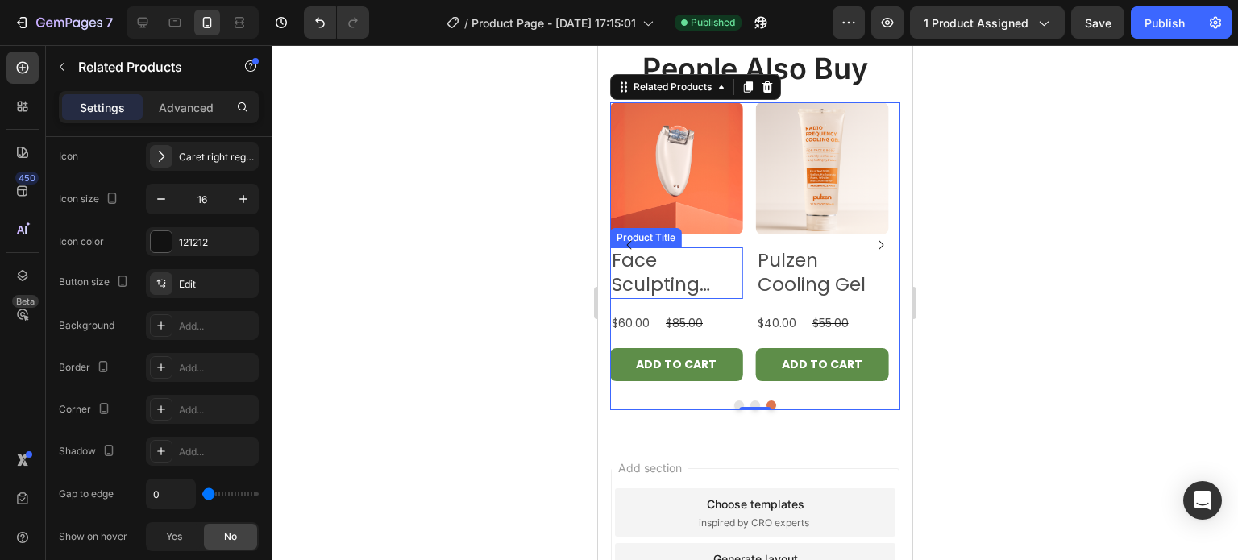
click at [755, 270] on h2 "Face Sculpting Device" at bounding box center [821, 274] width 133 height 52
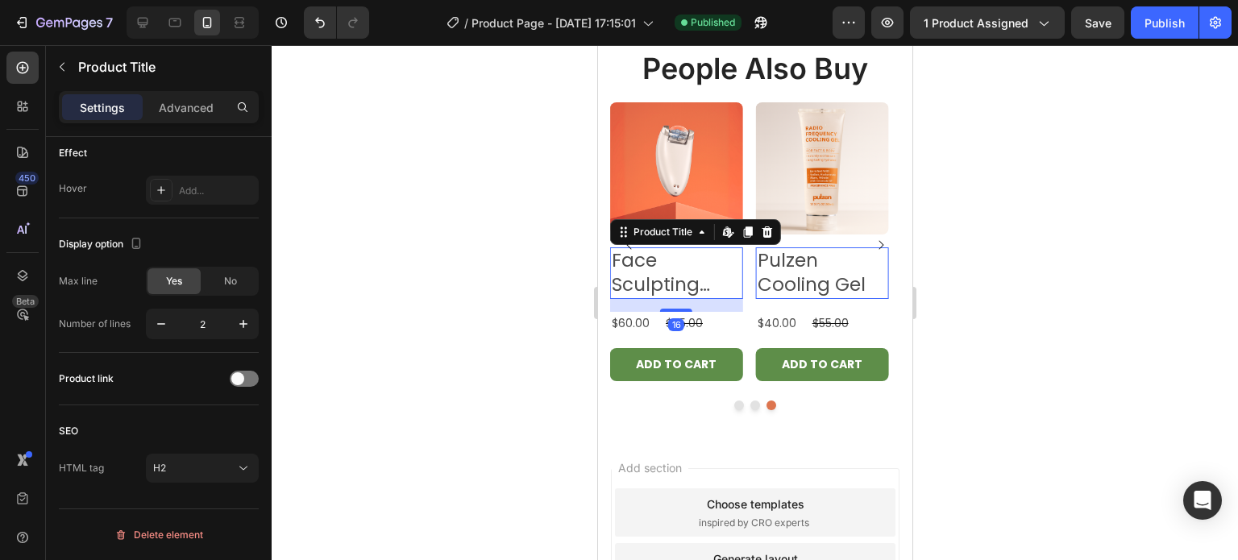
scroll to position [0, 0]
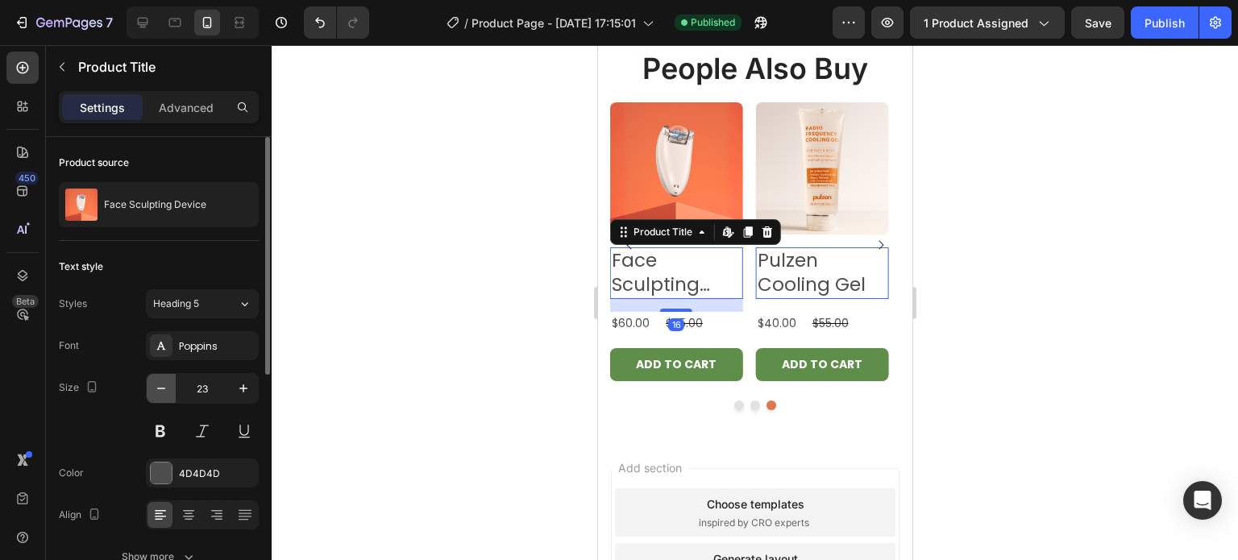
click at [160, 395] on icon "button" at bounding box center [161, 389] width 16 height 16
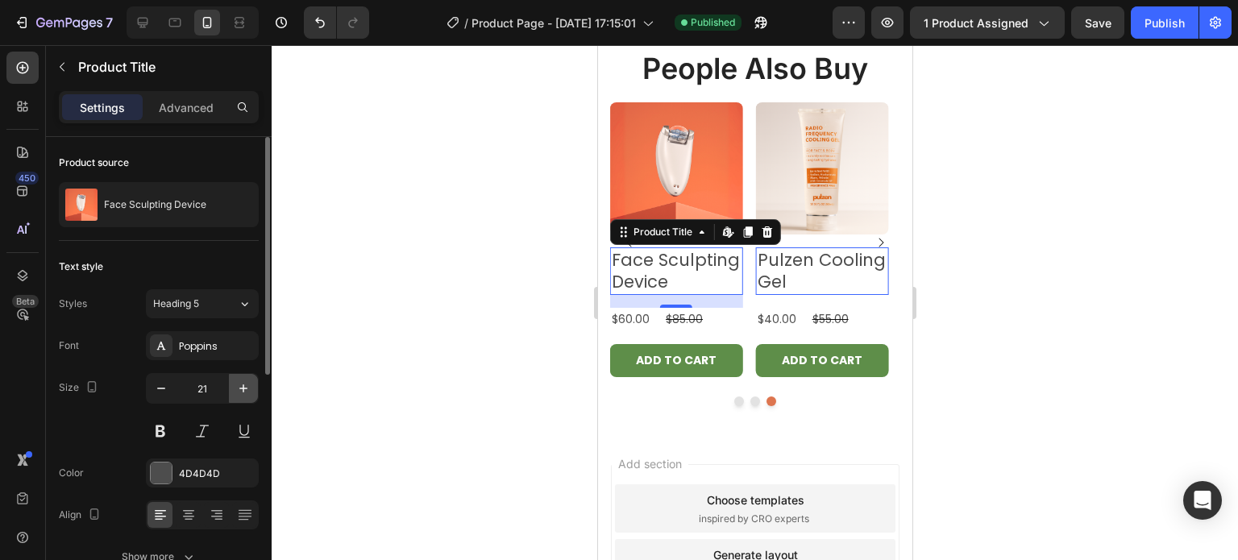
click at [248, 390] on icon "button" at bounding box center [243, 389] width 16 height 16
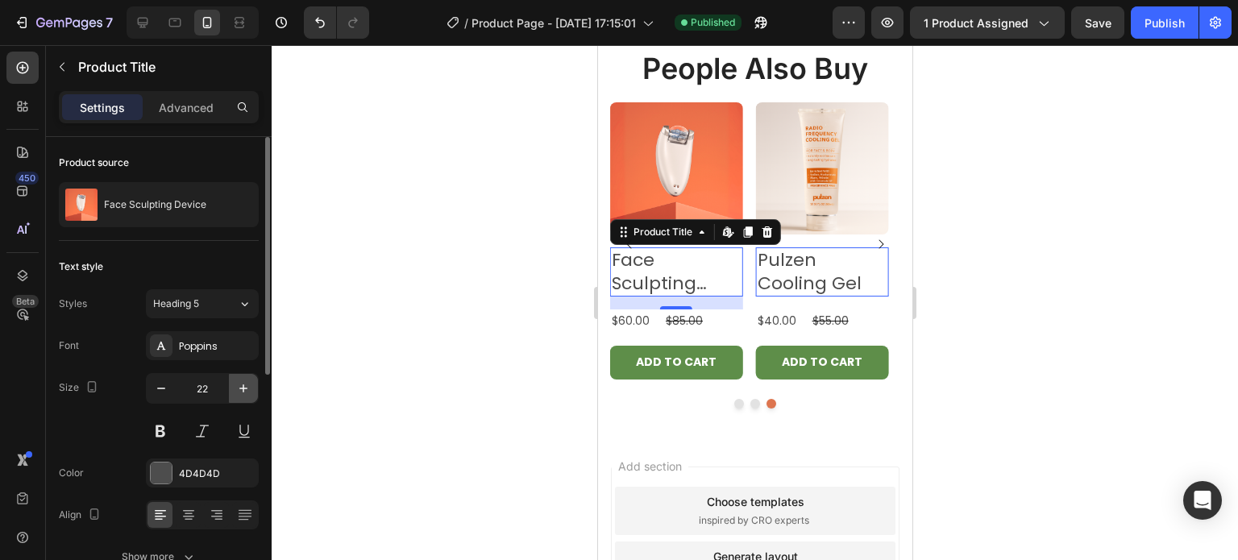
click at [248, 390] on icon "button" at bounding box center [243, 389] width 16 height 16
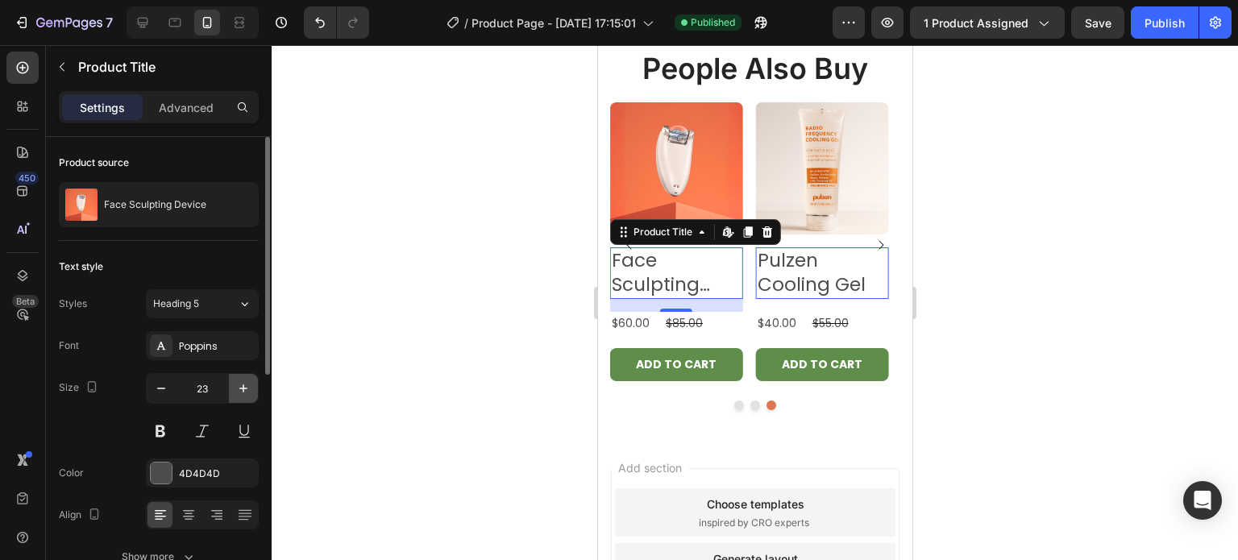
click at [248, 390] on icon "button" at bounding box center [243, 389] width 16 height 16
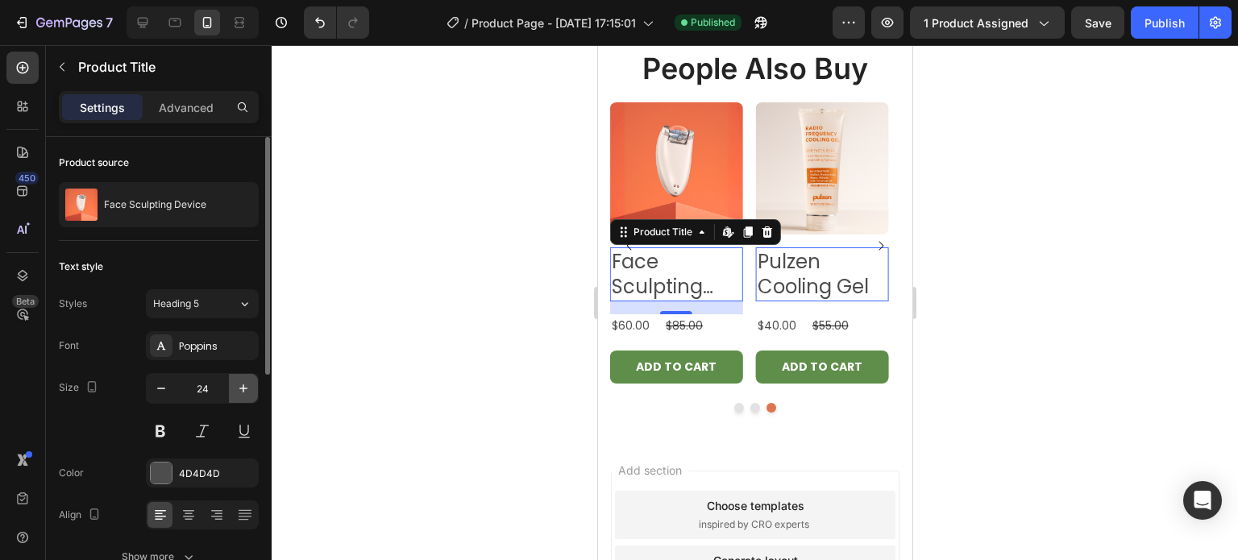
click at [248, 390] on icon "button" at bounding box center [243, 389] width 16 height 16
type input "25"
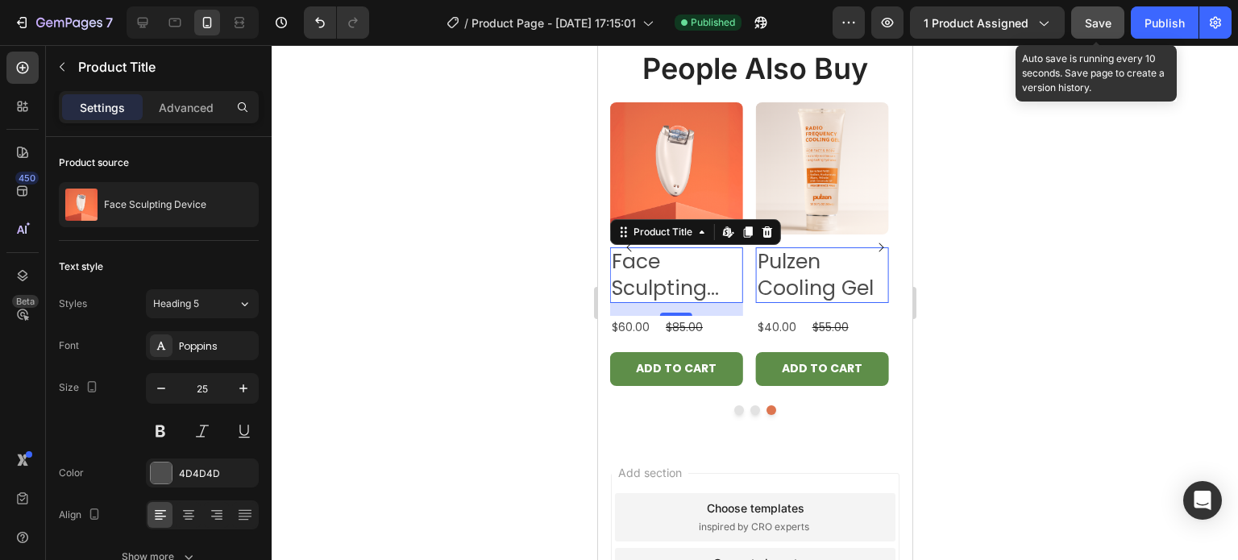
click at [1107, 30] on div "Save" at bounding box center [1098, 23] width 27 height 17
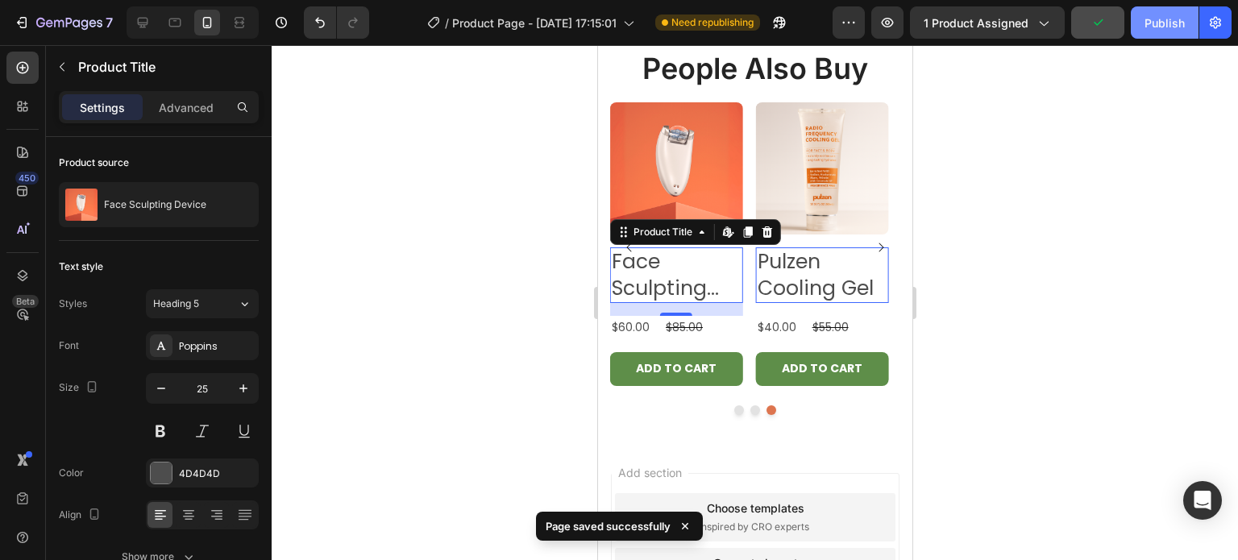
click at [1155, 25] on div "Publish" at bounding box center [1165, 23] width 40 height 17
